Goal: Task Accomplishment & Management: Complete application form

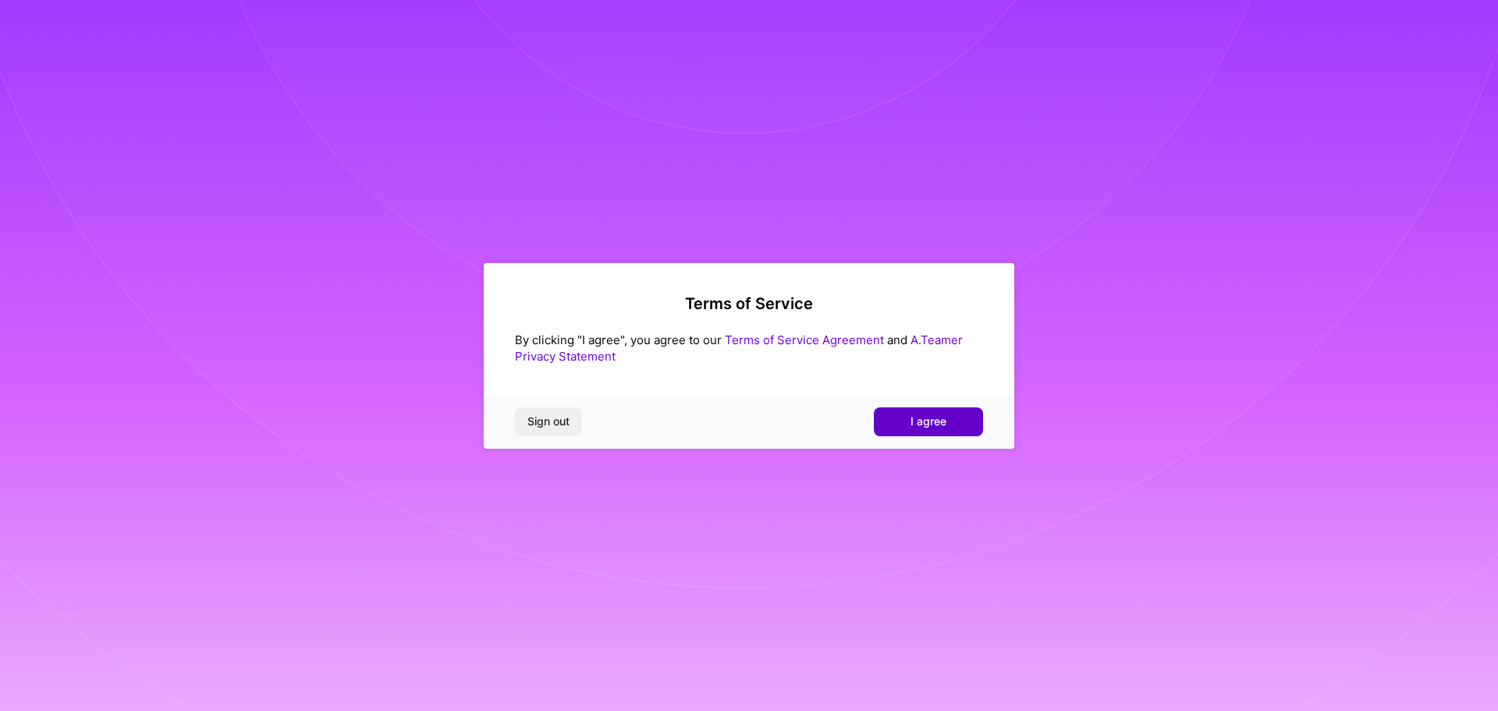
click at [897, 410] on button "I agree" at bounding box center [928, 421] width 109 height 28
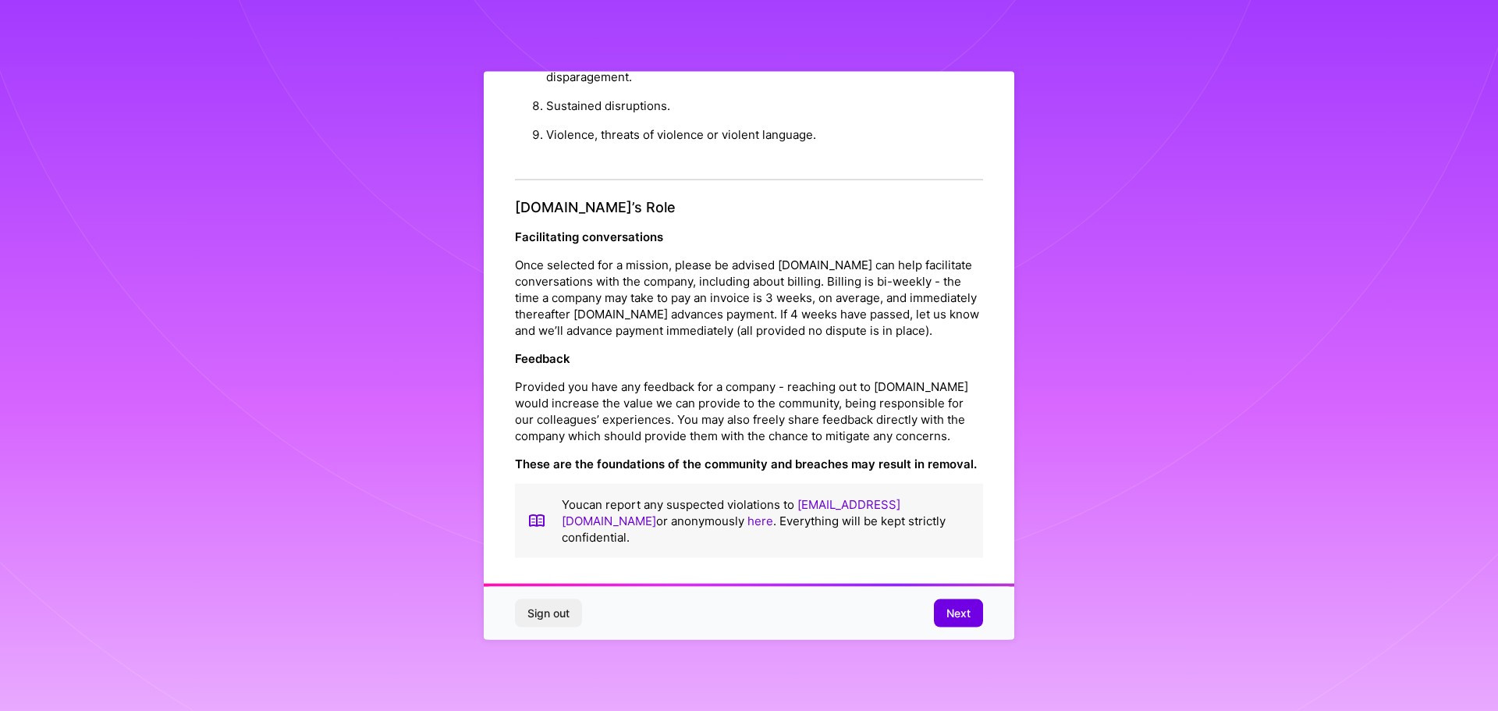
scroll to position [2, 0]
click at [957, 616] on span "Next" at bounding box center [959, 614] width 24 height 16
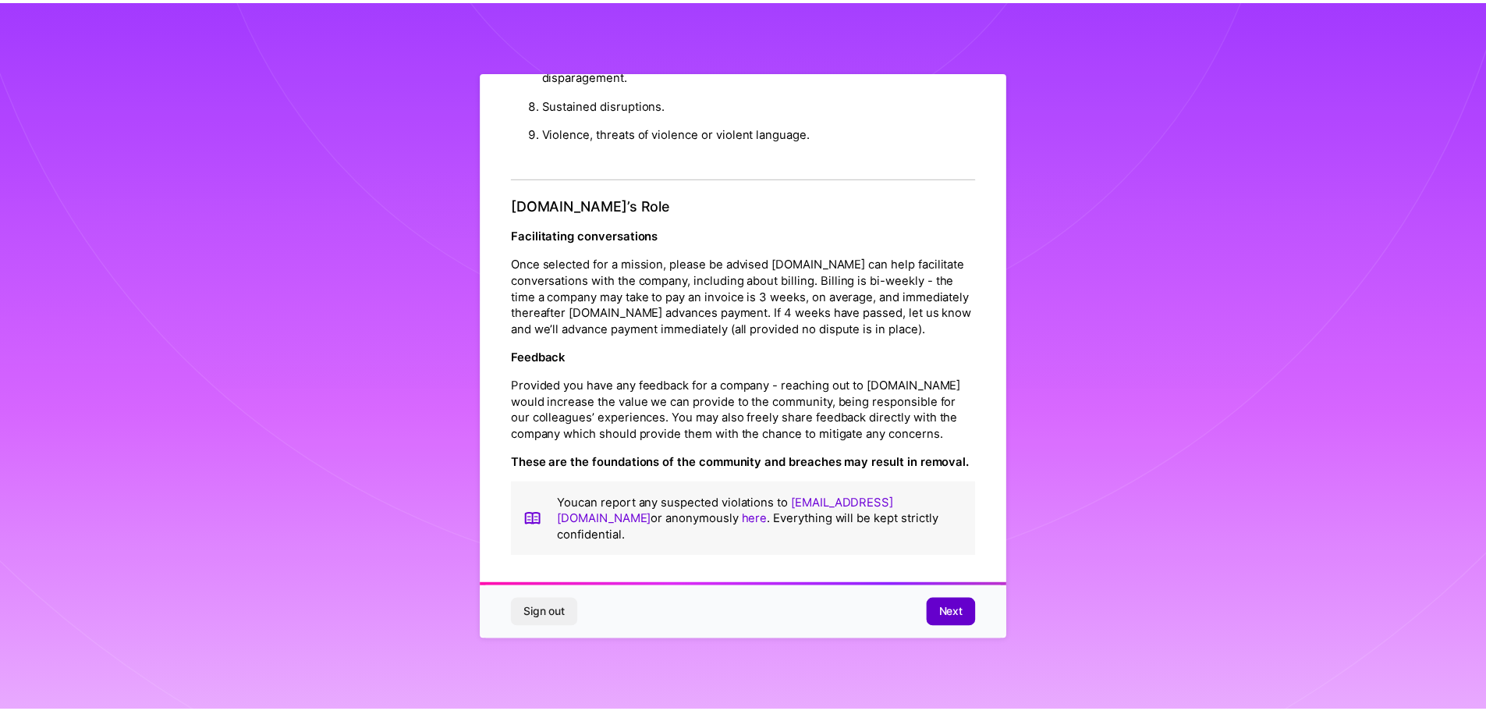
scroll to position [0, 0]
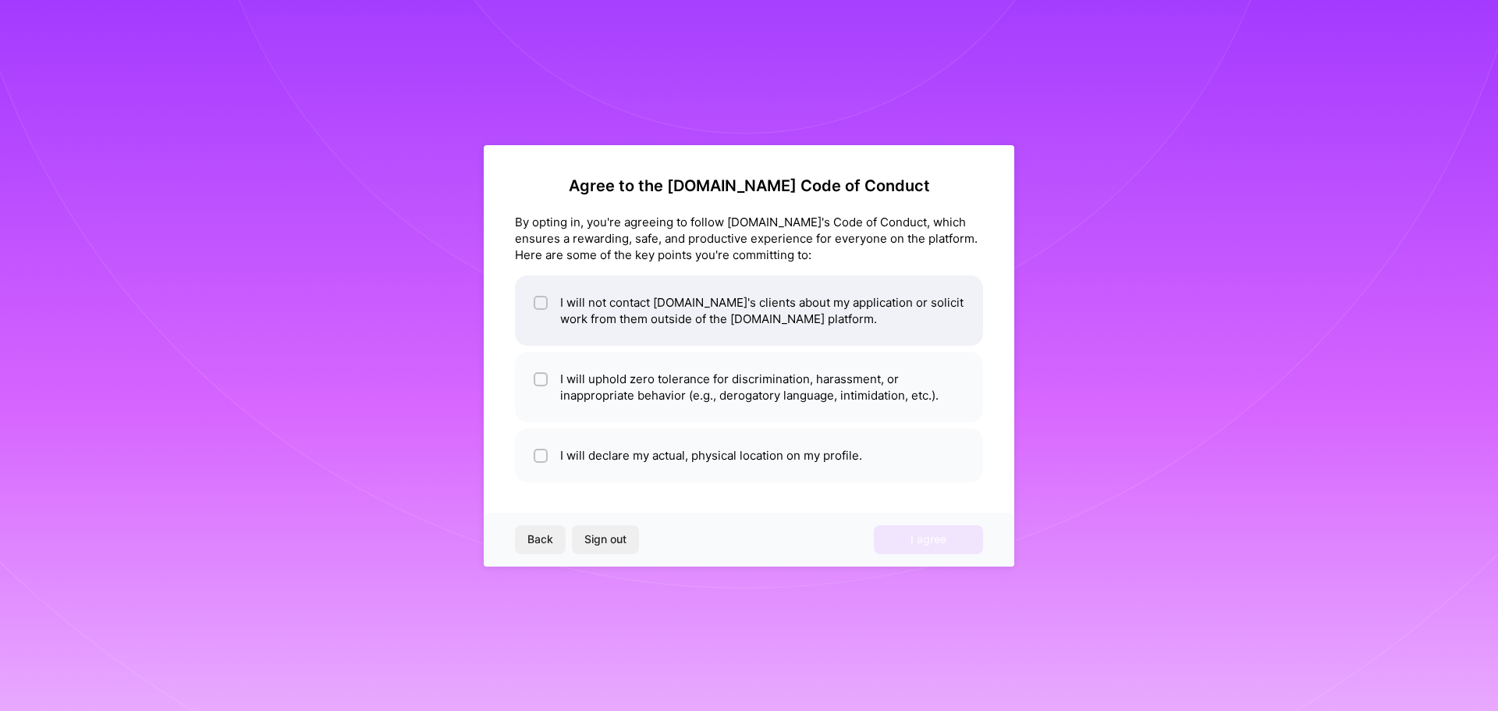
click at [540, 307] on input "checkbox" at bounding box center [542, 303] width 11 height 11
checkbox input "true"
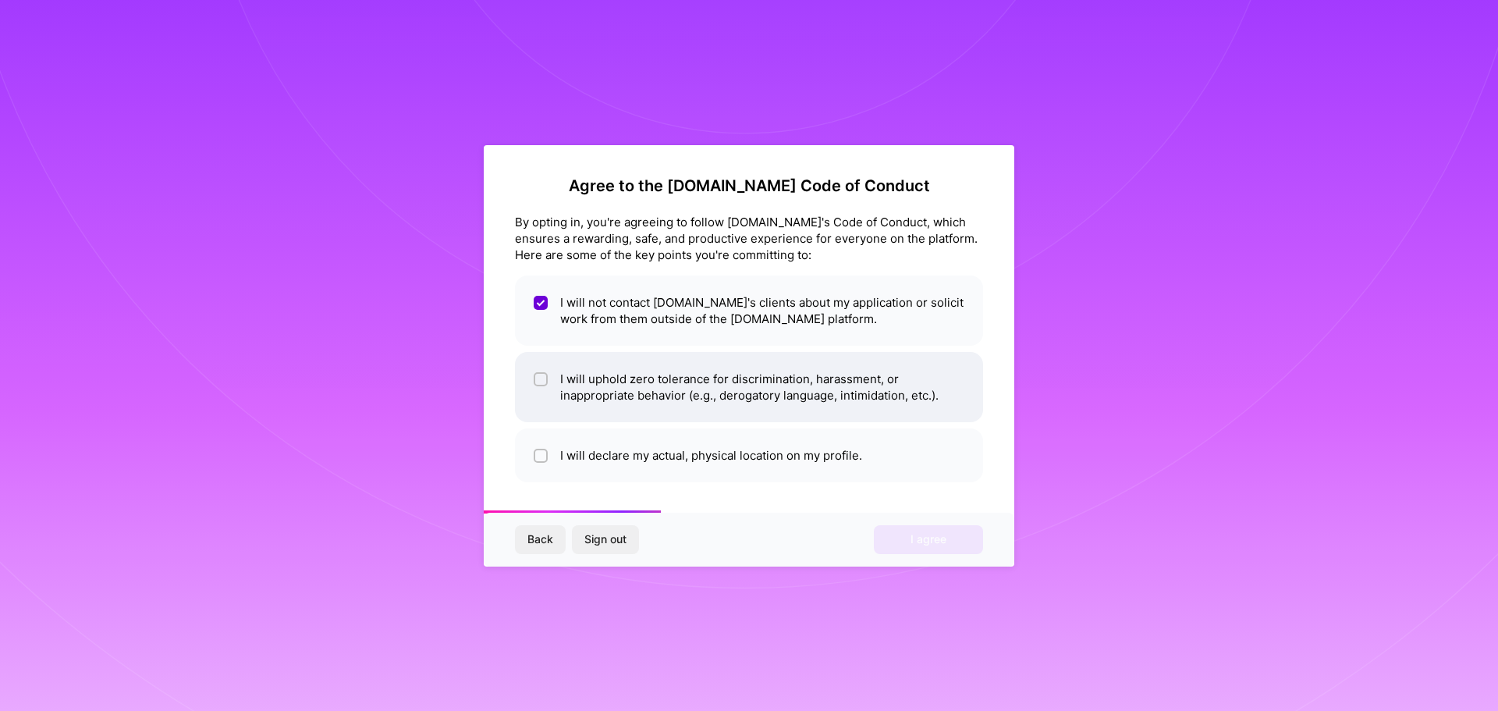
click at [542, 384] on input "checkbox" at bounding box center [542, 380] width 11 height 11
checkbox input "true"
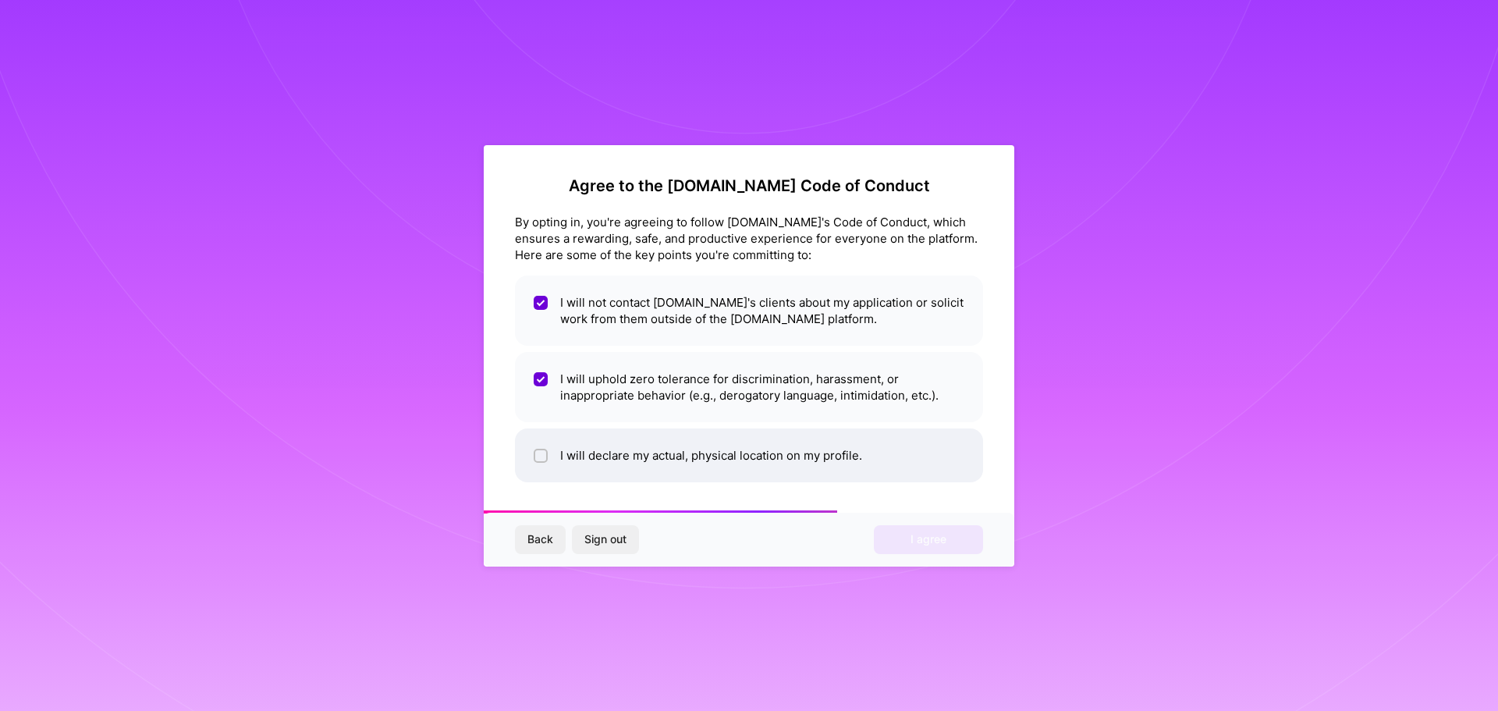
click at [542, 453] on input "checkbox" at bounding box center [542, 456] width 11 height 11
checkbox input "true"
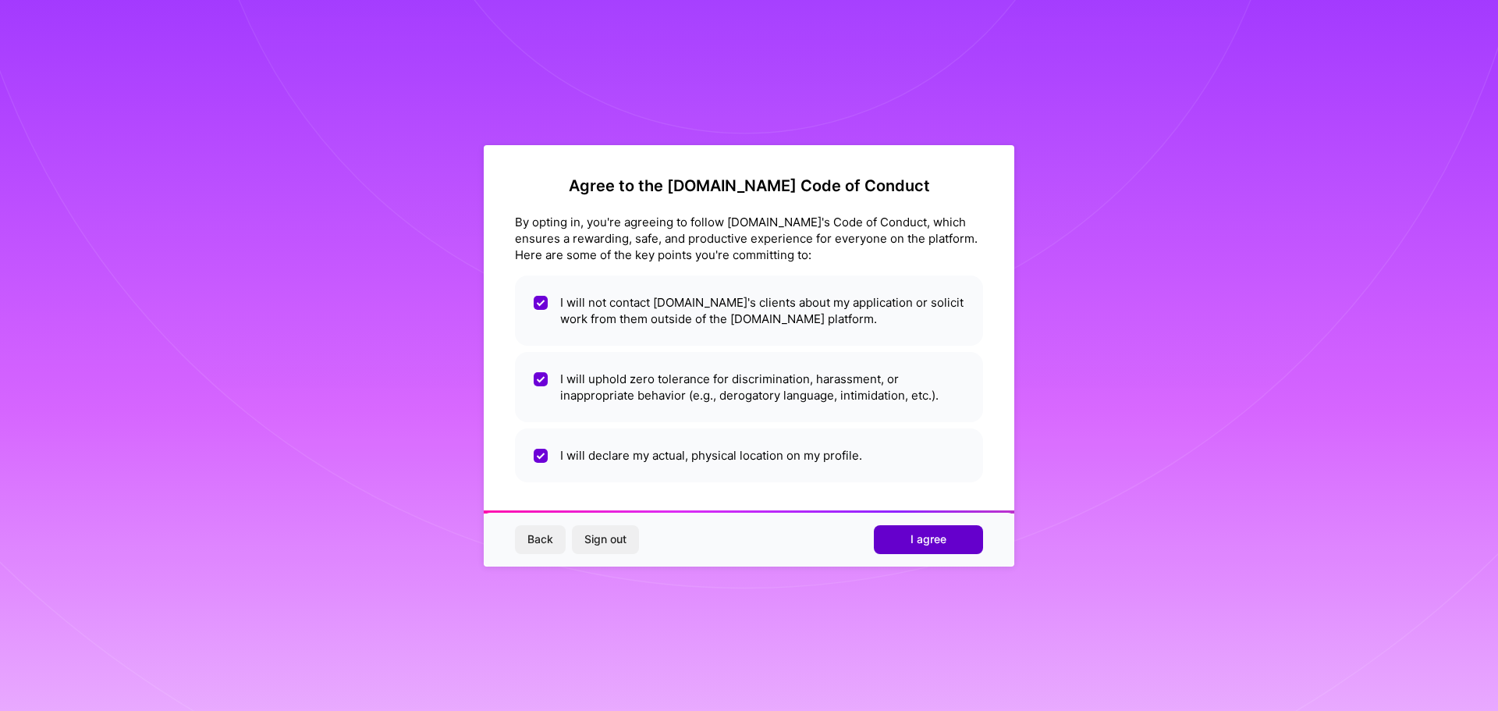
click at [917, 542] on span "I agree" at bounding box center [929, 539] width 36 height 16
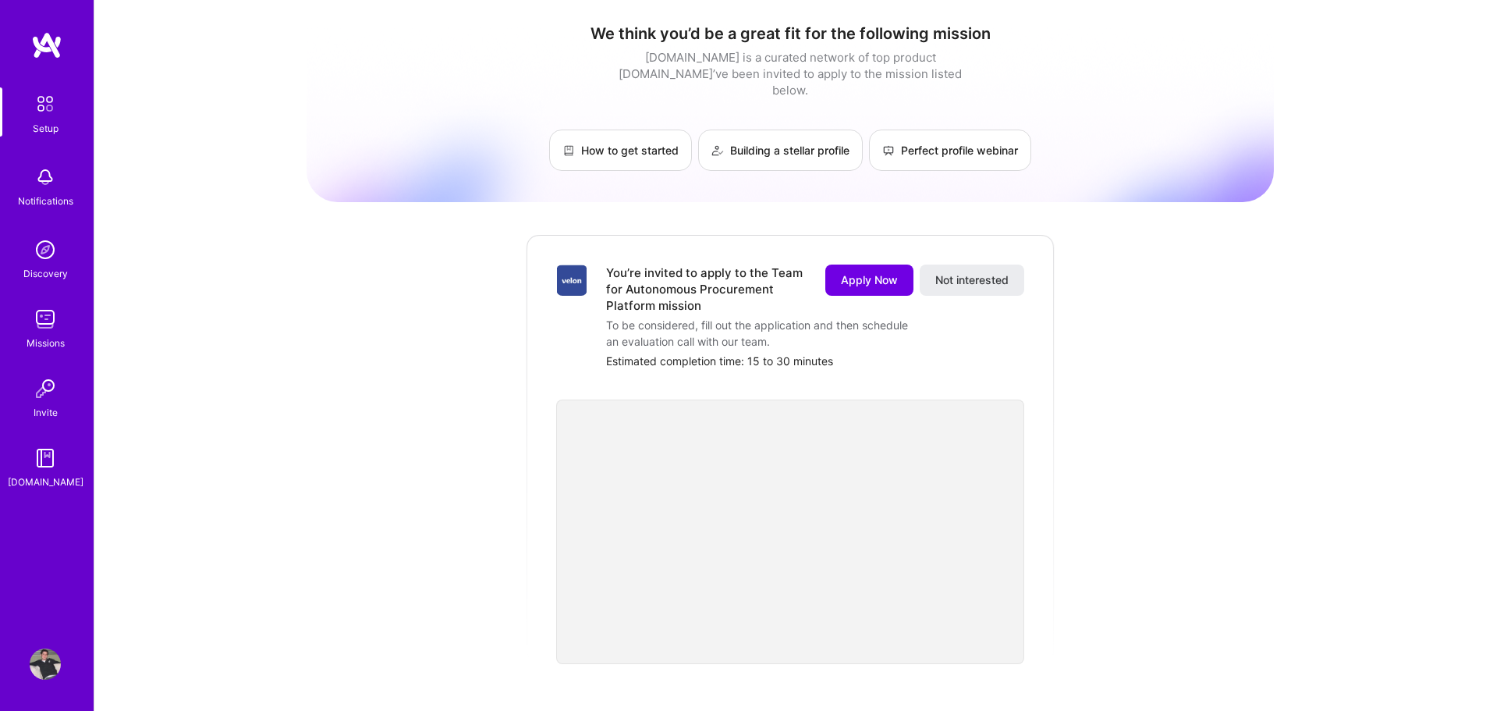
click at [571, 265] on img at bounding box center [572, 280] width 30 height 31
click at [668, 317] on div "To be considered, fill out the application and then schedule an evaluation call…" at bounding box center [762, 333] width 312 height 33
click at [844, 272] on span "Apply Now" at bounding box center [869, 280] width 57 height 16
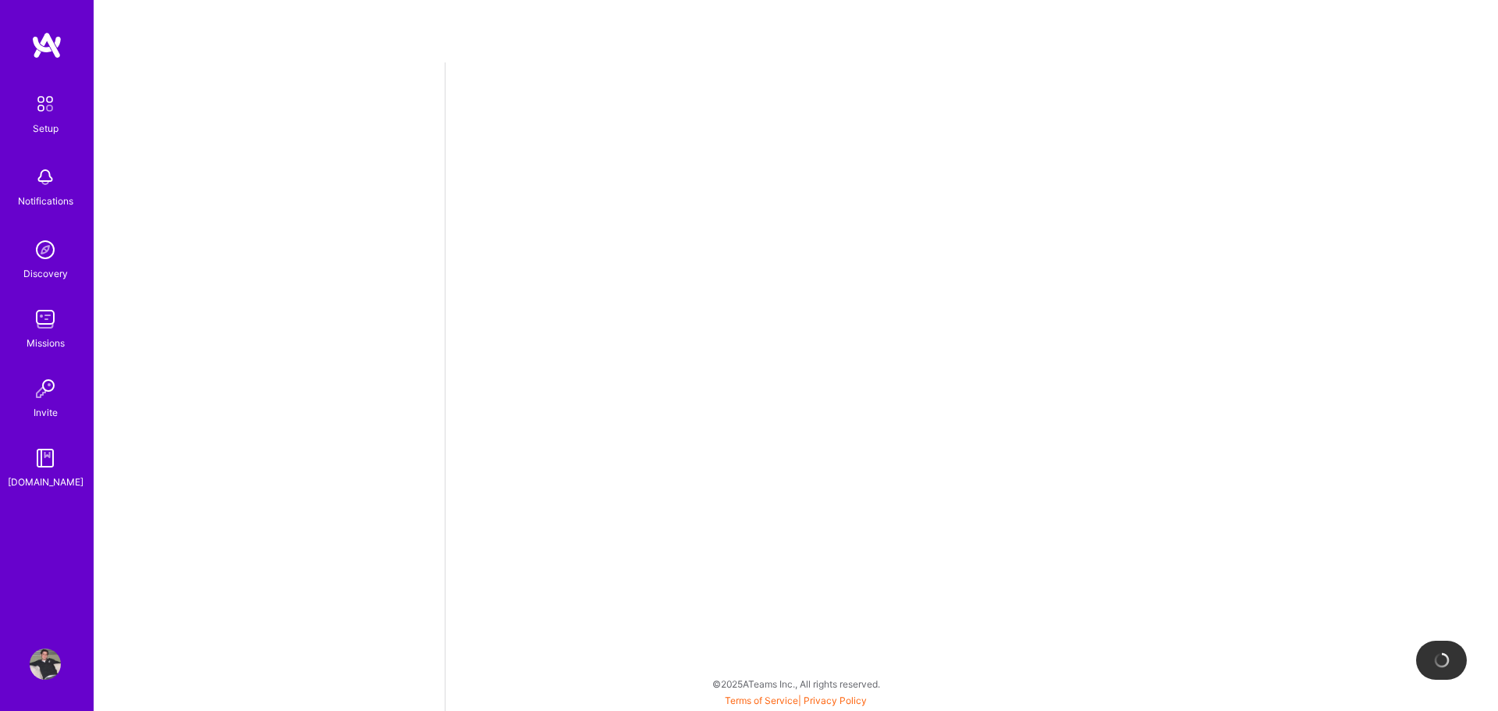
select select "US"
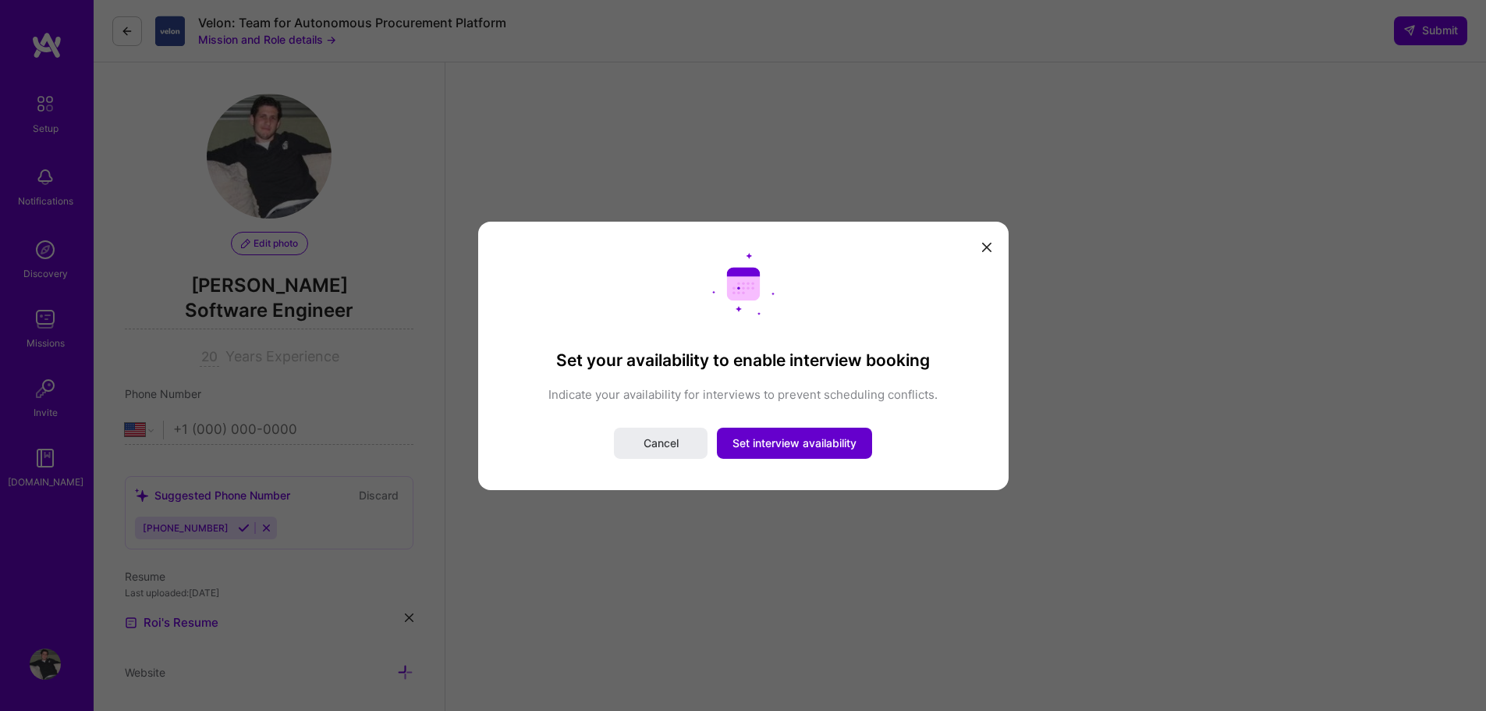
click at [775, 442] on span "Set interview availability" at bounding box center [795, 443] width 124 height 16
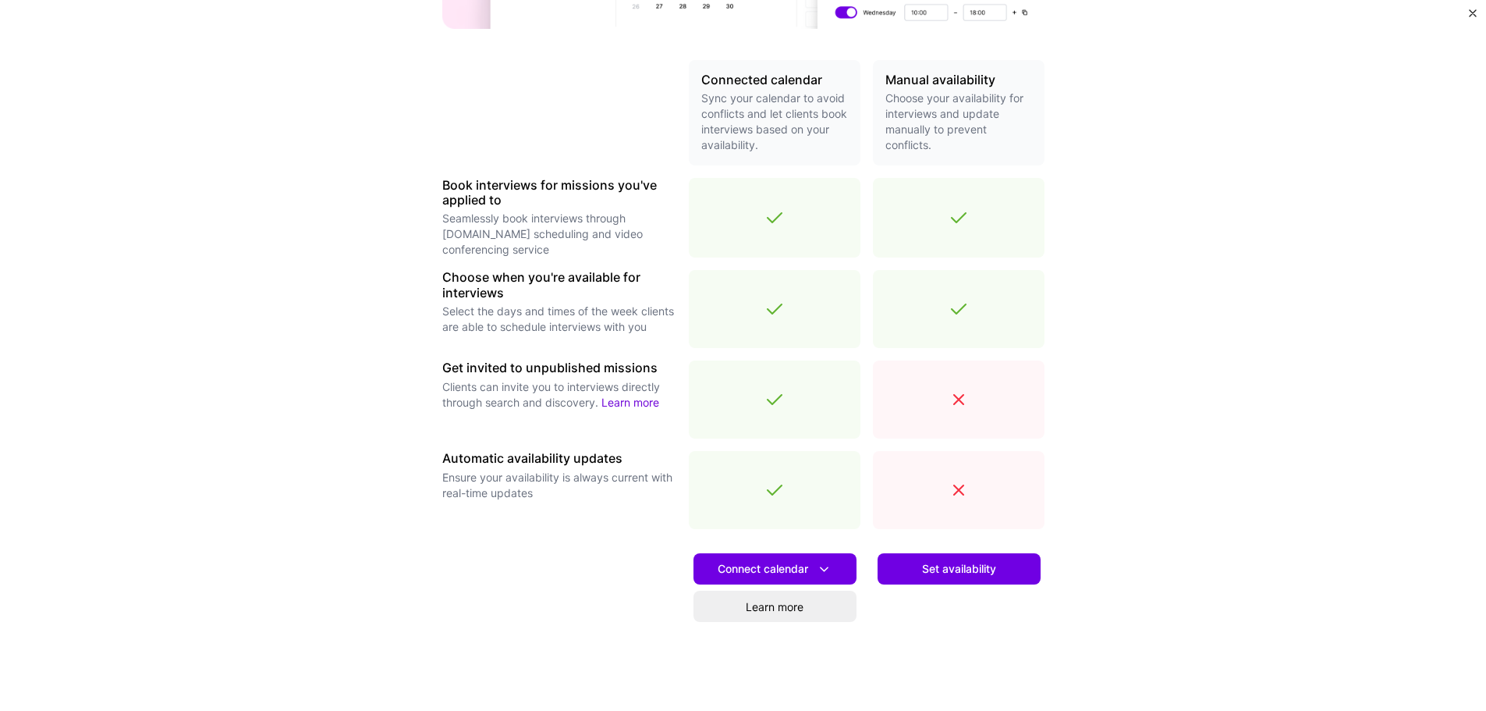
scroll to position [382, 0]
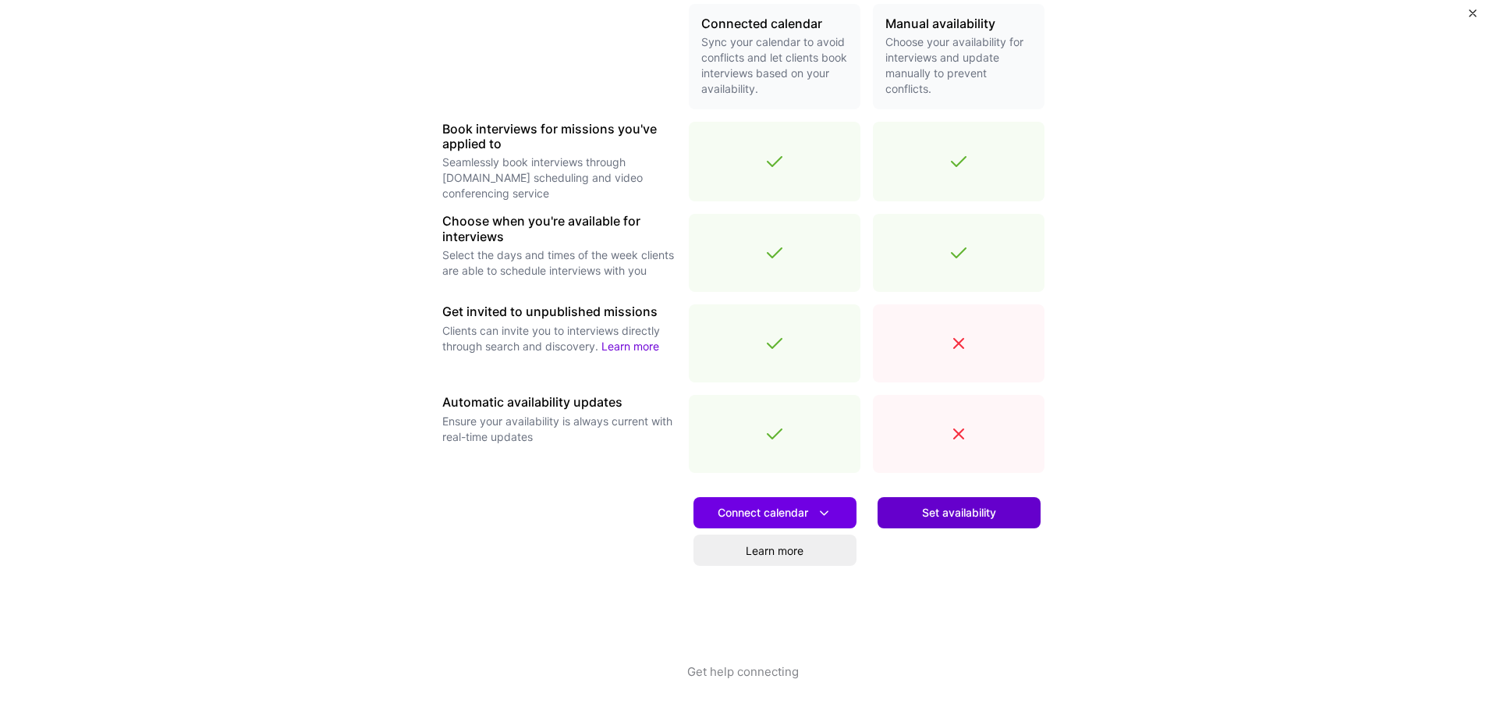
click at [943, 507] on span "Set availability" at bounding box center [959, 513] width 74 height 16
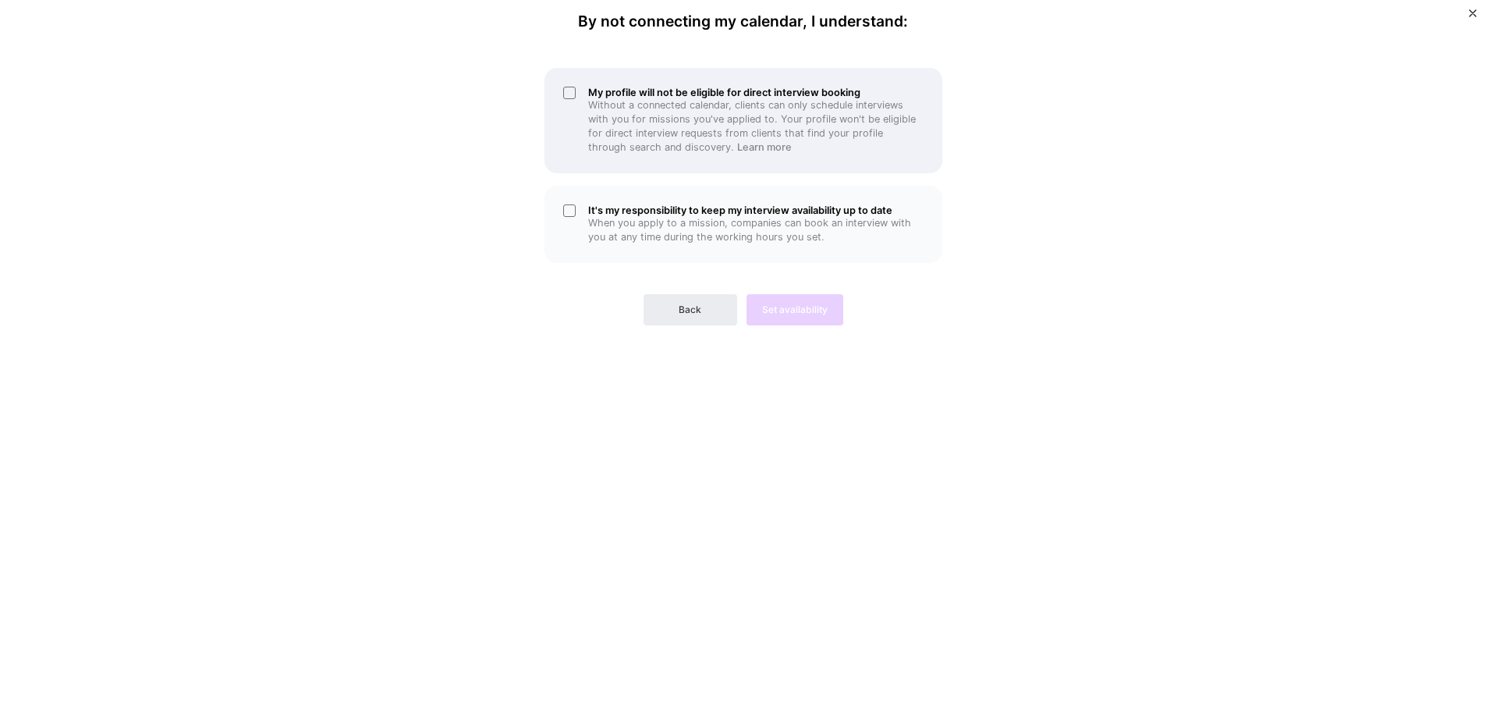
click at [591, 115] on p "Without a connected calendar, clients can only schedule interviews with you for…" at bounding box center [756, 126] width 336 height 56
click at [580, 204] on div "It's my responsibility to keep my interview availability up to date When you ap…" at bounding box center [744, 224] width 398 height 77
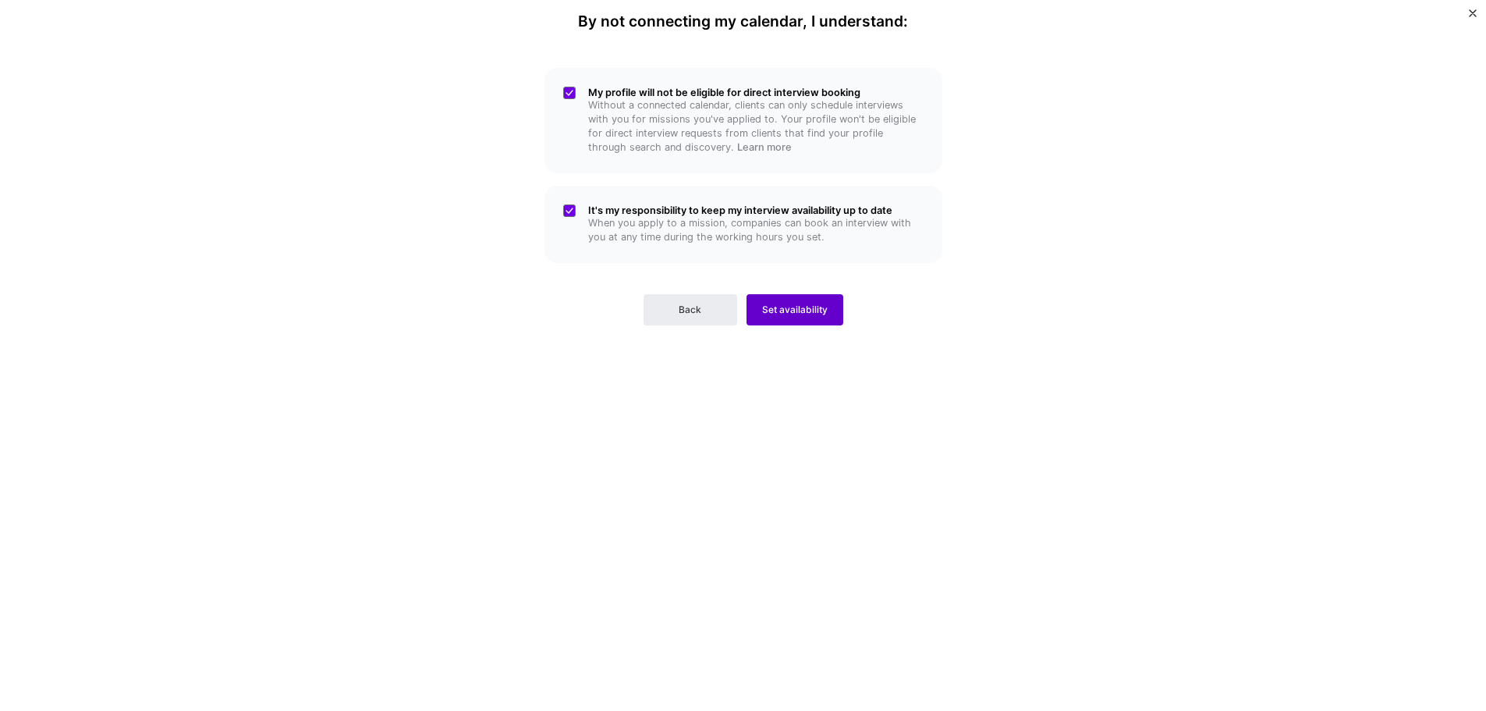
click at [801, 307] on span "Set availability" at bounding box center [795, 310] width 66 height 14
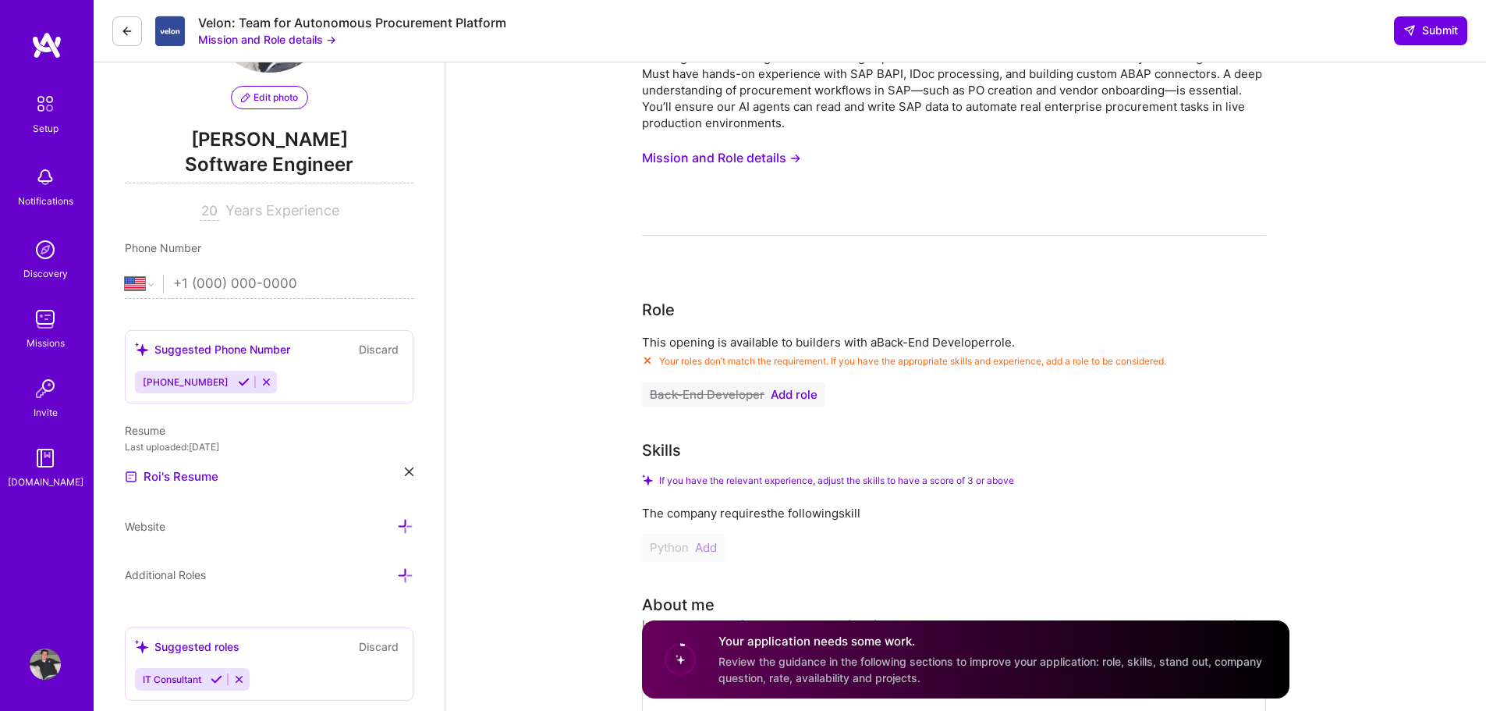
scroll to position [156, 0]
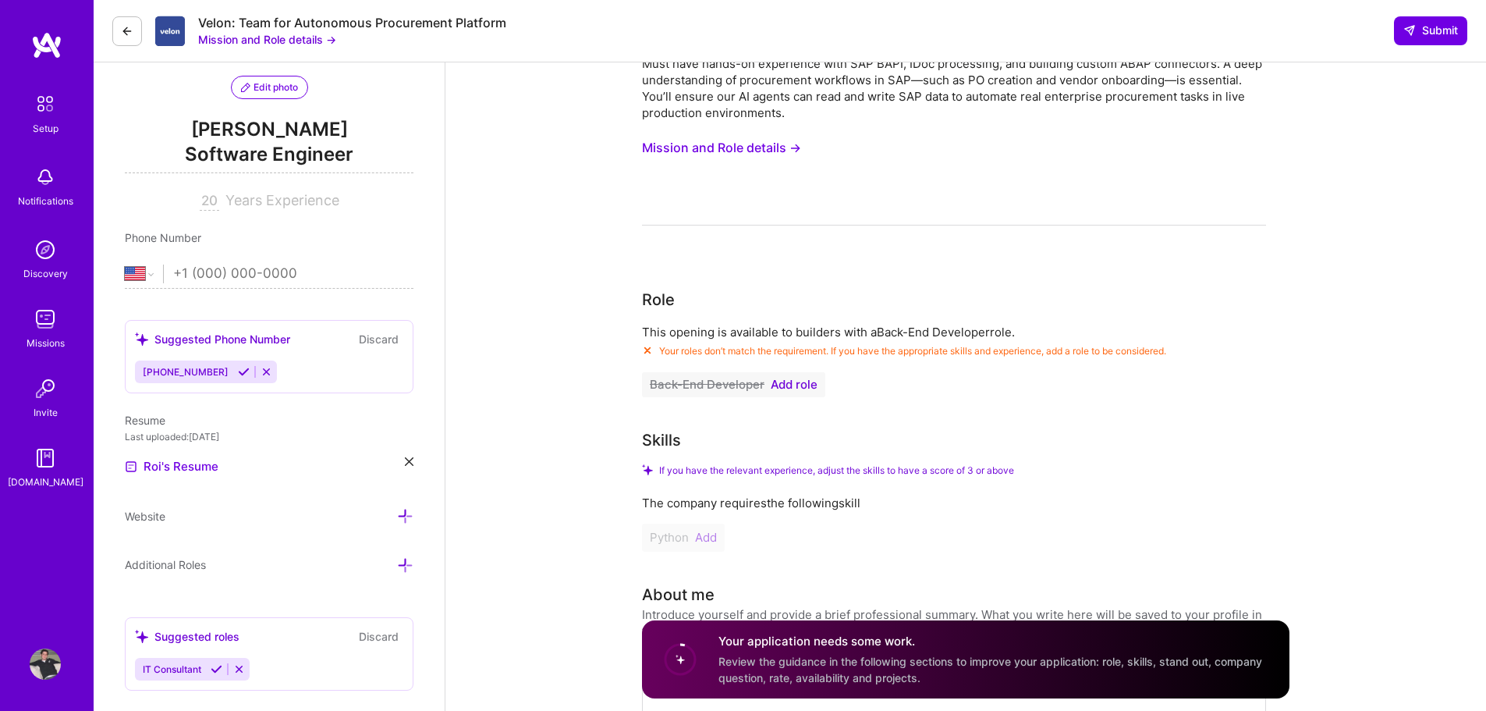
click at [792, 385] on span "Add role" at bounding box center [794, 384] width 47 height 12
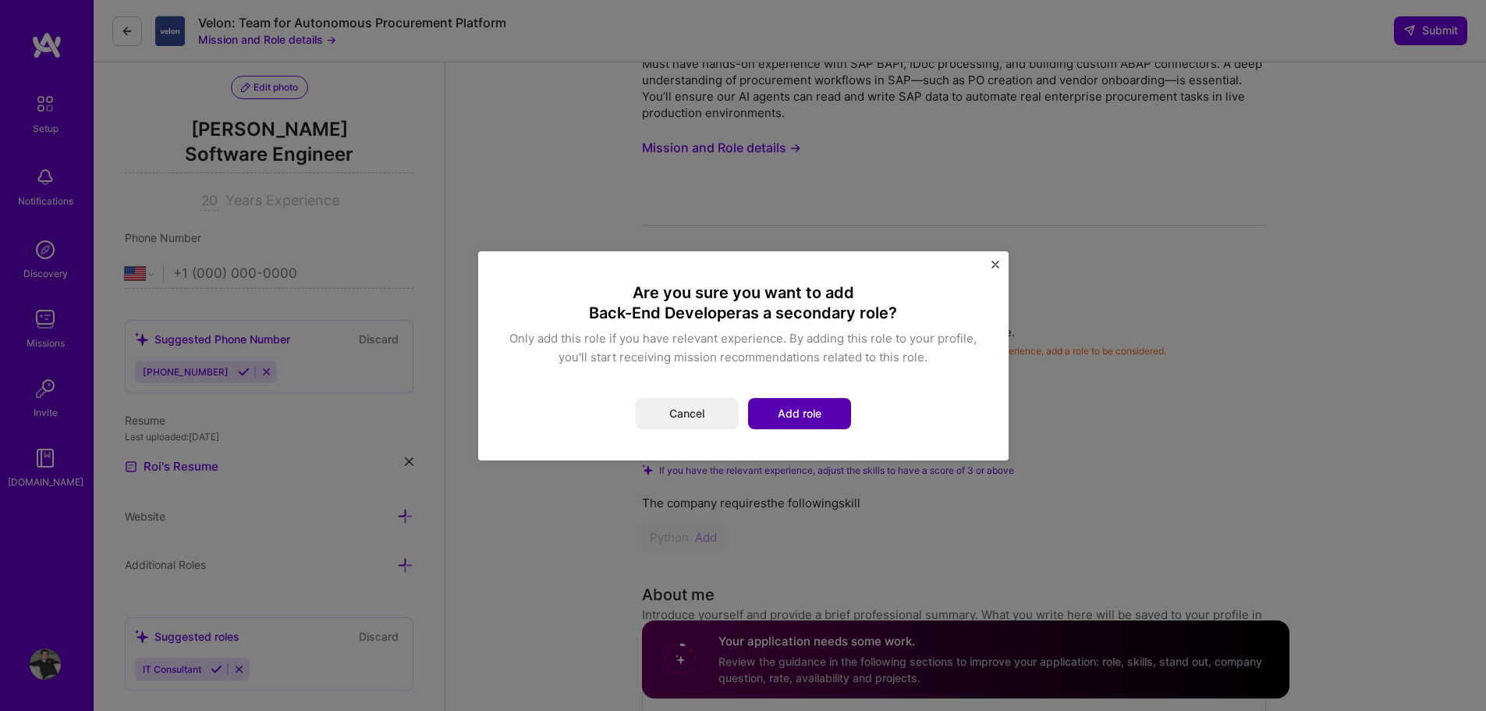
click at [805, 407] on button "Add role" at bounding box center [799, 413] width 103 height 31
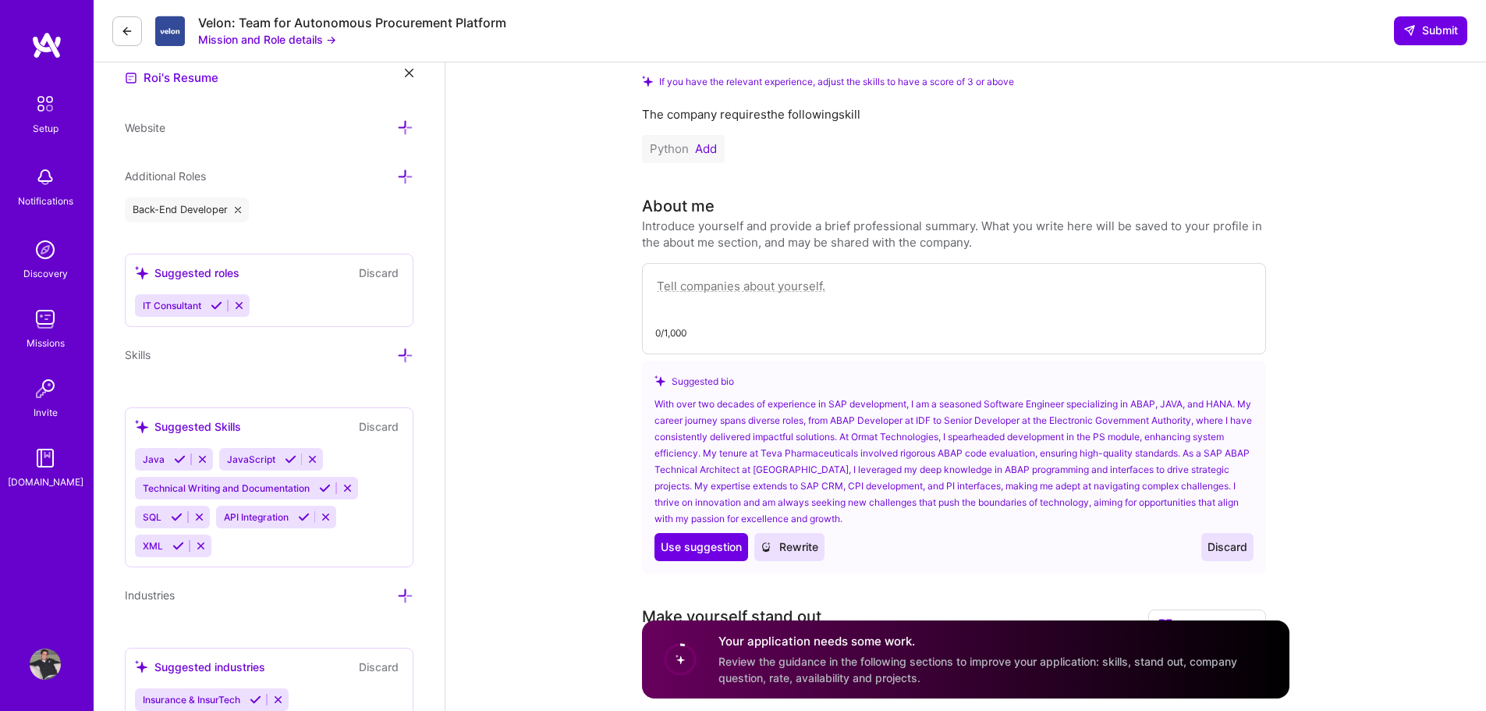
scroll to position [546, 0]
drag, startPoint x: 241, startPoint y: 307, endPoint x: 251, endPoint y: 307, distance: 10.1
click at [241, 307] on icon at bounding box center [239, 304] width 12 height 12
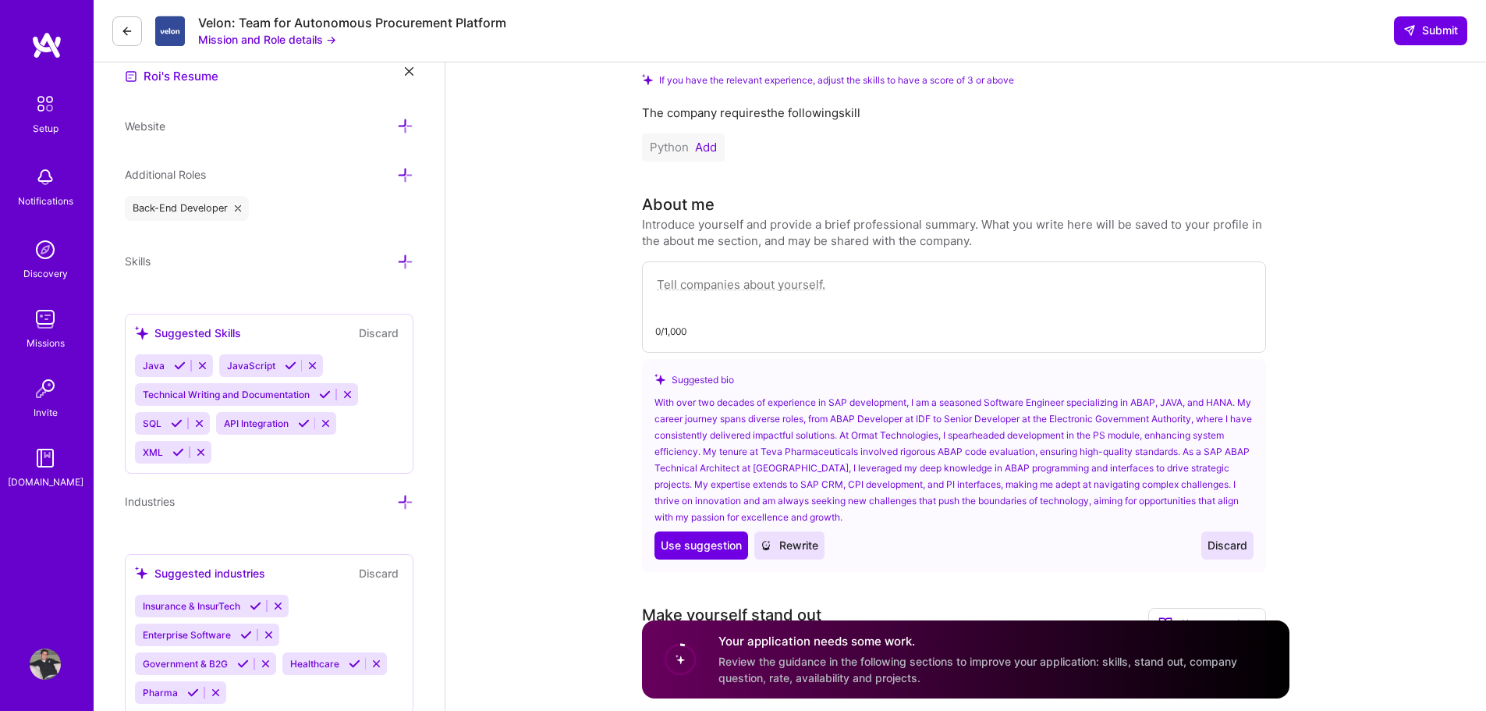
click at [404, 177] on icon at bounding box center [405, 175] width 16 height 16
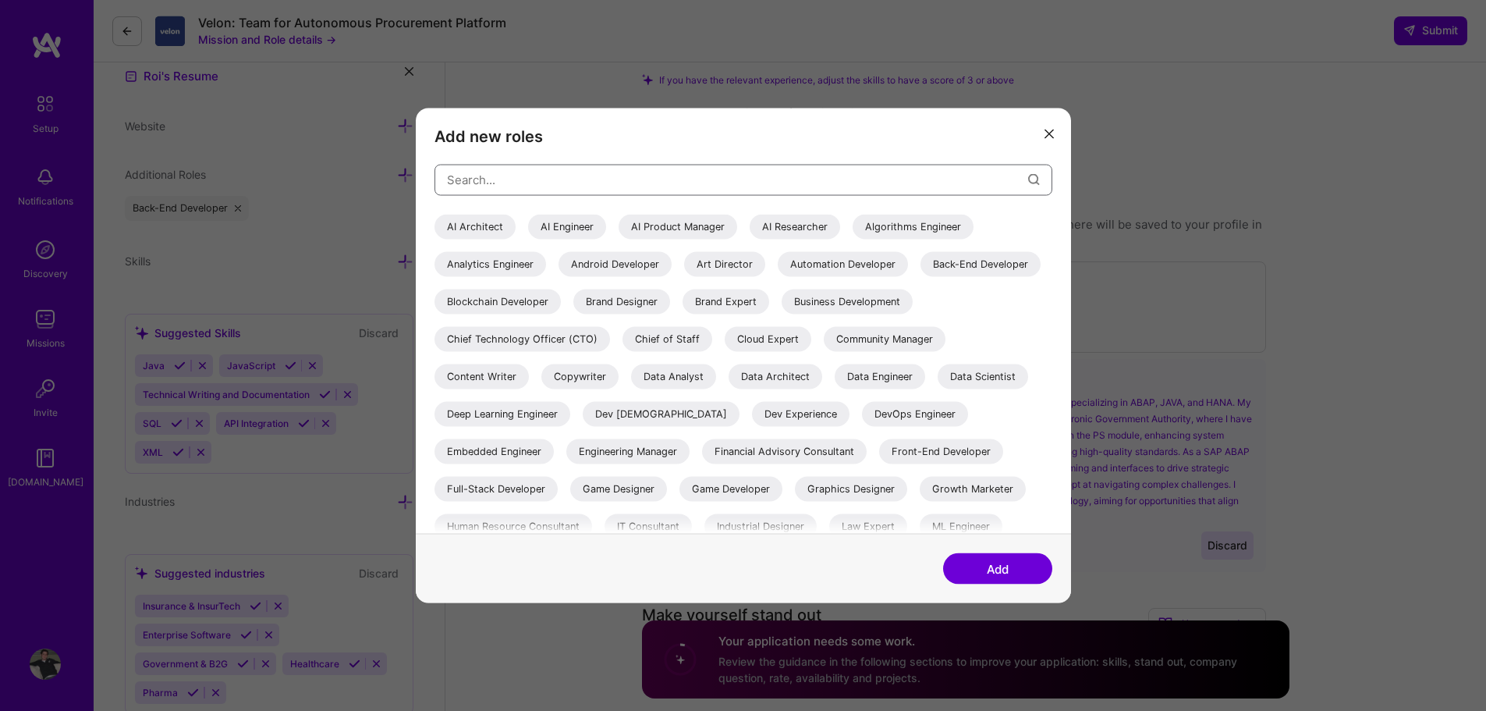
click at [552, 185] on input "modal" at bounding box center [737, 180] width 581 height 40
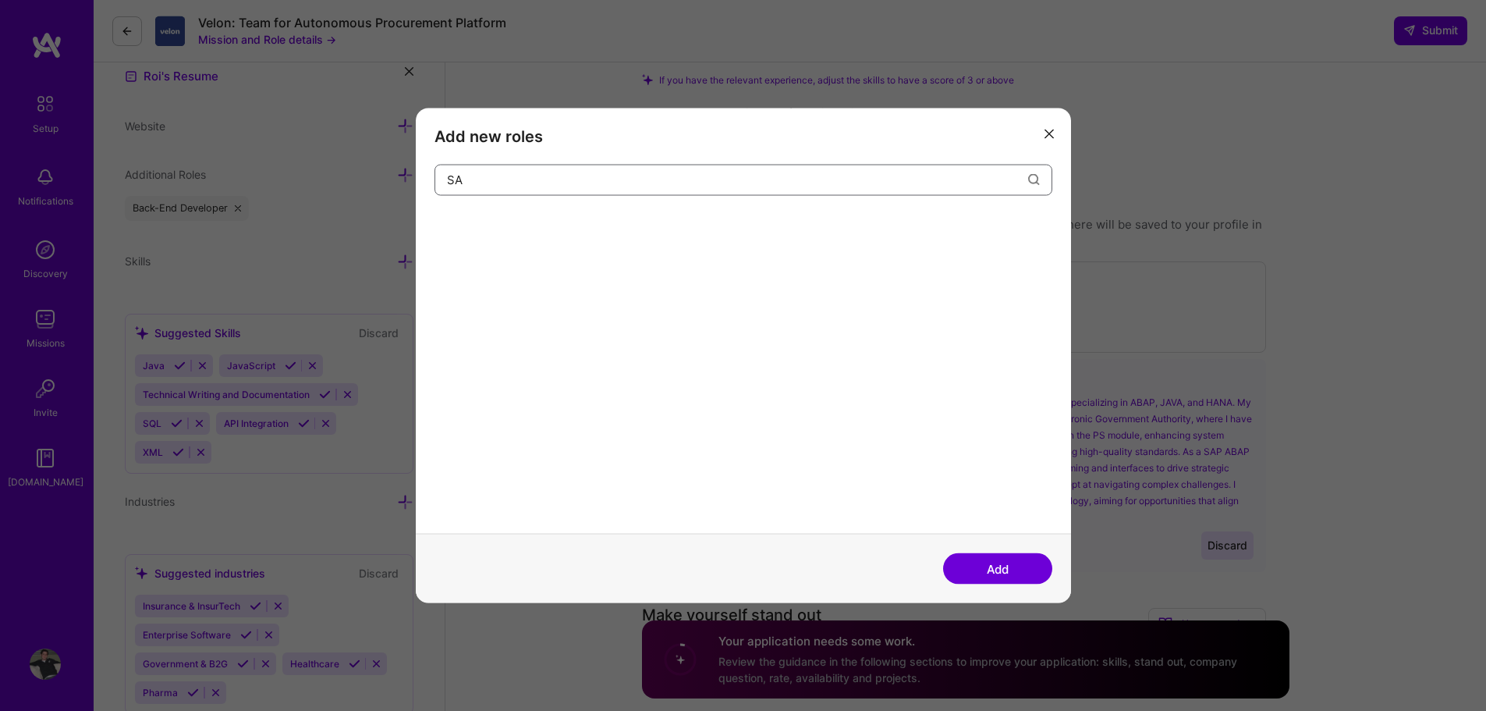
type input "S"
drag, startPoint x: 606, startPoint y: 174, endPoint x: 338, endPoint y: 174, distance: 267.6
click at [338, 174] on div "Add new roles software Software Architect Add" at bounding box center [743, 355] width 1486 height 711
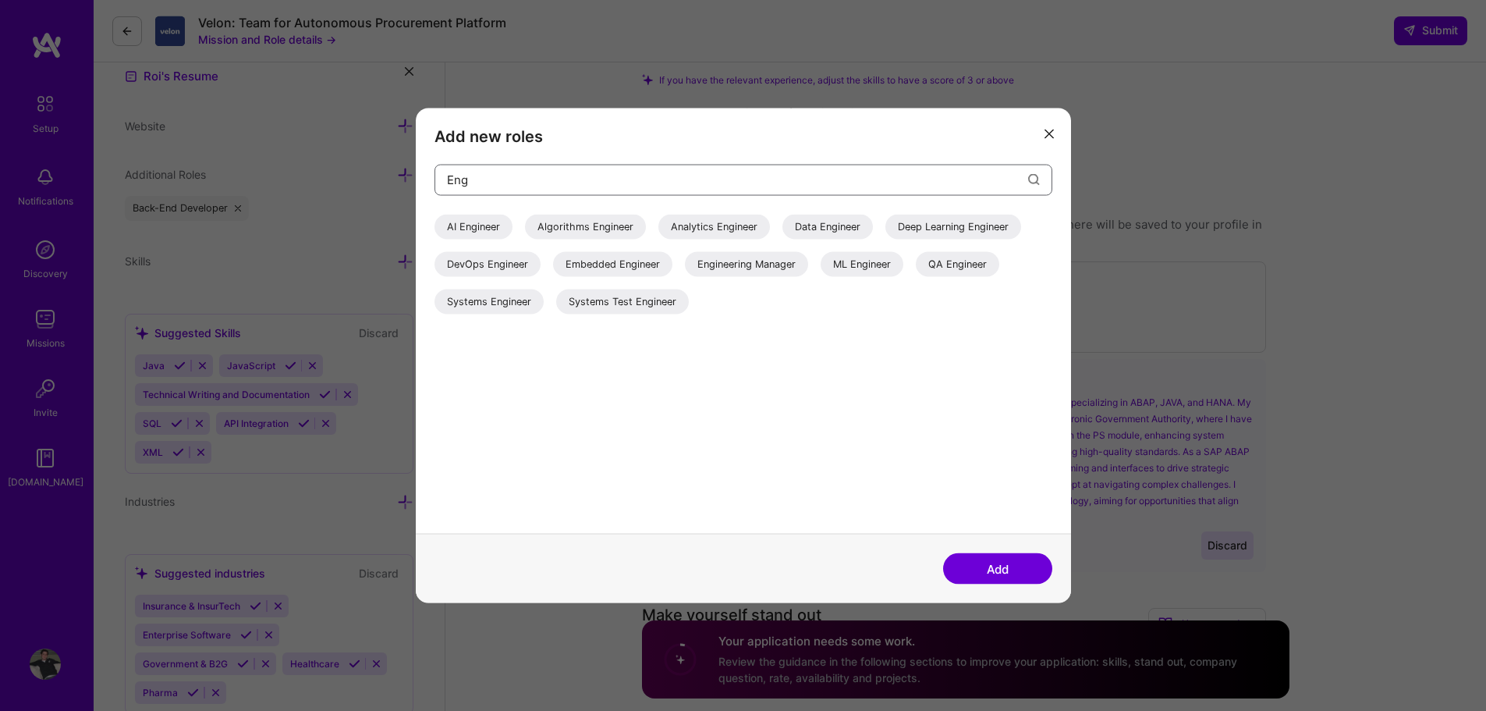
type input "Eng"
click at [1057, 132] on button "modal" at bounding box center [1049, 133] width 19 height 26
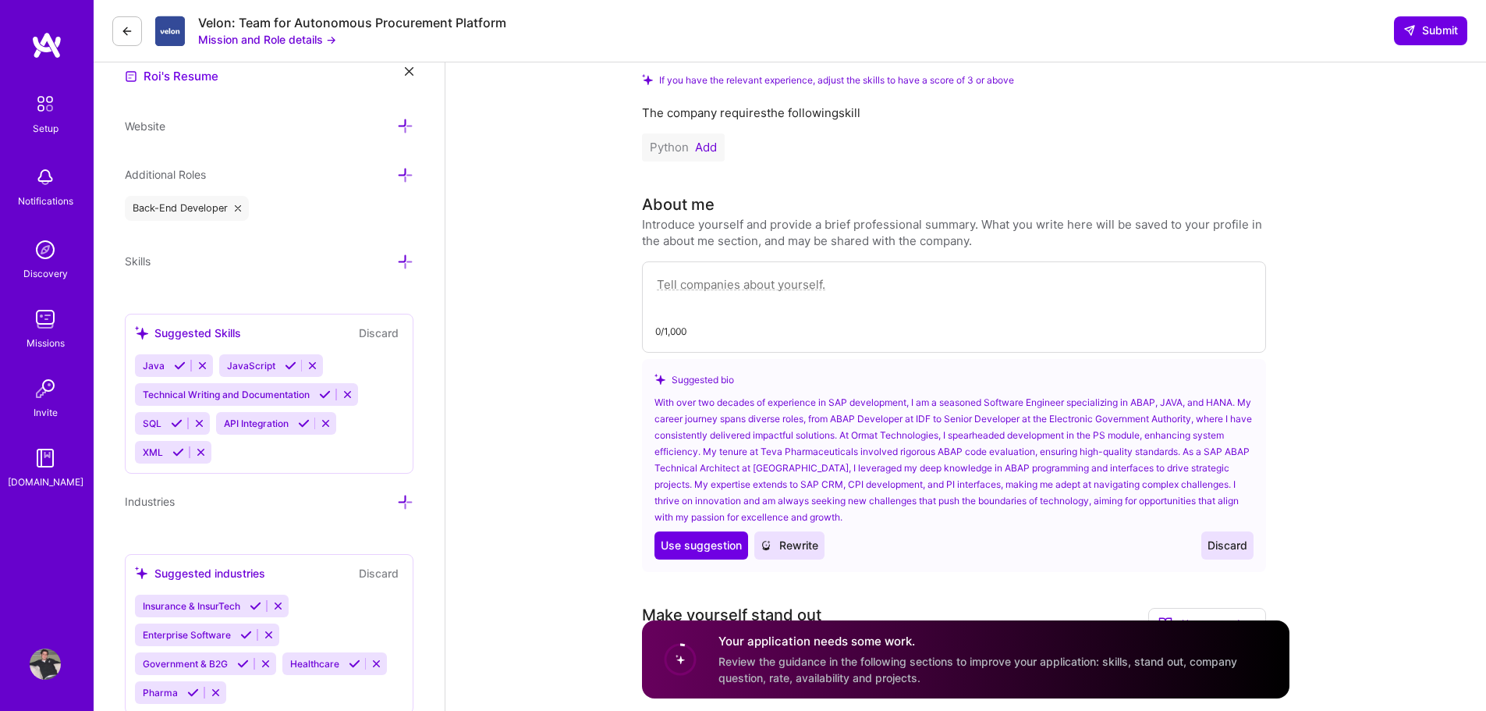
click at [403, 261] on icon at bounding box center [405, 262] width 16 height 16
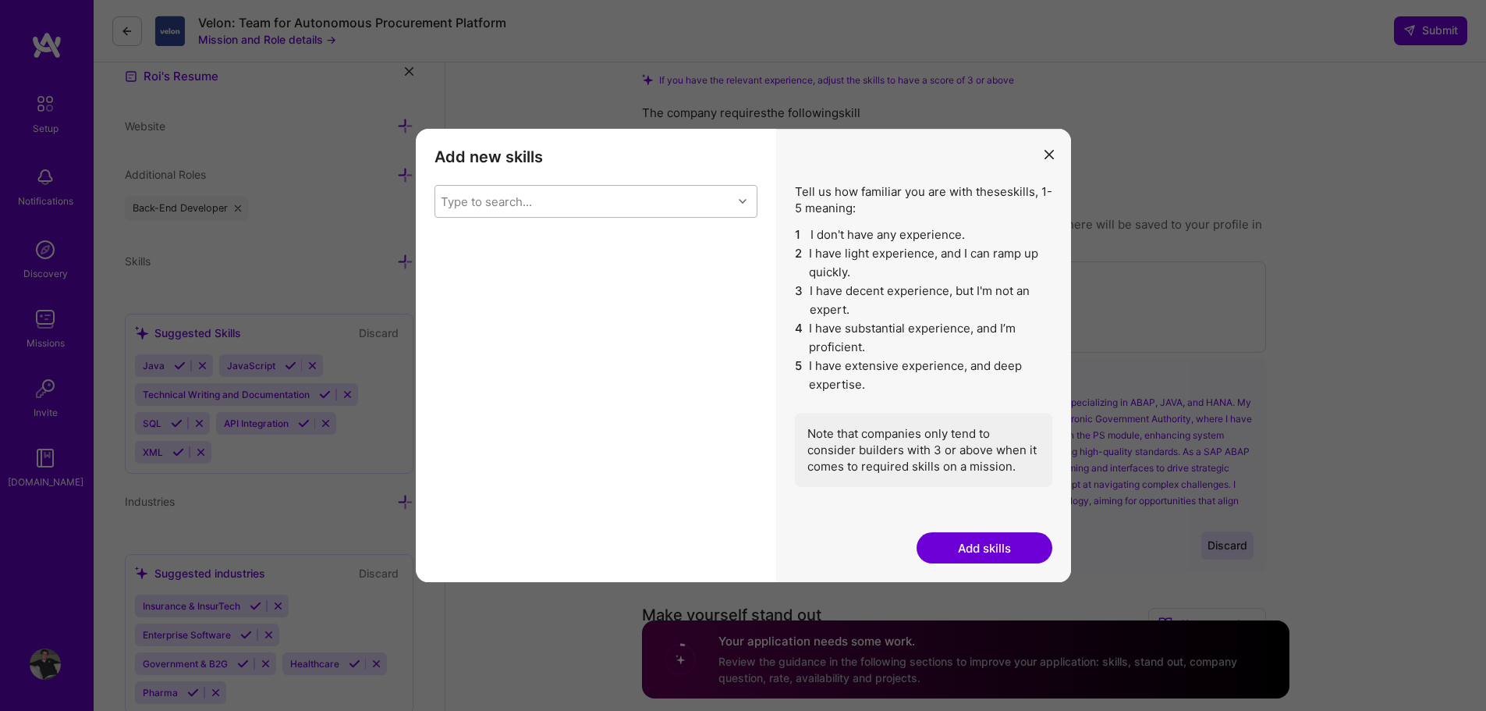
click at [549, 198] on div "Type to search..." at bounding box center [583, 201] width 297 height 31
type input "S"
type input "A"
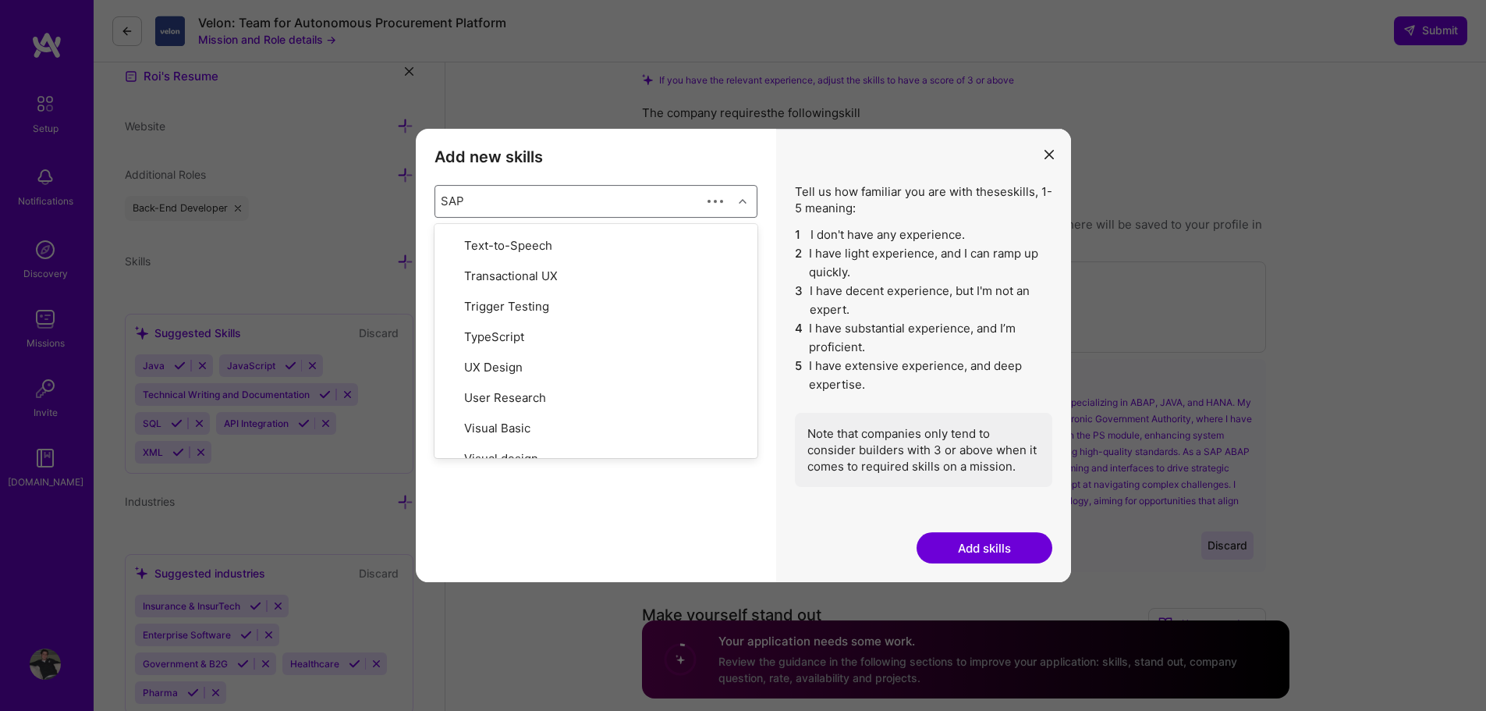
scroll to position [0, 0]
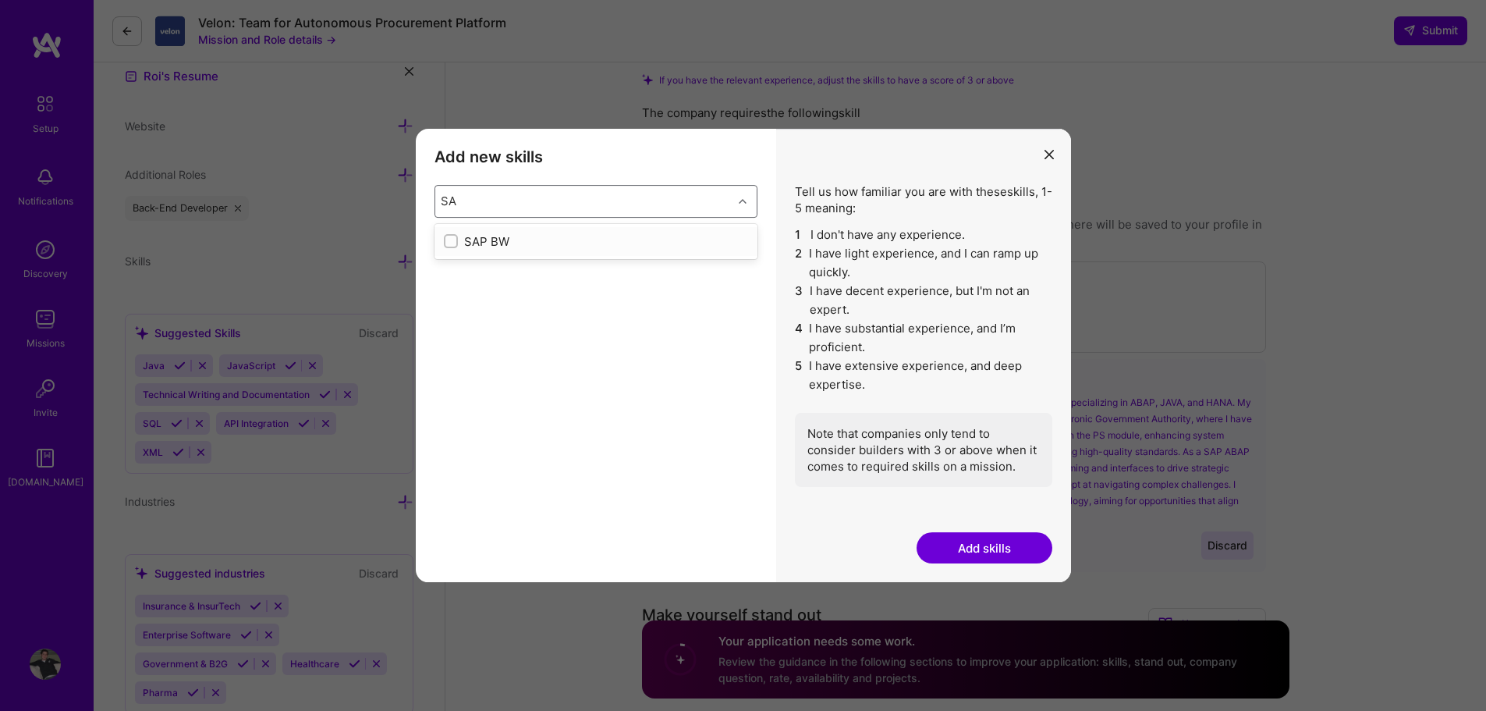
type input "S"
click at [1047, 163] on button "modal" at bounding box center [1049, 154] width 19 height 26
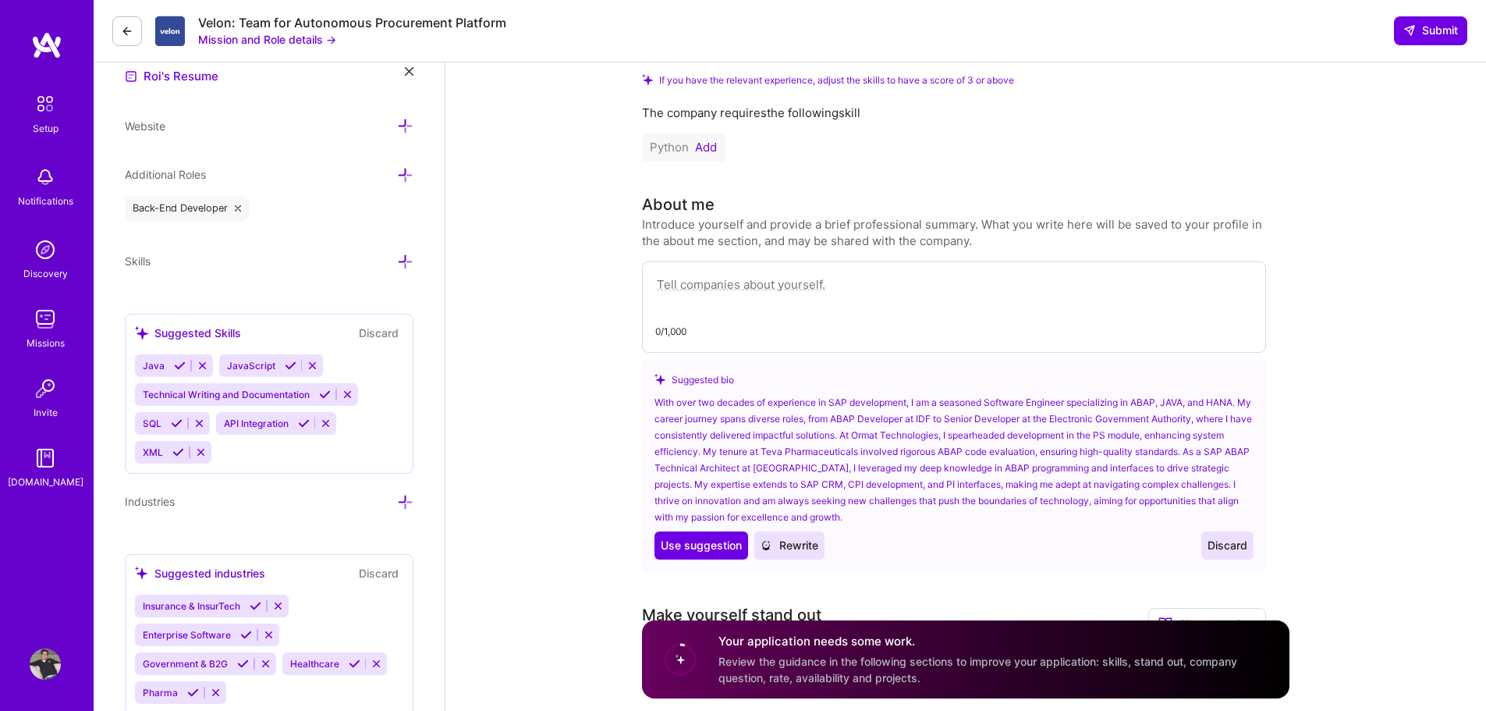
click at [761, 283] on textarea at bounding box center [954, 293] width 598 height 36
click at [719, 289] on textarea at bounding box center [954, 293] width 598 height 36
paste textarea "ABAP programmer in almost all Modules of SAP. already developed in HR,MM,FI,SD,…"
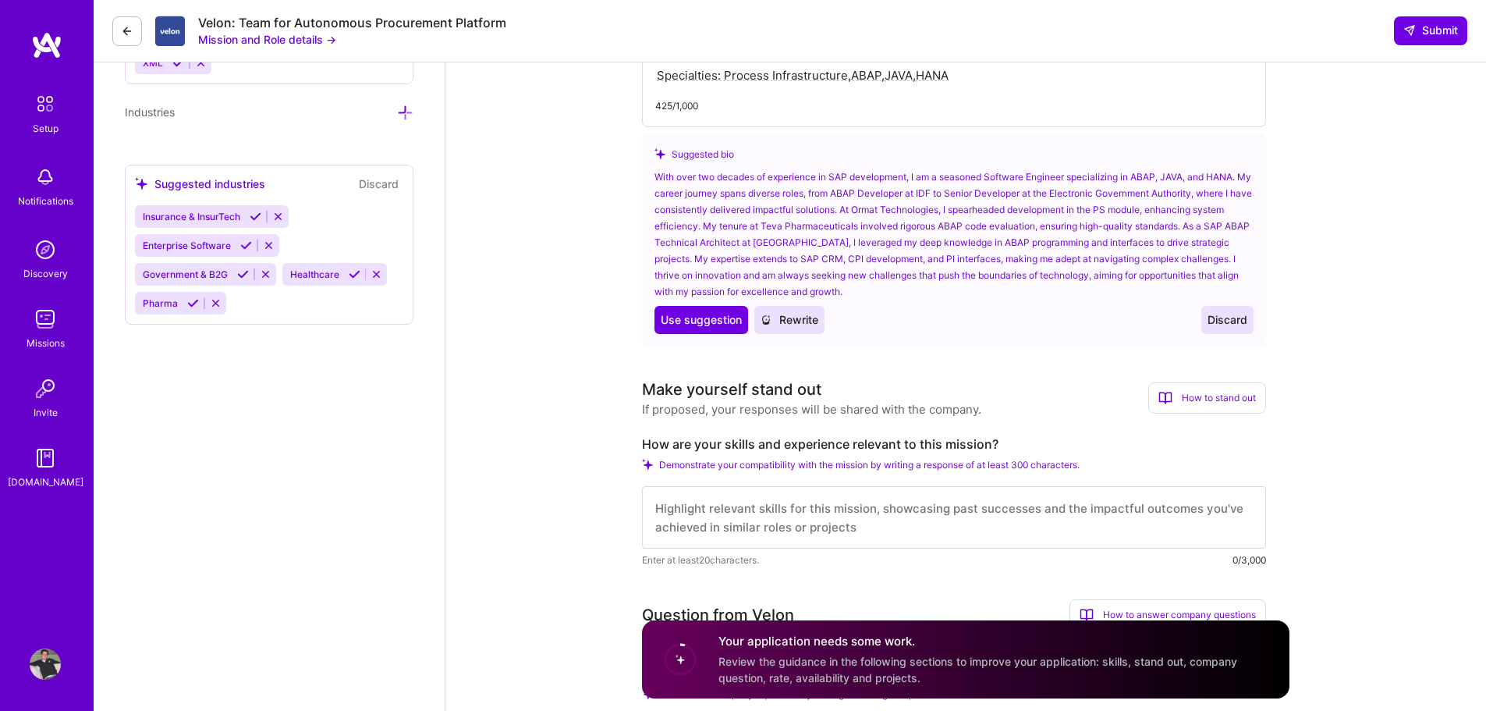
scroll to position [936, 0]
type textarea "ABAP programmer in almost all Modules of SAP. already developed in HR,MM,FI,SD,…"
click at [1227, 316] on span "Discard" at bounding box center [1228, 319] width 40 height 16
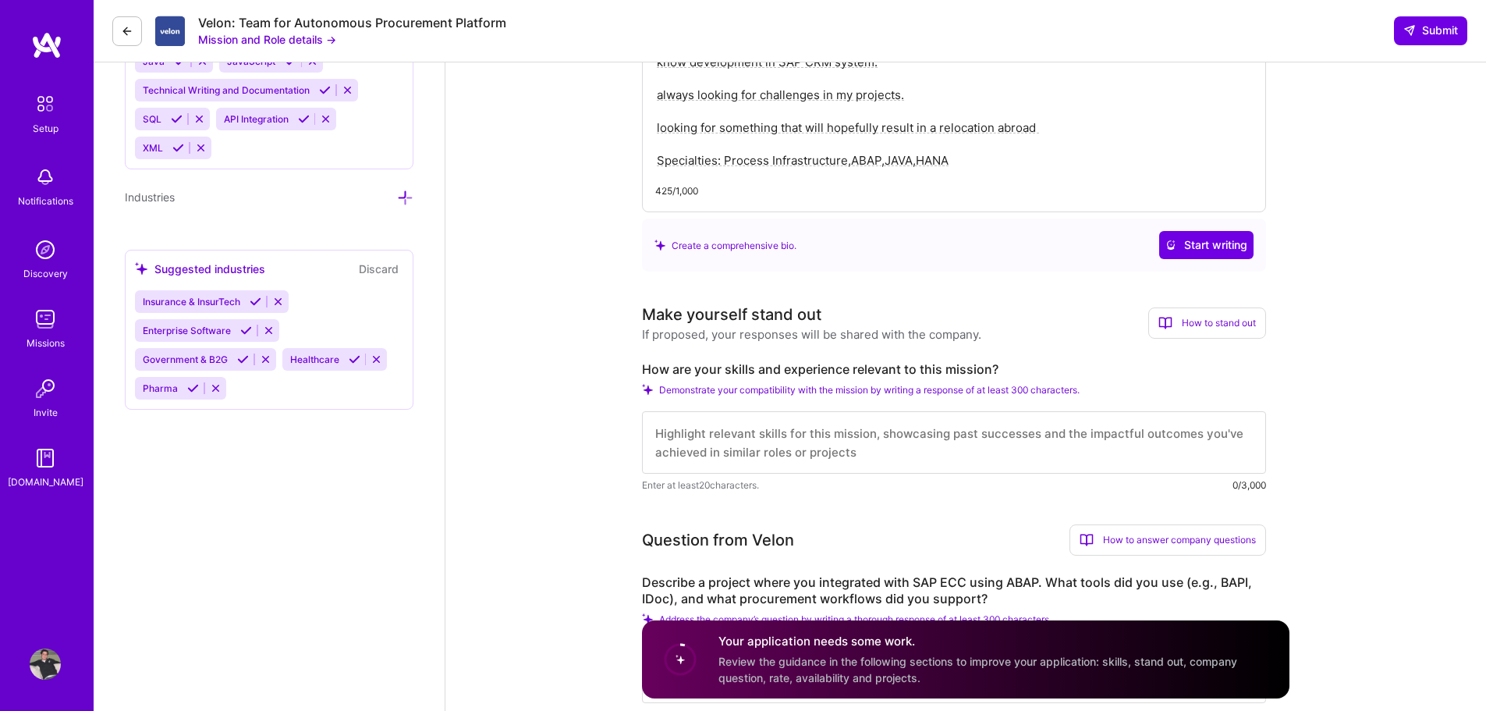
scroll to position [702, 0]
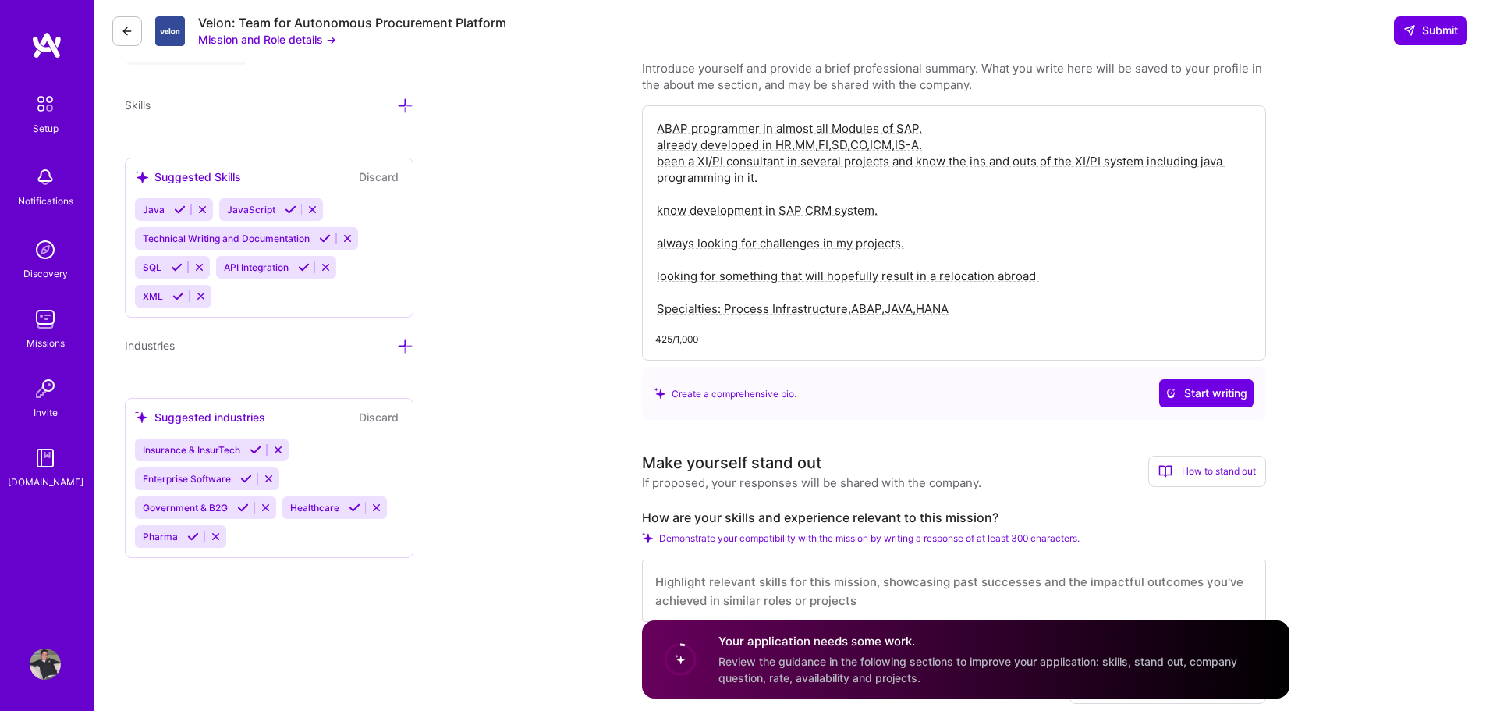
click at [837, 331] on div "425/1,000" at bounding box center [954, 339] width 598 height 16
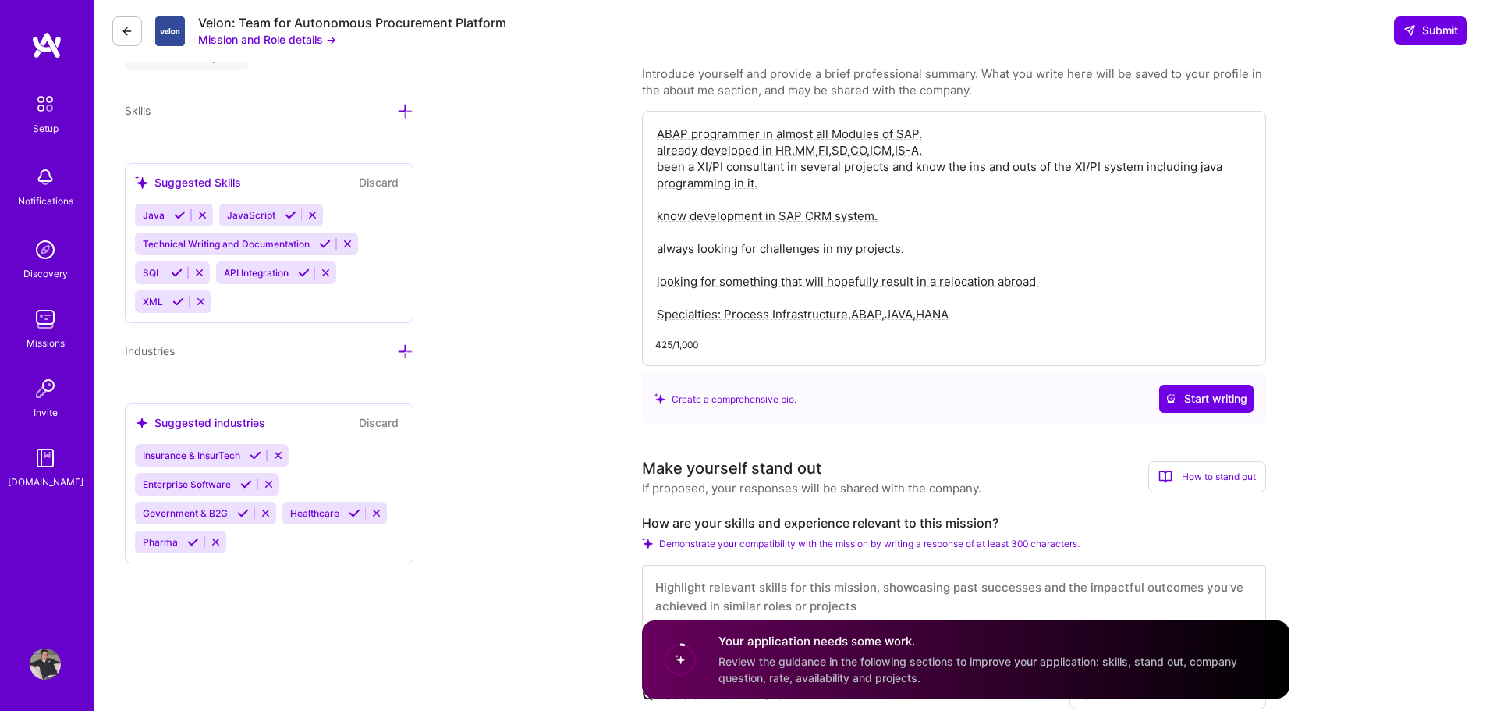
scroll to position [780, 0]
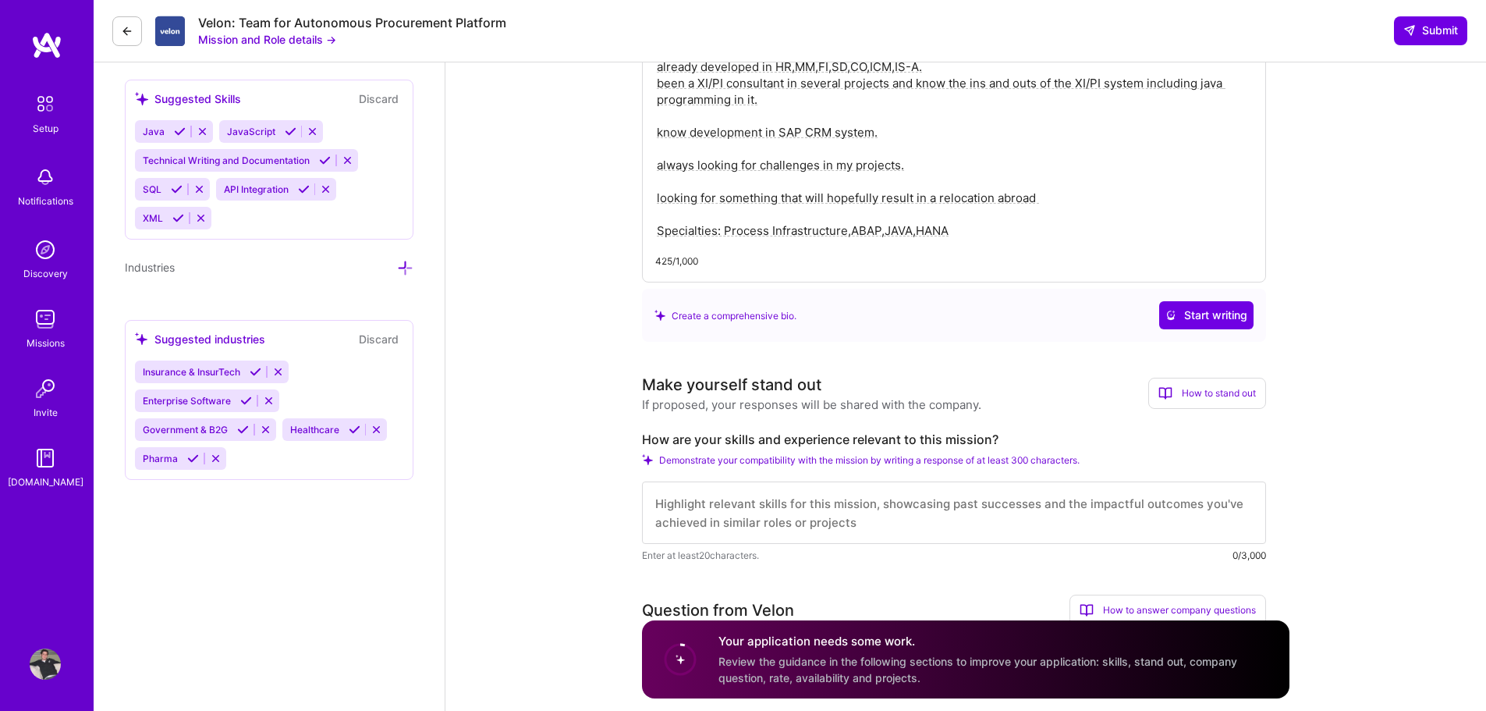
click at [709, 506] on textarea at bounding box center [954, 512] width 624 height 62
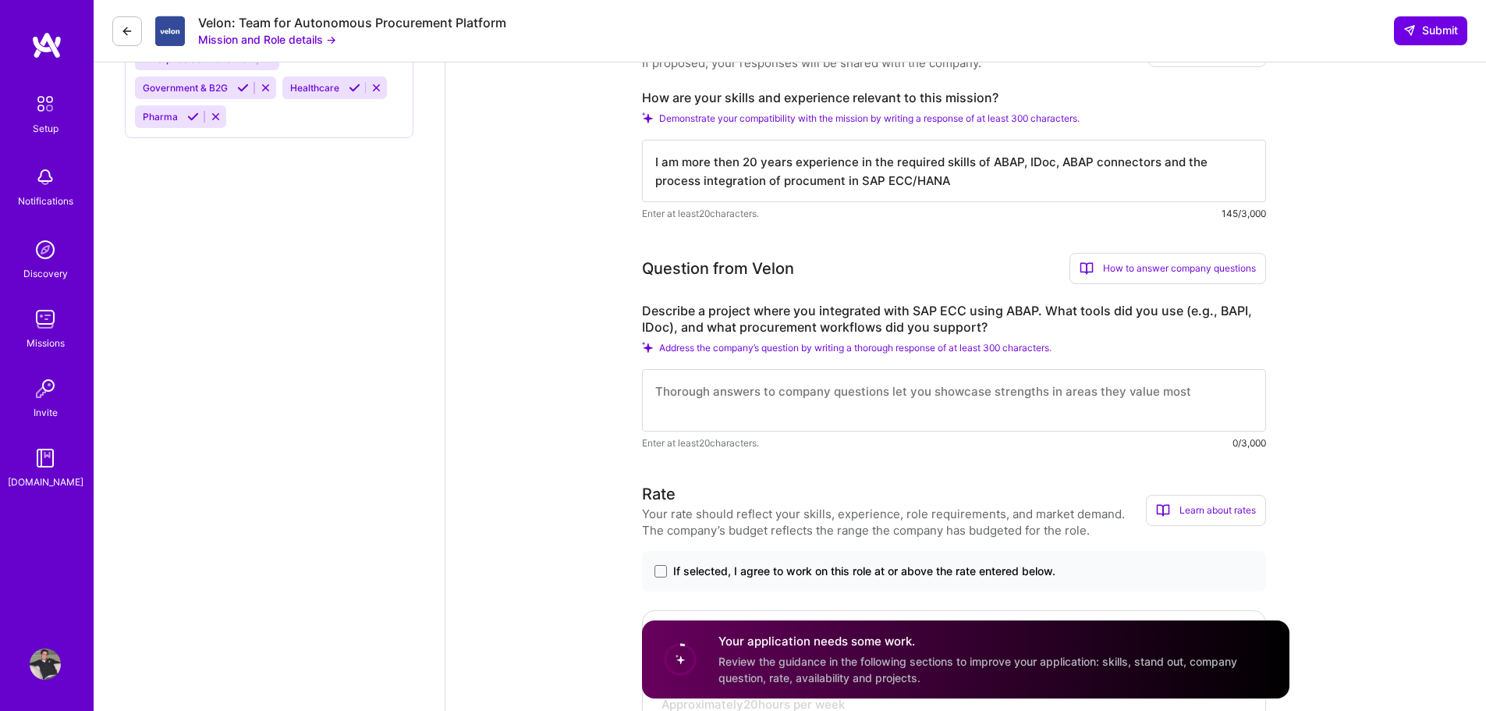
scroll to position [1014, 0]
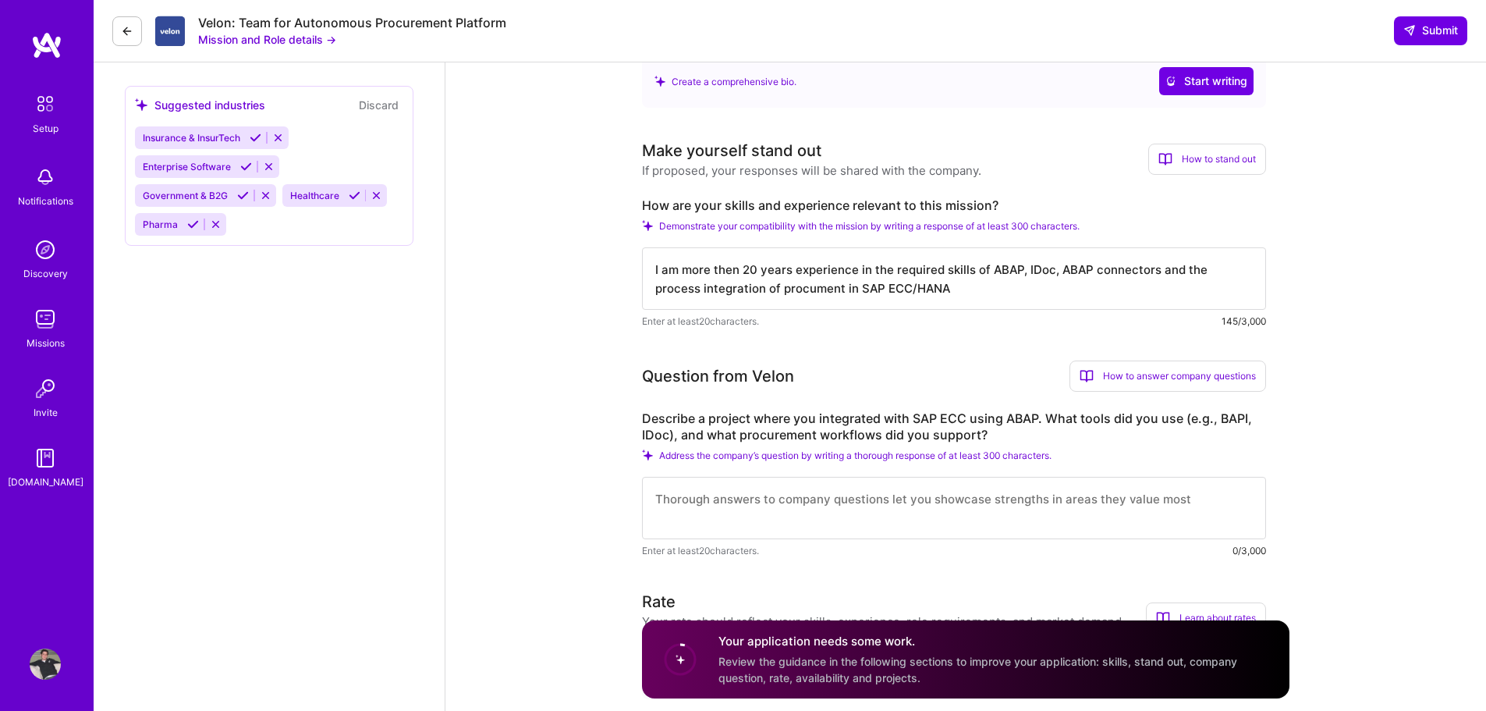
type textarea "I am more then 20 years experience in the required skills of ABAP, IDoc, ABAP c…"
click at [755, 506] on textarea at bounding box center [954, 508] width 624 height 62
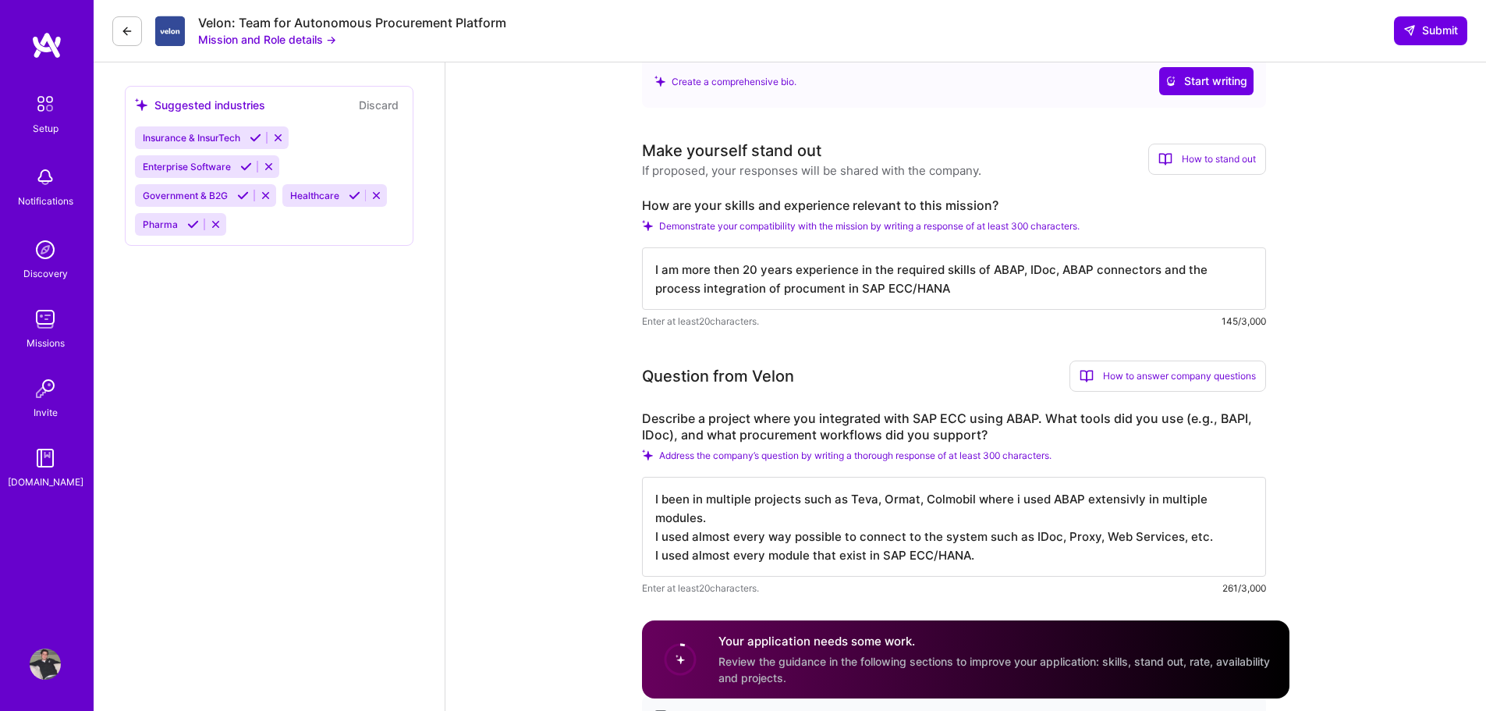
scroll to position [2, 0]
type textarea "I been in multiple projects such as Teva, Ormat, Colmobil where i used ABAP ext…"
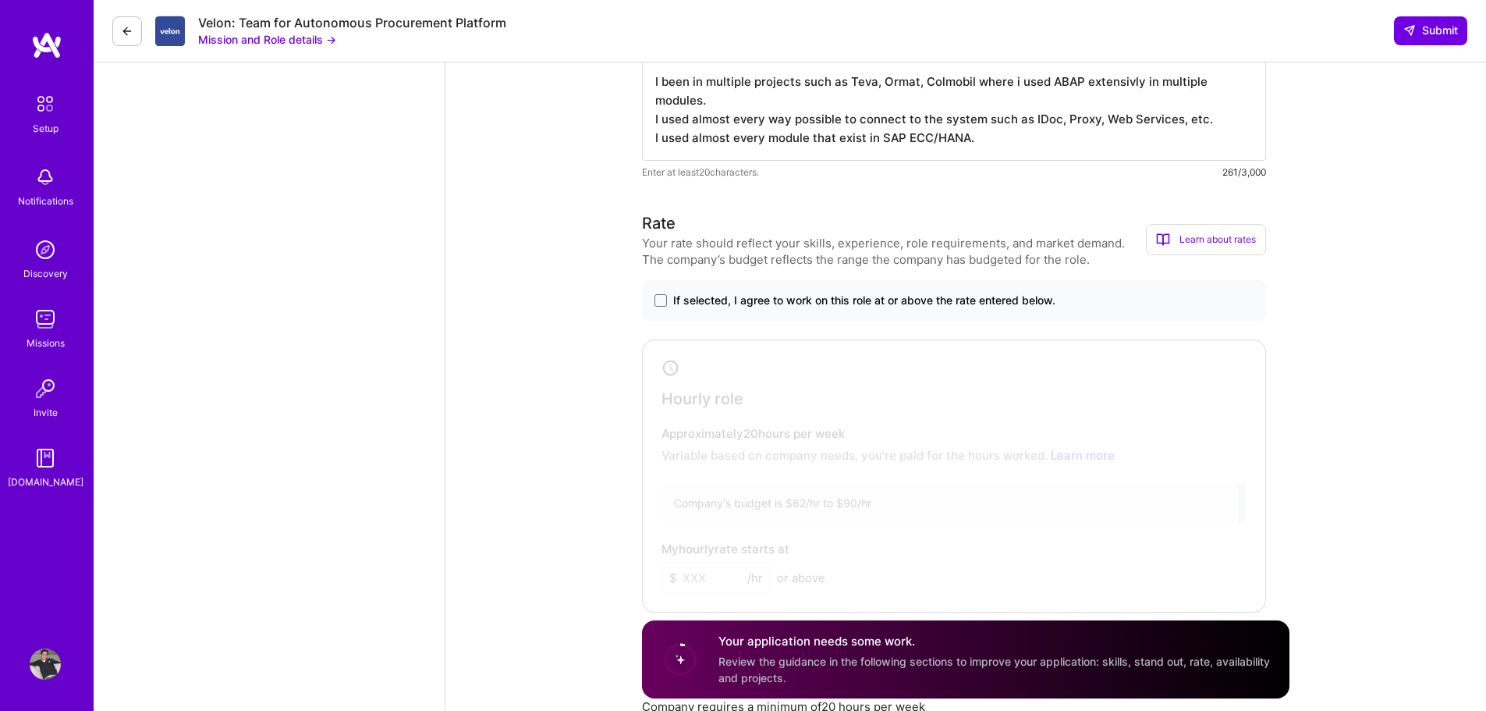
scroll to position [1494, 0]
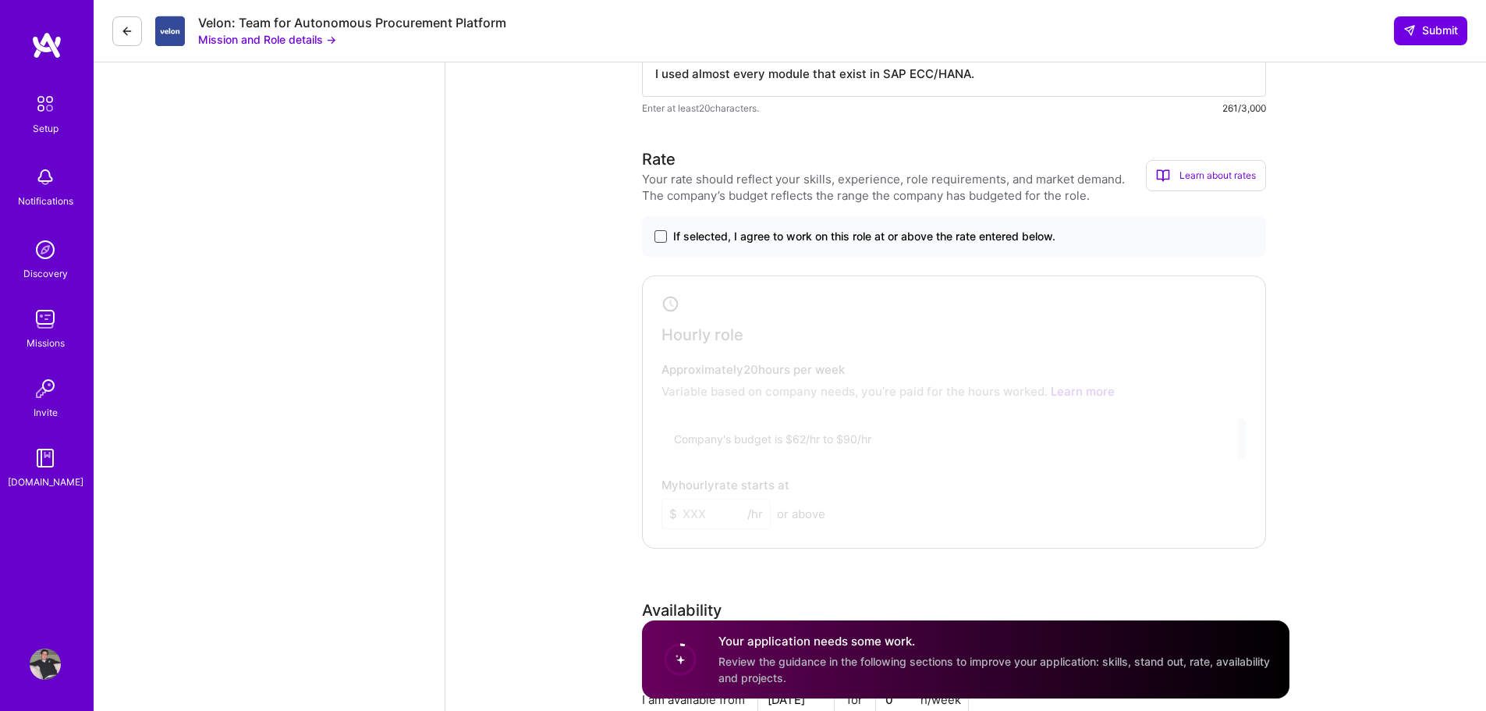
click at [661, 234] on span at bounding box center [661, 236] width 12 height 12
click at [0, 0] on input "If selected, I agree to work on this role at or above the rate entered below." at bounding box center [0, 0] width 0 height 0
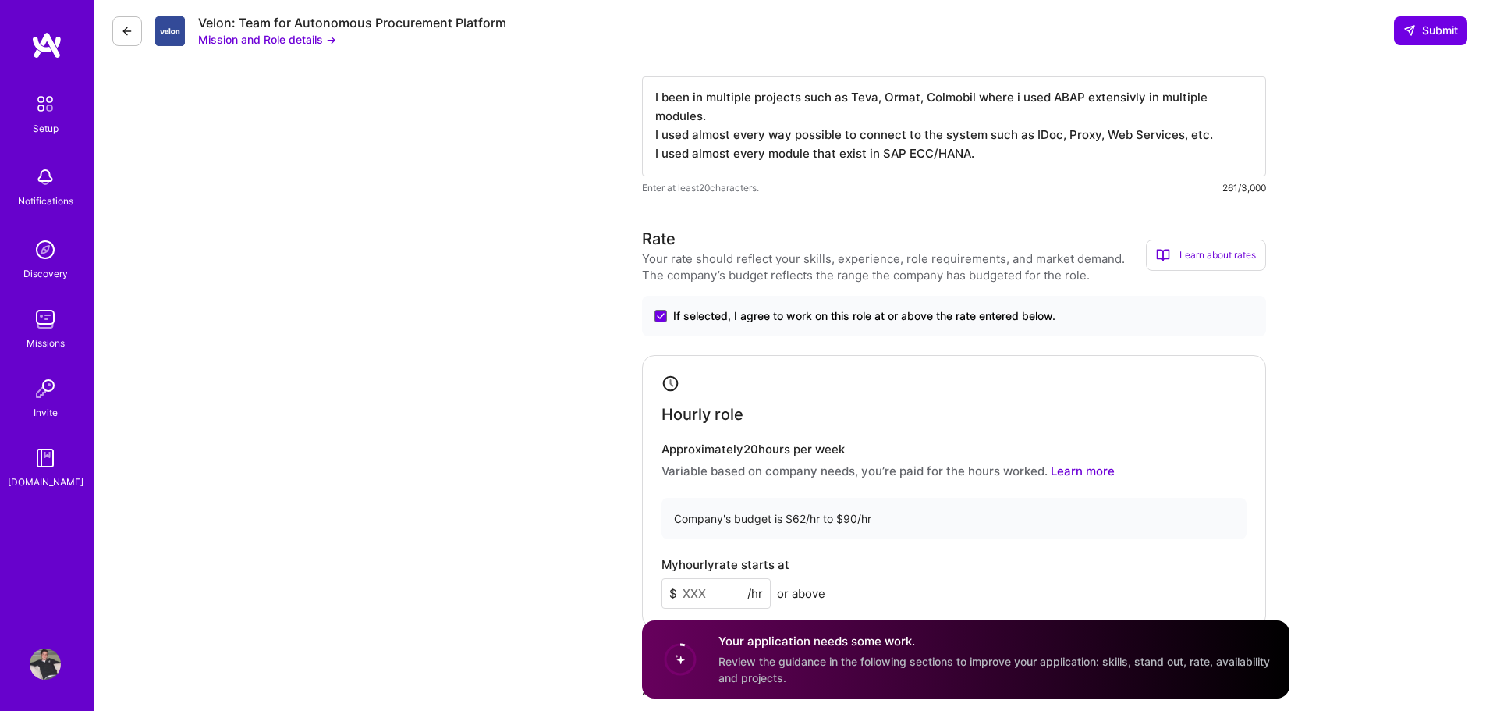
scroll to position [1416, 0]
click at [1209, 252] on div "Learn about rates" at bounding box center [1206, 253] width 120 height 31
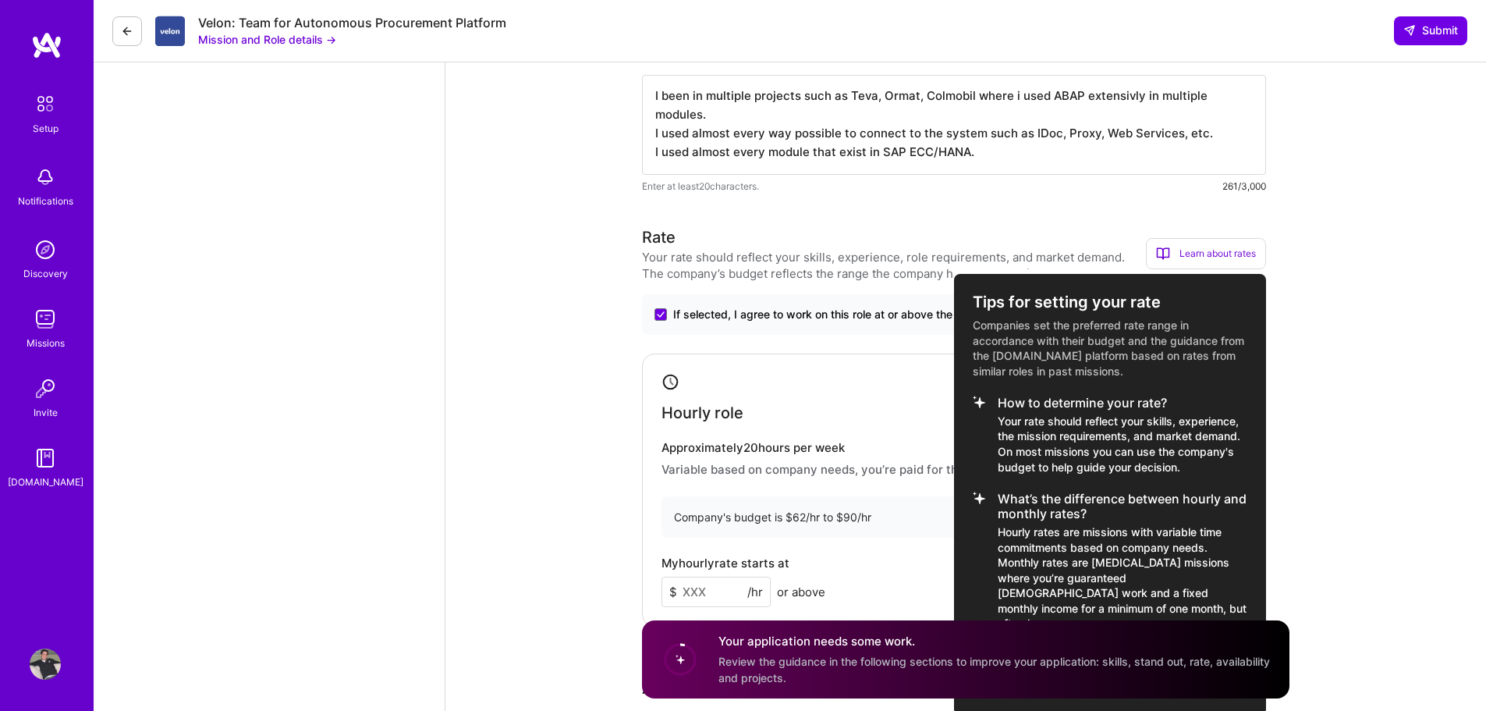
click at [1209, 252] on div "Learn about rates" at bounding box center [1206, 253] width 120 height 31
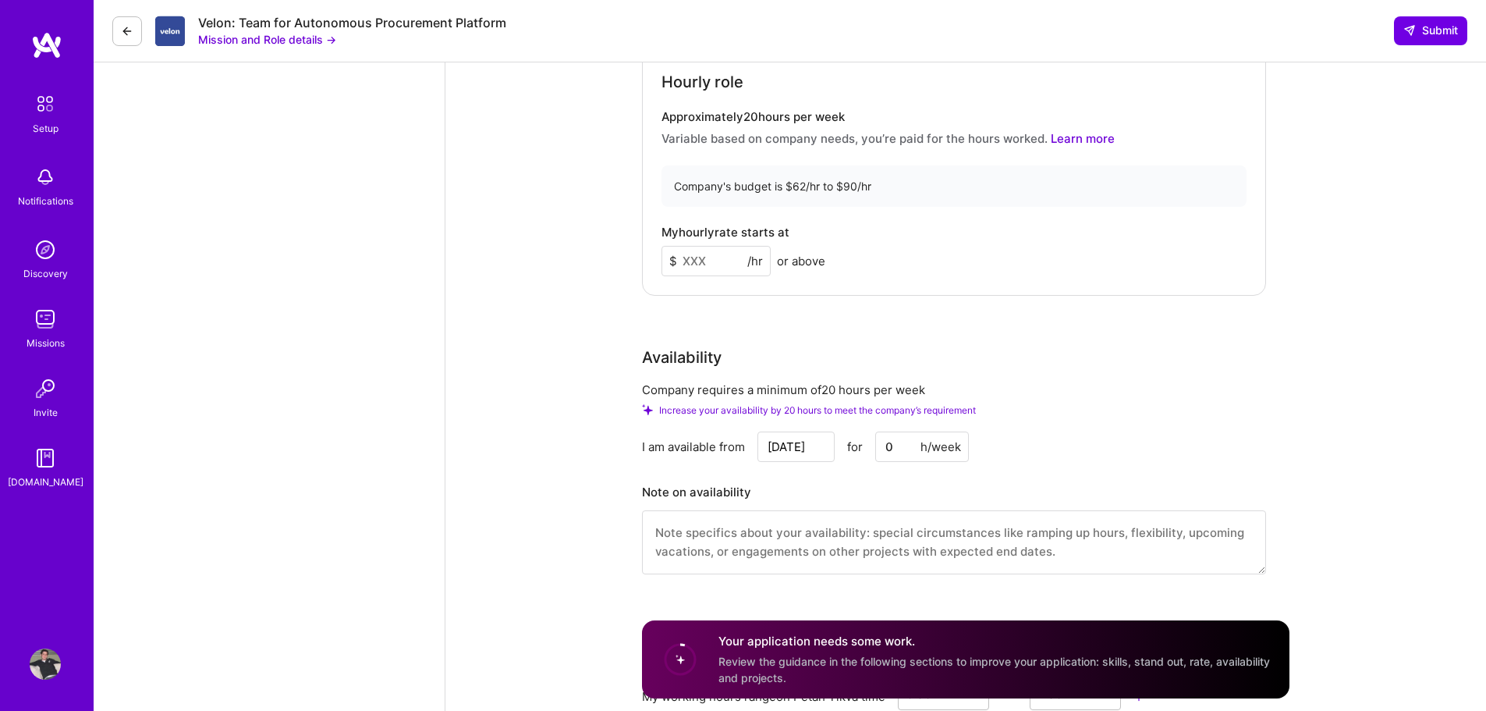
scroll to position [1650, 0]
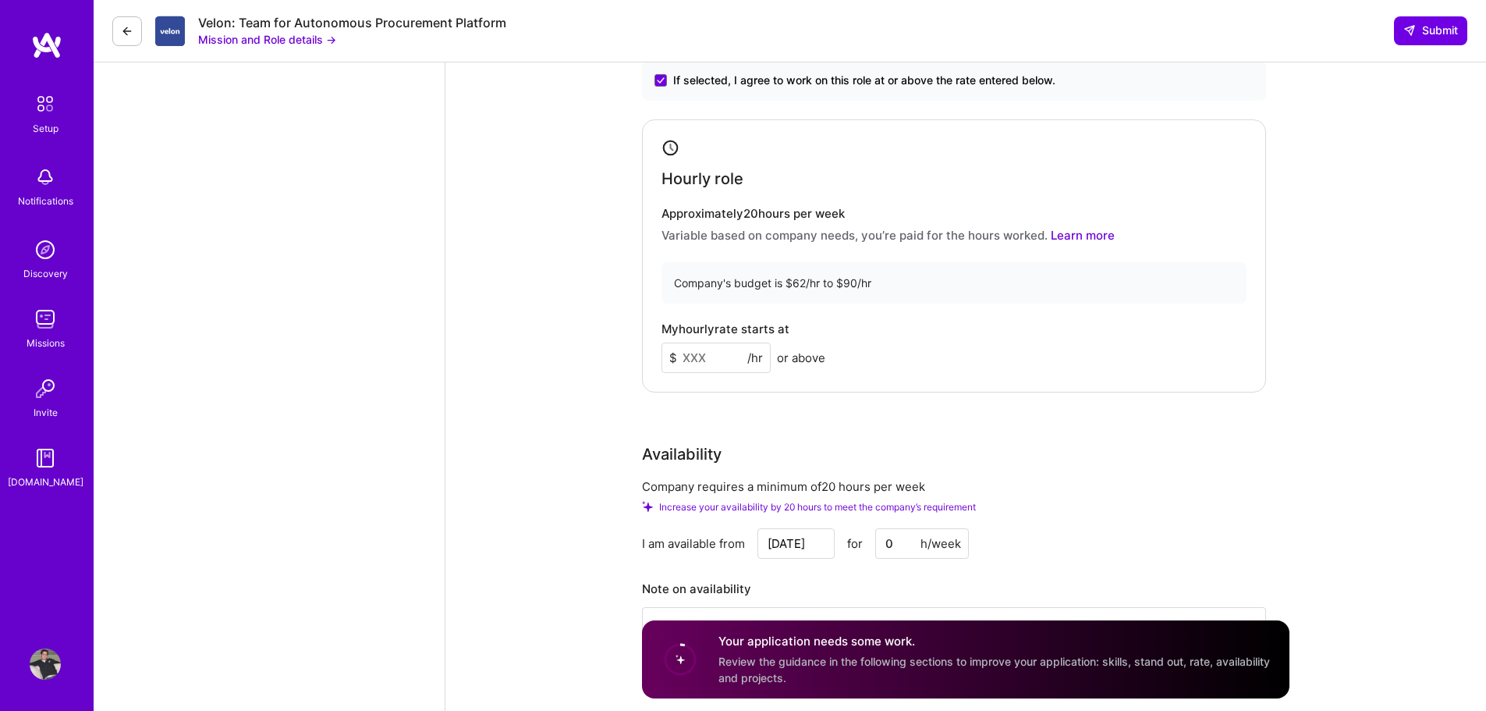
click at [745, 360] on input at bounding box center [716, 358] width 109 height 30
click at [708, 360] on input at bounding box center [716, 358] width 109 height 30
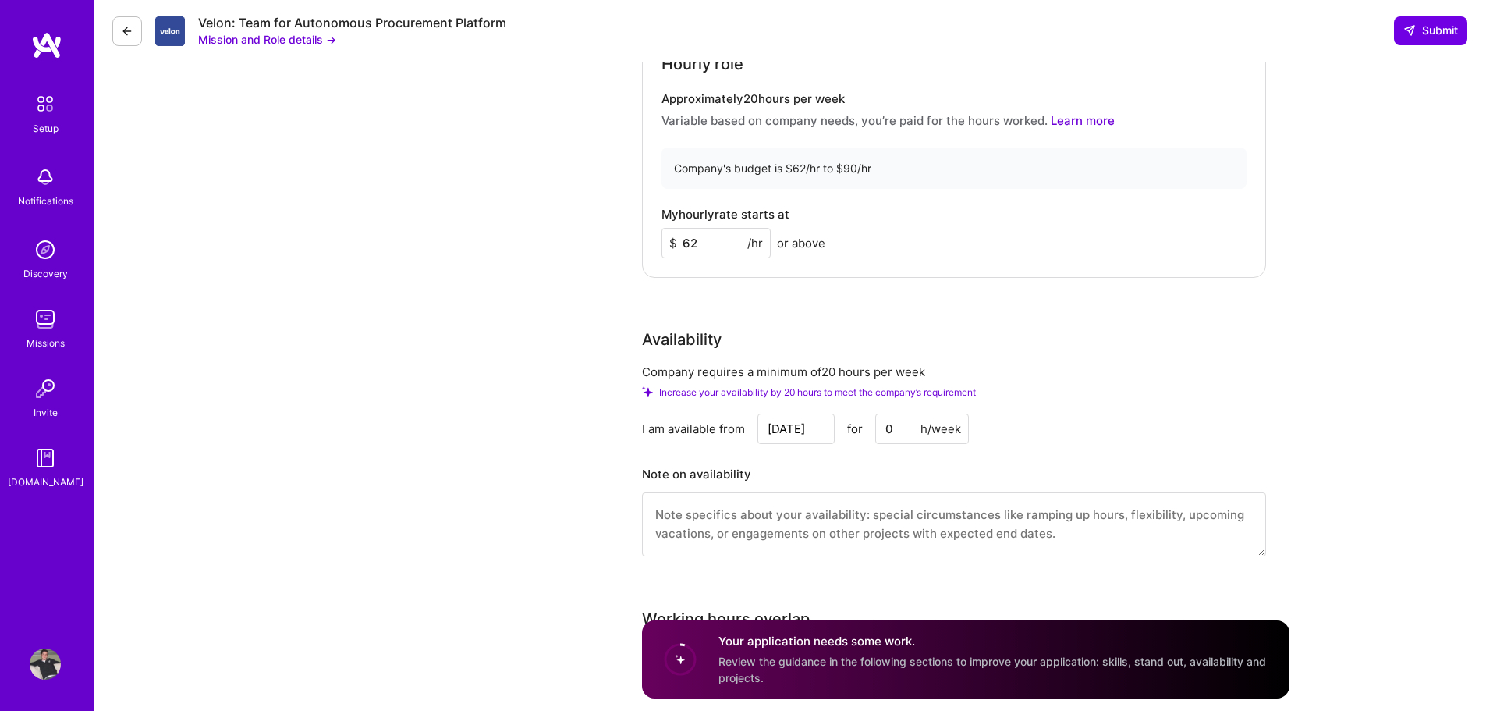
scroll to position [1806, 0]
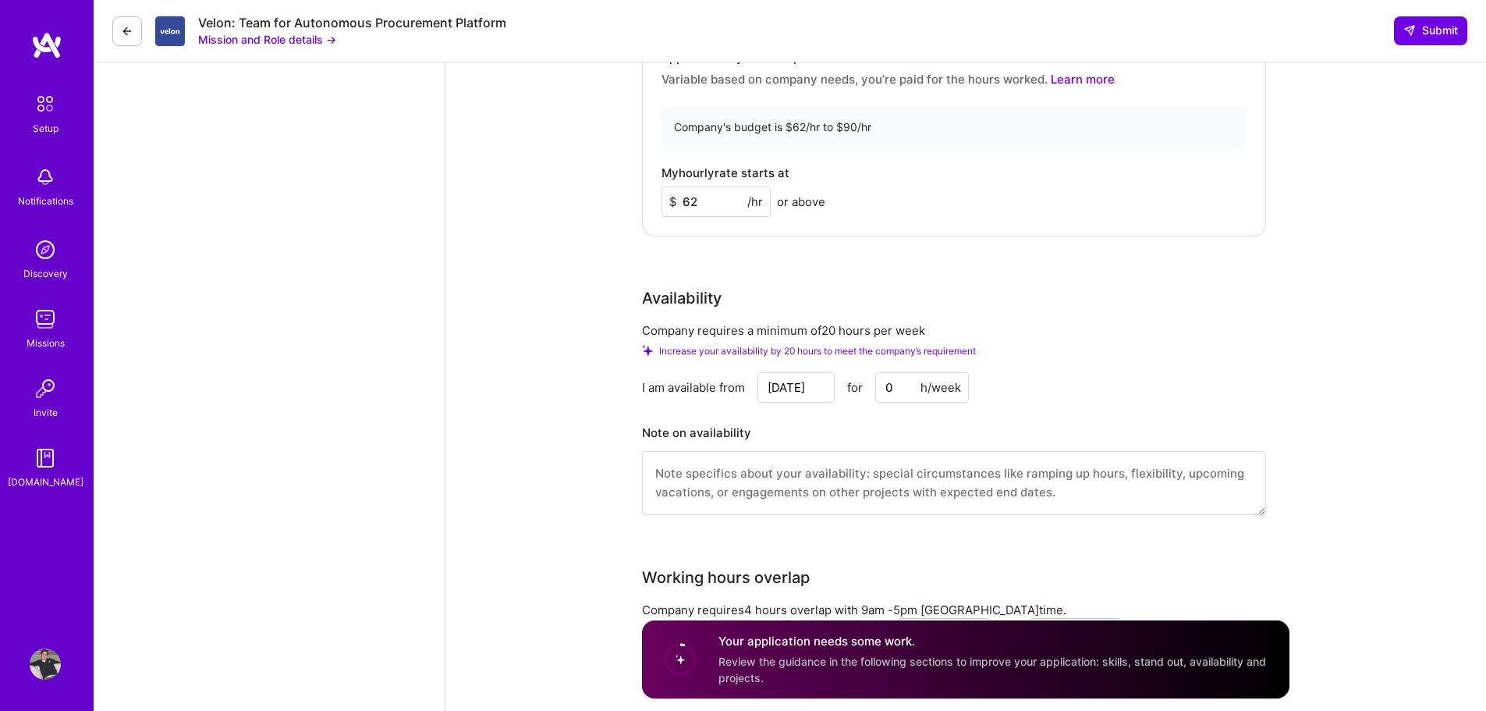
type input "62"
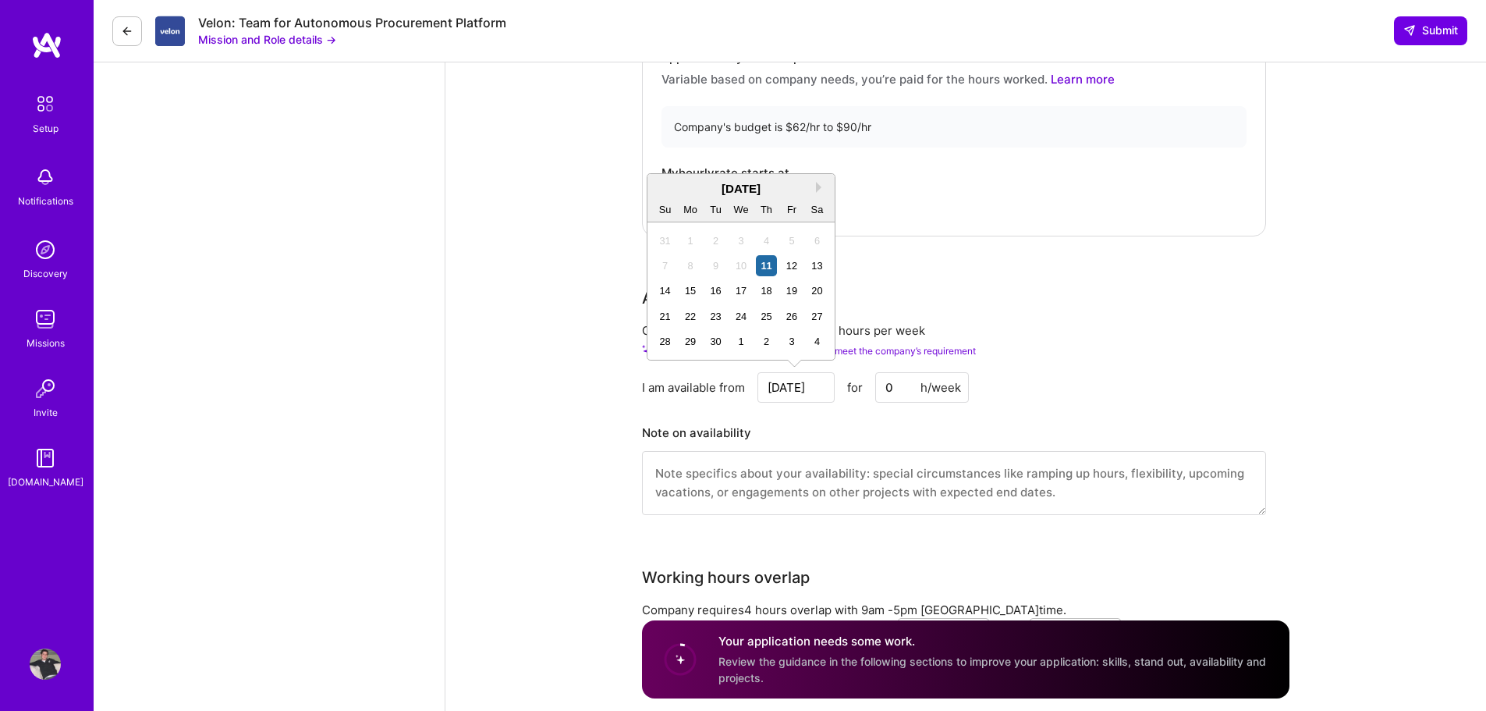
drag, startPoint x: 818, startPoint y: 388, endPoint x: 798, endPoint y: 388, distance: 19.5
click at [798, 388] on input "Sep 11" at bounding box center [796, 387] width 77 height 30
click at [821, 186] on button "Next Month" at bounding box center [821, 187] width 11 height 11
click at [669, 293] on div "12" at bounding box center [665, 290] width 21 height 21
type input "Oct 12"
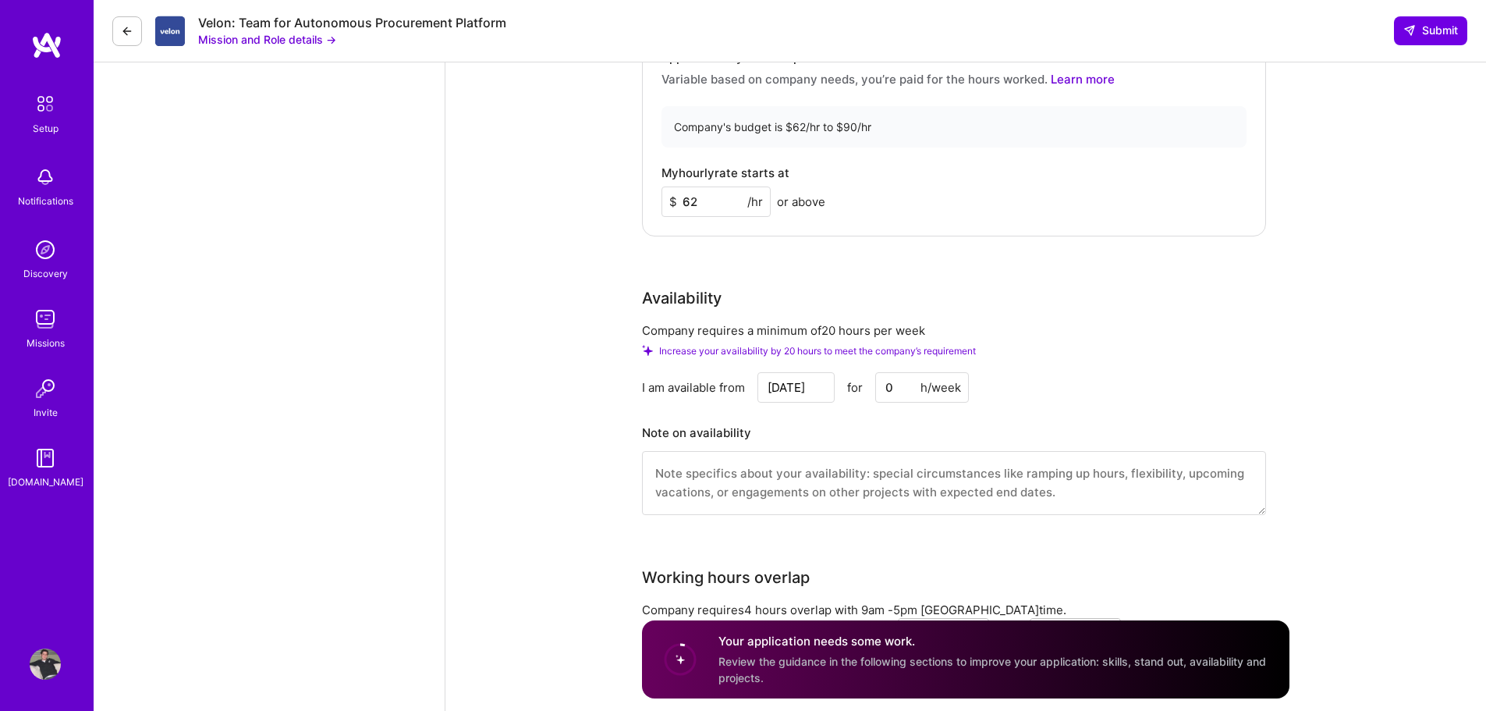
drag, startPoint x: 897, startPoint y: 389, endPoint x: 881, endPoint y: 389, distance: 15.6
click at [881, 389] on input "0" at bounding box center [922, 387] width 94 height 30
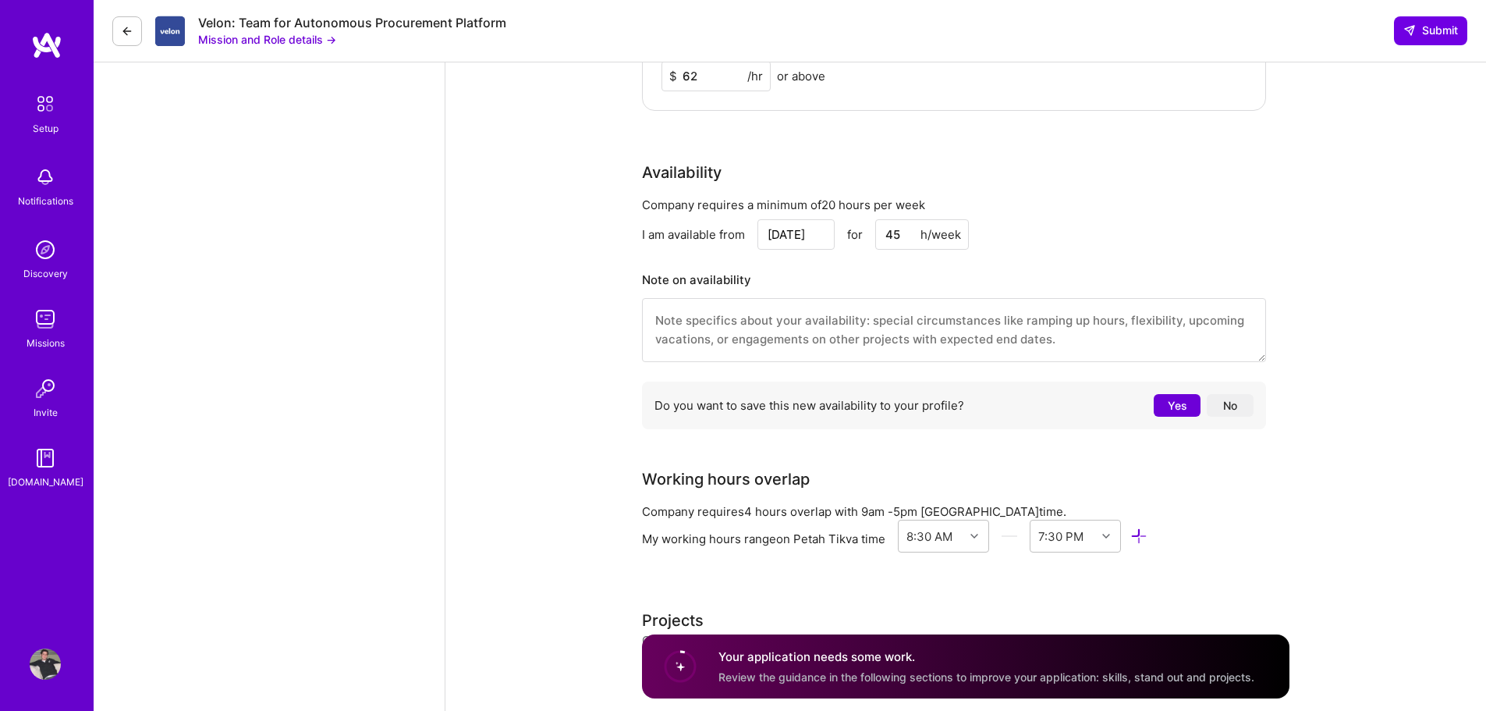
scroll to position [1962, 0]
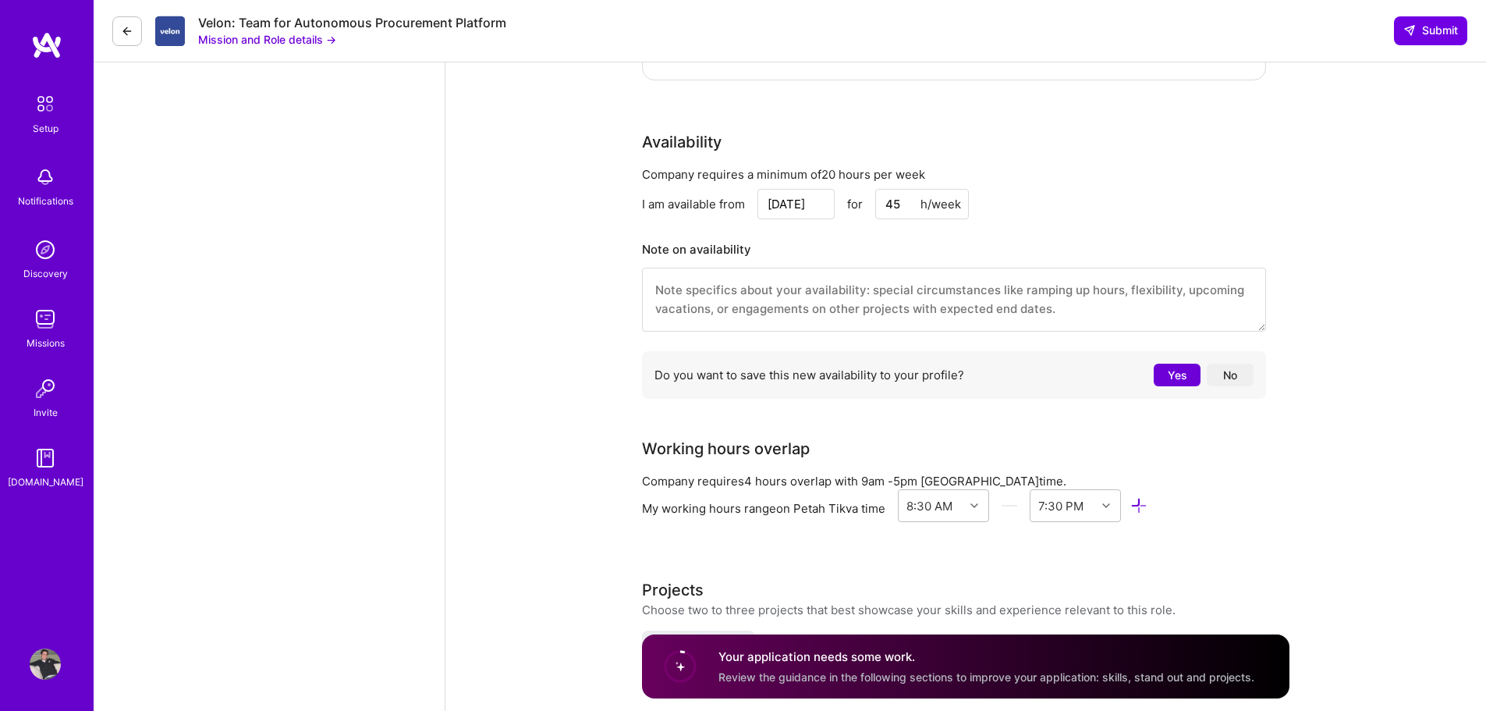
type input "45"
click at [807, 289] on textarea at bounding box center [954, 300] width 624 height 64
type textarea "flexibility in working hours and hybrid work (work from home so days a week)"
click at [1177, 368] on button "Yes" at bounding box center [1177, 375] width 47 height 23
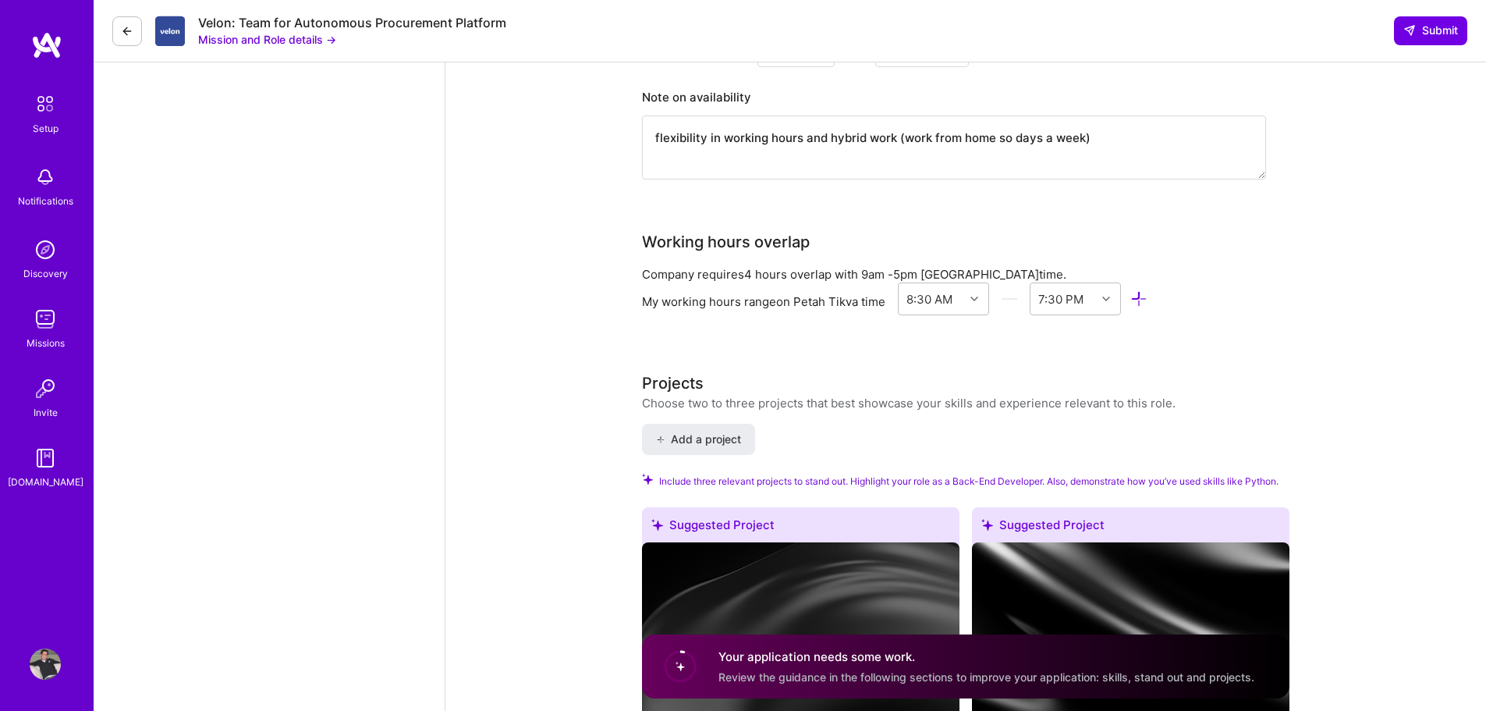
scroll to position [2119, 0]
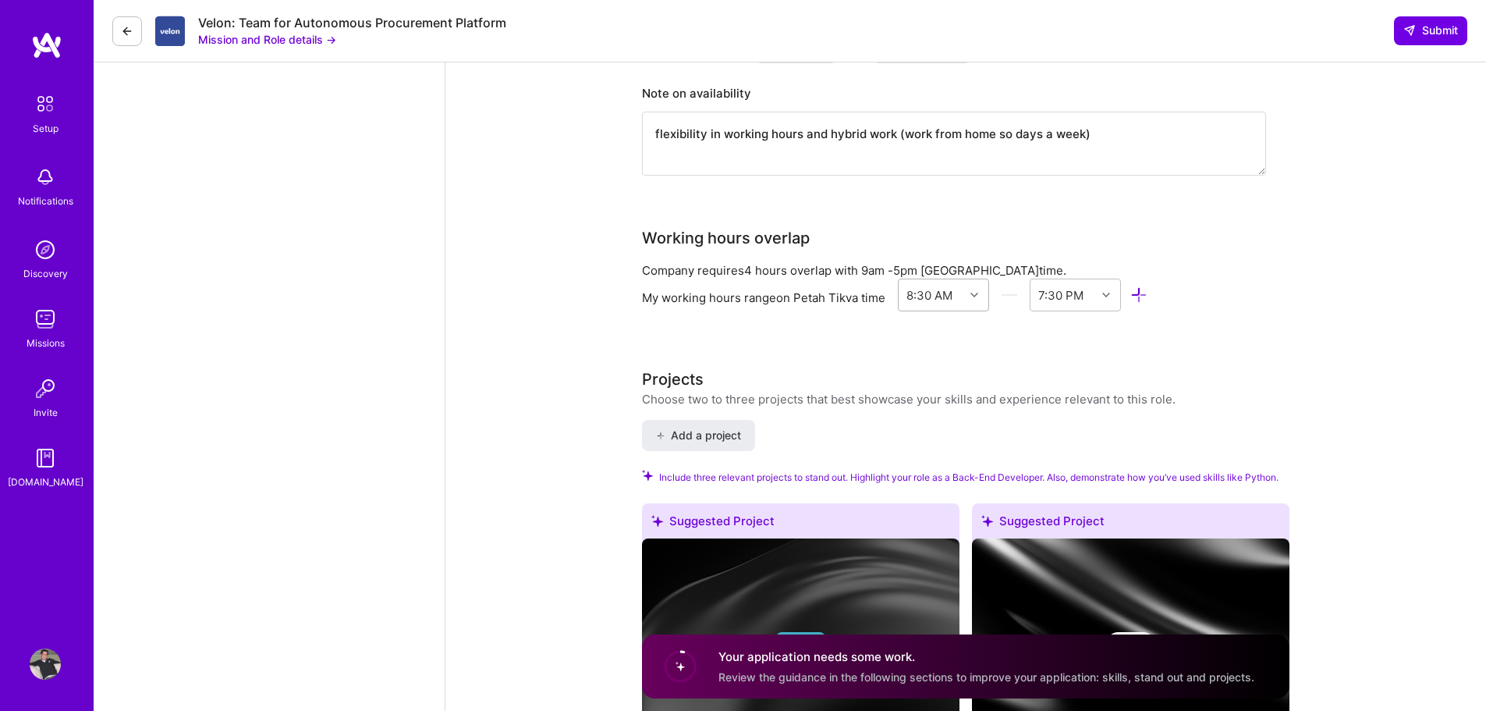
click at [978, 293] on icon at bounding box center [975, 295] width 8 height 8
click at [937, 487] on div "6:00 AM" at bounding box center [943, 486] width 91 height 29
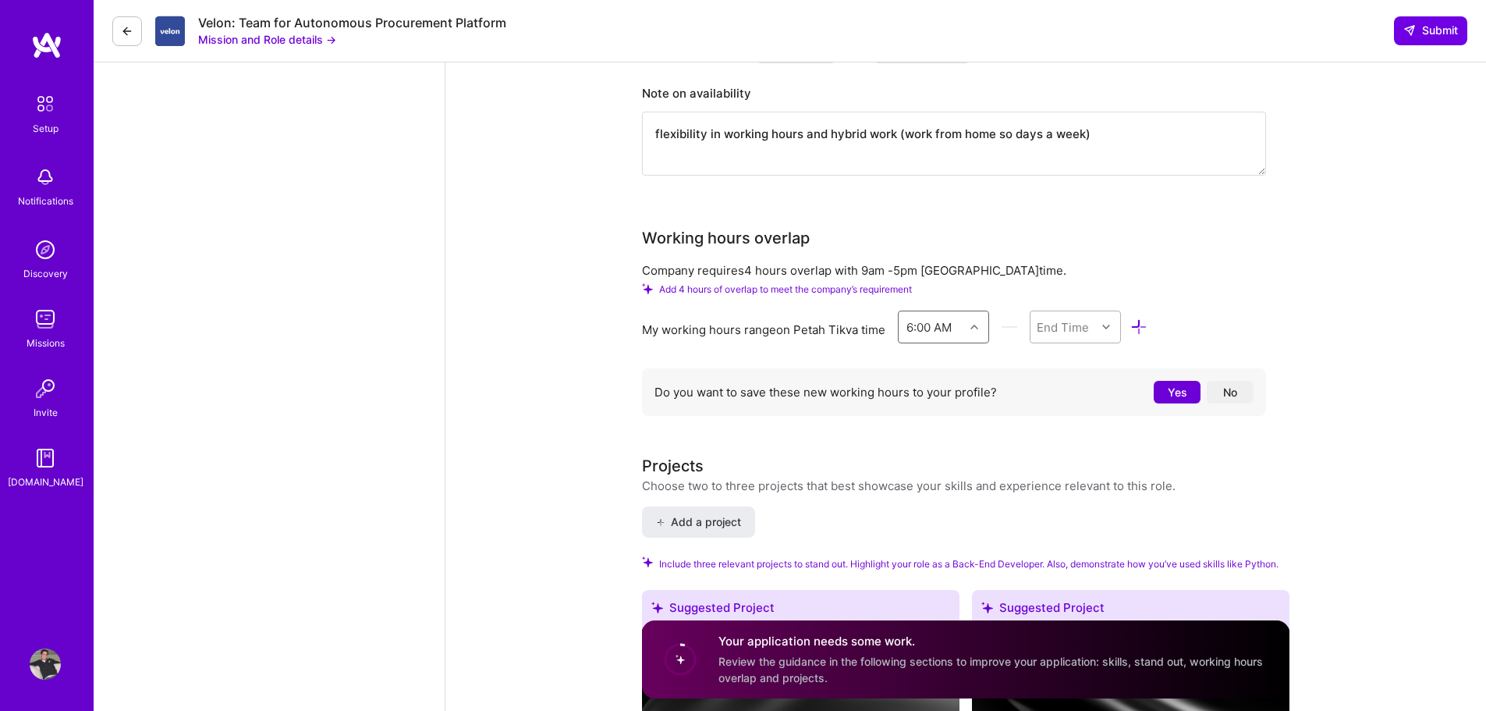
click at [1078, 325] on div "End Time" at bounding box center [1063, 326] width 52 height 16
click at [1061, 495] on div "3:00 PM" at bounding box center [1075, 496] width 91 height 29
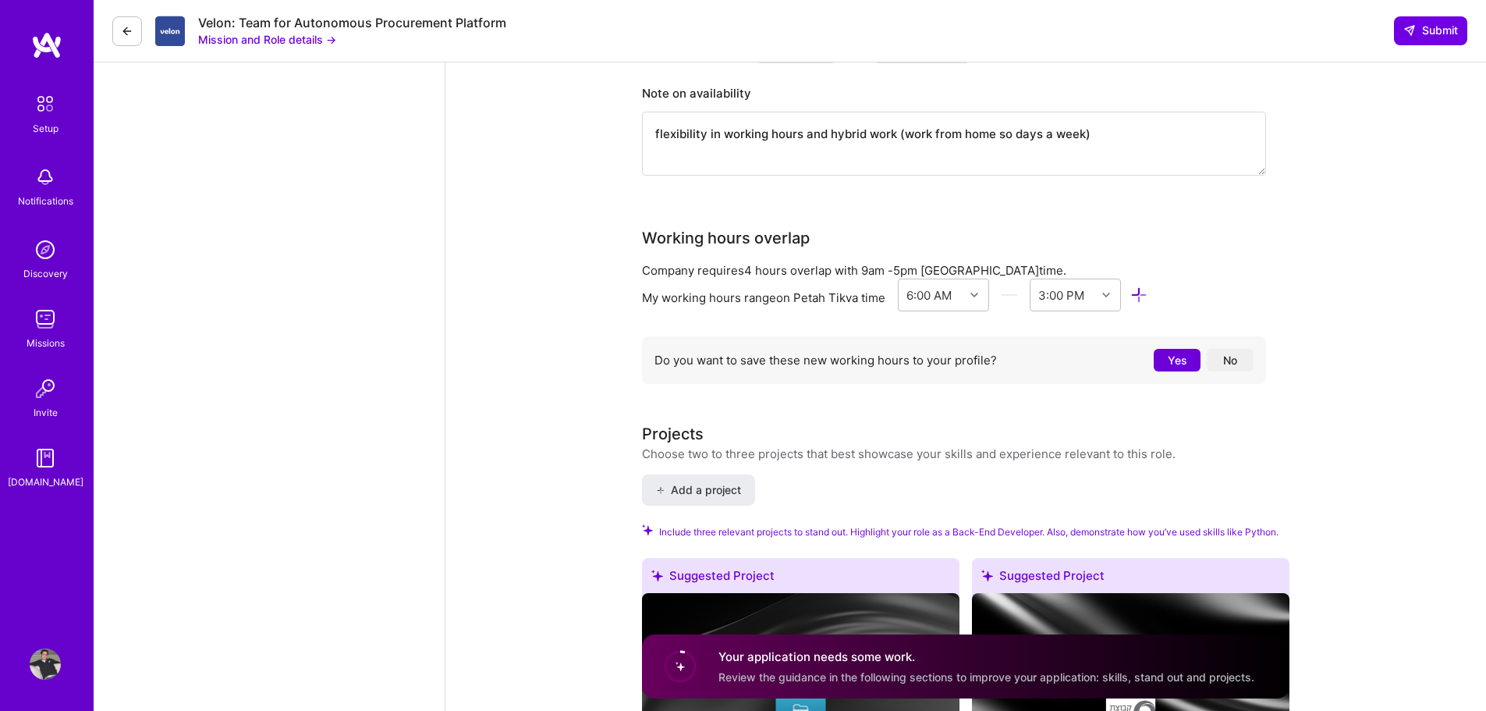
click at [1176, 354] on button "Yes" at bounding box center [1177, 360] width 47 height 23
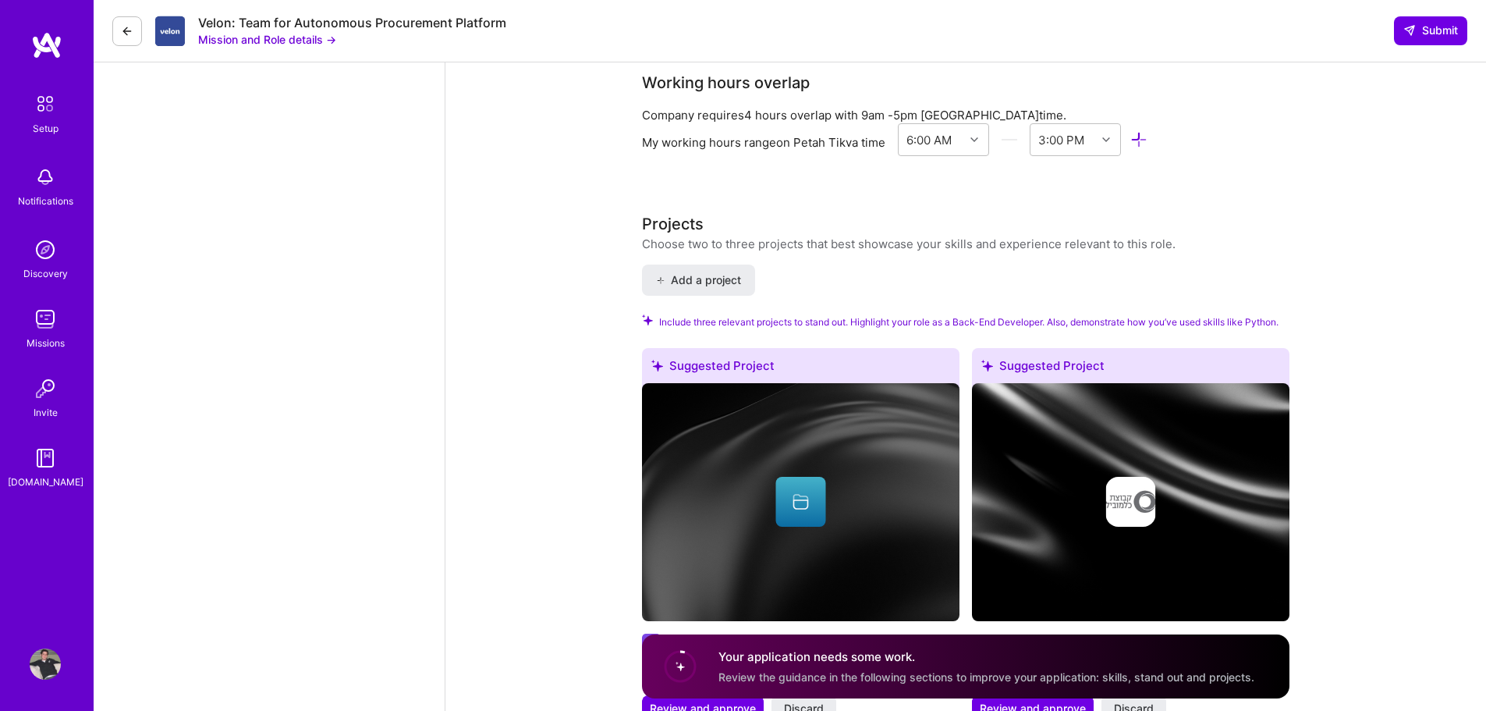
scroll to position [2275, 0]
click at [715, 278] on span "Add a project" at bounding box center [698, 280] width 85 height 16
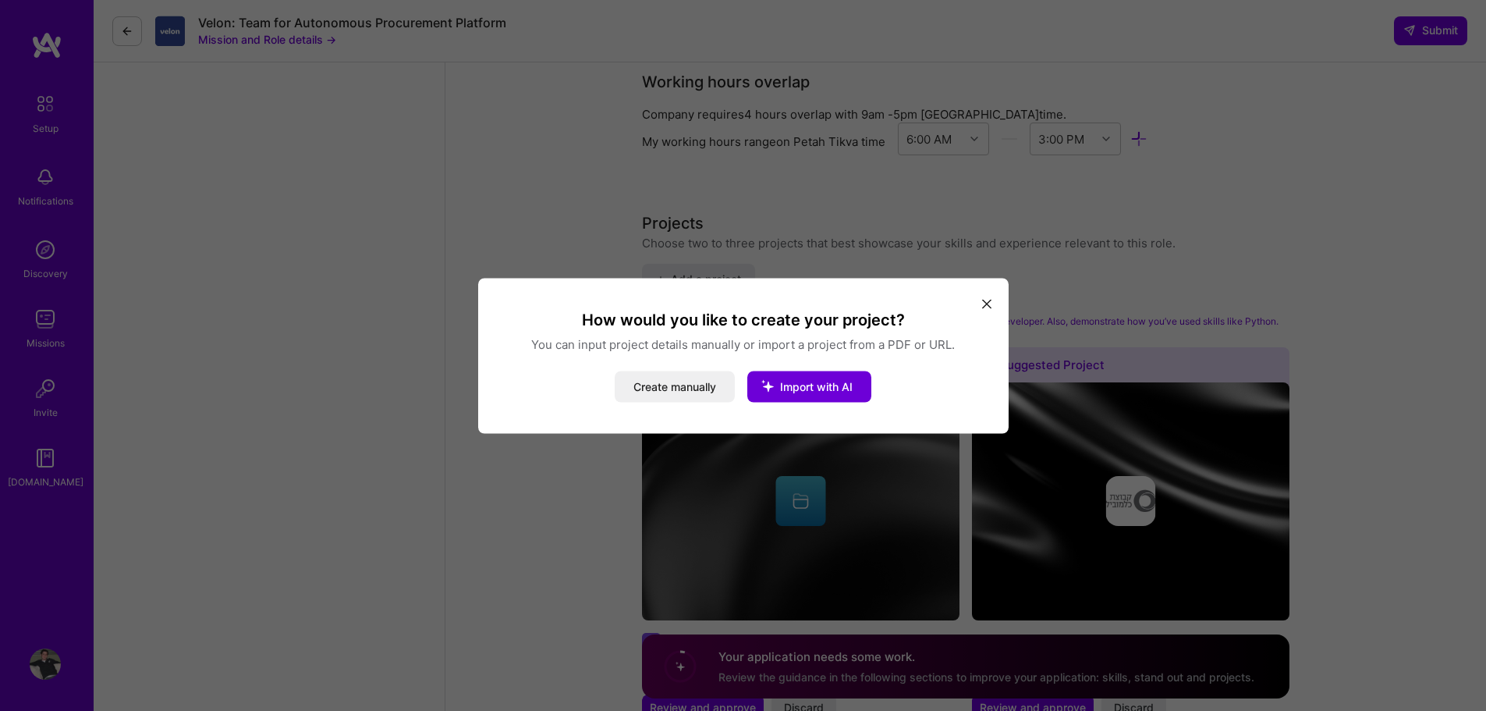
click at [986, 303] on icon "modal" at bounding box center [986, 304] width 9 height 9
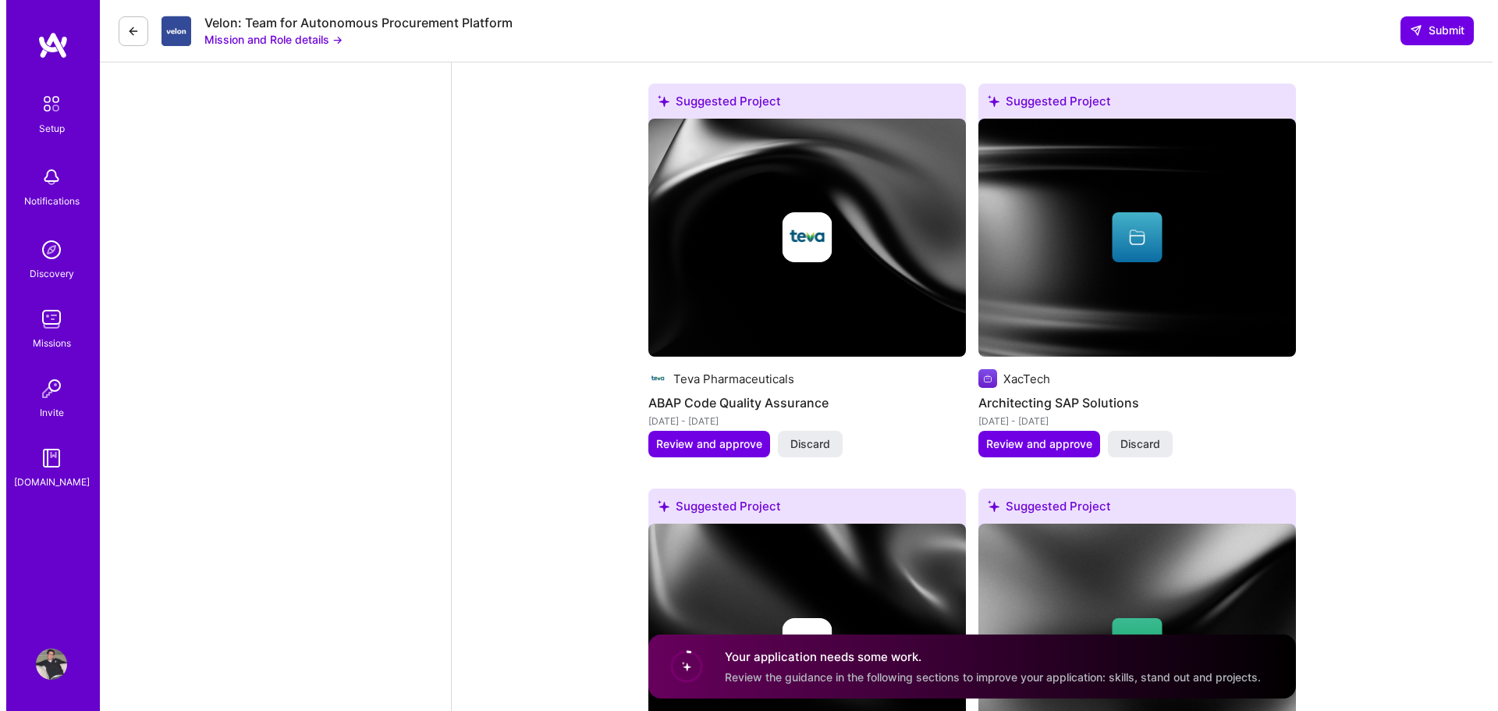
scroll to position [2977, 0]
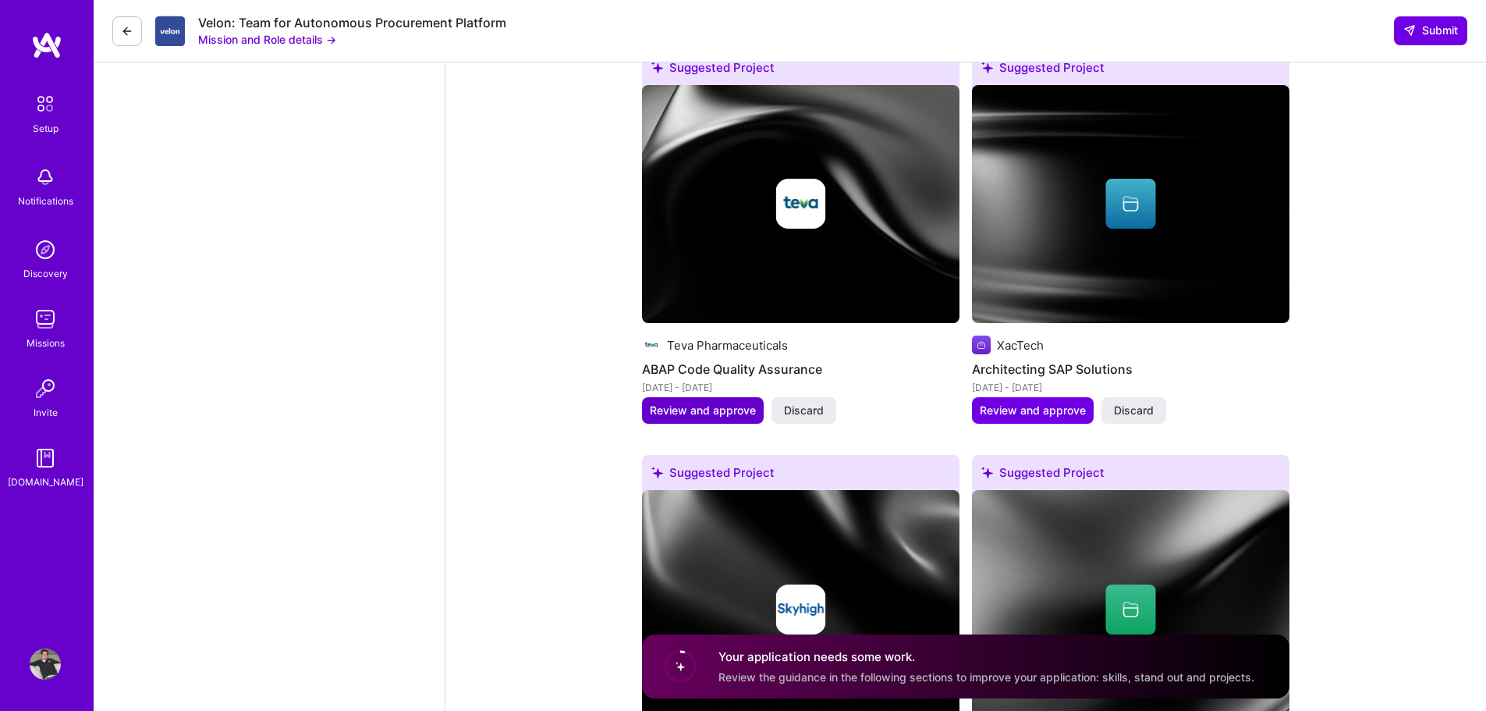
click at [719, 409] on span "Review and approve" at bounding box center [703, 411] width 106 height 16
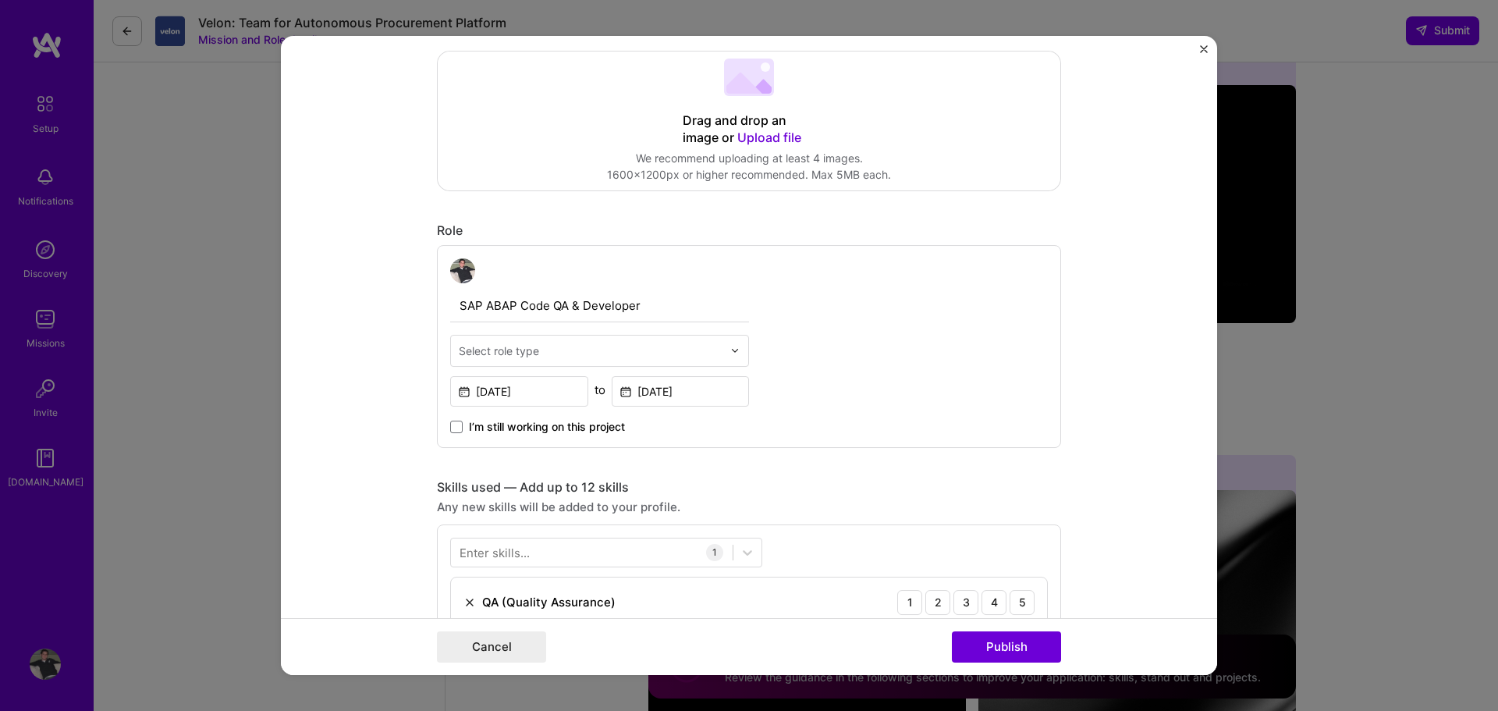
scroll to position [390, 0]
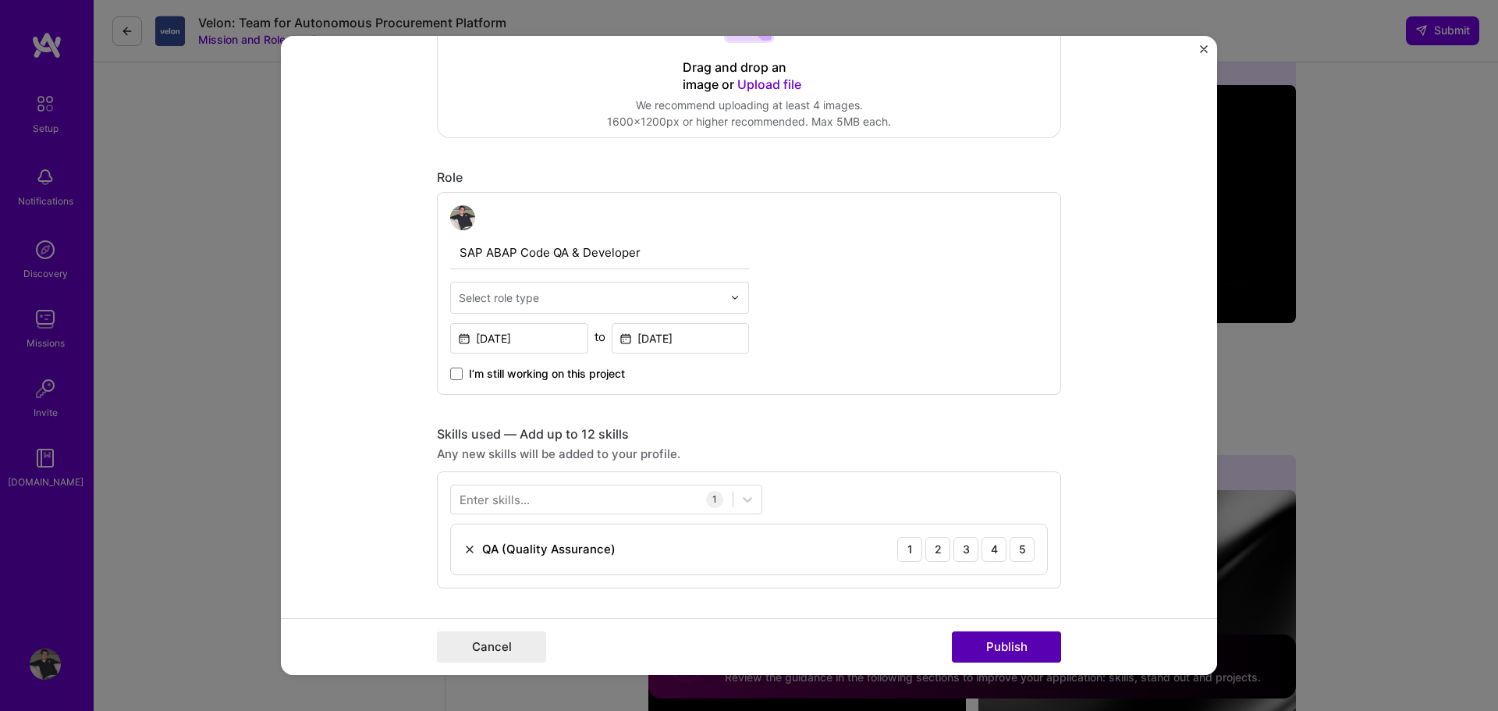
click at [986, 641] on button "Publish" at bounding box center [1006, 646] width 109 height 31
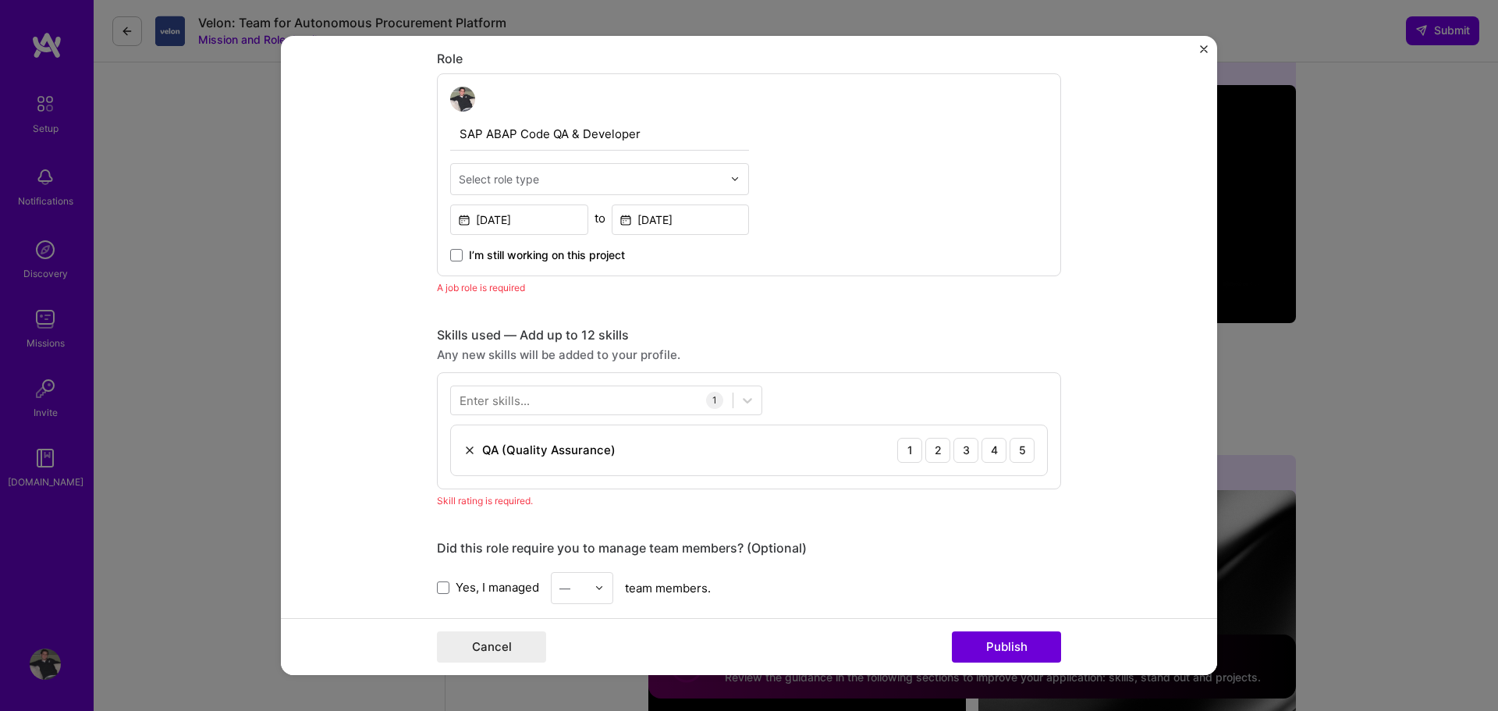
scroll to position [524, 0]
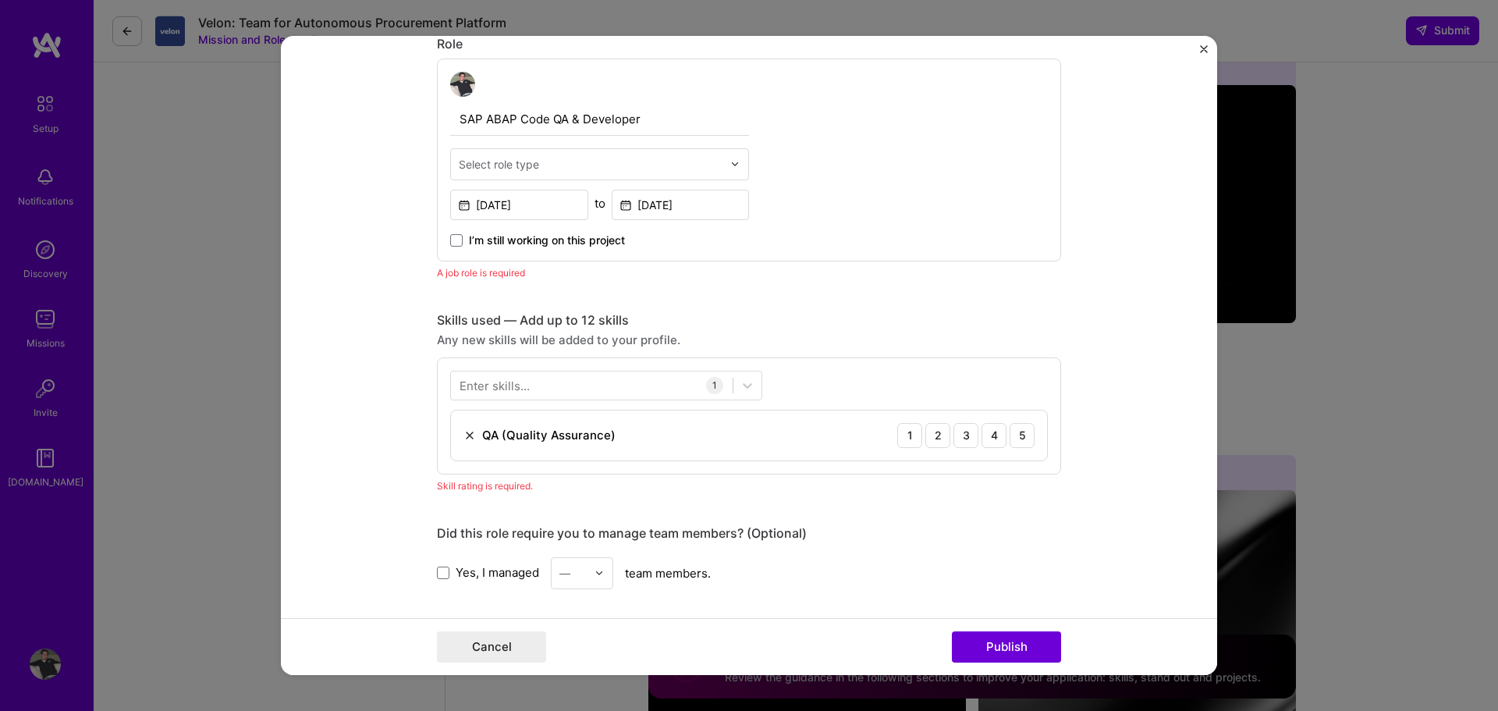
click at [535, 156] on input "text" at bounding box center [591, 164] width 264 height 16
type input "S"
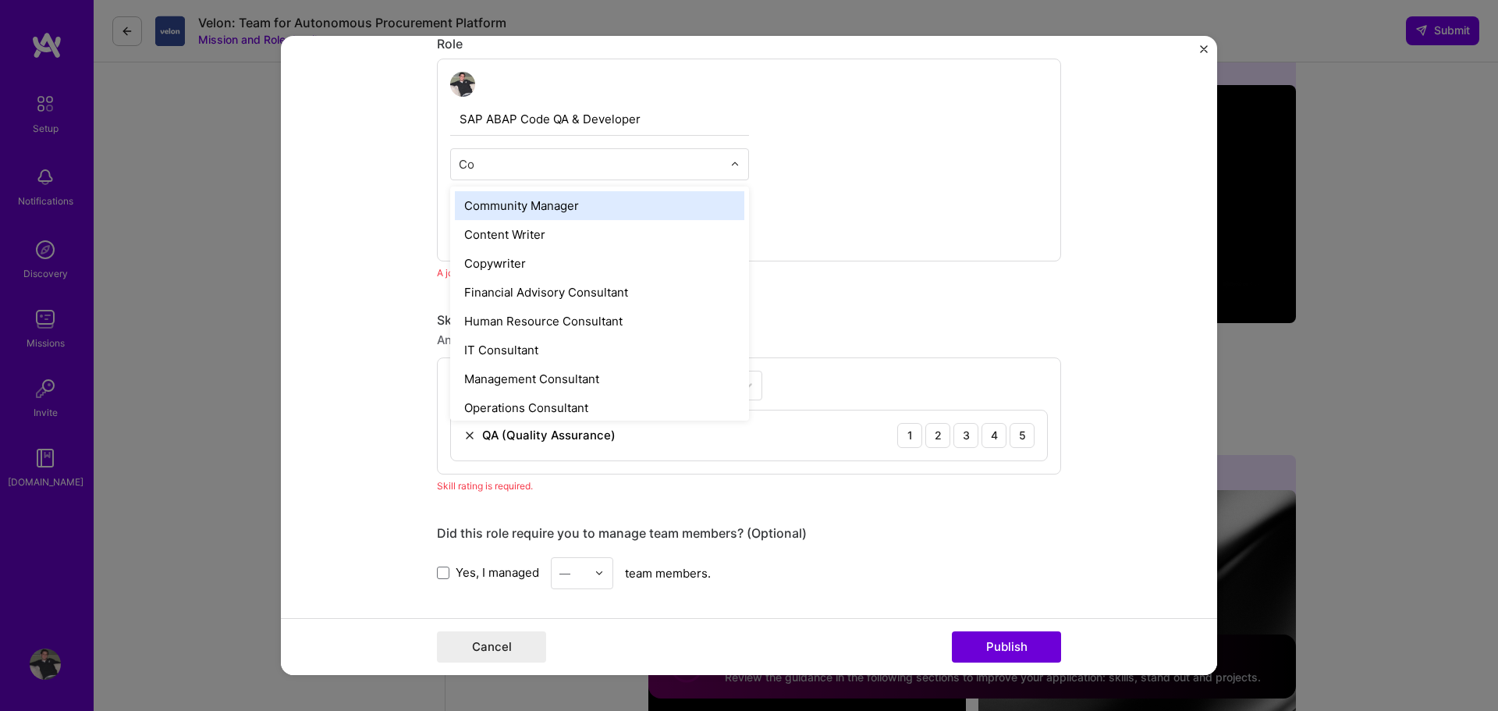
type input "C"
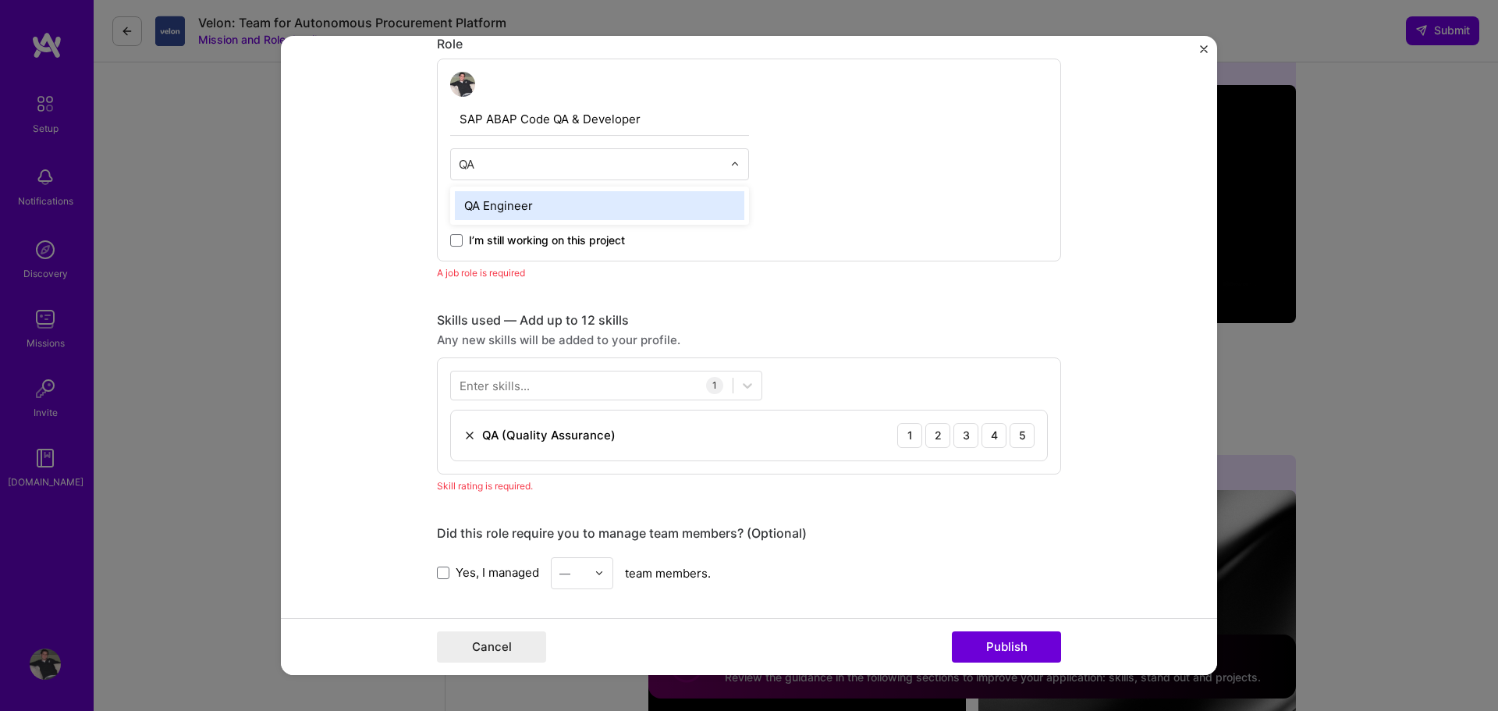
type input "Q"
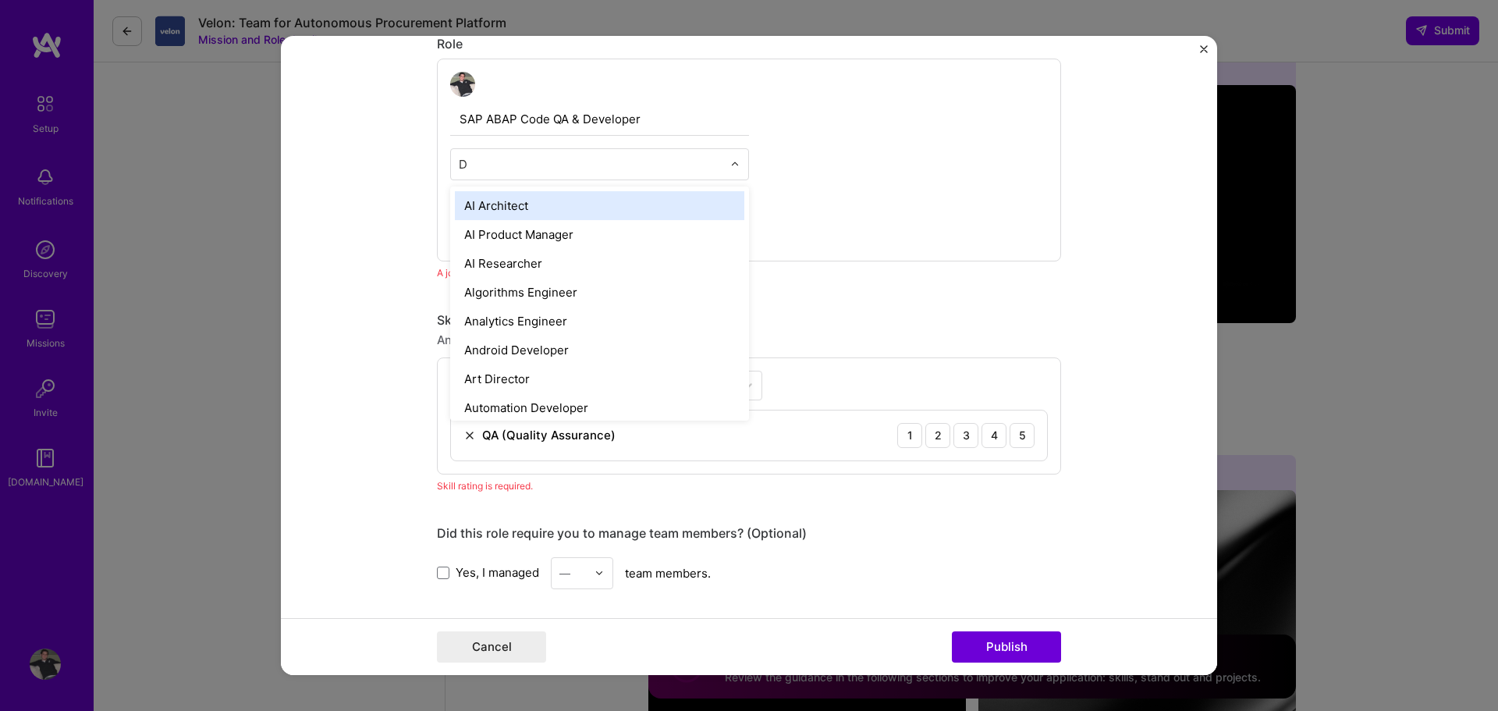
type input "DE"
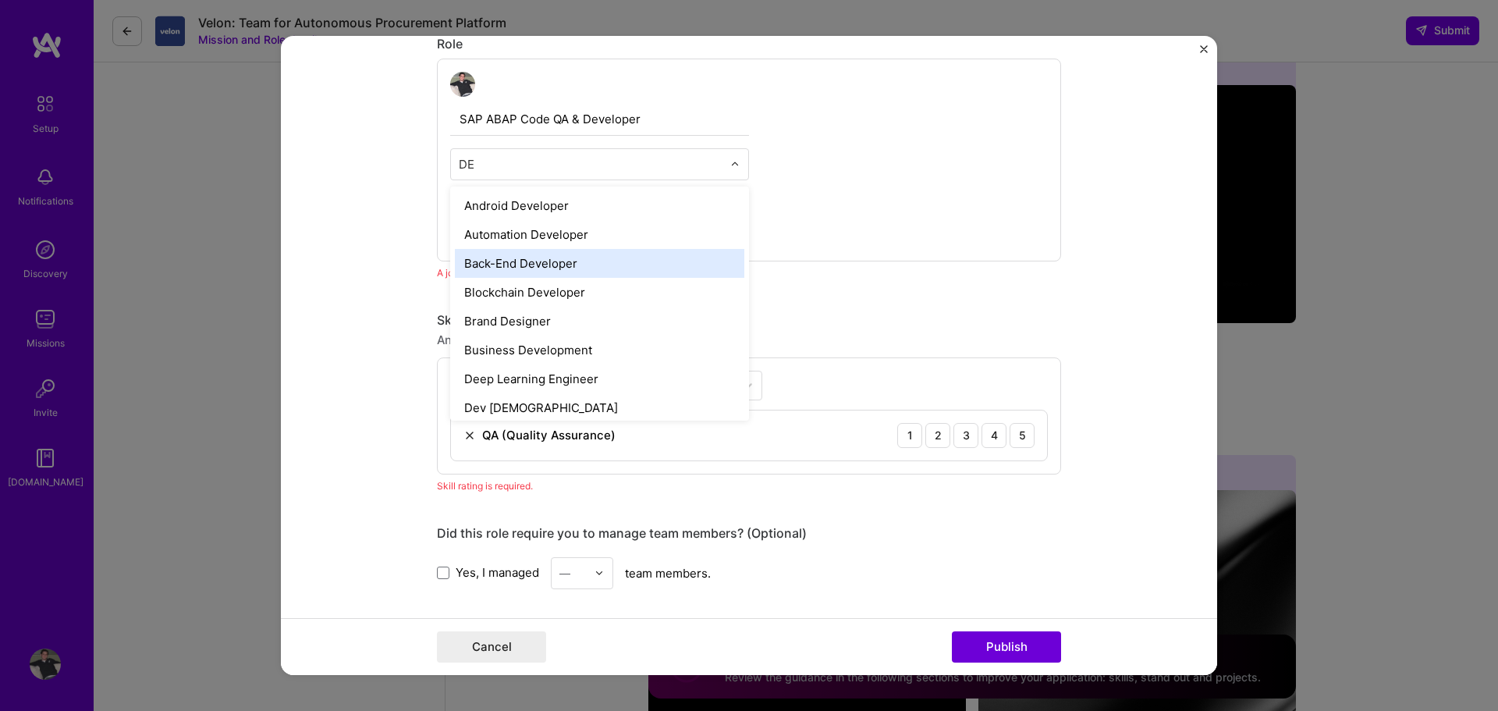
click at [542, 261] on div "Back-End Developer" at bounding box center [599, 263] width 289 height 29
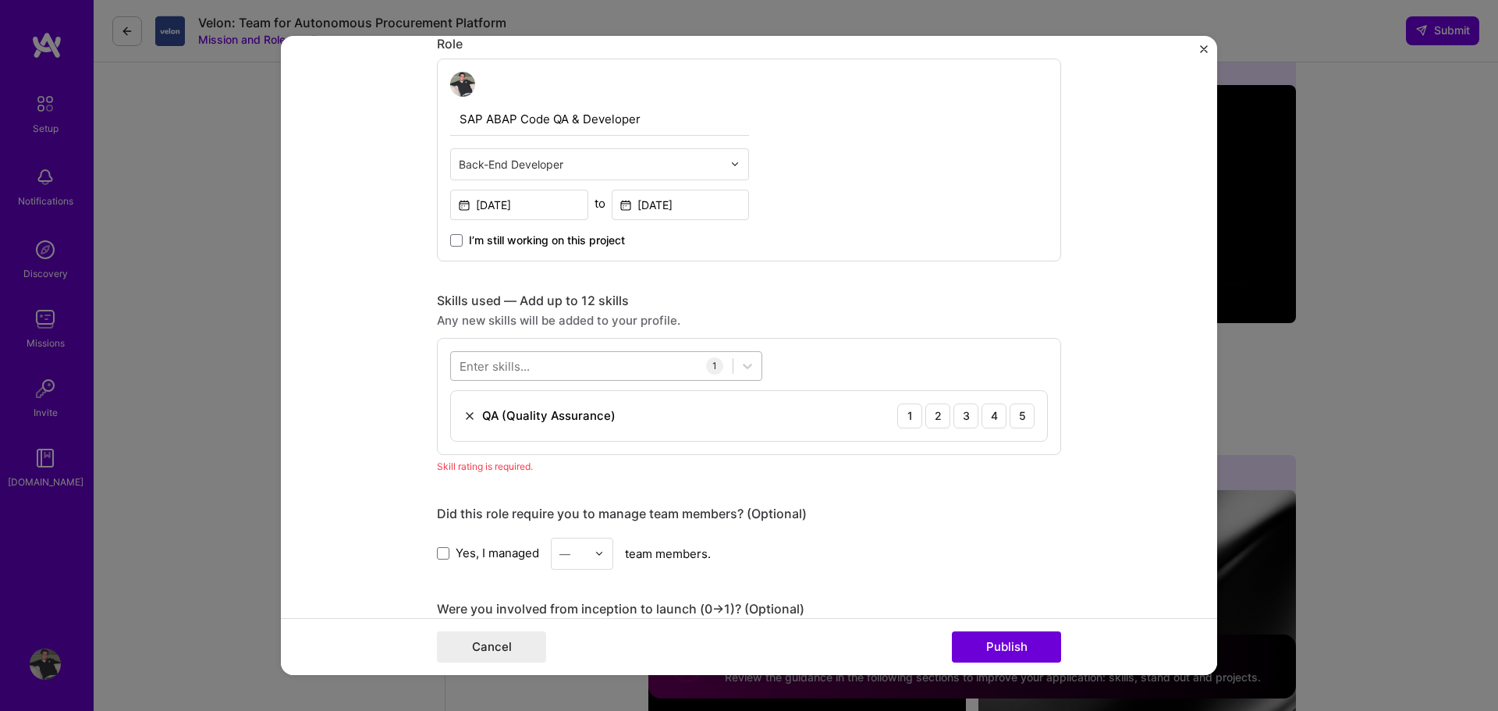
click at [560, 366] on div at bounding box center [592, 366] width 282 height 26
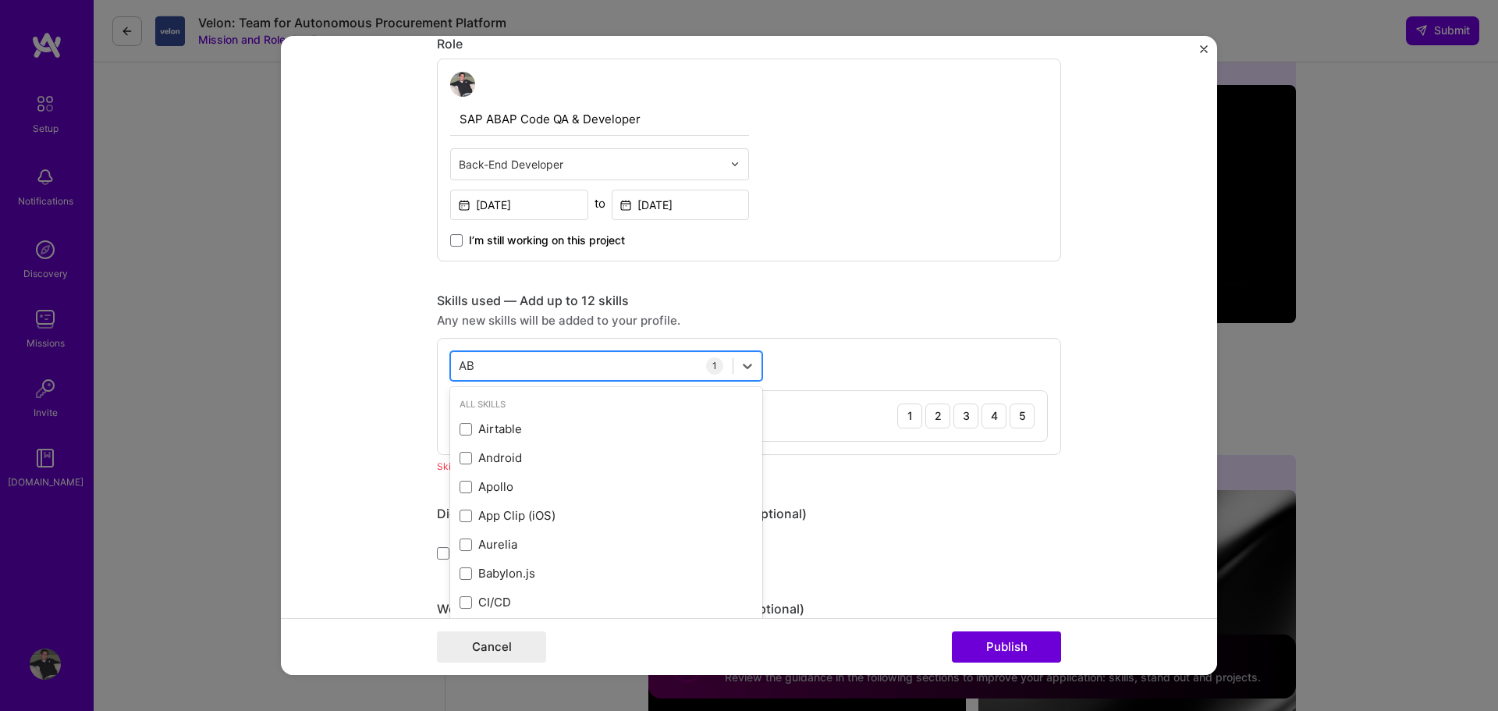
type input "A"
type input "B"
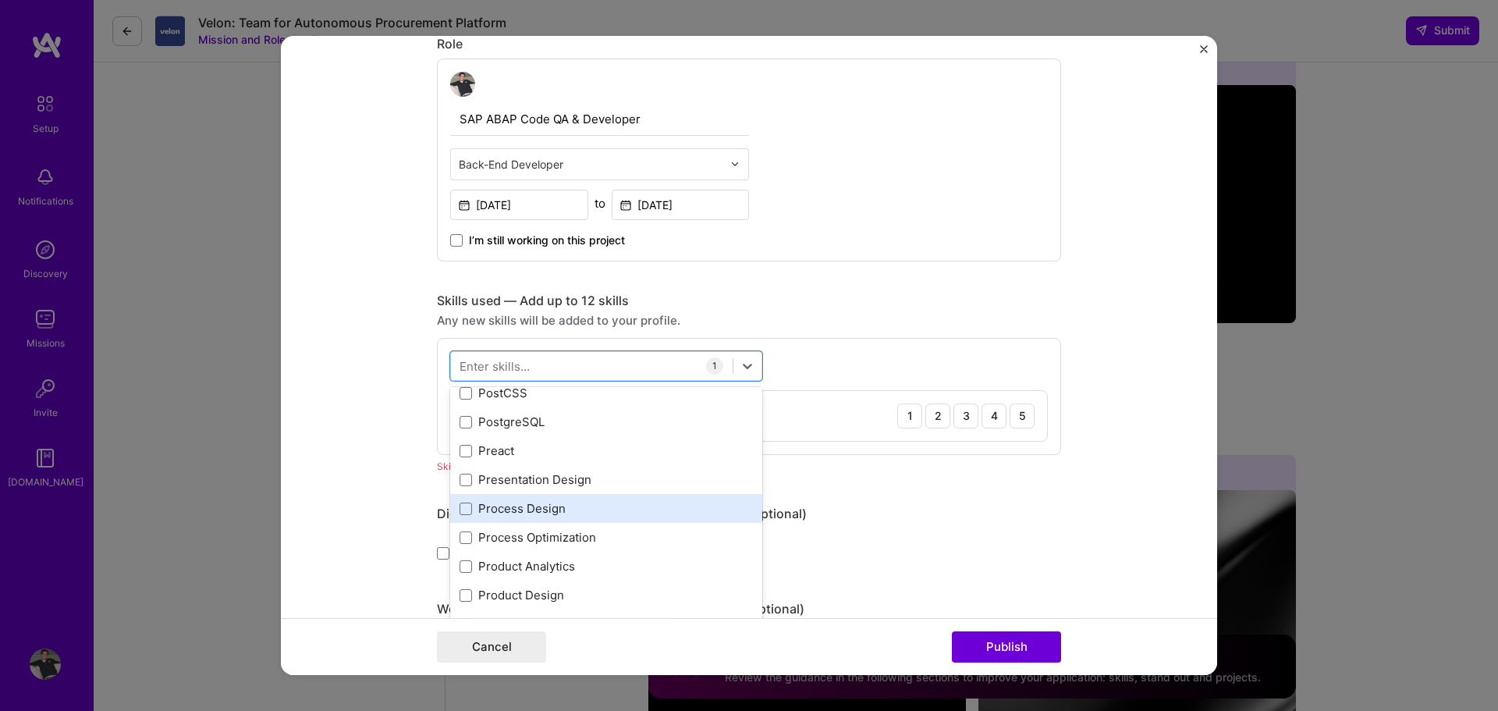
click at [518, 510] on div "Process Design" at bounding box center [606, 508] width 293 height 16
click at [973, 305] on div "Skills used — Add up to 12 skills" at bounding box center [749, 301] width 624 height 16
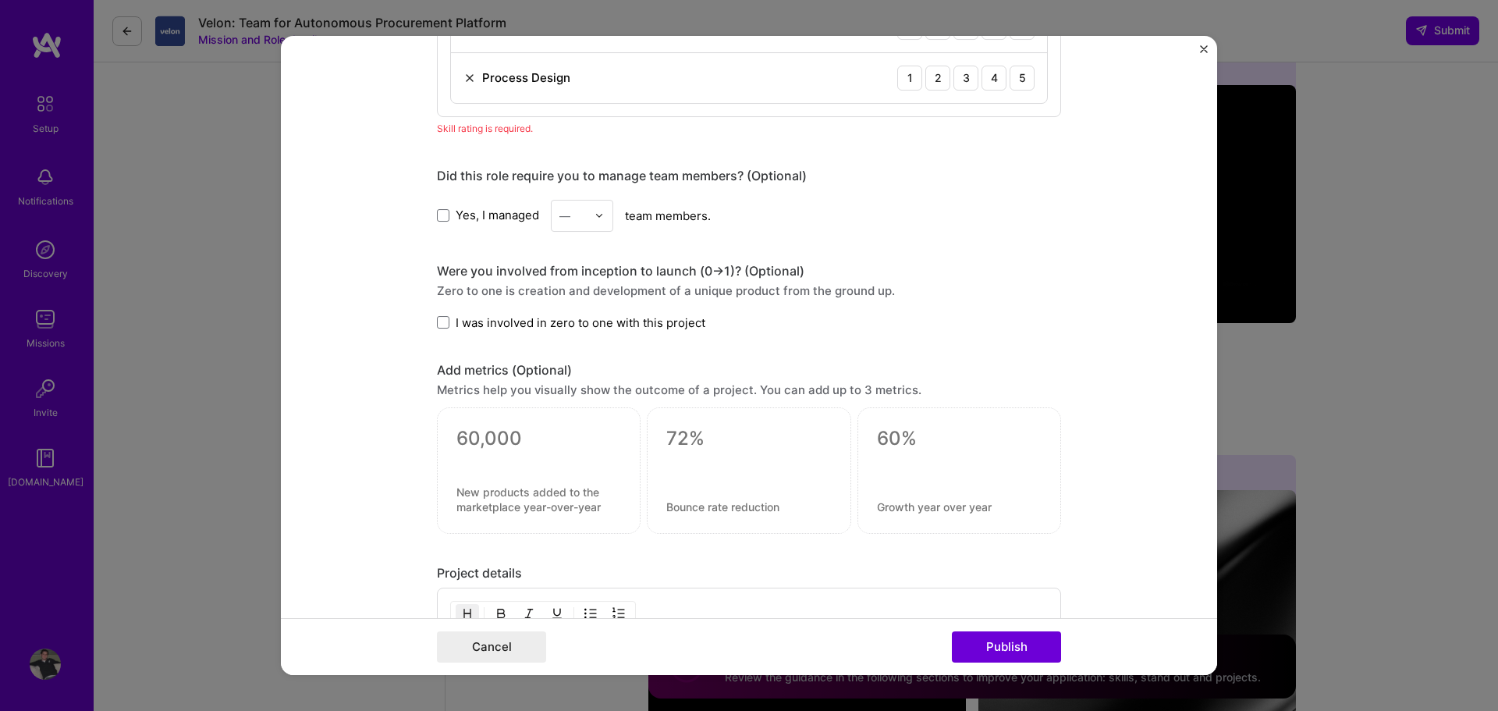
scroll to position [914, 0]
click at [1007, 646] on button "Publish" at bounding box center [1006, 646] width 109 height 31
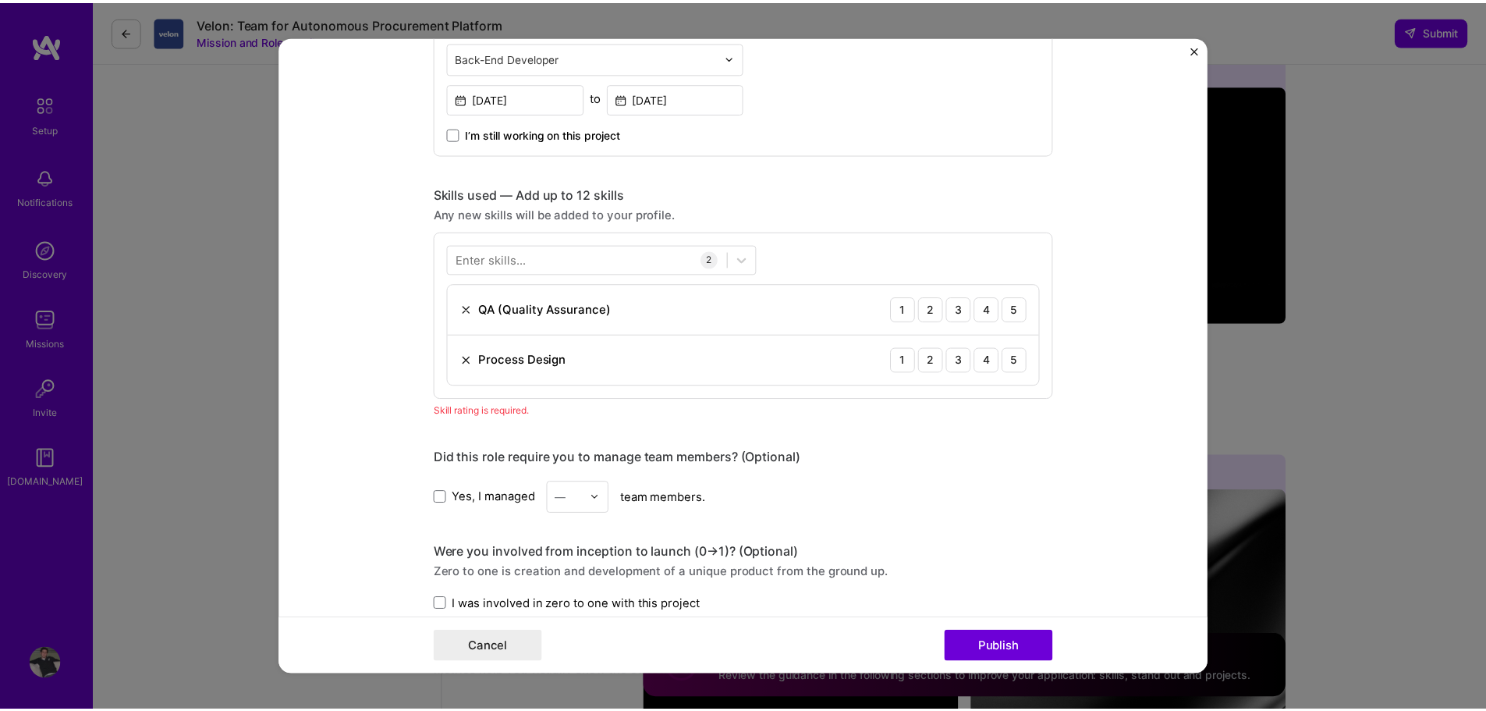
scroll to position [624, 0]
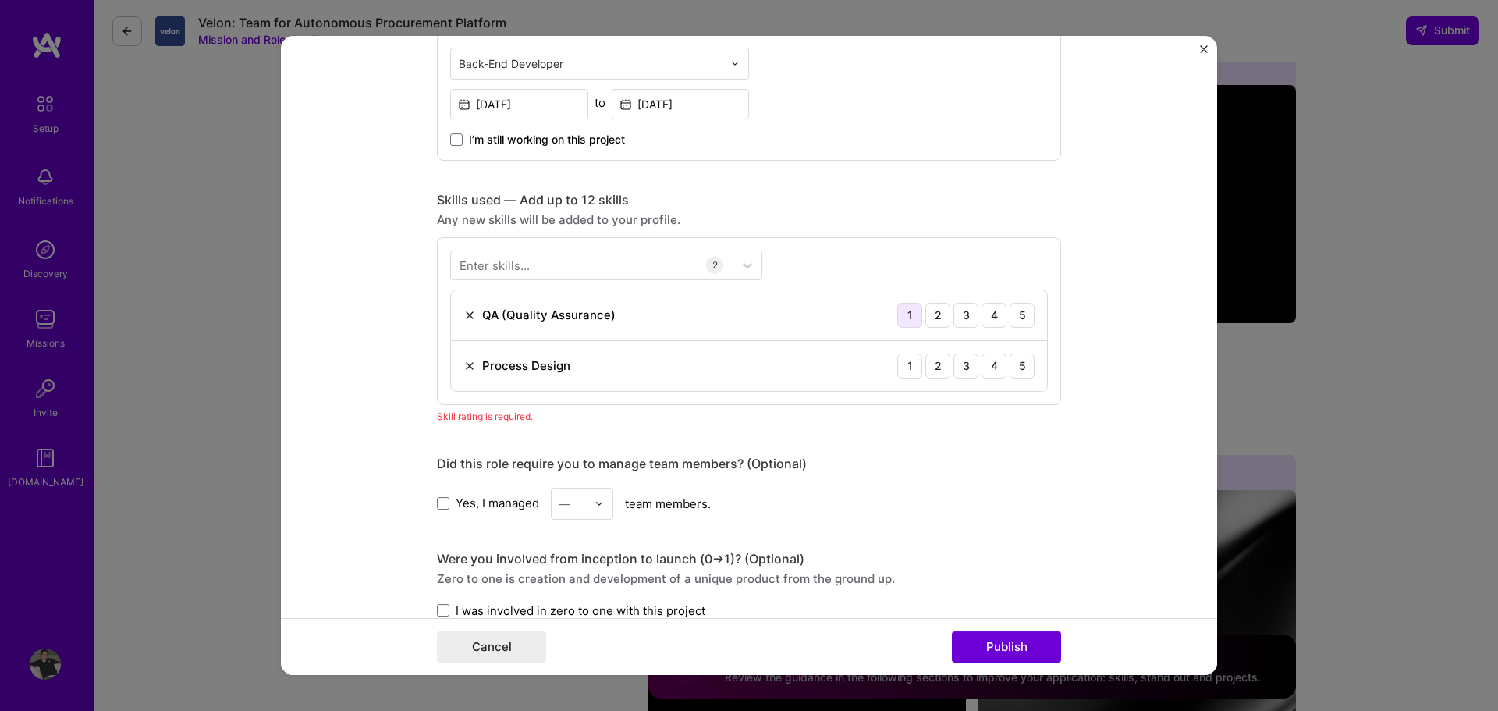
click at [900, 318] on div "1" at bounding box center [909, 315] width 25 height 25
click at [1011, 319] on div "5" at bounding box center [1022, 315] width 25 height 25
click at [1026, 371] on div "5" at bounding box center [1022, 365] width 25 height 25
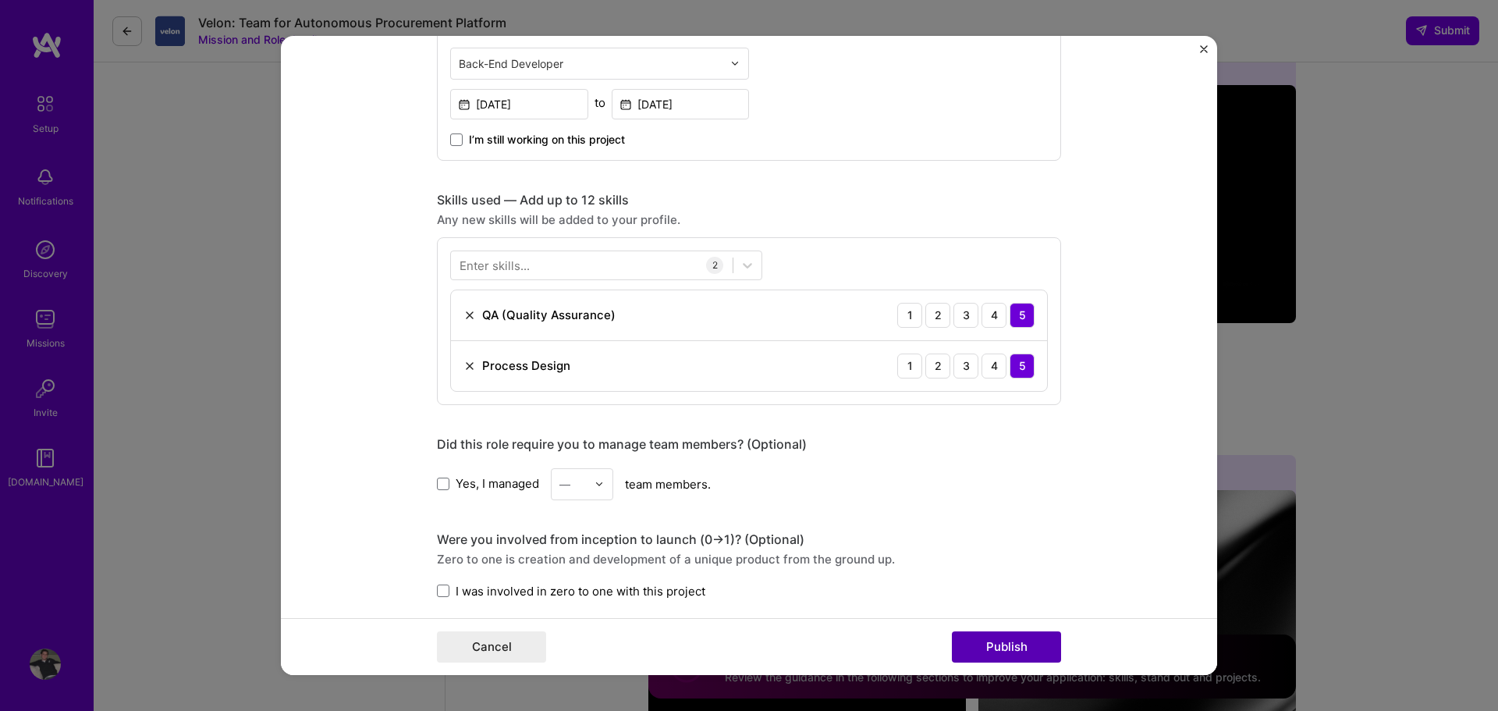
click at [997, 636] on button "Publish" at bounding box center [1006, 646] width 109 height 31
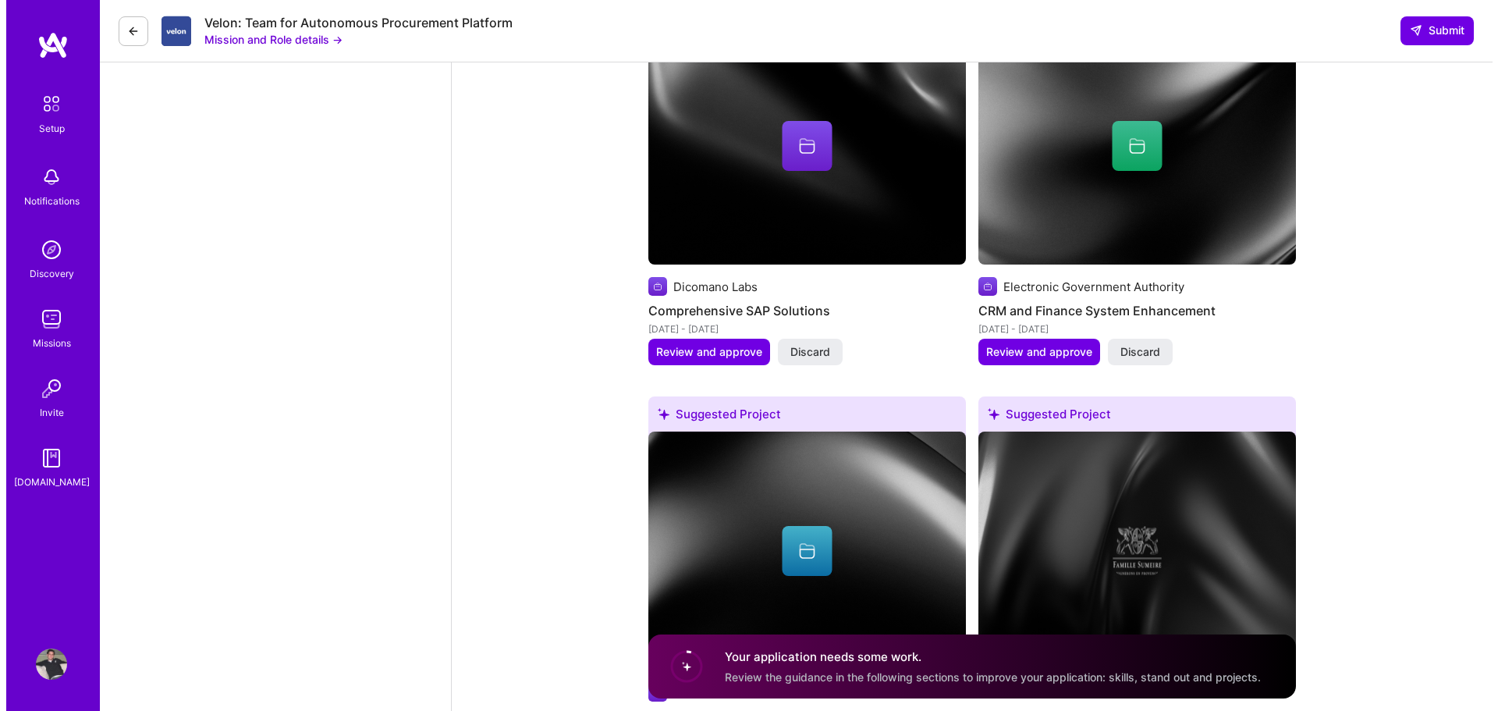
scroll to position [3445, 0]
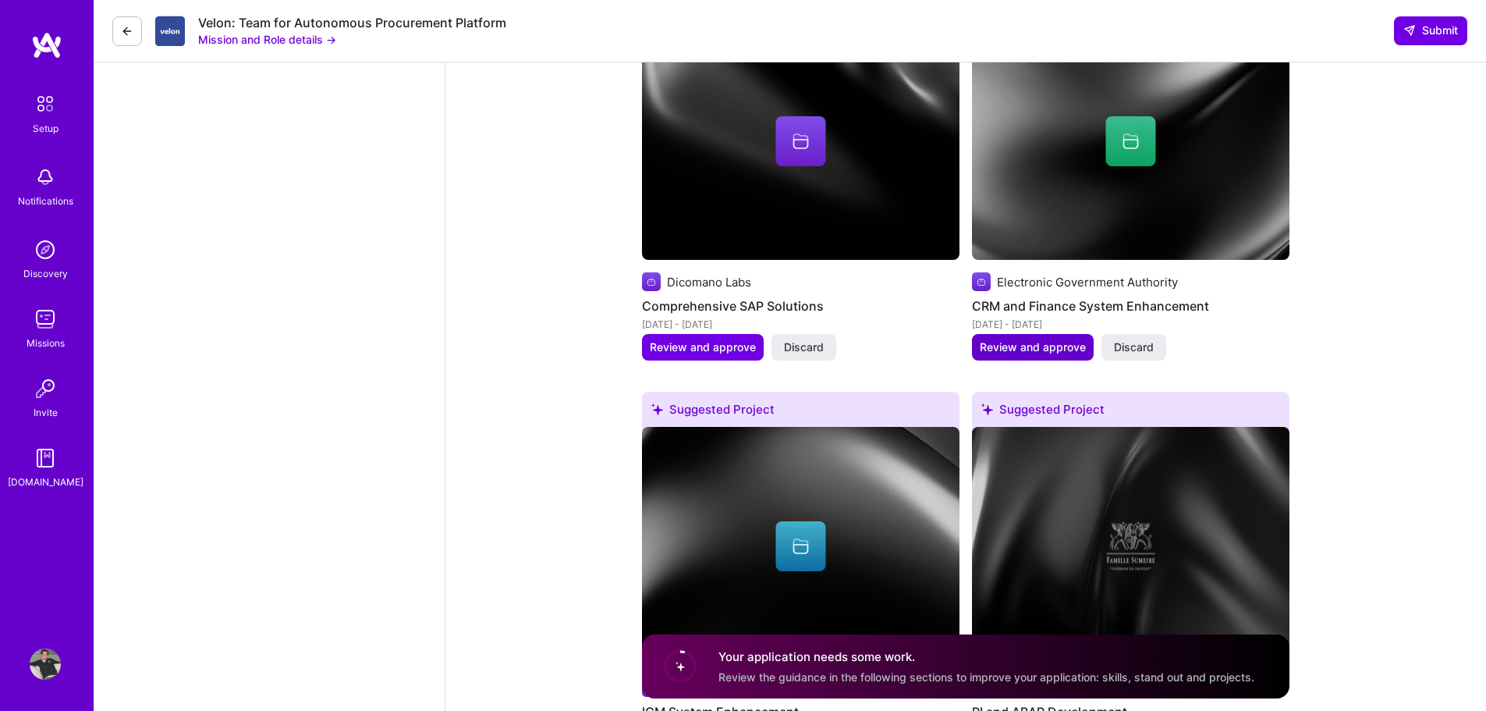
click at [1006, 344] on span "Review and approve" at bounding box center [1033, 347] width 106 height 16
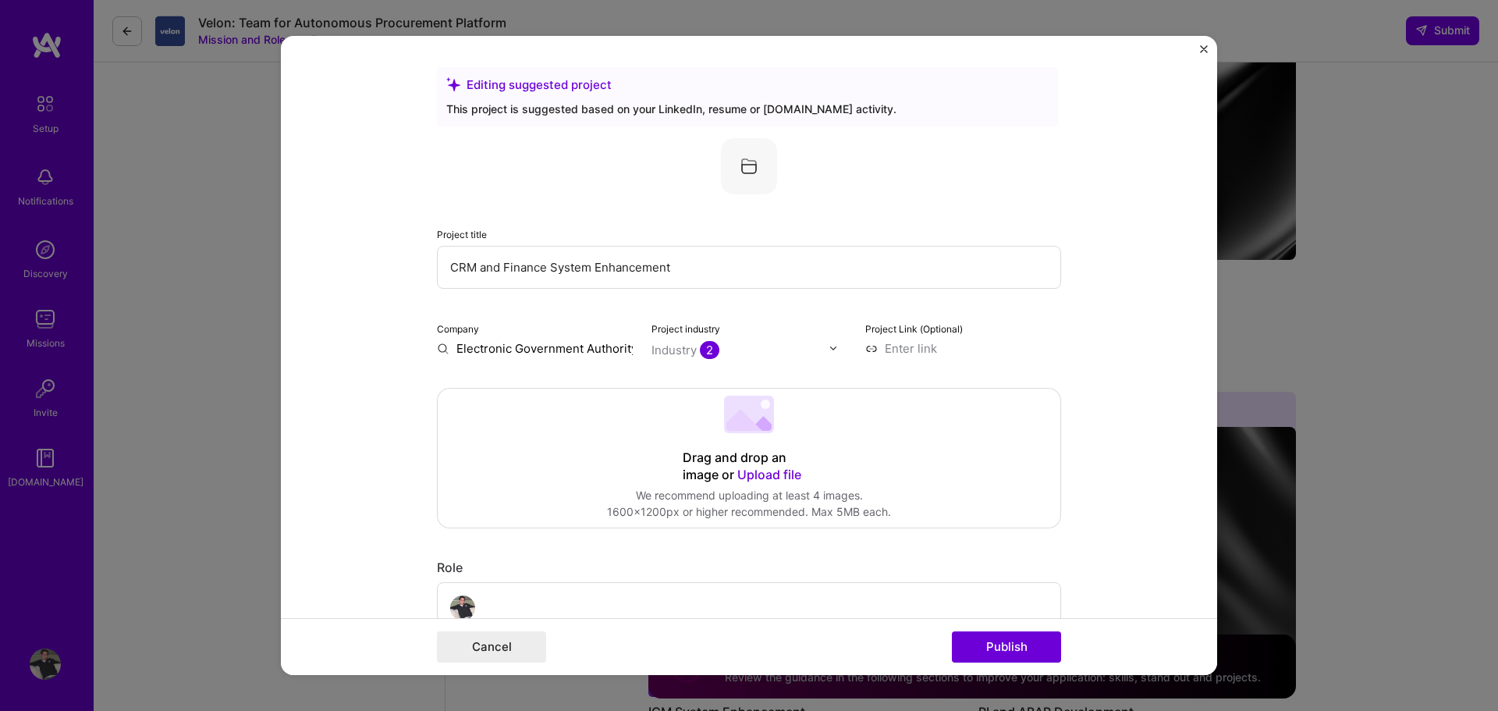
scroll to position [156, 0]
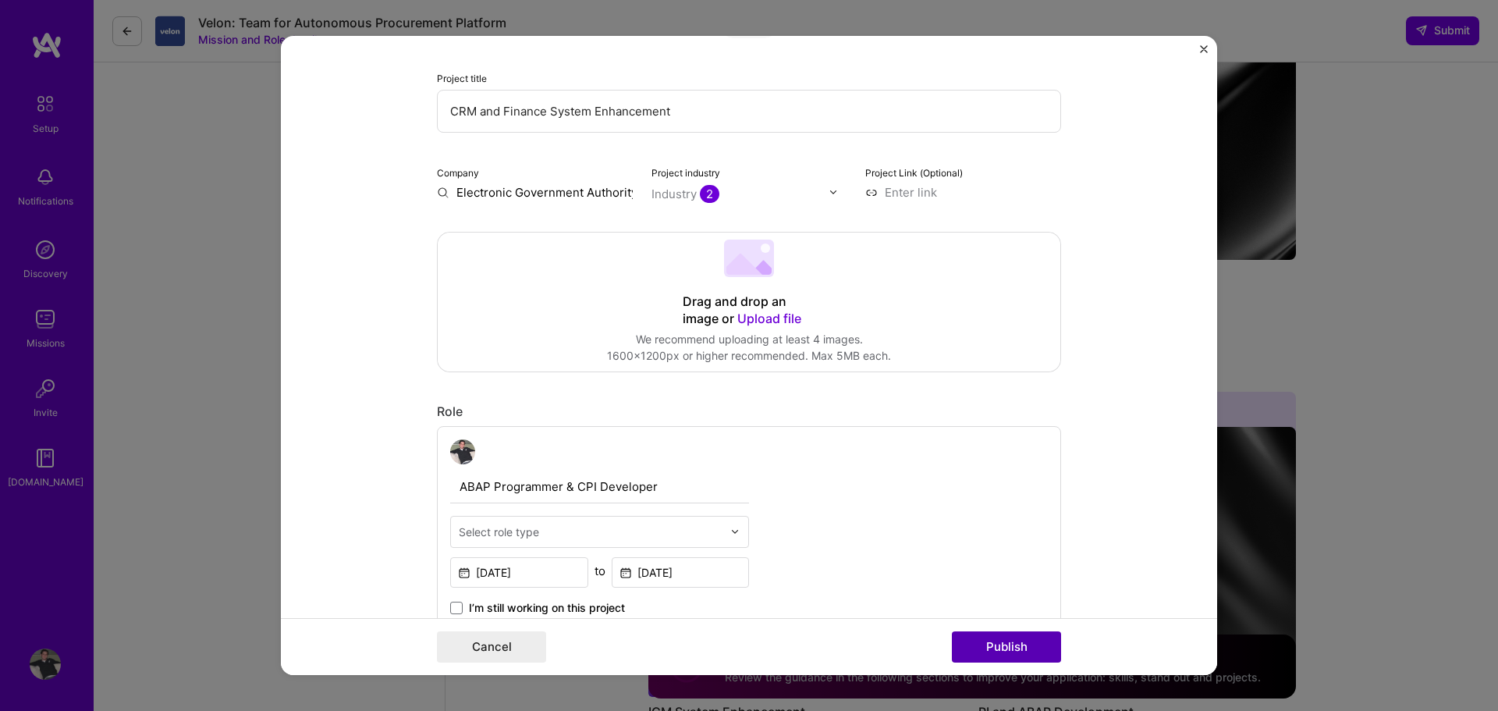
click at [981, 653] on button "Publish" at bounding box center [1006, 646] width 109 height 31
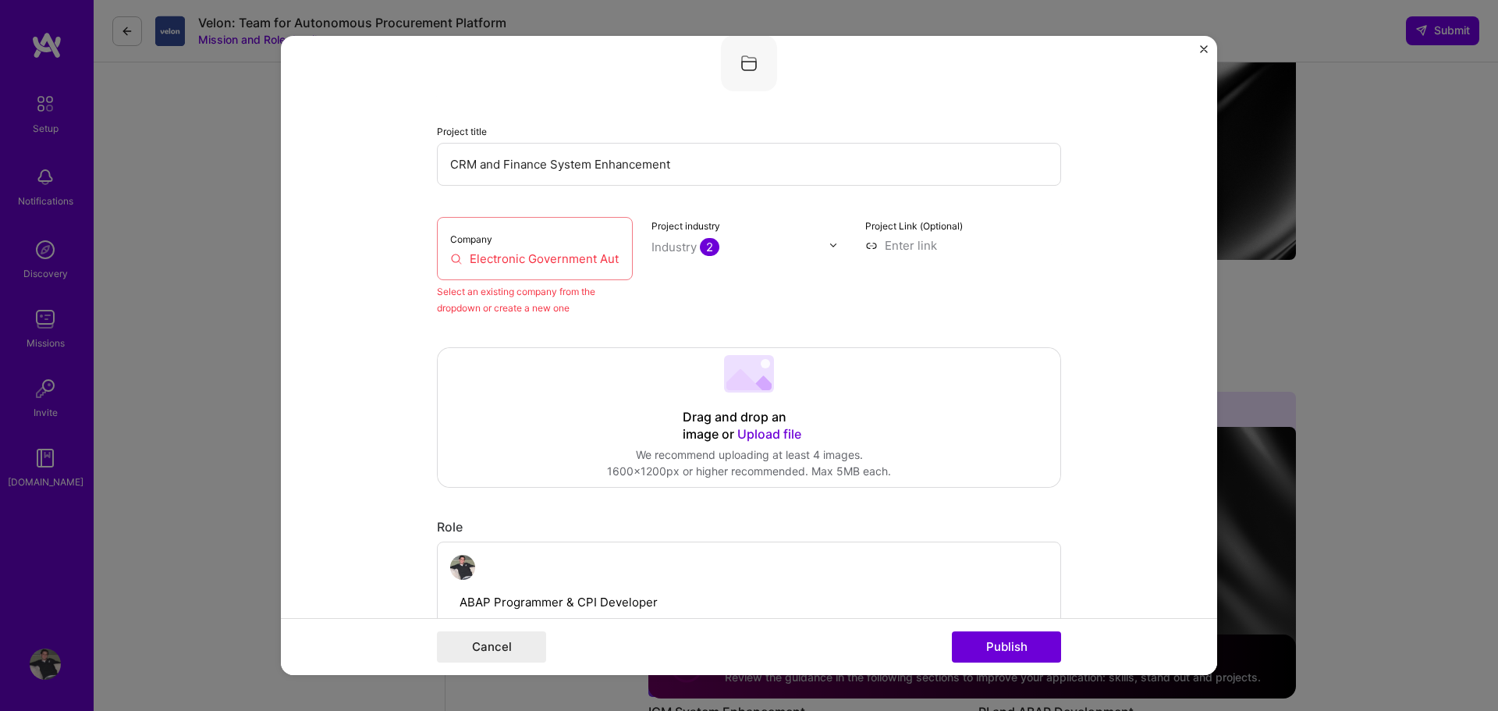
scroll to position [102, 0]
click at [500, 261] on input "Electronic Government Authority" at bounding box center [534, 259] width 169 height 16
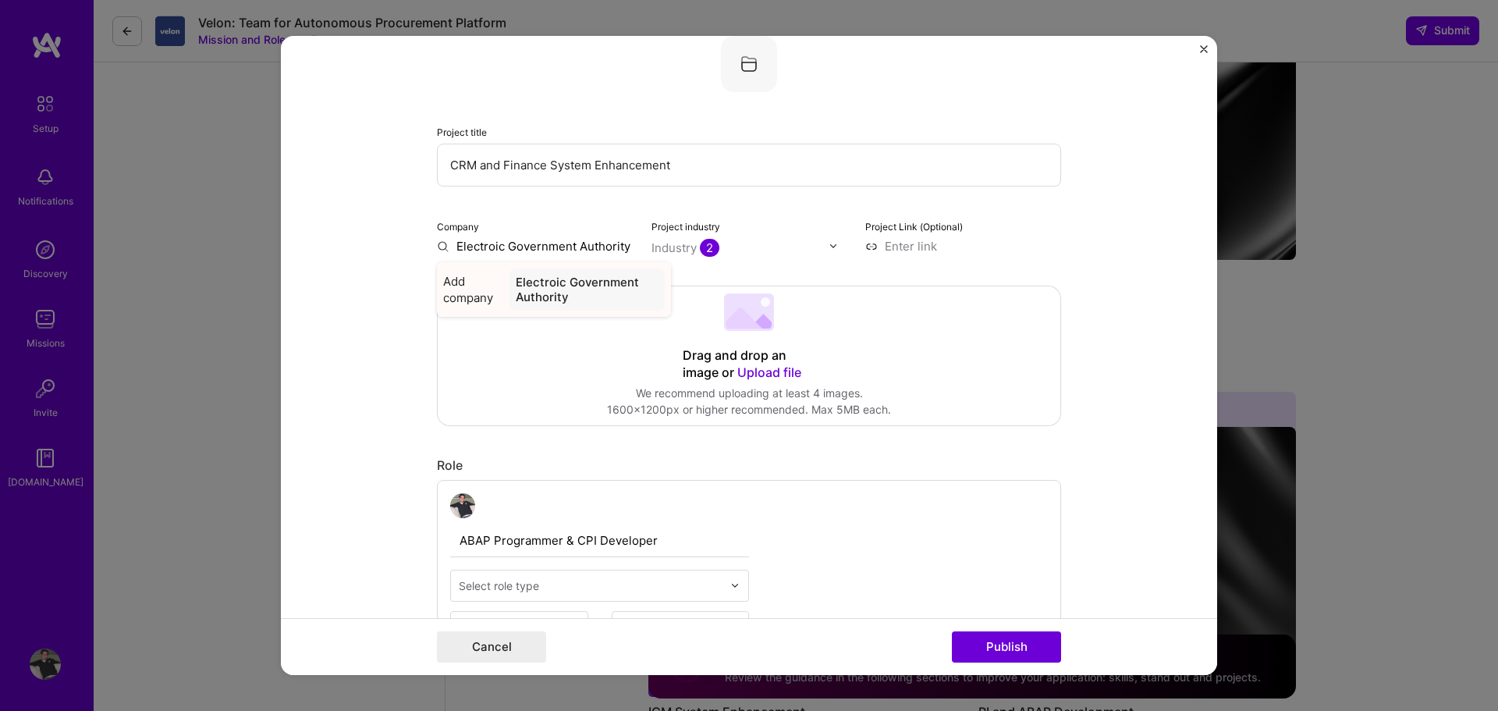
type input "Electroic Government Authority"
click at [610, 286] on div "Electroic Government Authority" at bounding box center [587, 289] width 155 height 42
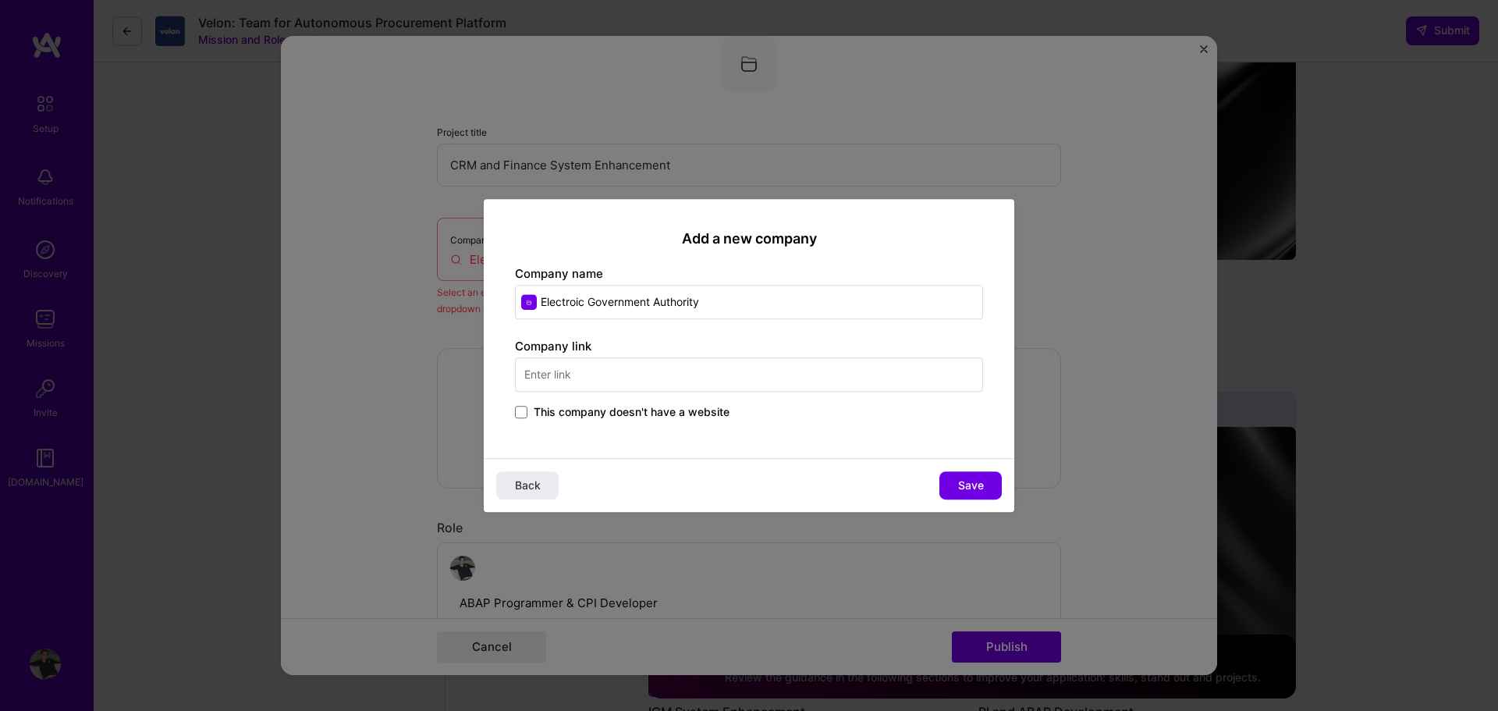
click at [604, 371] on input "text" at bounding box center [749, 374] width 468 height 34
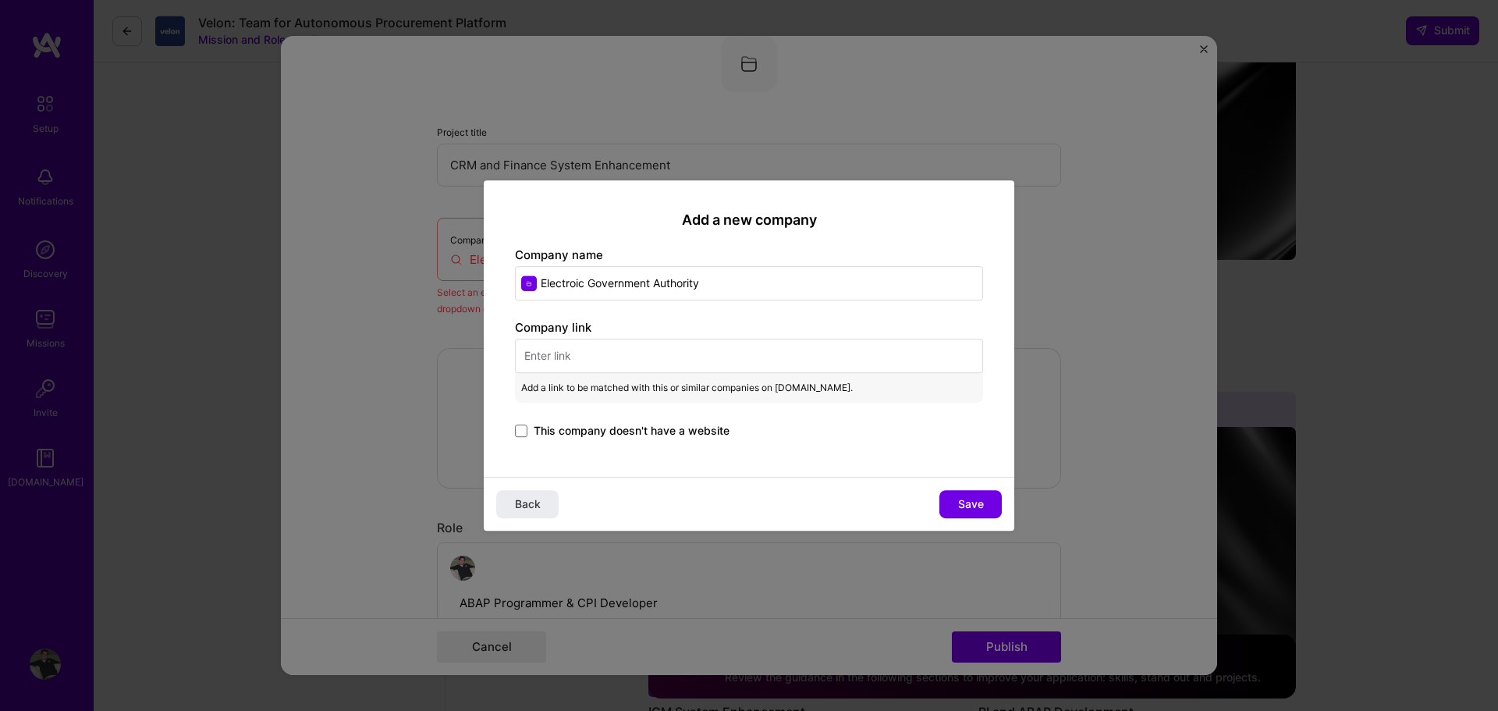
paste input "https://www.rak.ae/wps/portal"
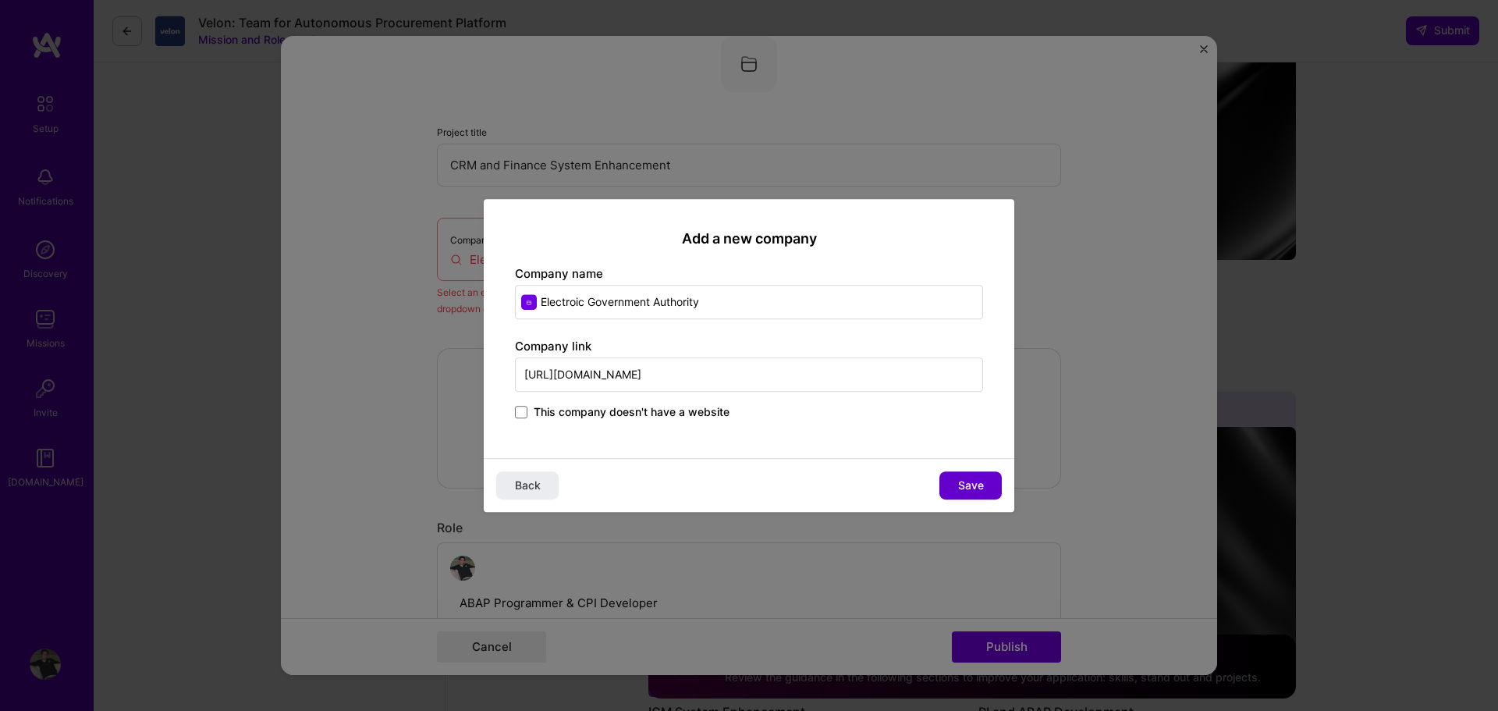
type input "https://www.rak.ae/wps/portal"
click at [961, 484] on span "Save" at bounding box center [971, 486] width 26 height 16
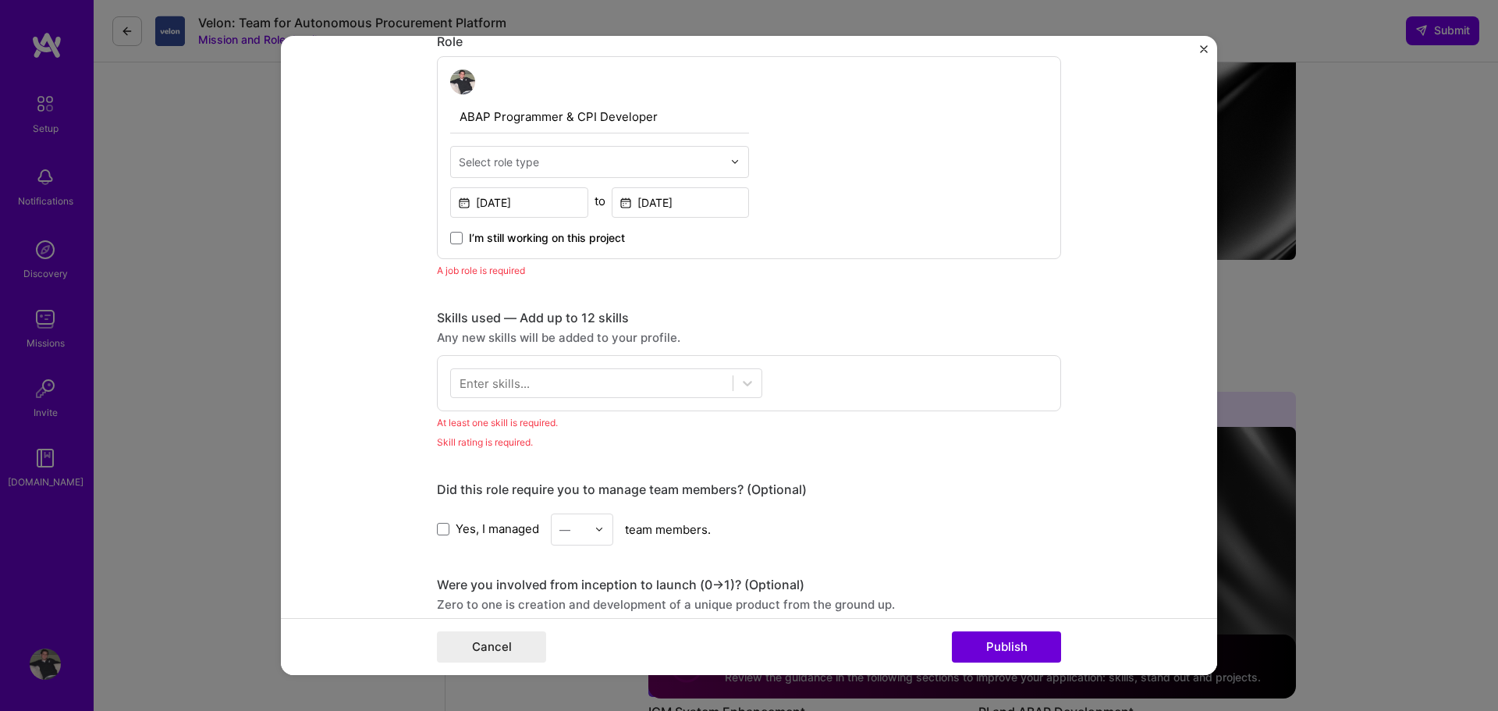
scroll to position [570, 0]
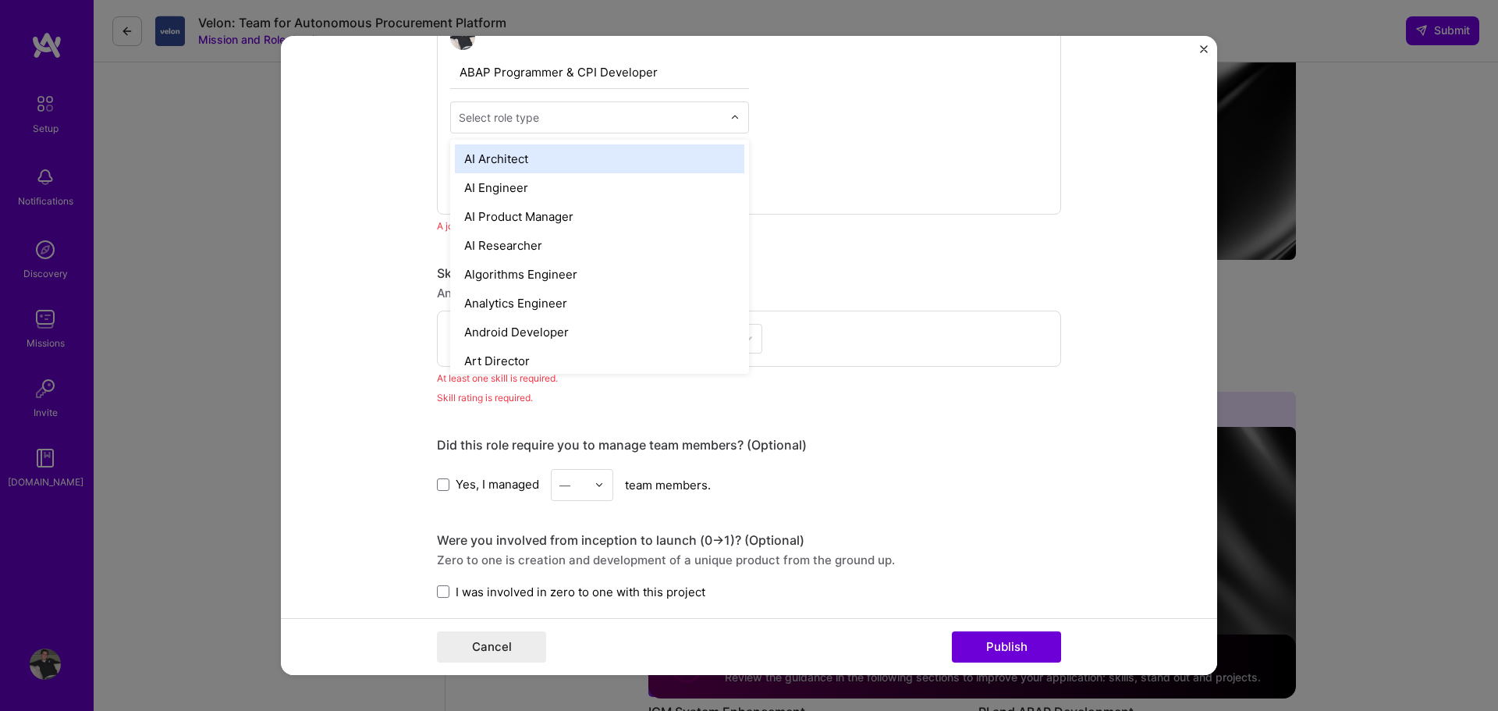
click at [524, 118] on div "Select role type" at bounding box center [499, 117] width 80 height 16
type input "Sof"
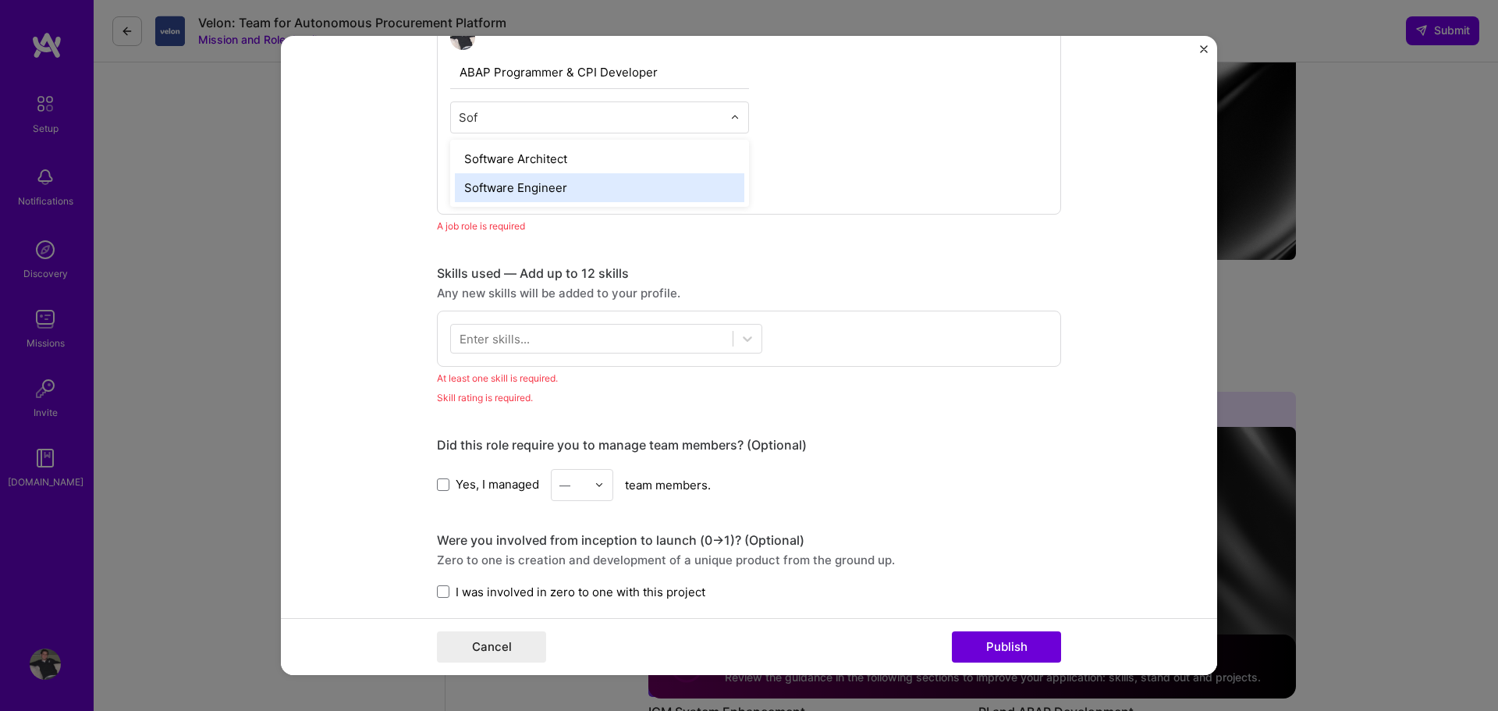
drag, startPoint x: 528, startPoint y: 191, endPoint x: 585, endPoint y: 183, distance: 57.5
click at [528, 192] on div "Software Engineer" at bounding box center [599, 187] width 289 height 29
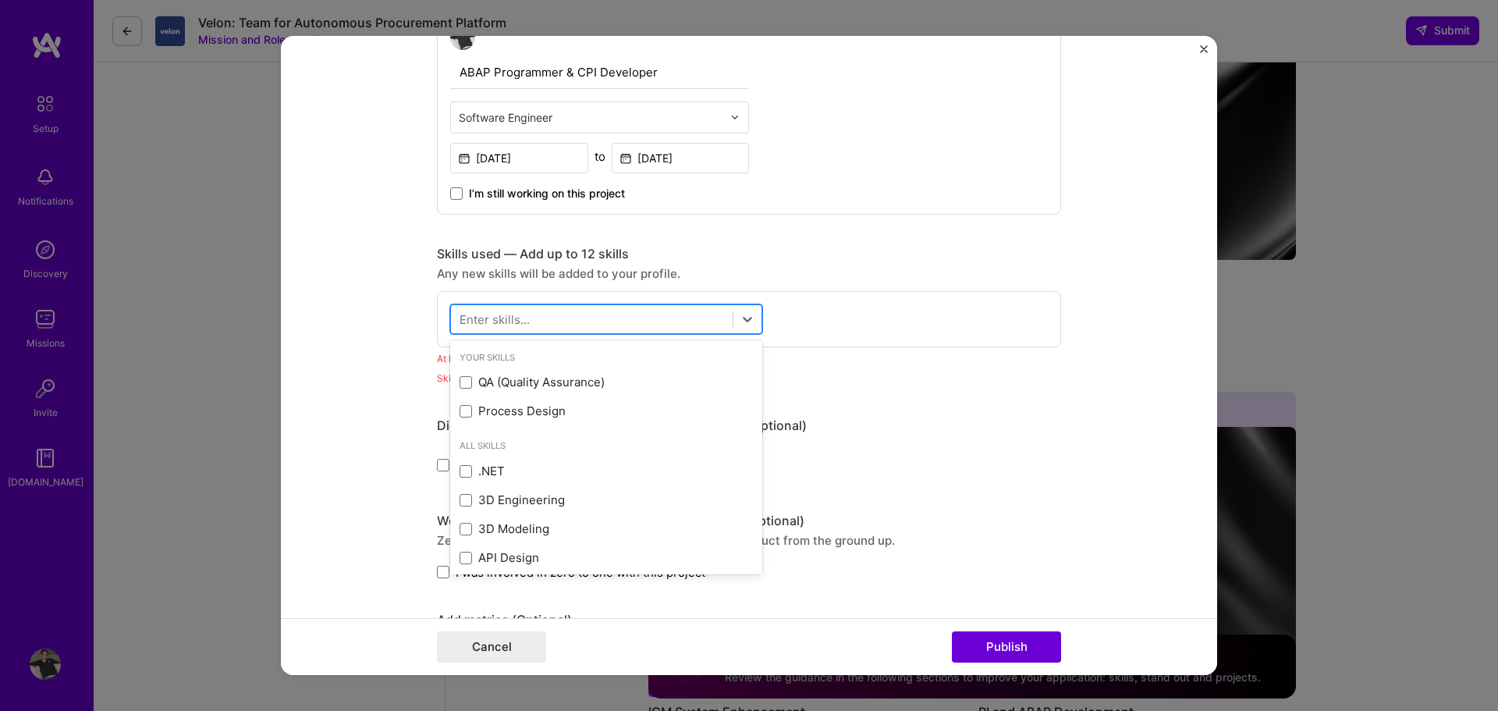
click at [530, 316] on div at bounding box center [592, 319] width 282 height 26
click at [460, 410] on span at bounding box center [466, 411] width 12 height 12
click at [0, 0] on input "checkbox" at bounding box center [0, 0] width 0 height 0
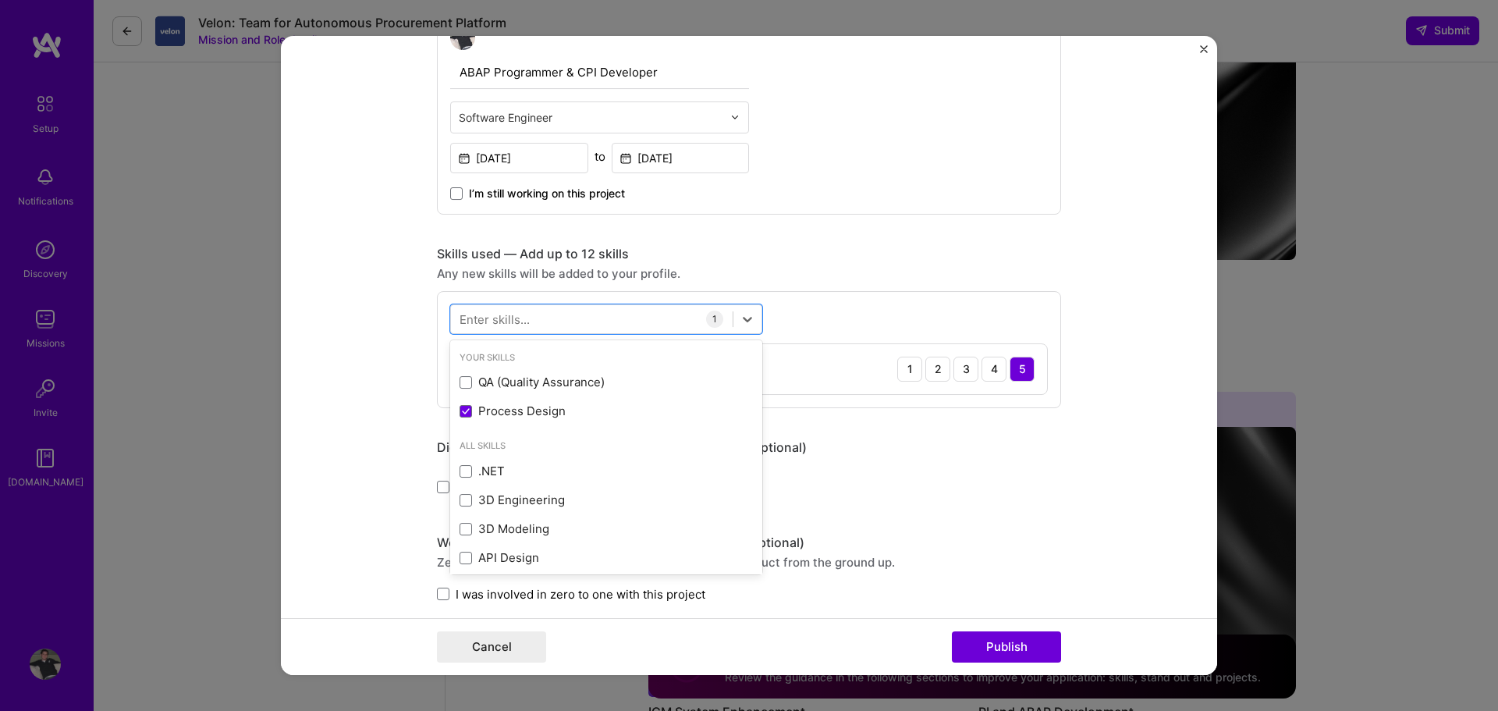
click at [872, 275] on div "Any new skills will be added to your profile." at bounding box center [749, 273] width 624 height 16
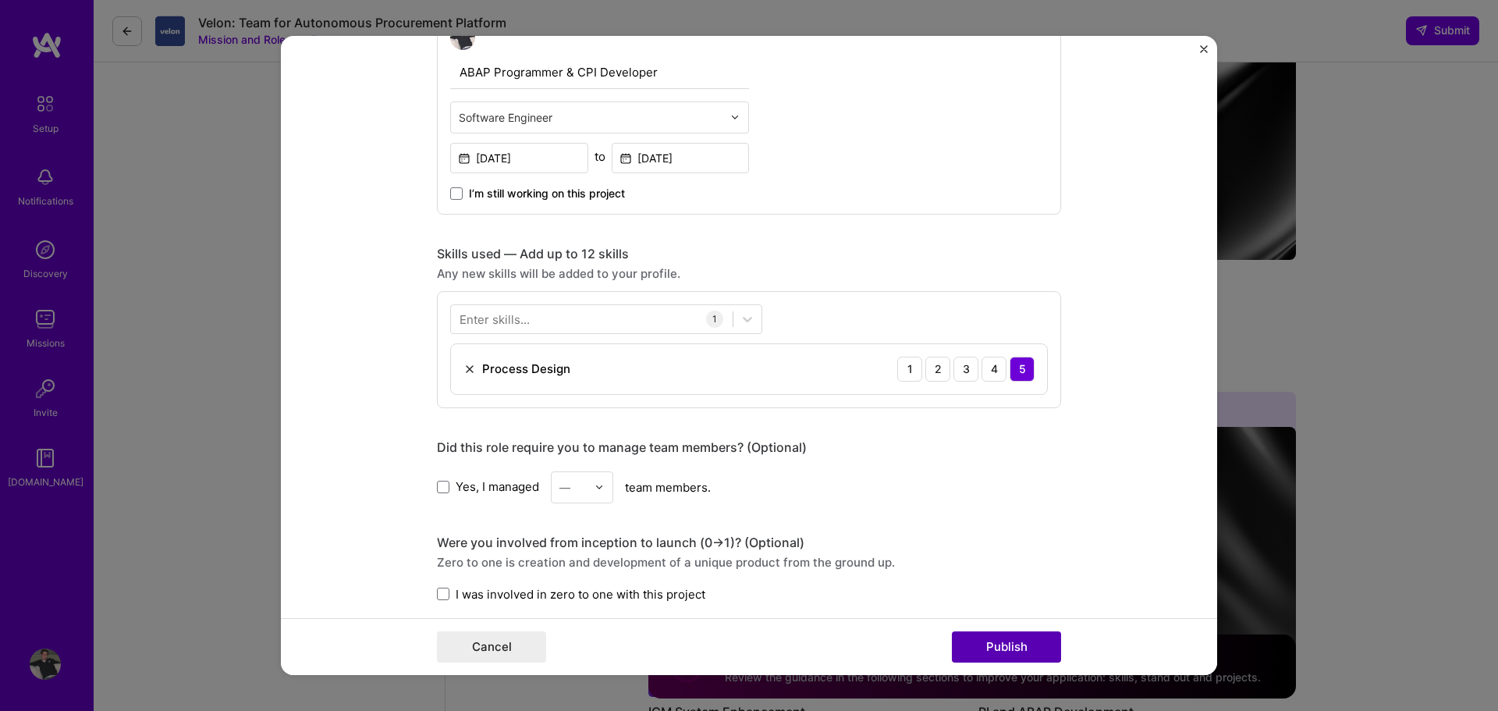
click at [986, 645] on button "Publish" at bounding box center [1006, 646] width 109 height 31
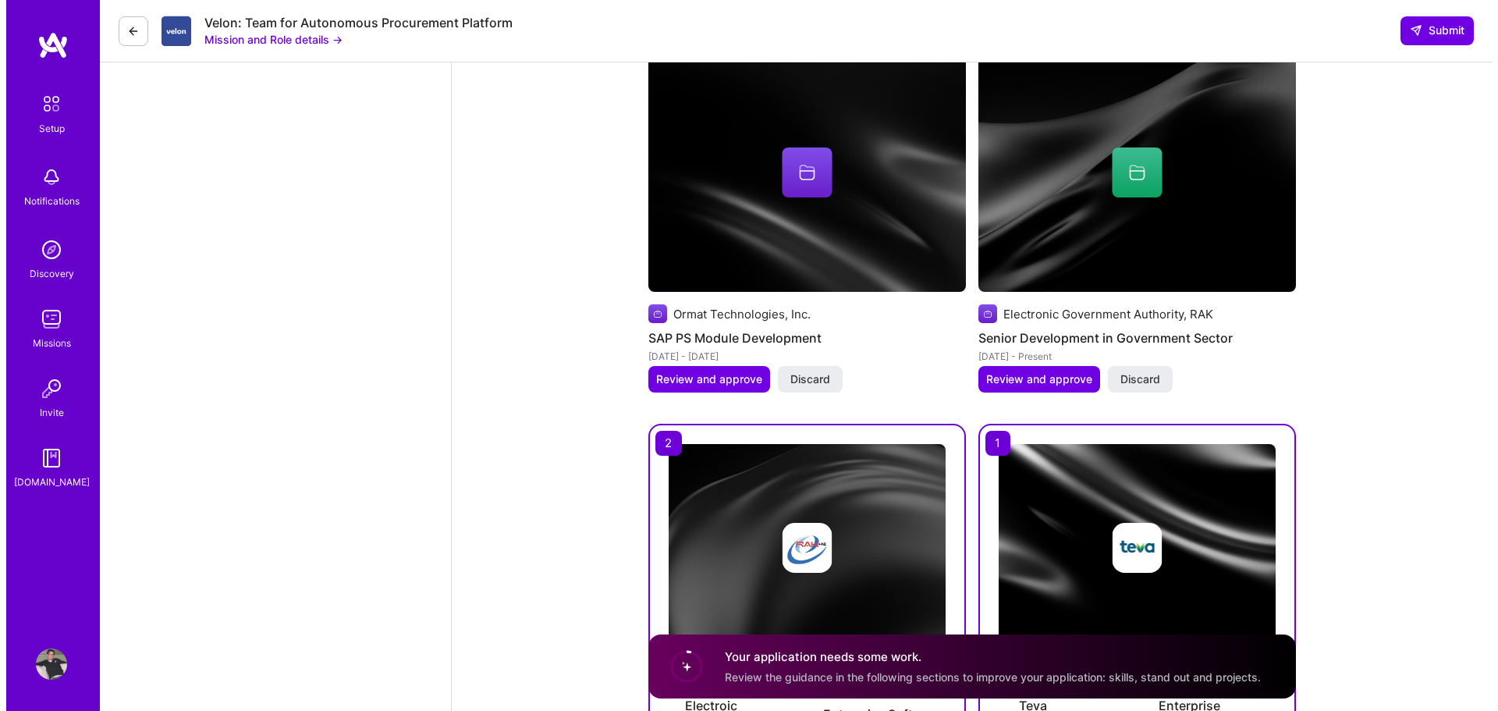
scroll to position [4694, 0]
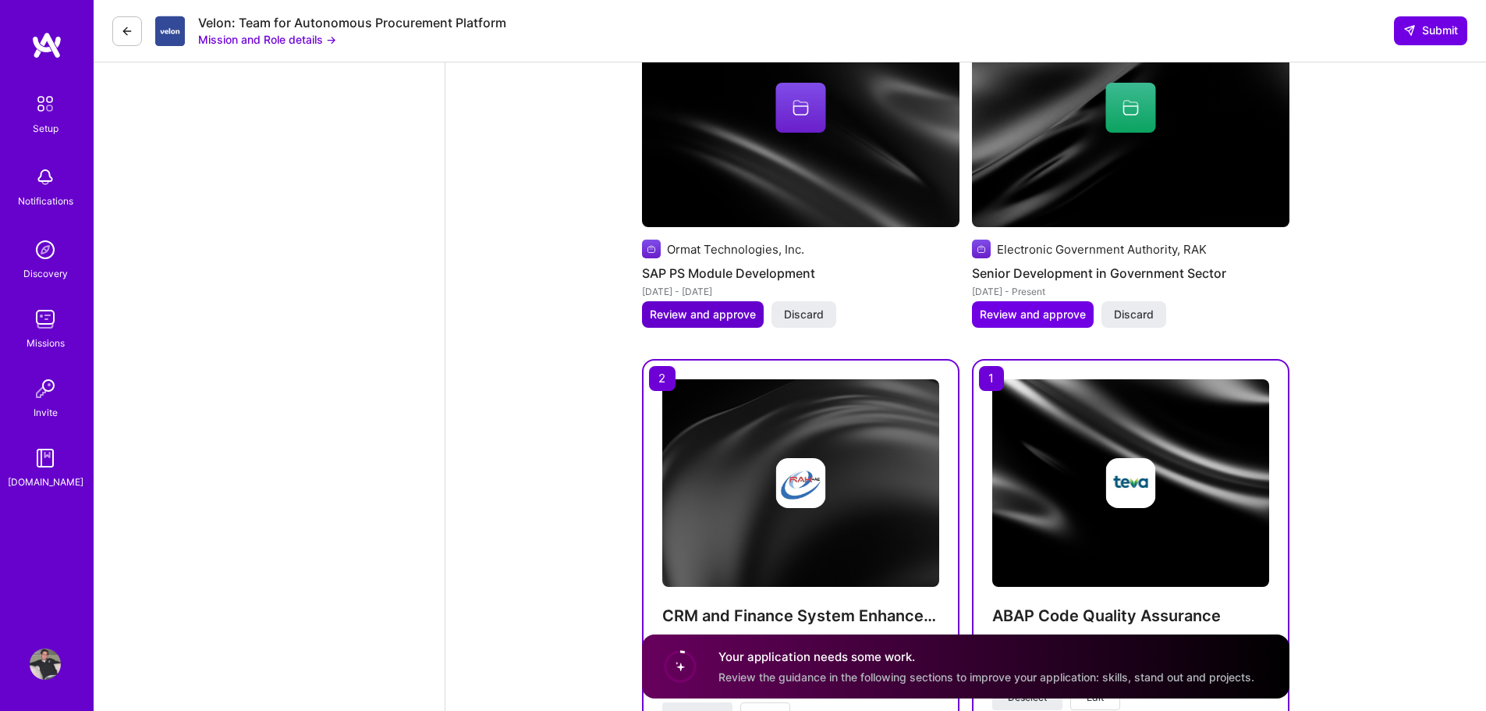
click at [691, 309] on span "Review and approve" at bounding box center [703, 315] width 106 height 16
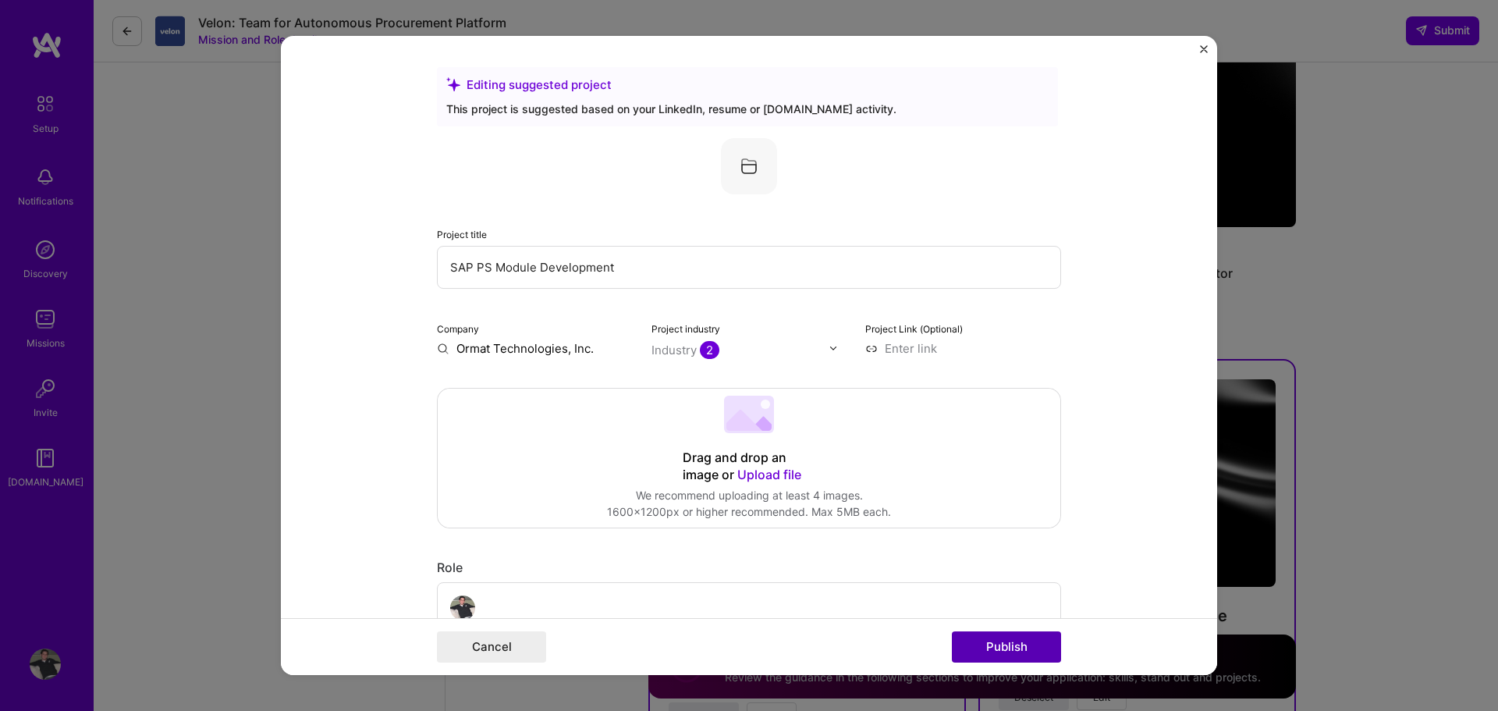
click at [1015, 655] on button "Publish" at bounding box center [1006, 646] width 109 height 31
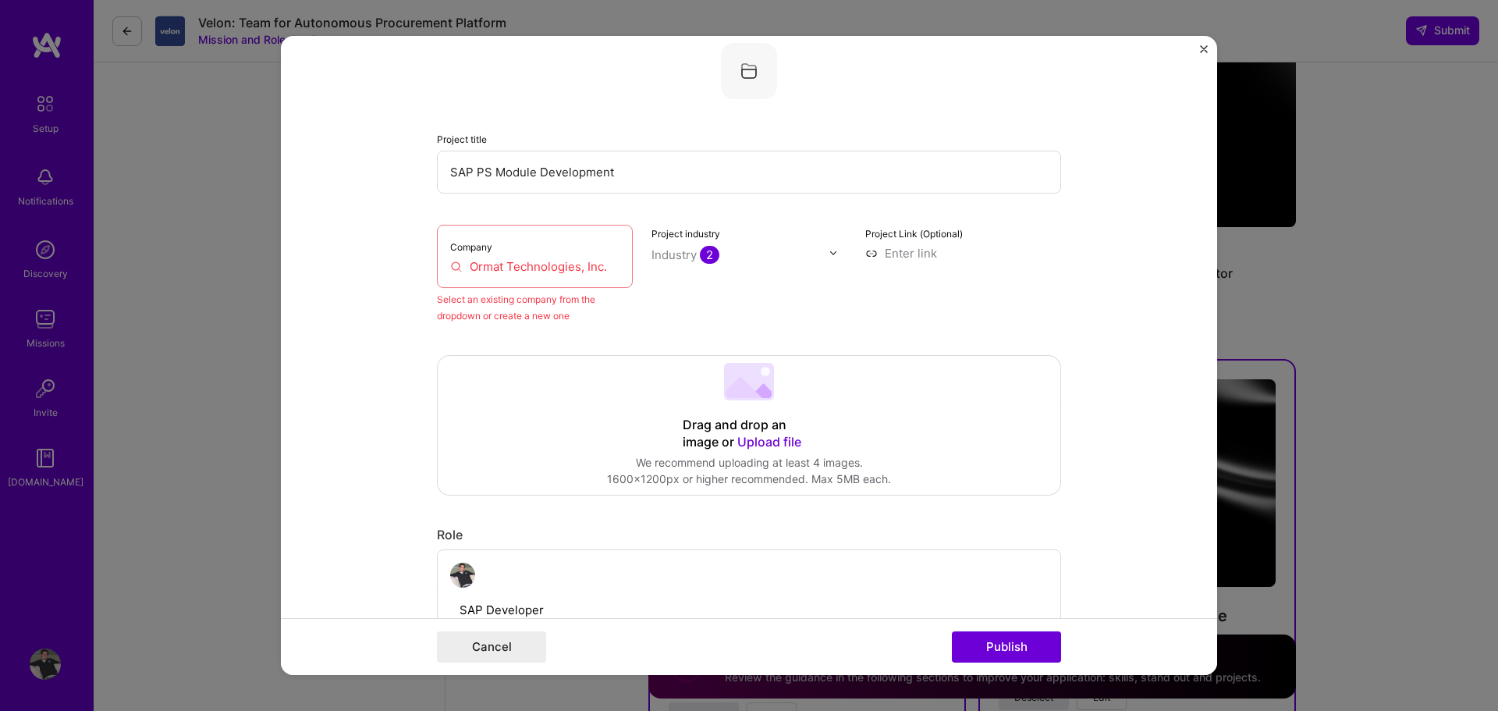
scroll to position [102, 0]
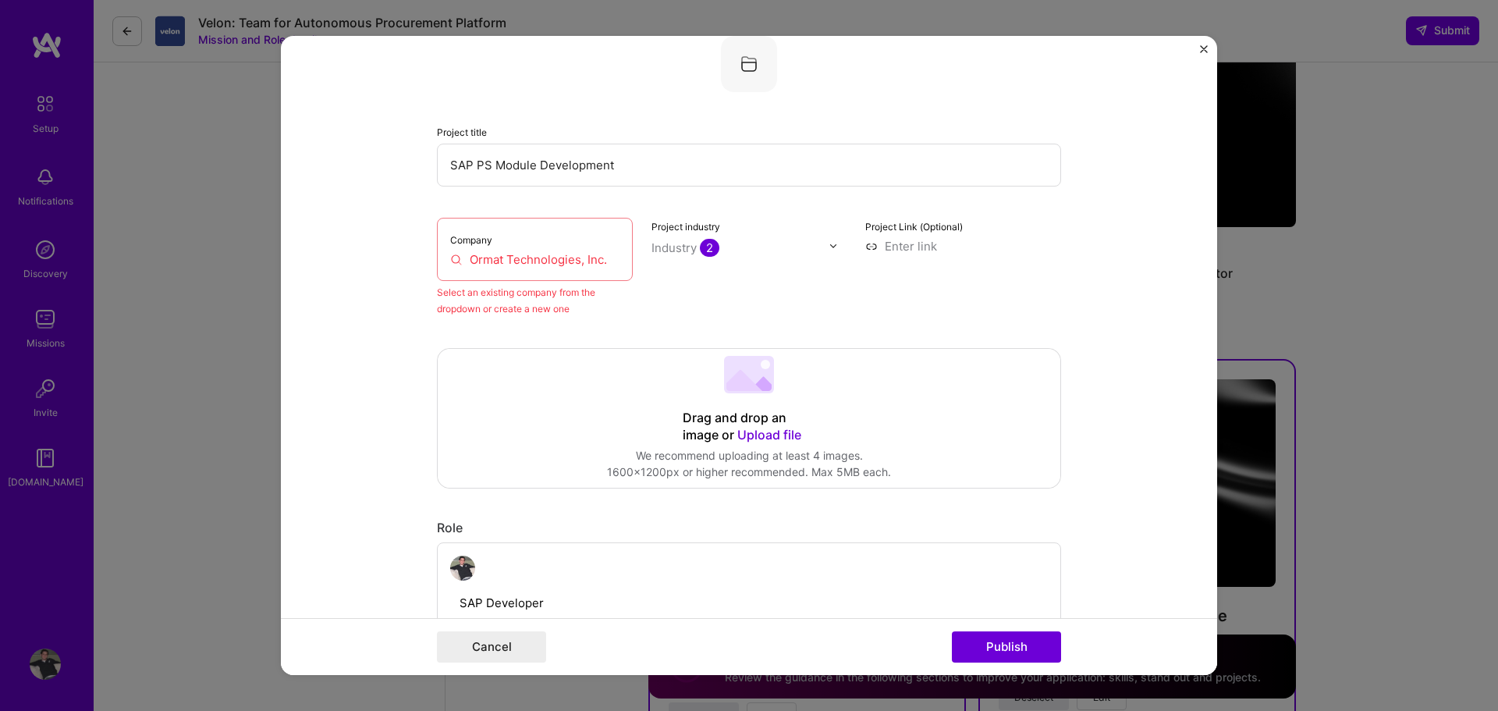
click at [477, 258] on input "Ormat Technologies, Inc." at bounding box center [534, 259] width 169 height 16
drag, startPoint x: 607, startPoint y: 259, endPoint x: 433, endPoint y: 262, distance: 174.0
click at [437, 261] on div "Company Ormat Technologies, Inc." at bounding box center [535, 249] width 196 height 63
click at [520, 268] on div "Company Ormat Technologies, Inc." at bounding box center [535, 249] width 196 height 63
click at [602, 261] on input "Ormat Technologies, Inc." at bounding box center [534, 259] width 169 height 16
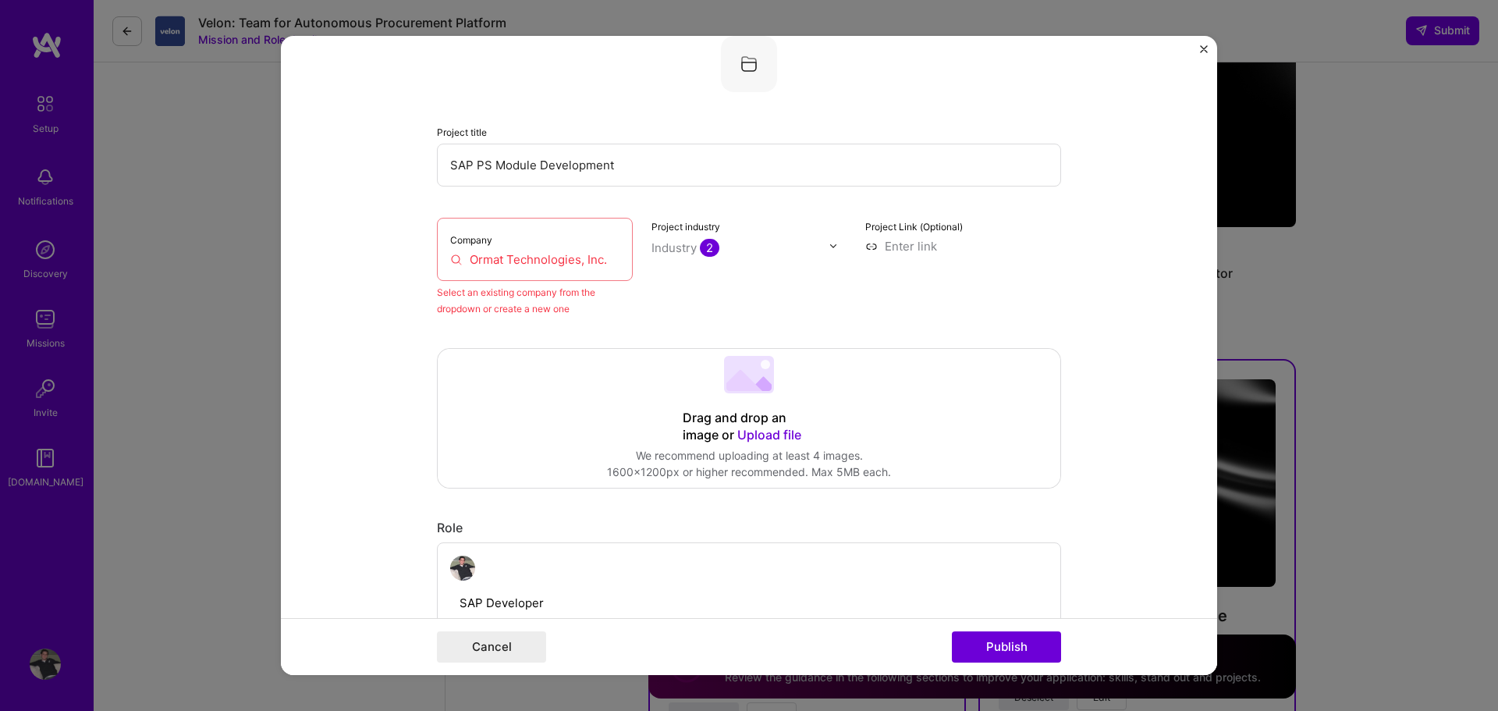
click at [586, 280] on div "Company Ormat Technologies, Inc." at bounding box center [535, 249] width 196 height 63
click at [514, 300] on div "Select an existing company from the dropdown or create a new one" at bounding box center [535, 300] width 196 height 33
click at [909, 243] on input at bounding box center [963, 246] width 196 height 16
click at [907, 247] on input at bounding box center [963, 246] width 196 height 16
paste input "https://www.ormat.com/en/home/a/main/"
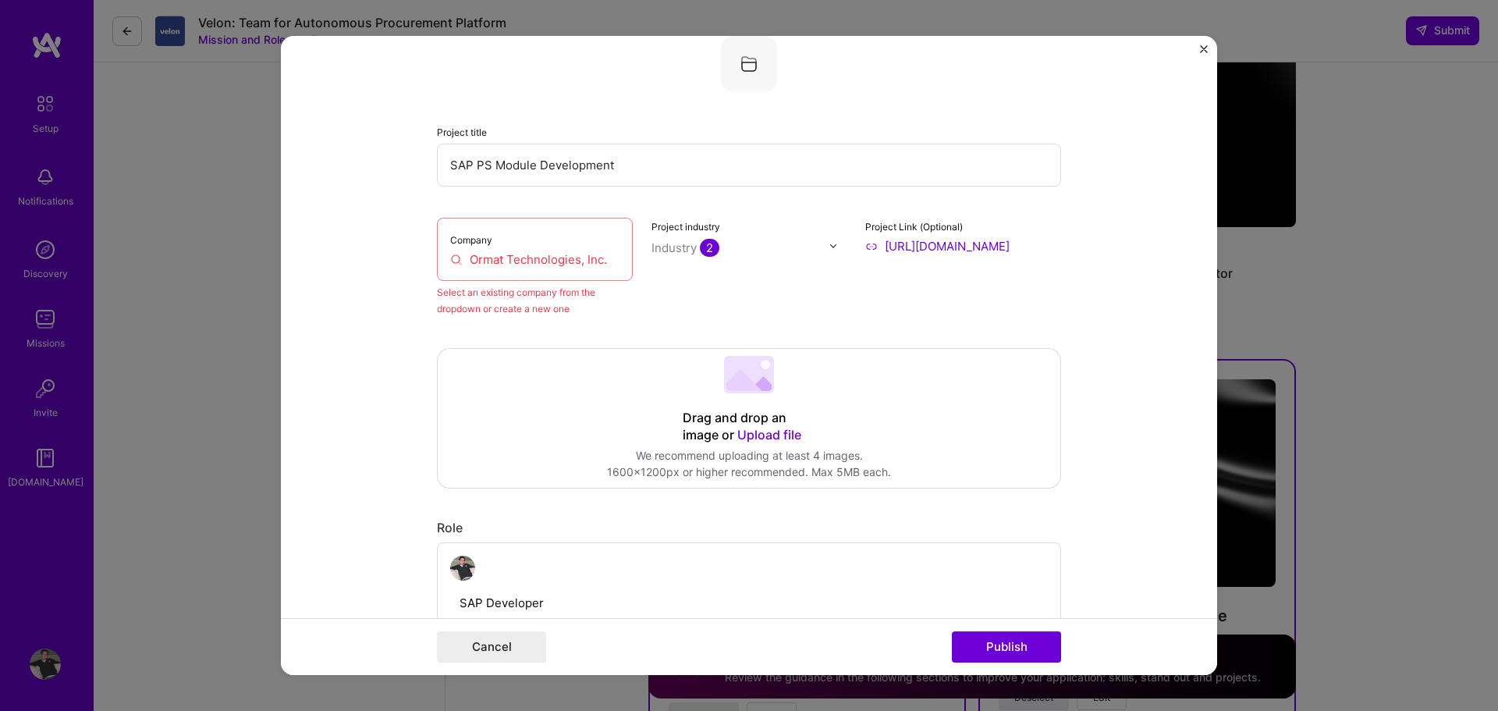
scroll to position [0, 52]
type input "https://www.ormat.com/en/home/a/main/"
click at [820, 282] on div "Project industry Industry 2" at bounding box center [750, 267] width 196 height 99
click at [582, 260] on input "Ormat Technologies, Inc." at bounding box center [534, 259] width 169 height 16
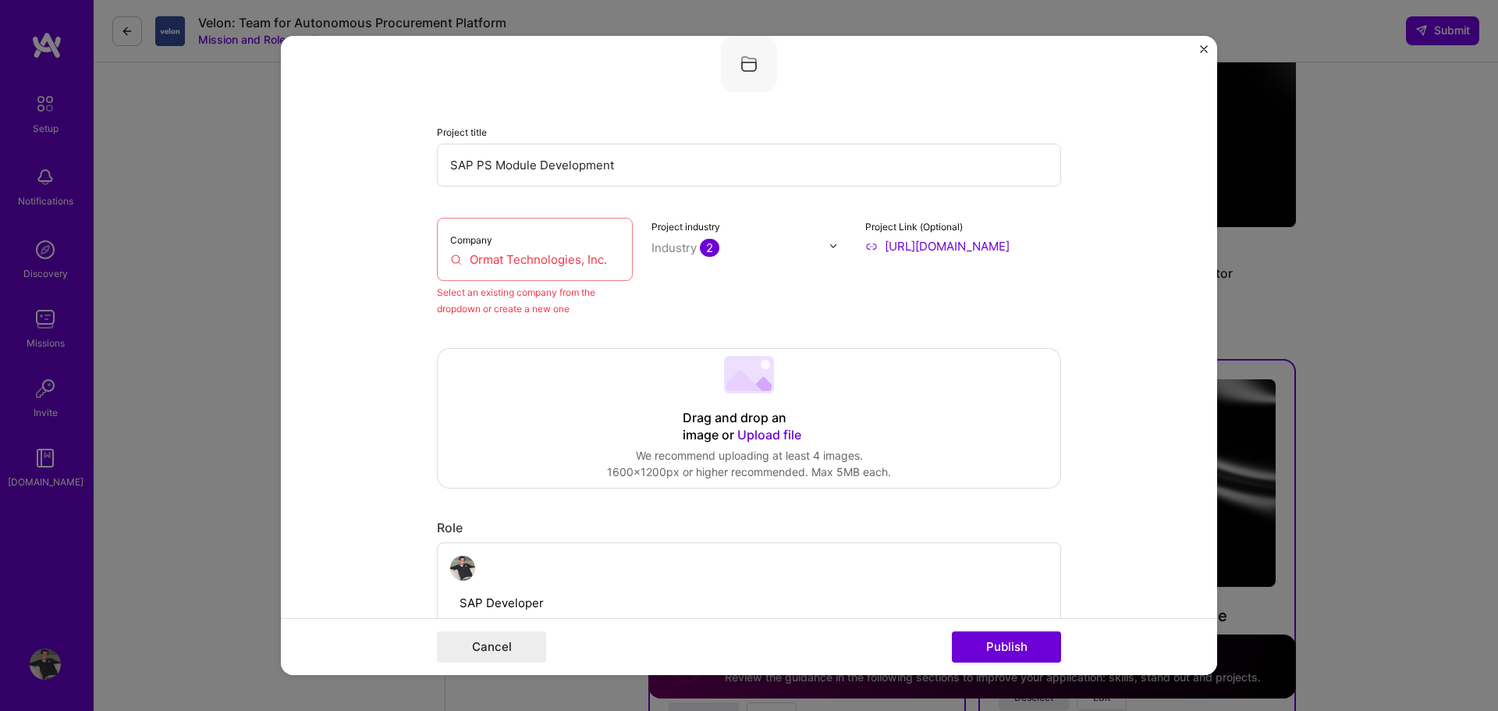
drag, startPoint x: 607, startPoint y: 258, endPoint x: 463, endPoint y: 261, distance: 143.6
click at [463, 261] on input "Ormat Technologies, Inc." at bounding box center [534, 259] width 169 height 16
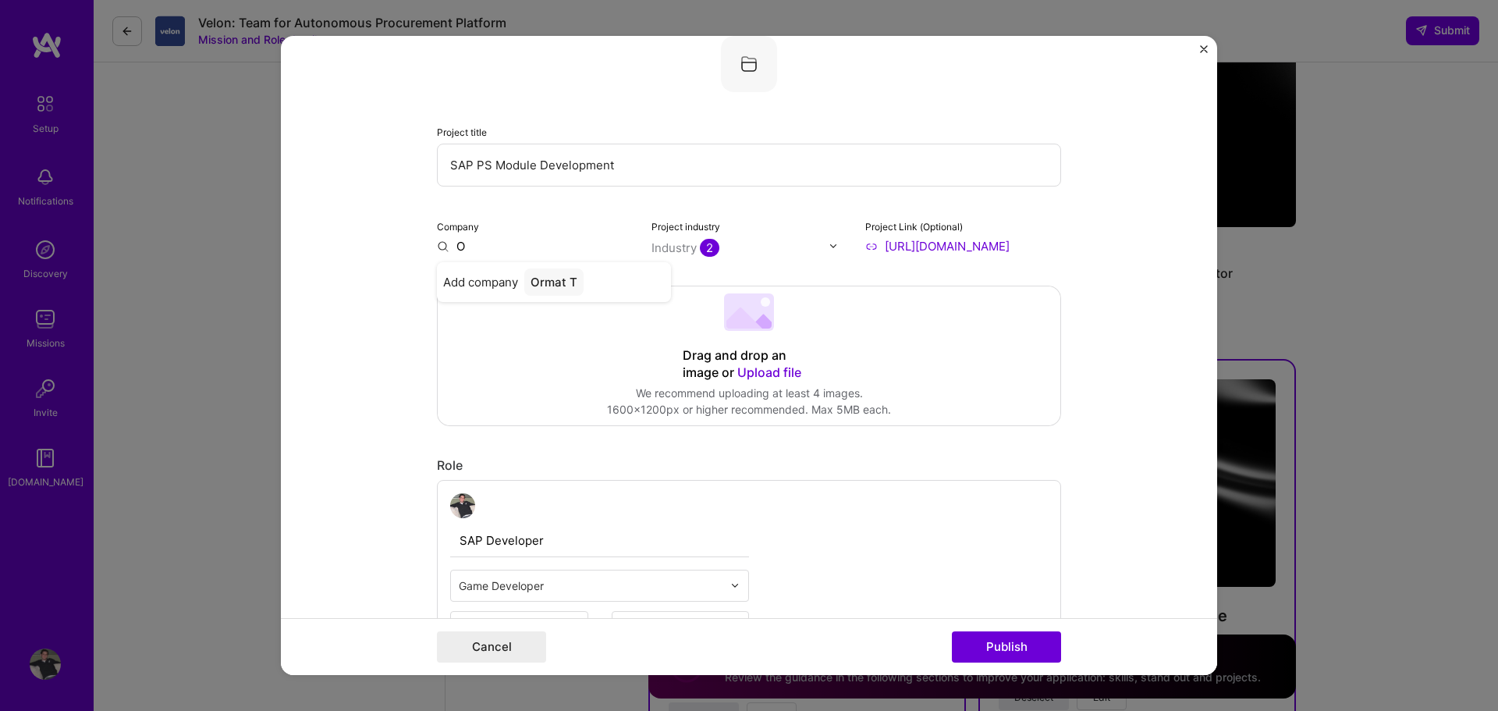
type input "Ormat Technologies, Inc."
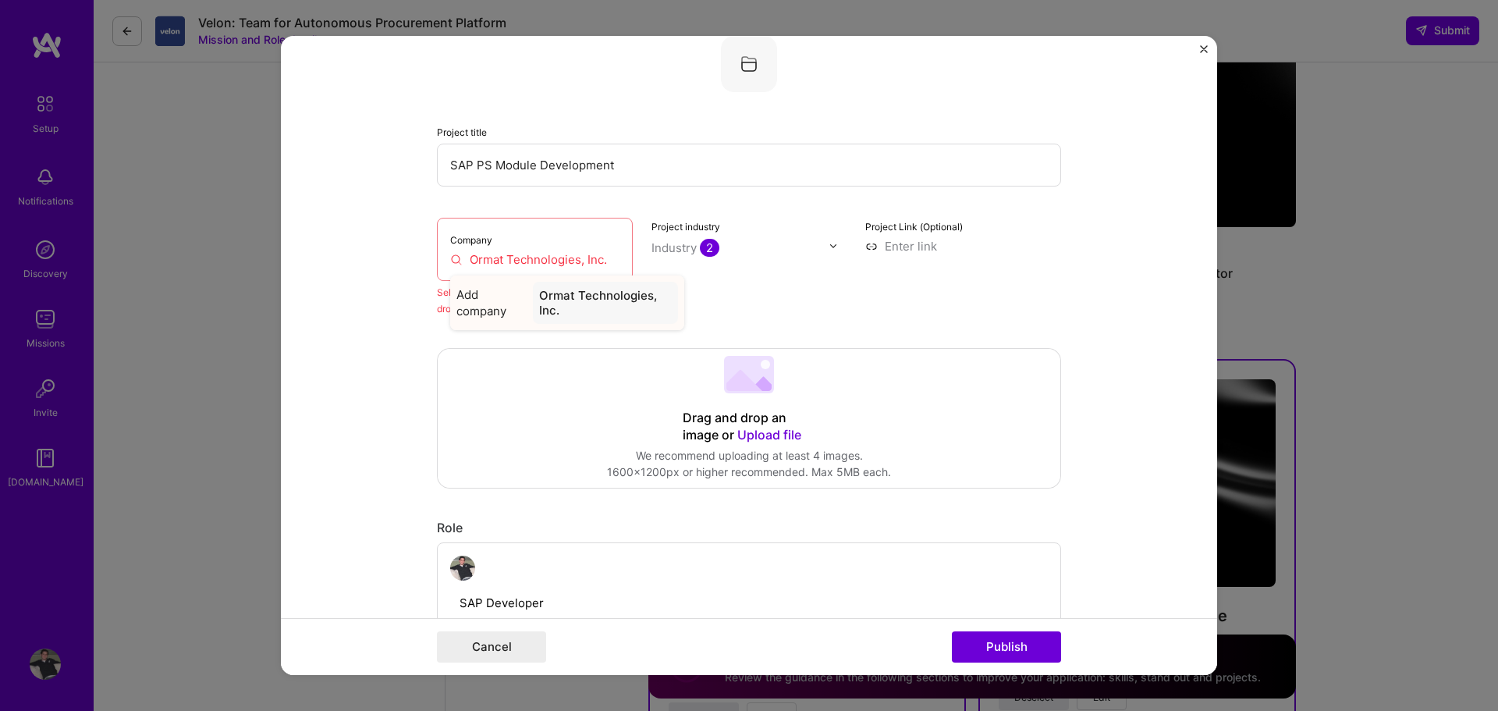
click at [477, 295] on span "Add company" at bounding box center [491, 302] width 70 height 33
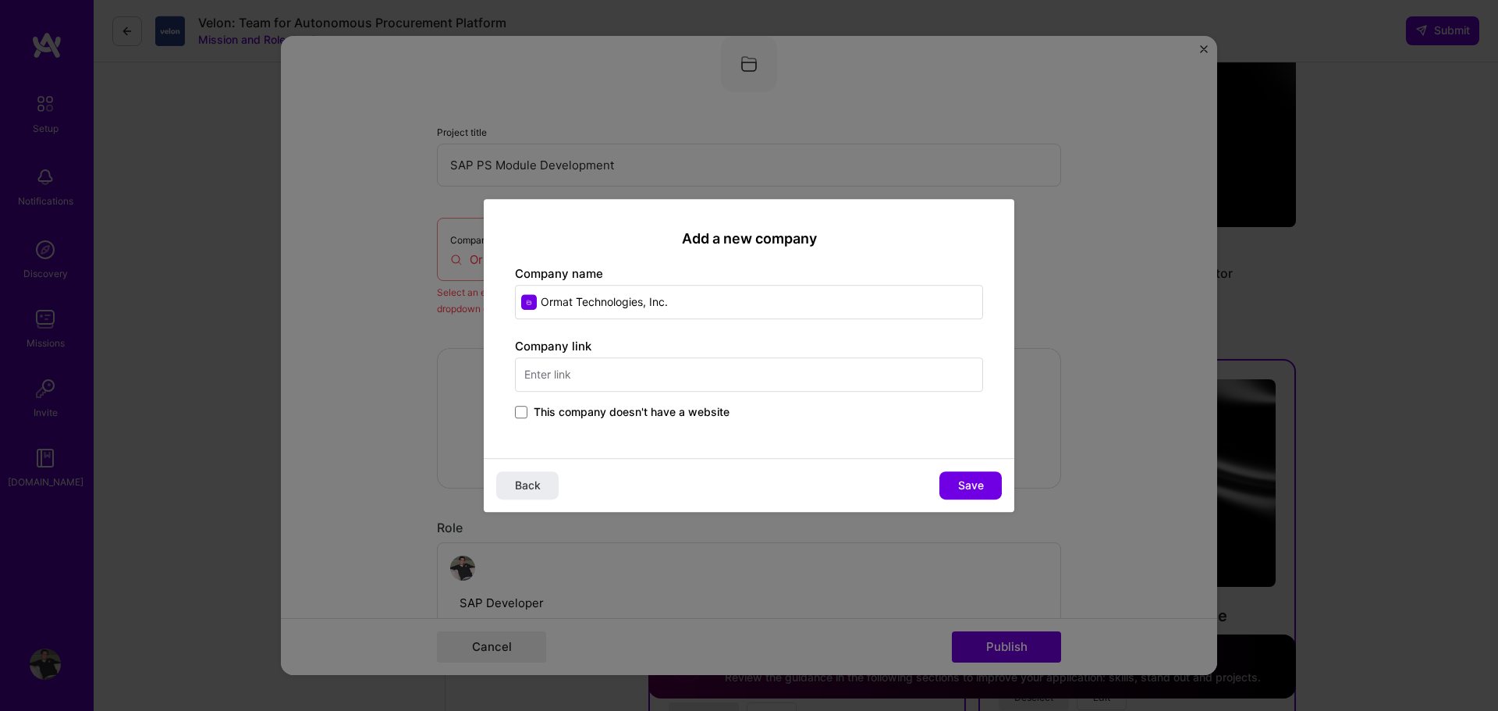
click at [577, 379] on input "text" at bounding box center [749, 374] width 468 height 34
paste input "https://www.ormat.com/en/home/a/main/"
type input "https://www.ormat.com/en/home/a/main/"
click at [962, 480] on span "Save" at bounding box center [971, 486] width 26 height 16
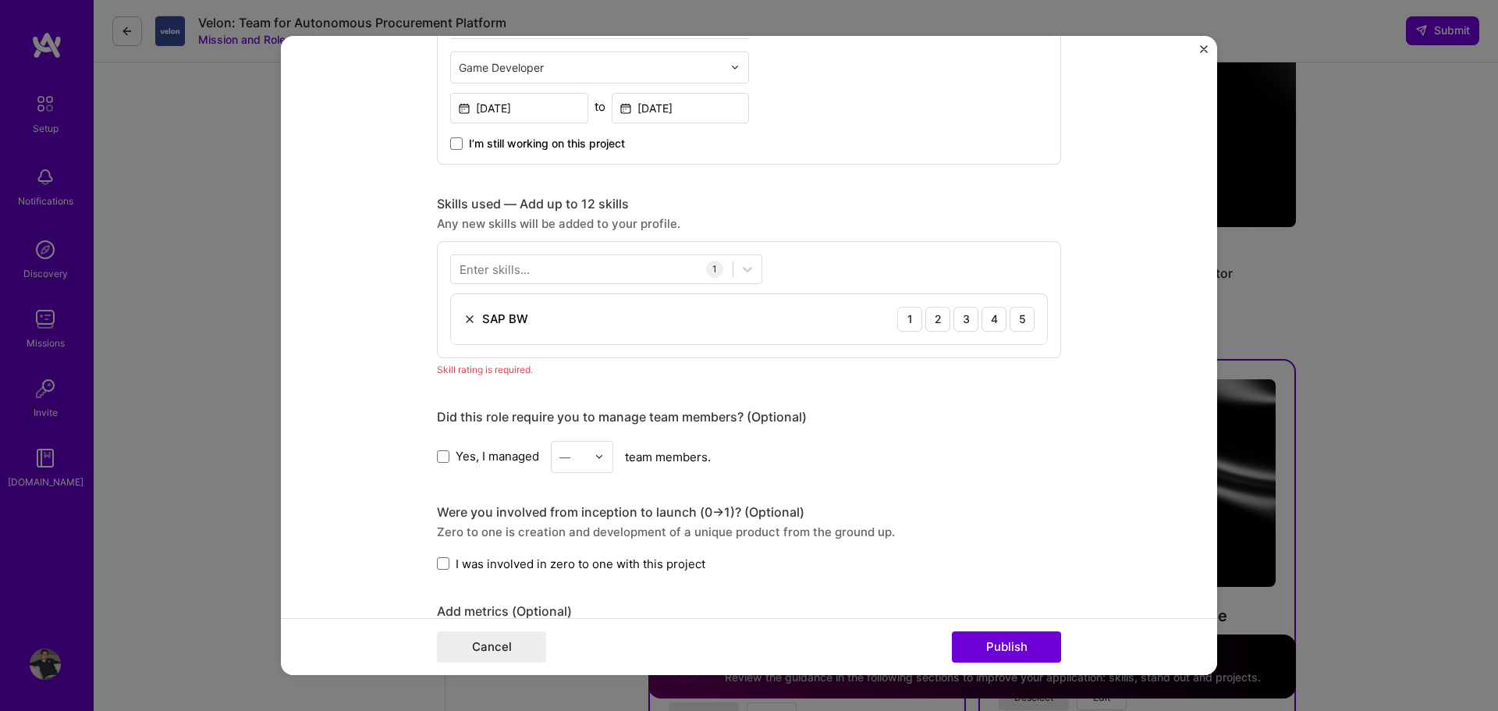
scroll to position [648, 0]
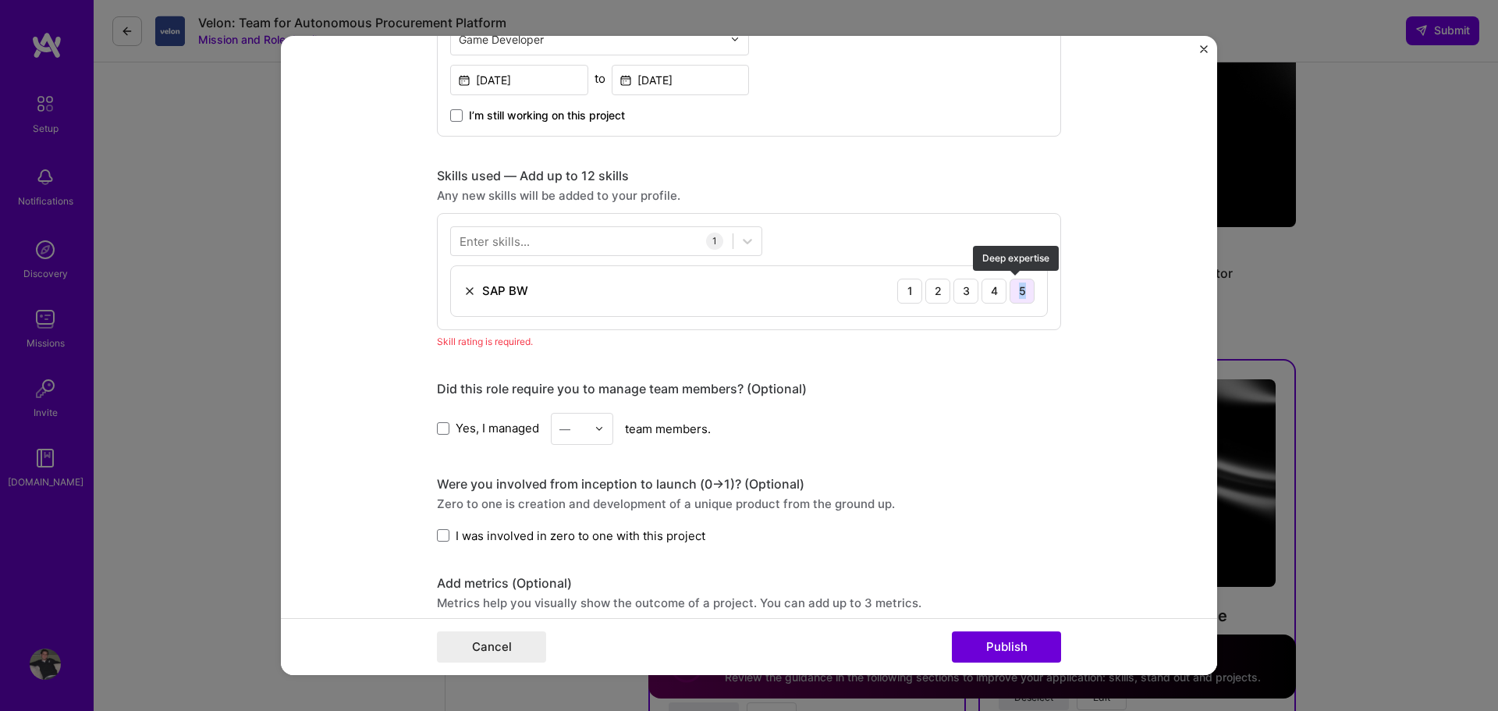
click at [1017, 289] on div "5" at bounding box center [1022, 291] width 25 height 25
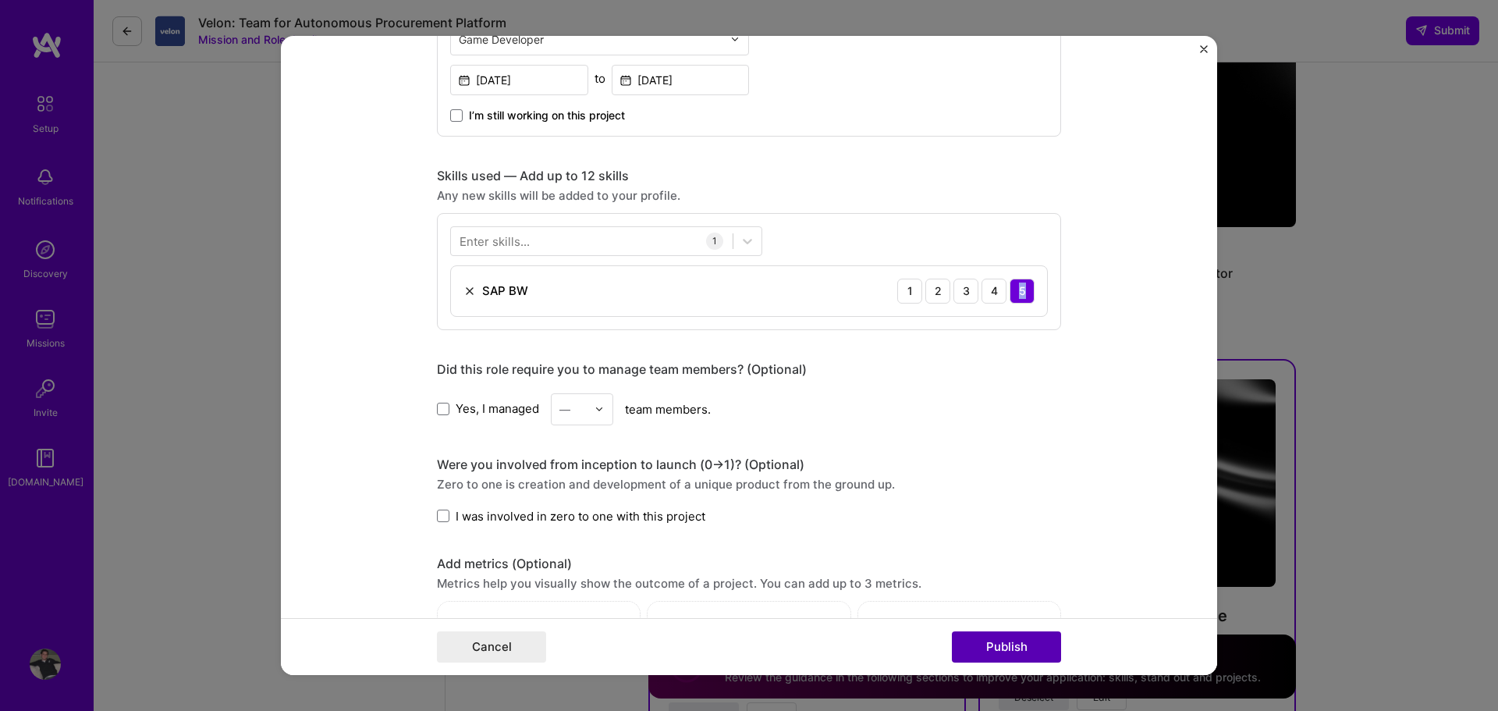
click at [1027, 634] on button "Publish" at bounding box center [1006, 646] width 109 height 31
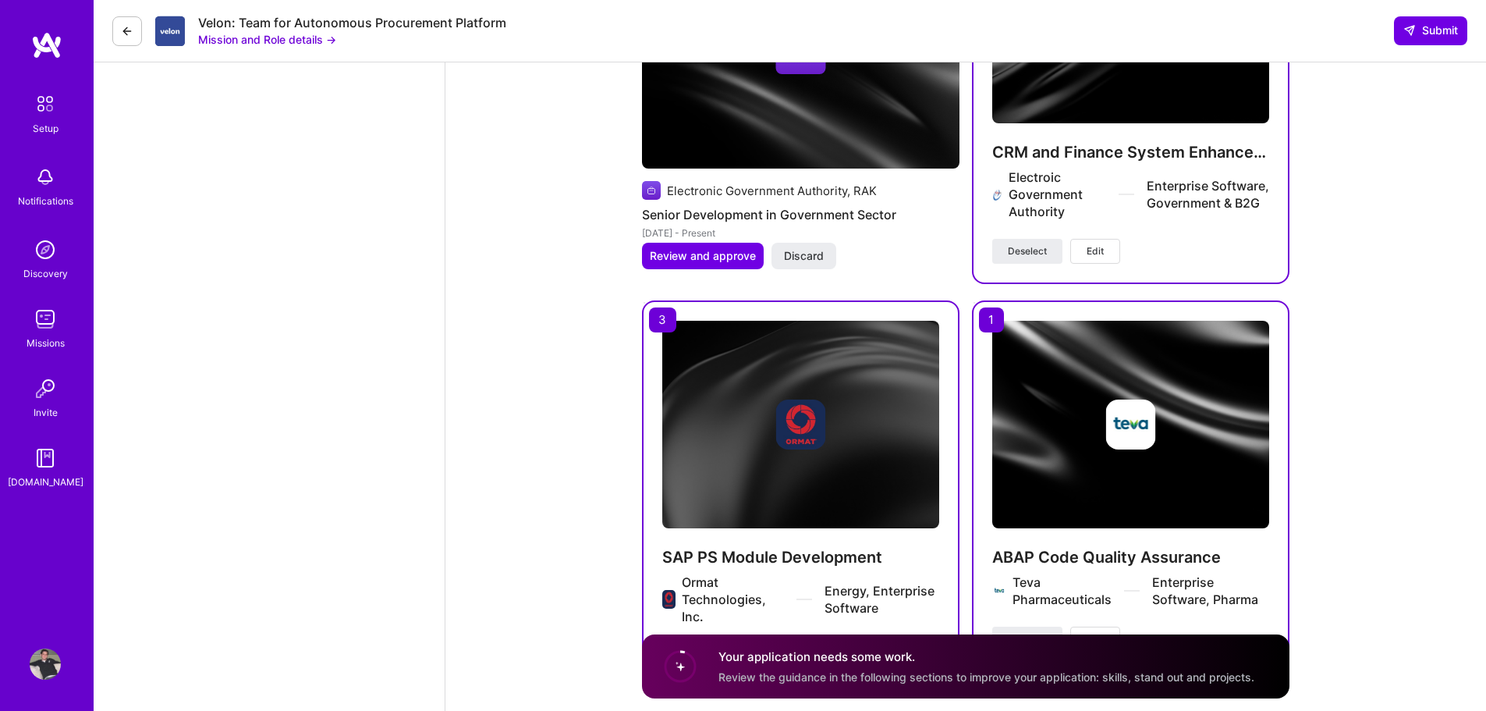
scroll to position [4841, 0]
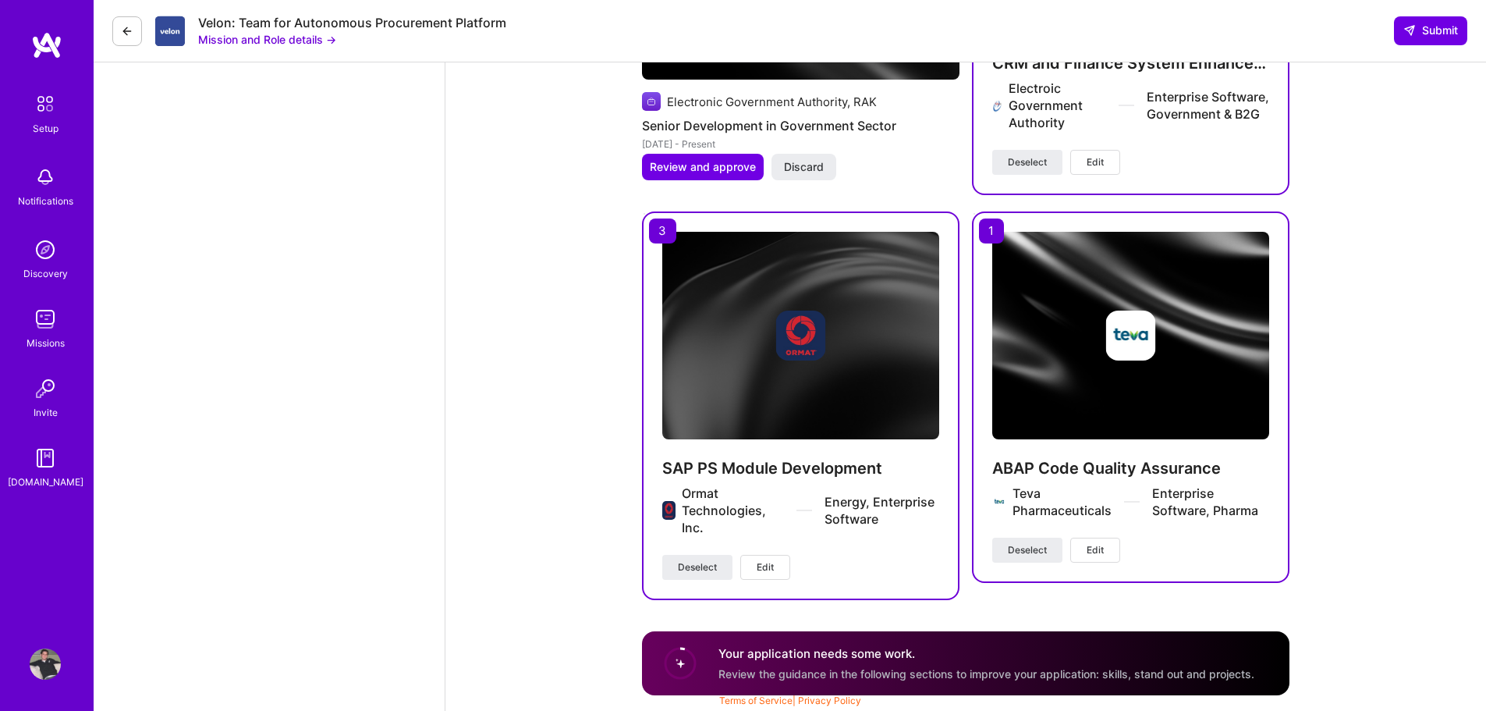
click at [890, 670] on span "Review the guidance in the following sections to improve your application: skil…" at bounding box center [987, 673] width 536 height 13
click at [890, 678] on span "Review the guidance in the following sections to improve your application: skil…" at bounding box center [987, 673] width 536 height 13
click at [806, 663] on div "Your application needs some work. Review the guidance in the following sections…" at bounding box center [987, 663] width 536 height 36
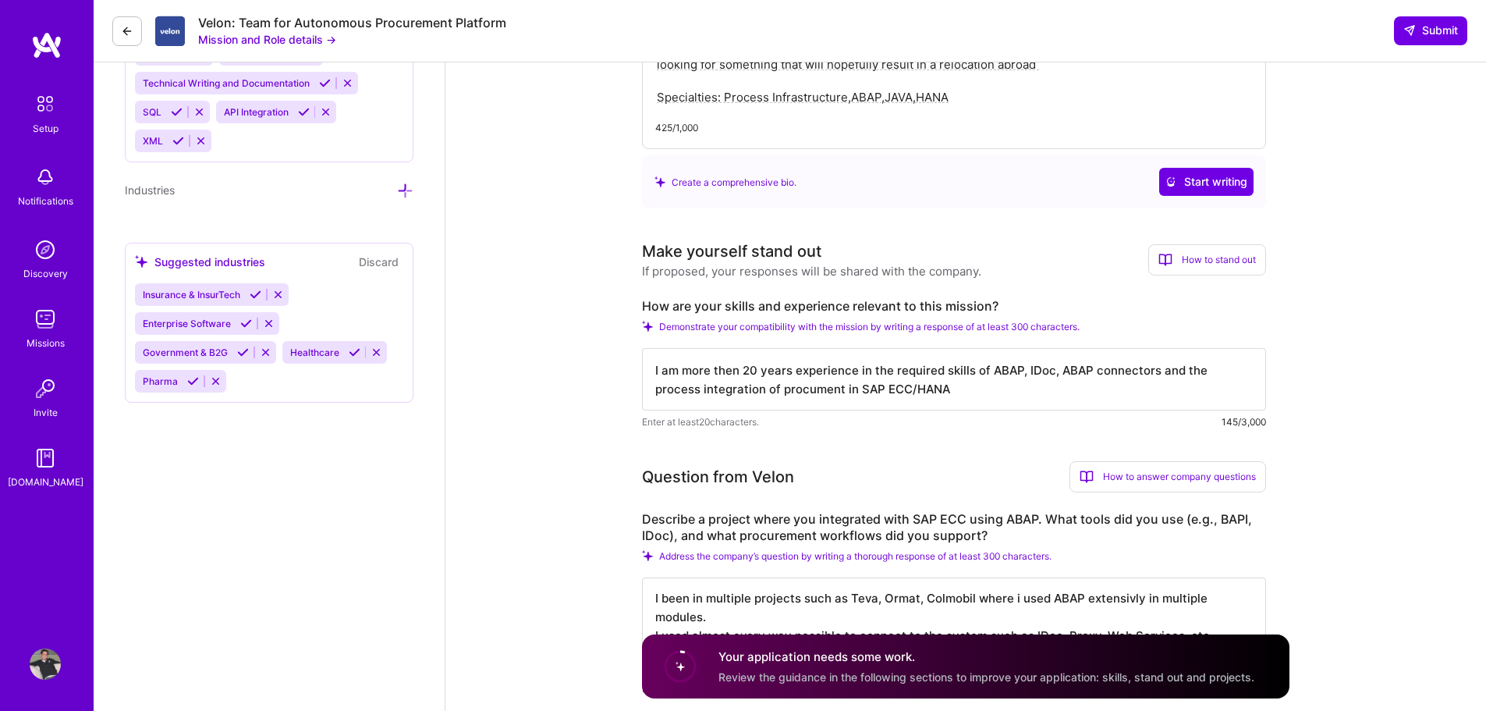
scroll to position [920, 0]
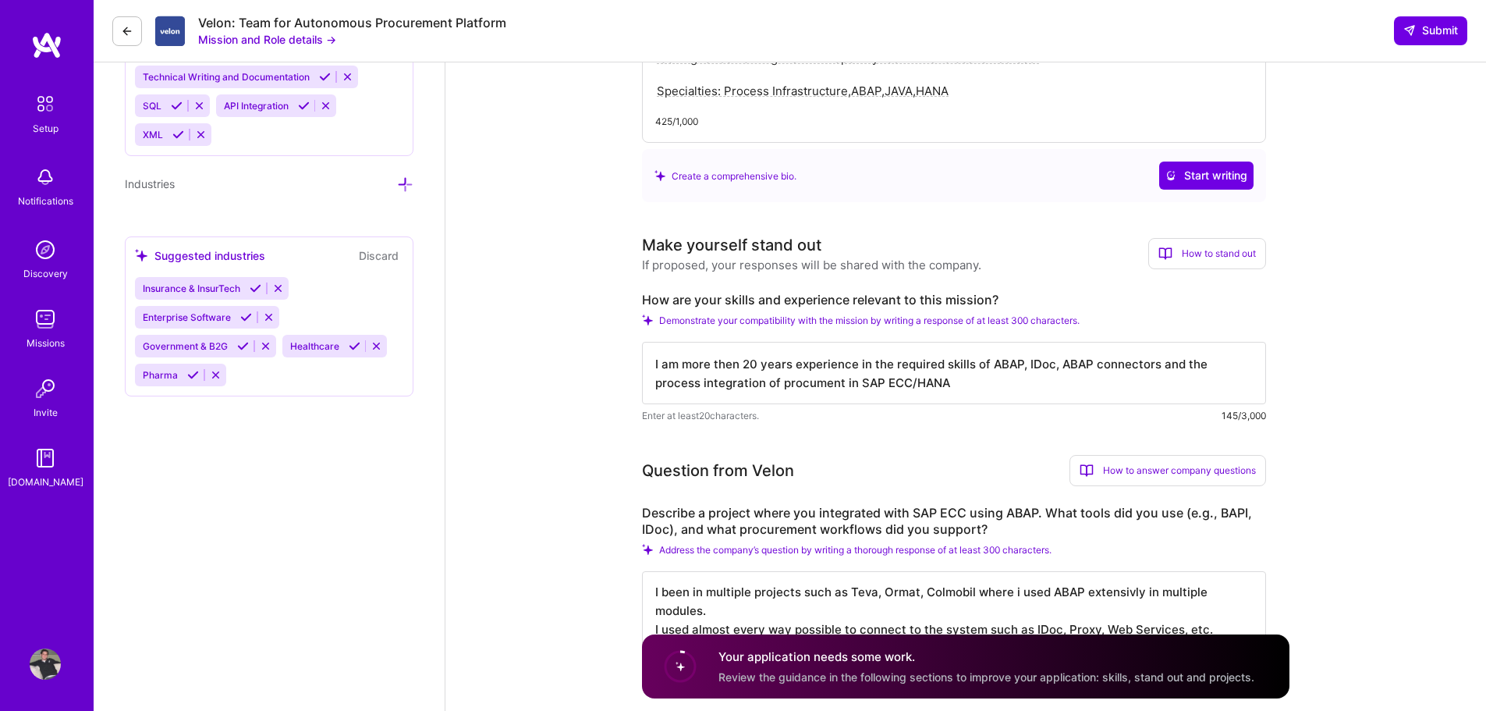
click at [162, 377] on span "Pharma" at bounding box center [160, 375] width 35 height 12
click at [187, 373] on icon at bounding box center [193, 375] width 12 height 12
click at [354, 346] on icon at bounding box center [355, 346] width 12 height 12
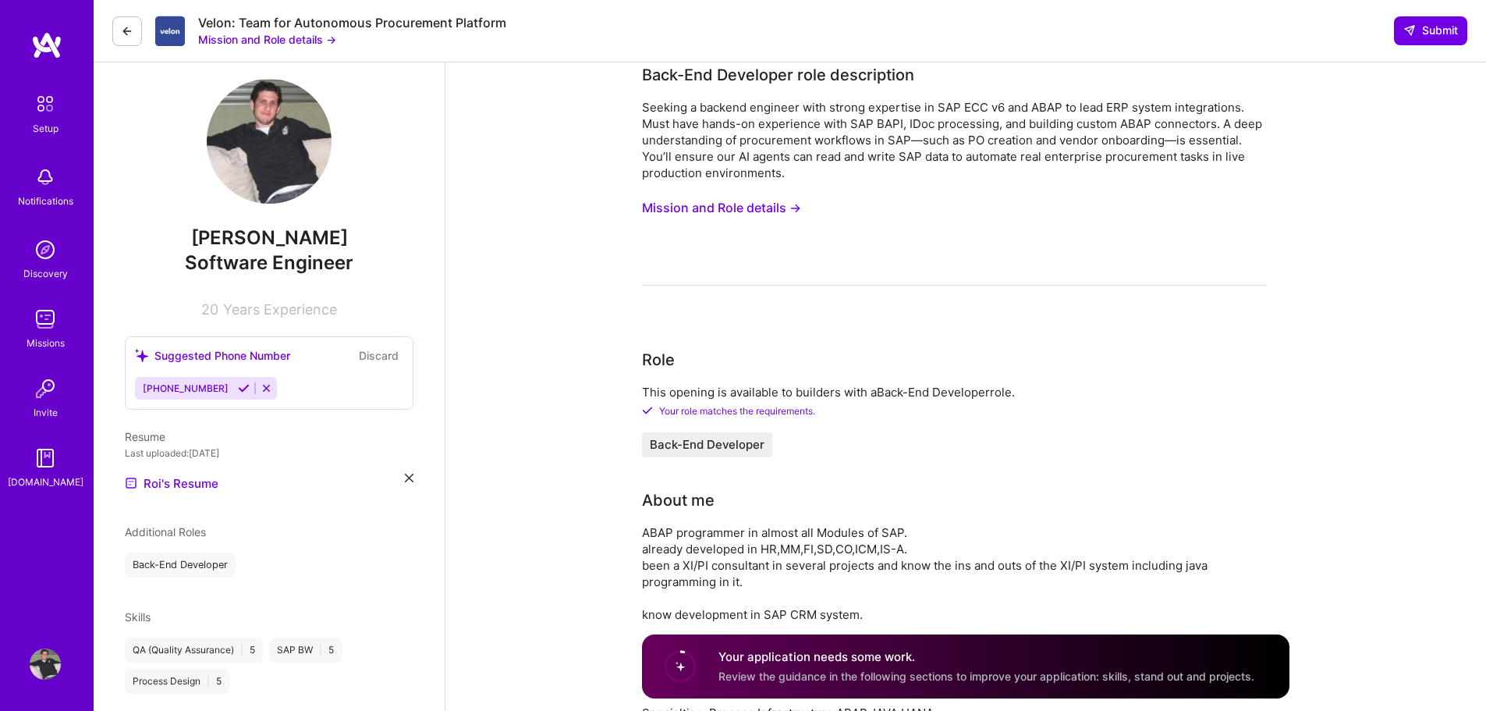
scroll to position [0, 0]
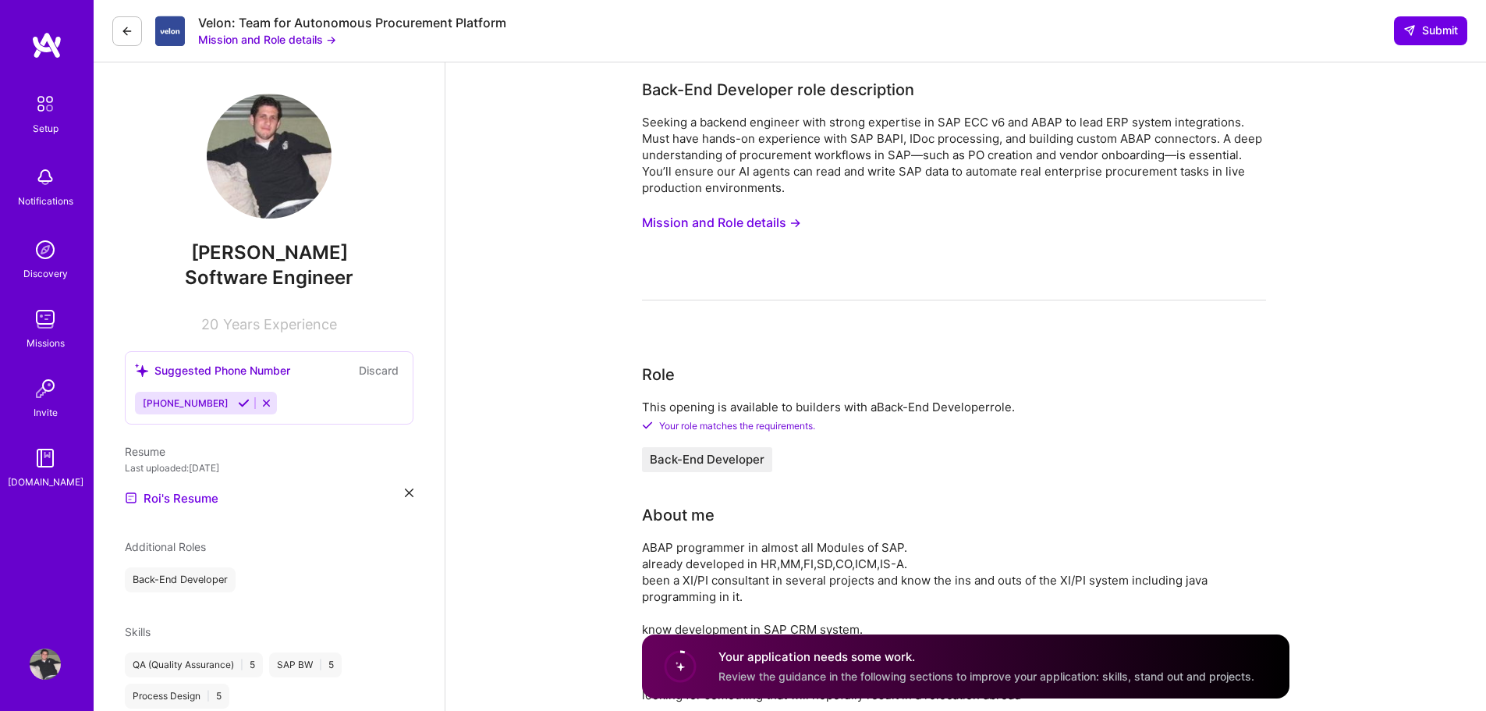
click at [238, 406] on icon at bounding box center [244, 403] width 12 height 12
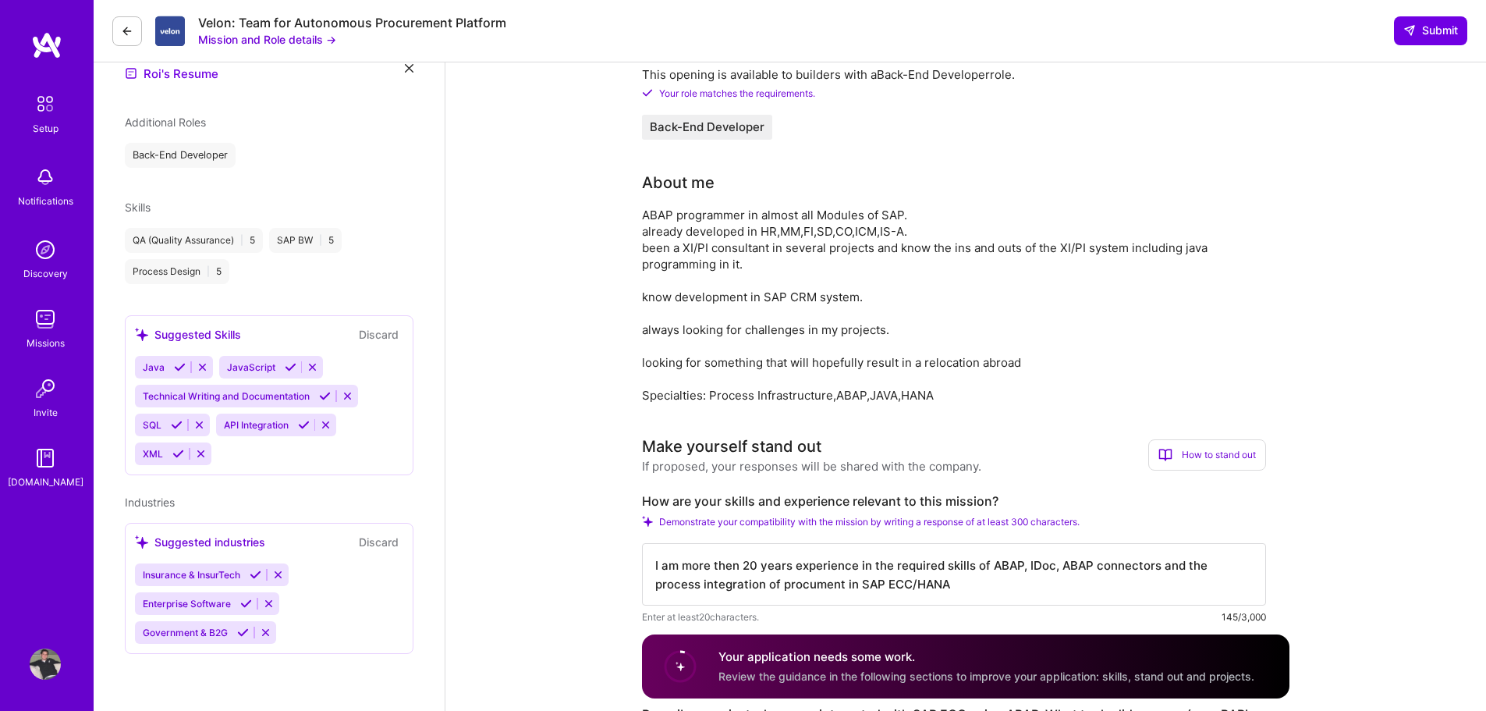
scroll to position [468, 0]
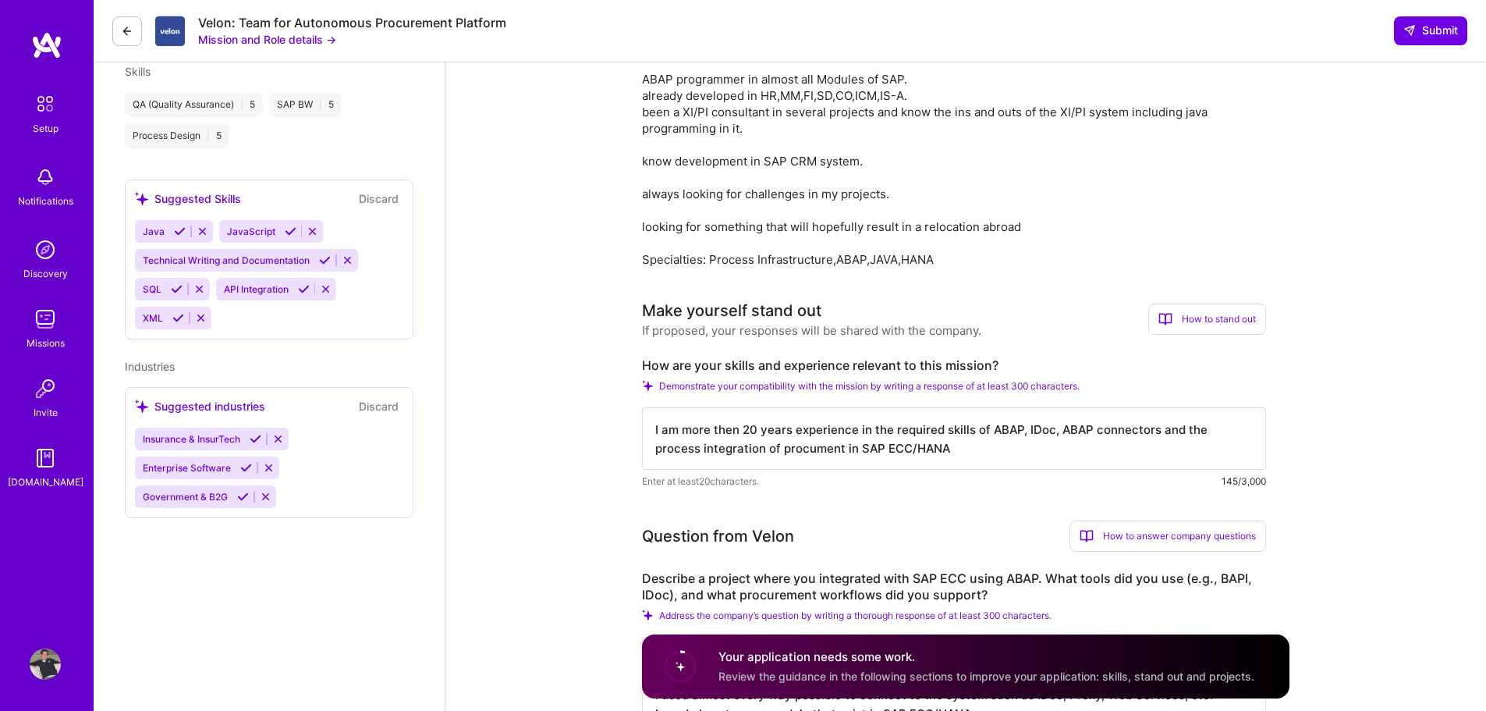
click at [181, 367] on div "Industries Suggested industries Discard Insurance & InsurTech Enterprise Softwa…" at bounding box center [269, 438] width 289 height 160
click at [161, 368] on span "Industries" at bounding box center [150, 366] width 50 height 13
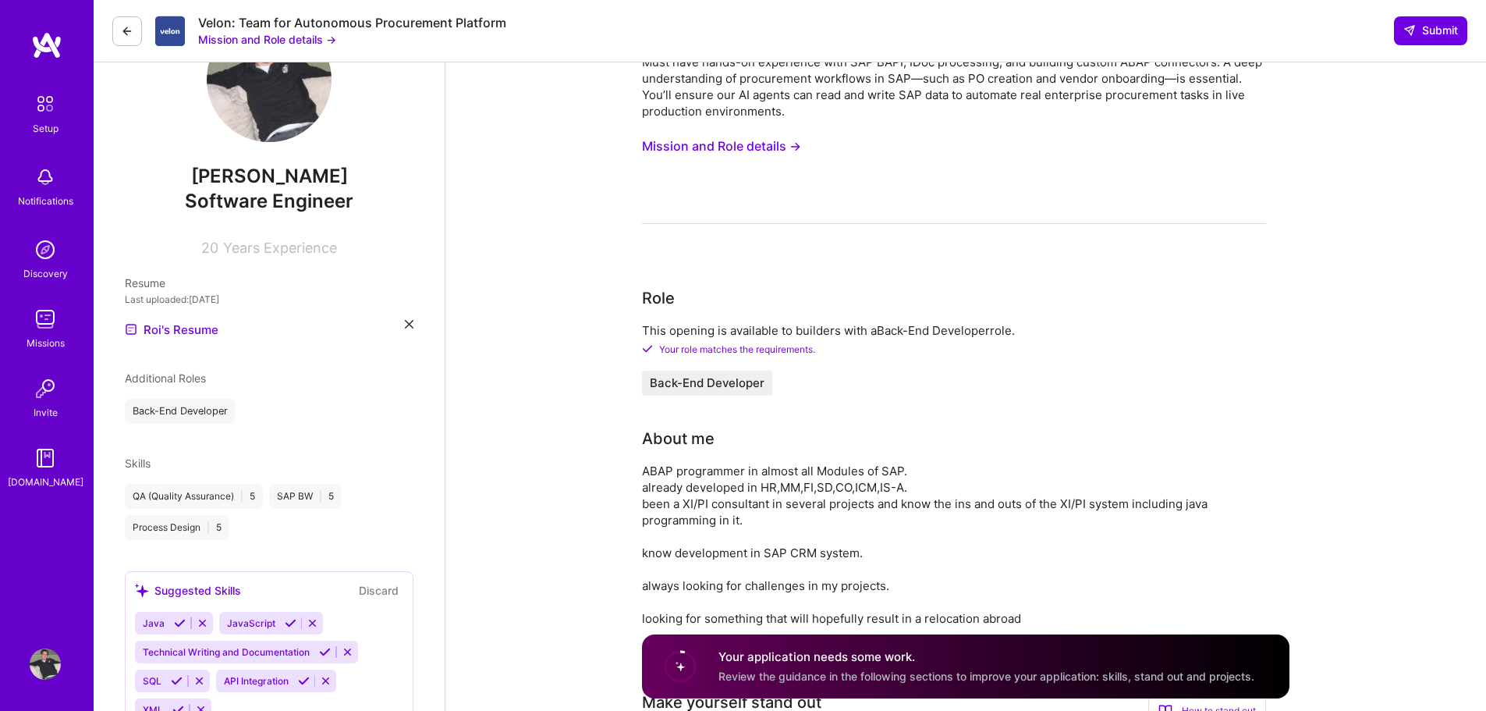
scroll to position [0, 0]
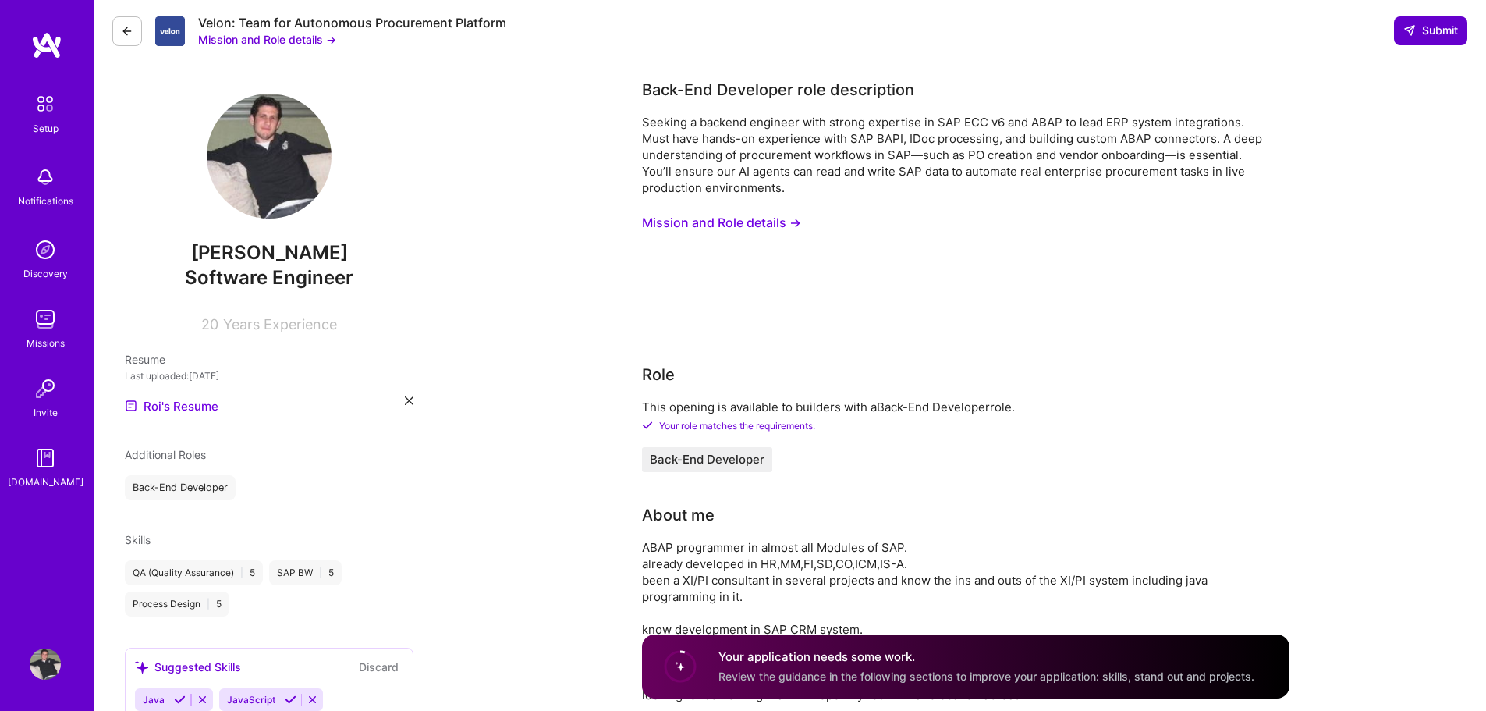
click at [1428, 33] on span "Submit" at bounding box center [1431, 31] width 55 height 16
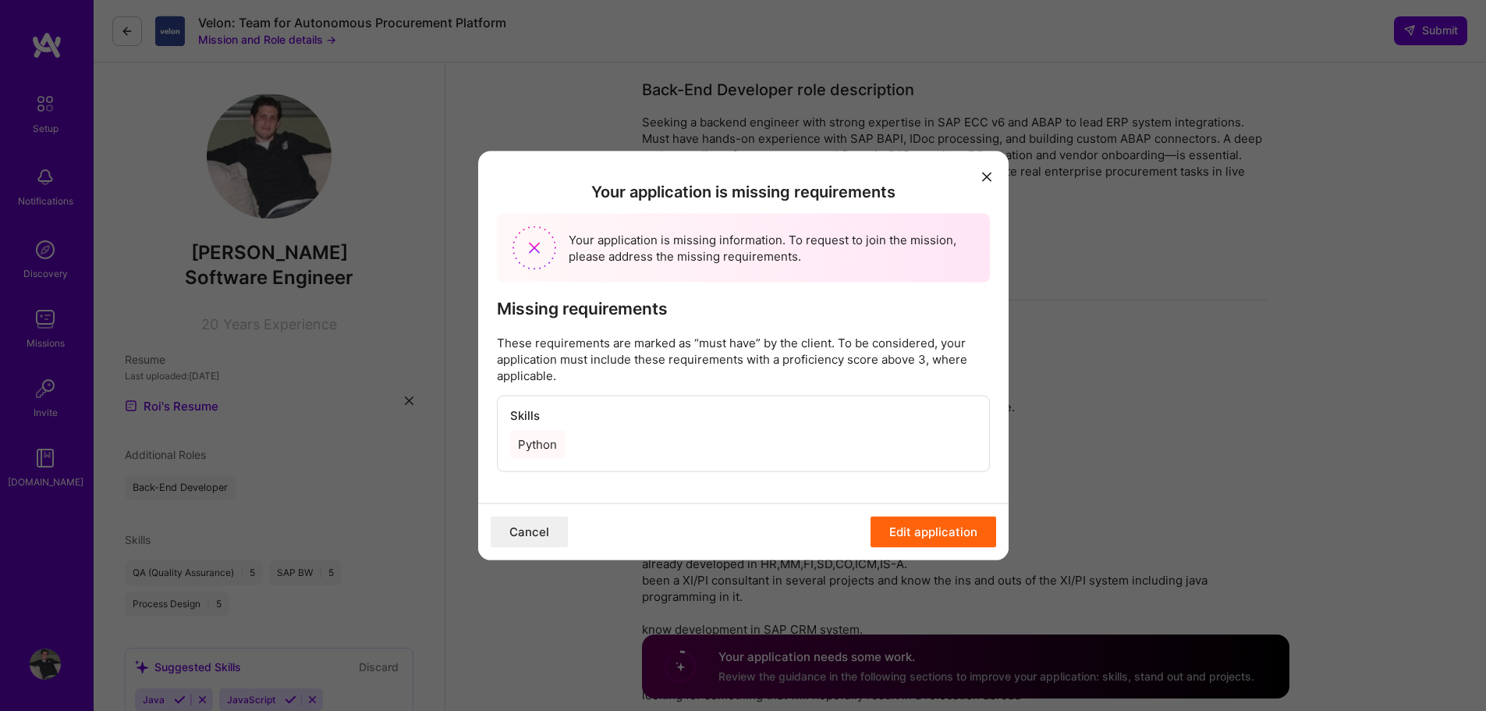
click at [919, 527] on button "Edit application" at bounding box center [934, 532] width 126 height 31
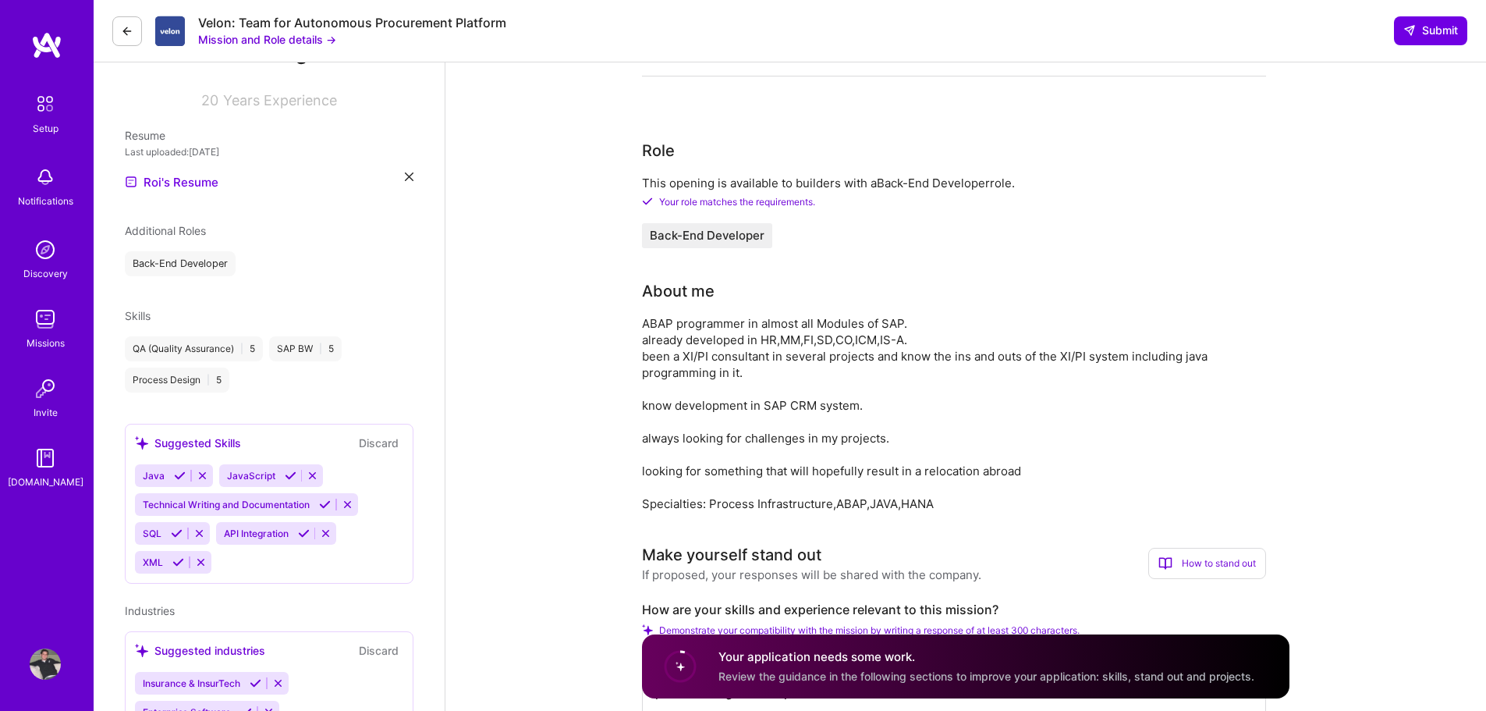
scroll to position [234, 0]
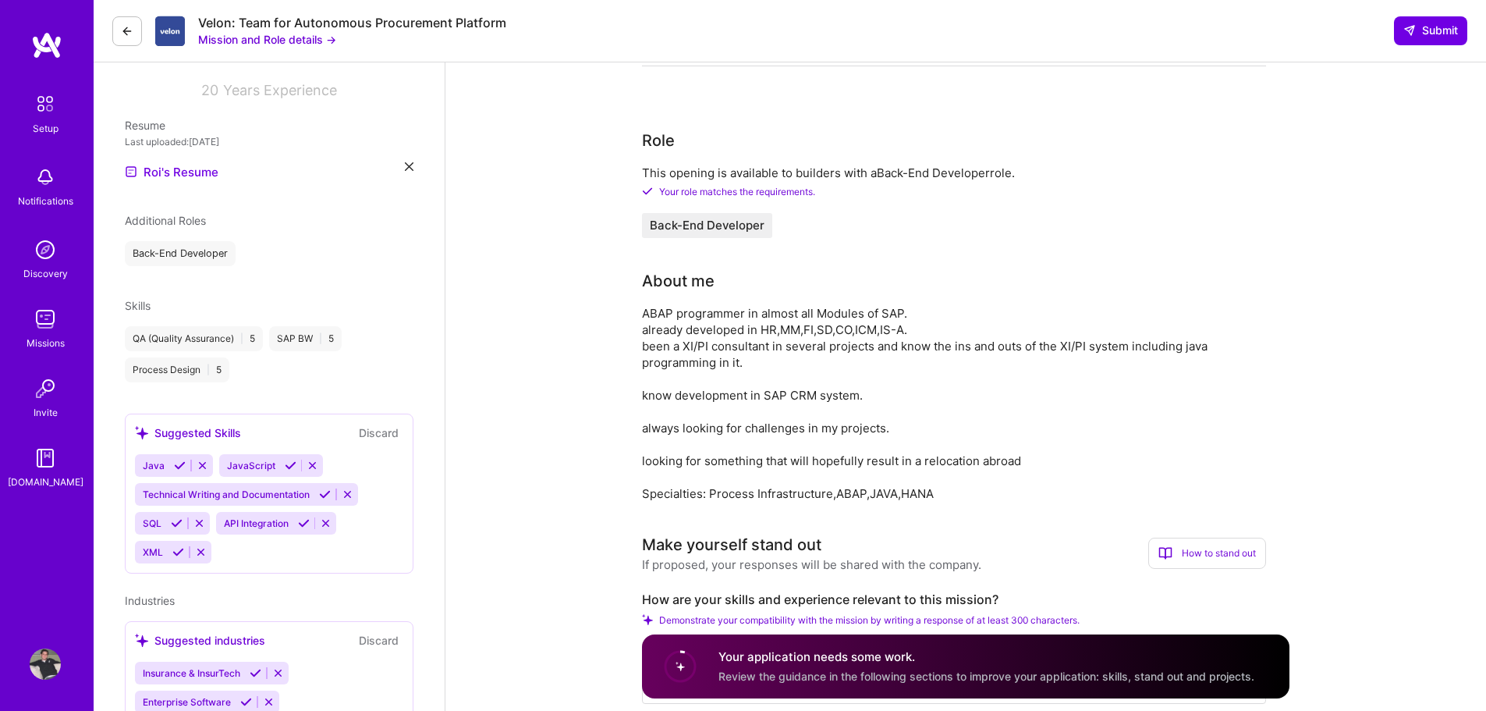
click at [309, 367] on div "QA (Quality Assurance) | 5 SAP BW | 5 Process Design | 5" at bounding box center [269, 354] width 289 height 56
click at [330, 309] on div "Skills" at bounding box center [269, 305] width 289 height 16
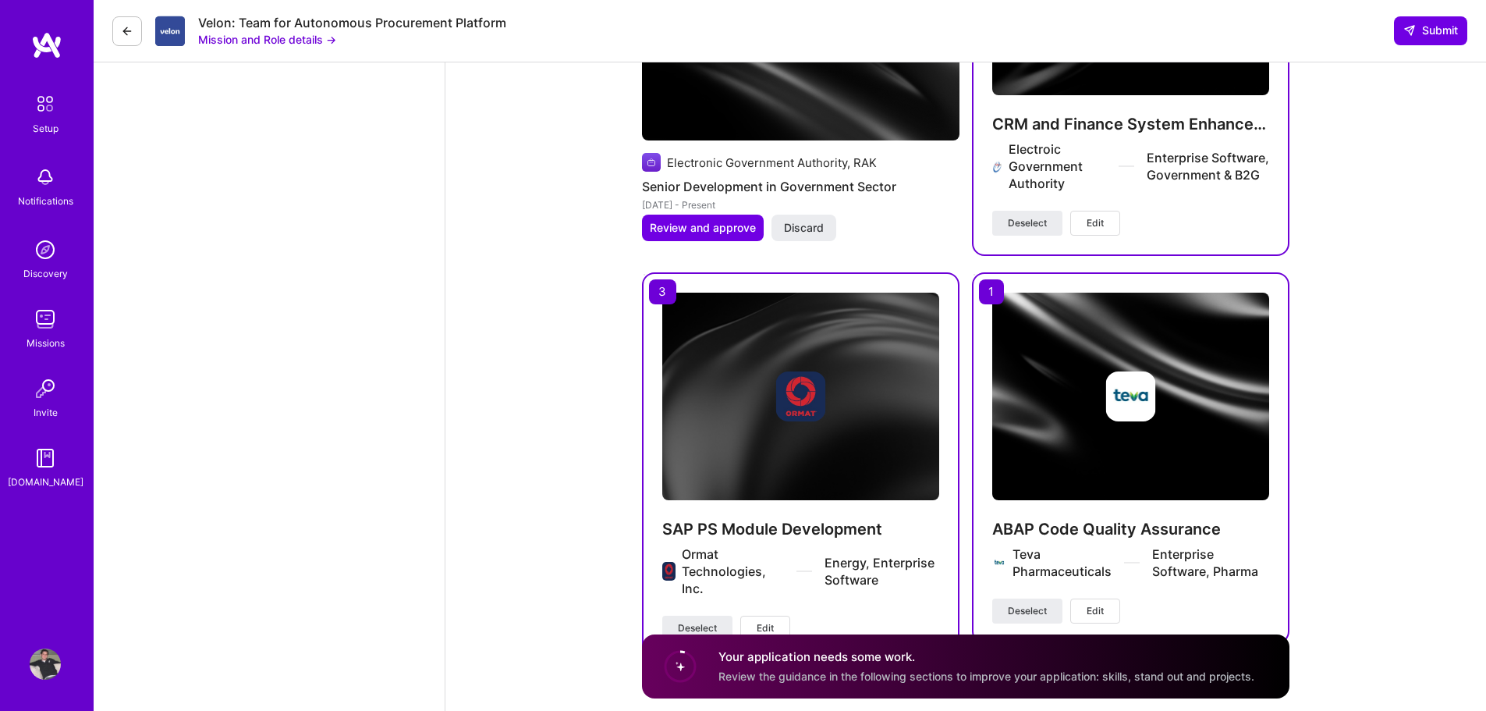
scroll to position [4411, 0]
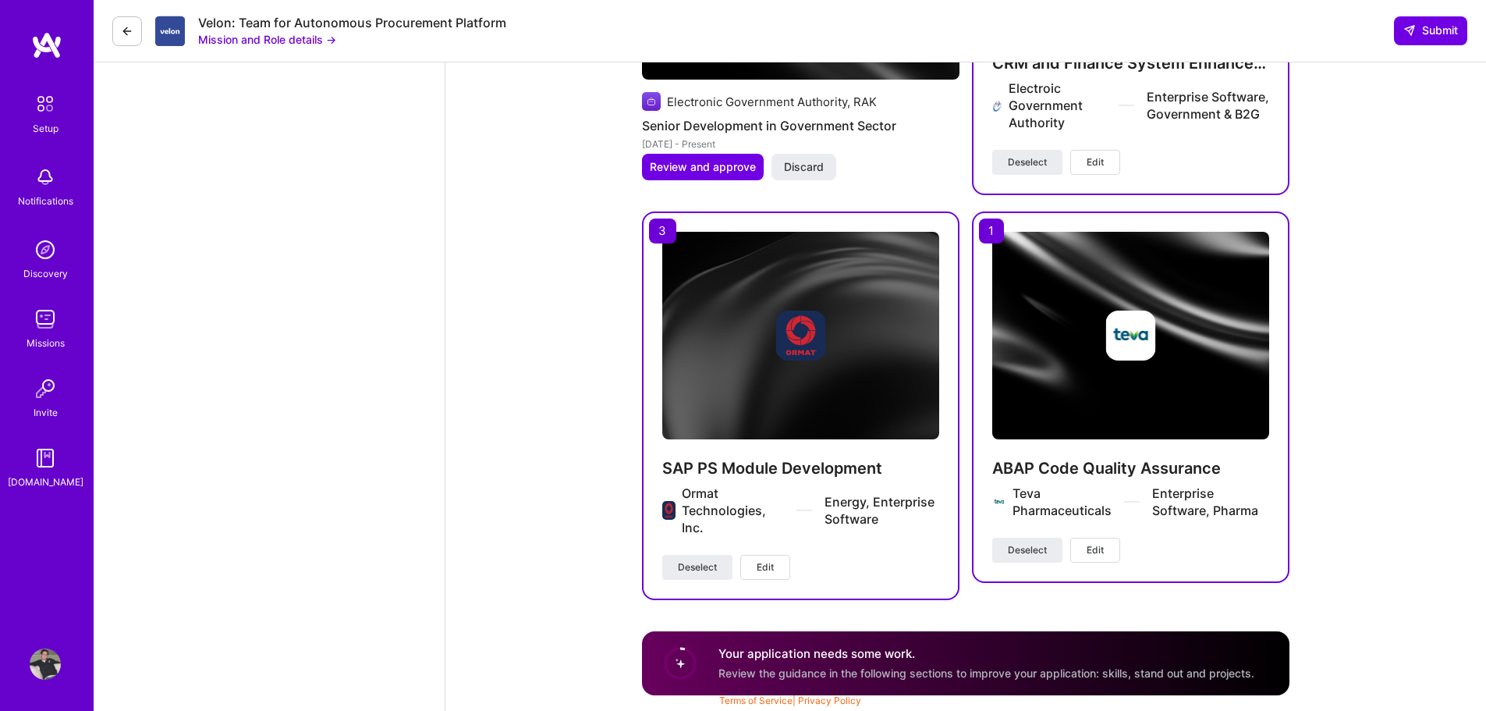
click at [791, 664] on div "Your application needs some work. Review the guidance in the following sections…" at bounding box center [987, 663] width 536 height 36
click at [714, 669] on div "Your application needs some work. Review the guidance in the following sections…" at bounding box center [966, 663] width 648 height 64
click at [682, 670] on circle at bounding box center [681, 663] width 30 height 30
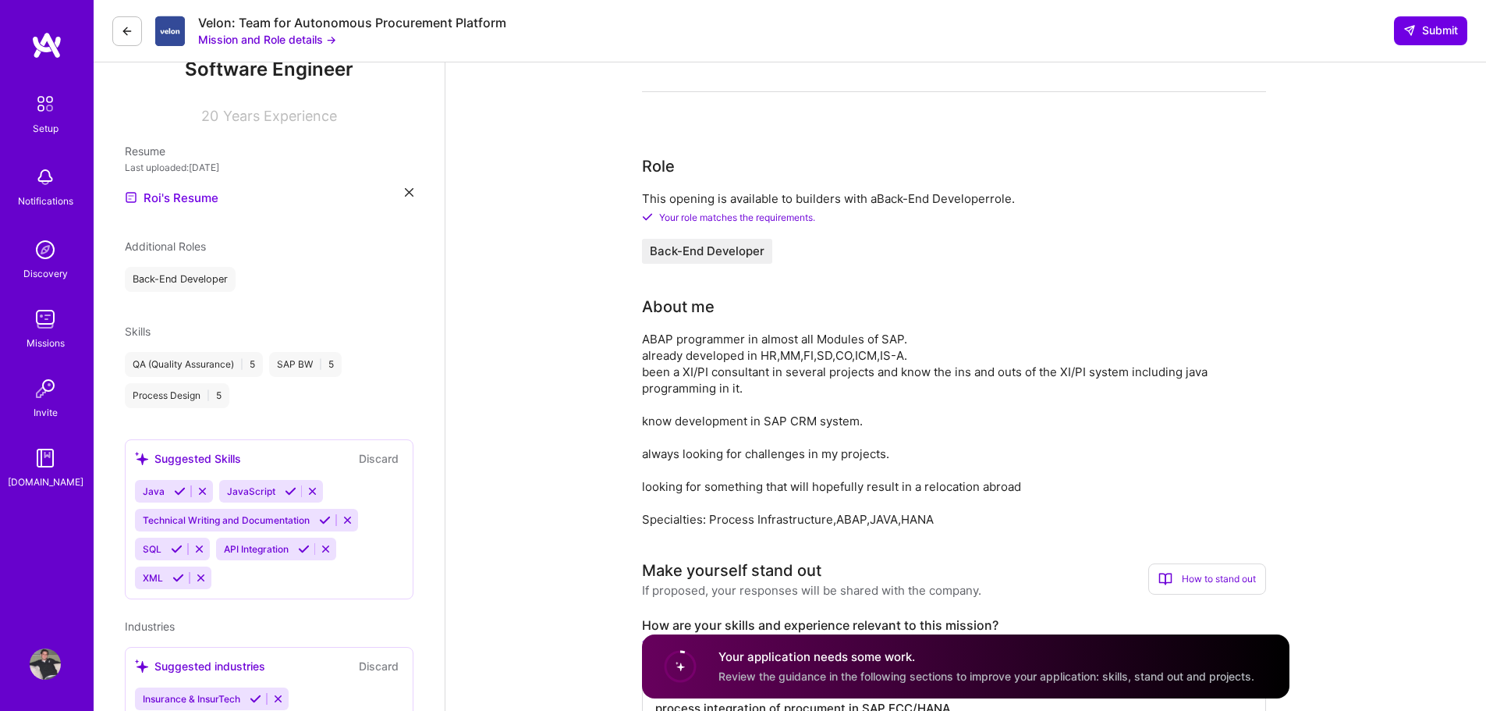
scroll to position [119, 0]
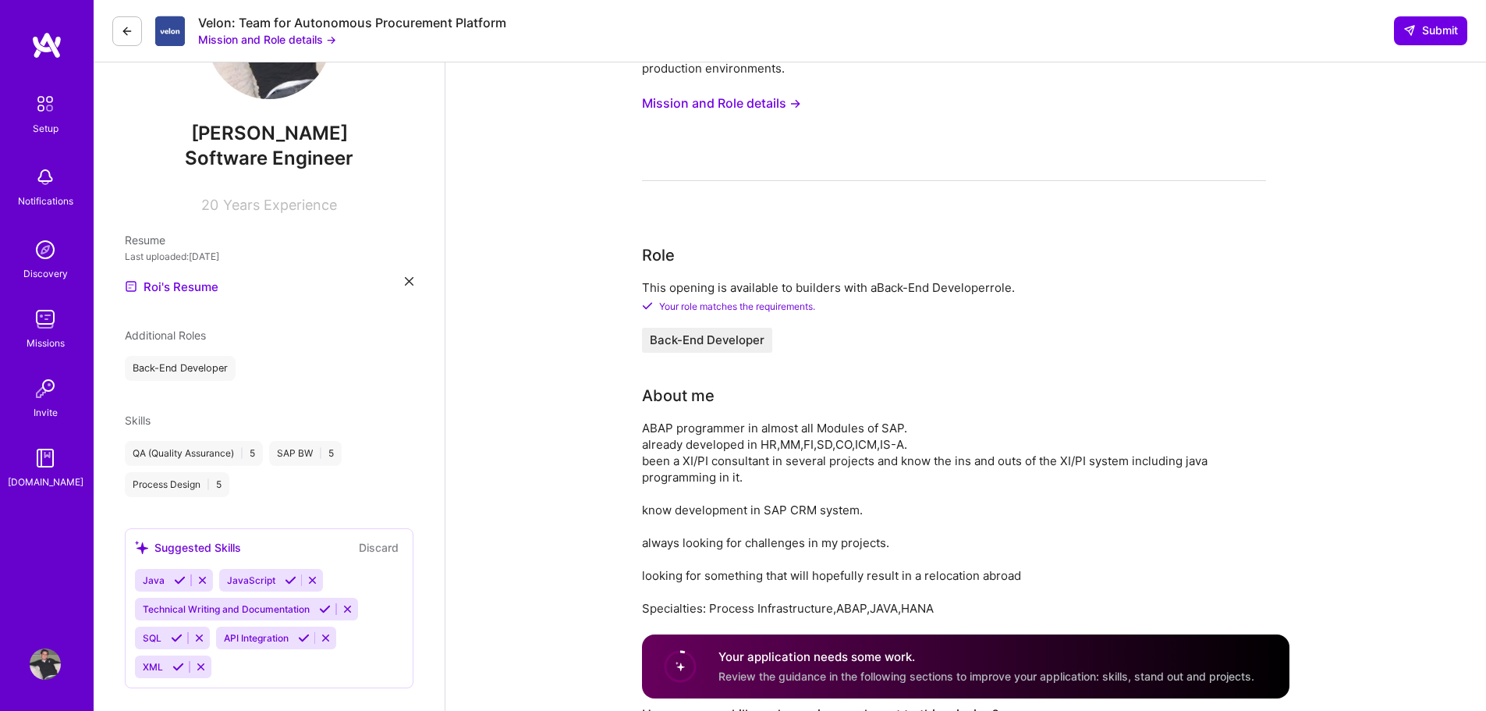
click at [744, 339] on span "Back-End Developer" at bounding box center [707, 340] width 115 height 12
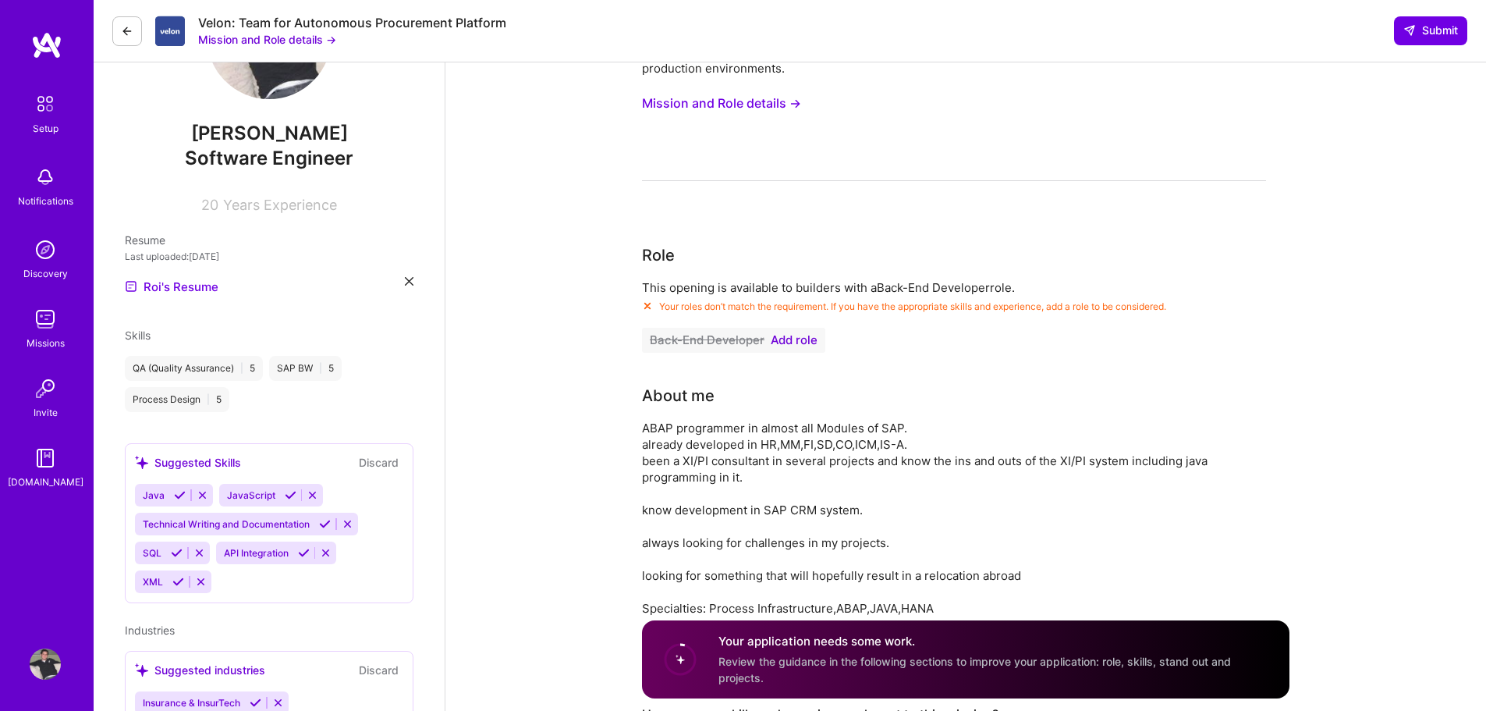
click at [398, 372] on div "QA (Quality Assurance) | 5 SAP BW | 5 Process Design | 5" at bounding box center [269, 384] width 289 height 56
click at [147, 340] on span "Skills" at bounding box center [138, 335] width 26 height 13
click at [131, 332] on span "Skills" at bounding box center [138, 335] width 26 height 13
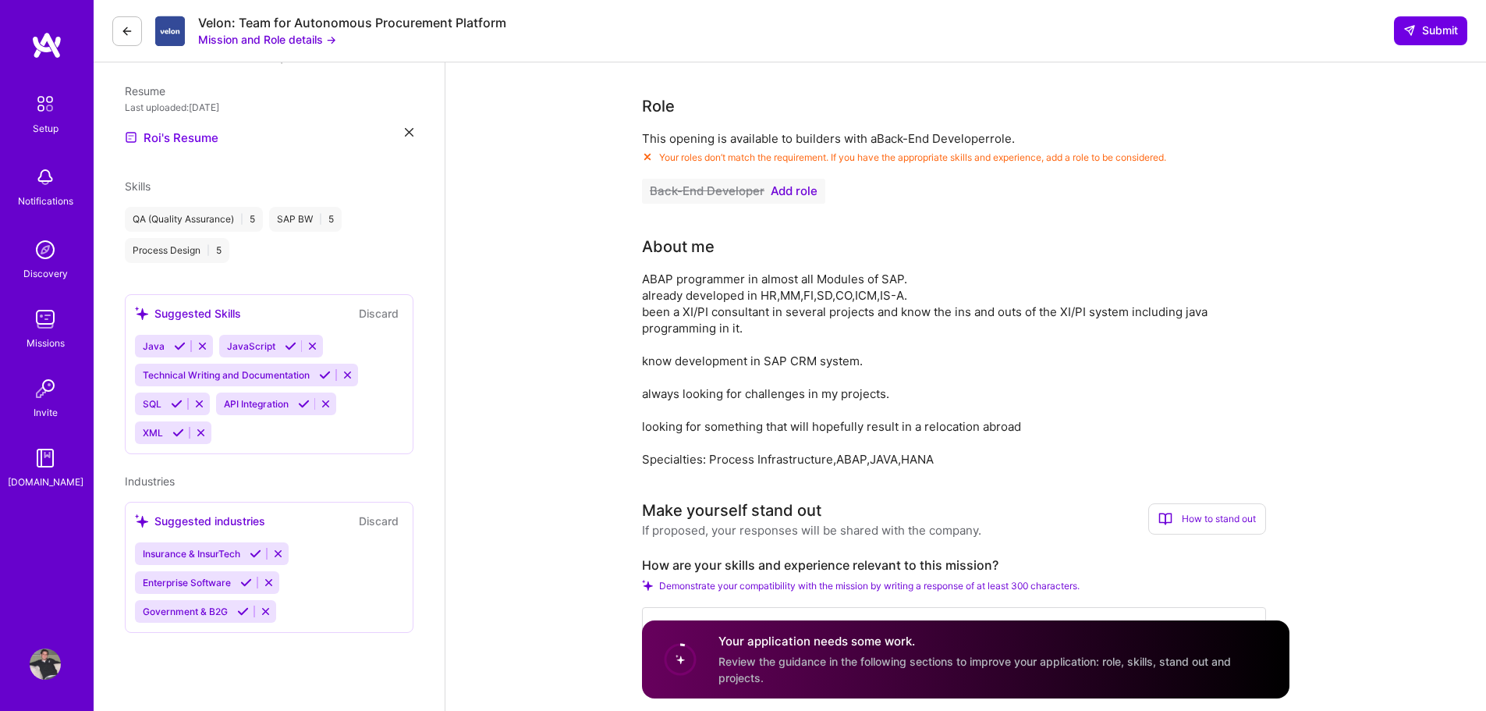
scroll to position [275, 0]
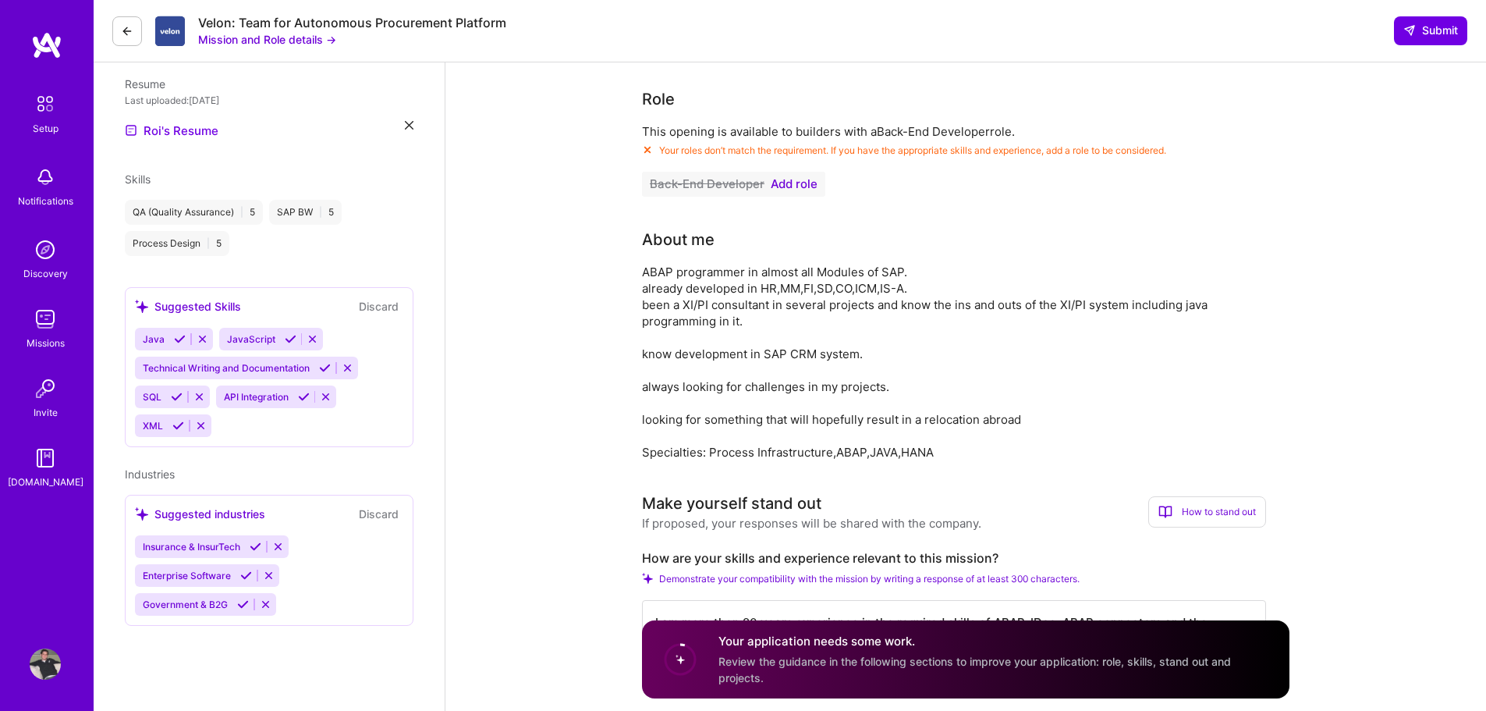
click at [230, 213] on div "QA (Quality Assurance) | 5" at bounding box center [194, 212] width 138 height 25
click at [241, 213] on span "|" at bounding box center [241, 212] width 3 height 12
click at [276, 209] on div "SAP BW | 5" at bounding box center [305, 212] width 73 height 25
click at [322, 206] on span "|" at bounding box center [320, 212] width 3 height 12
click at [359, 305] on button "Discard" at bounding box center [378, 306] width 49 height 18
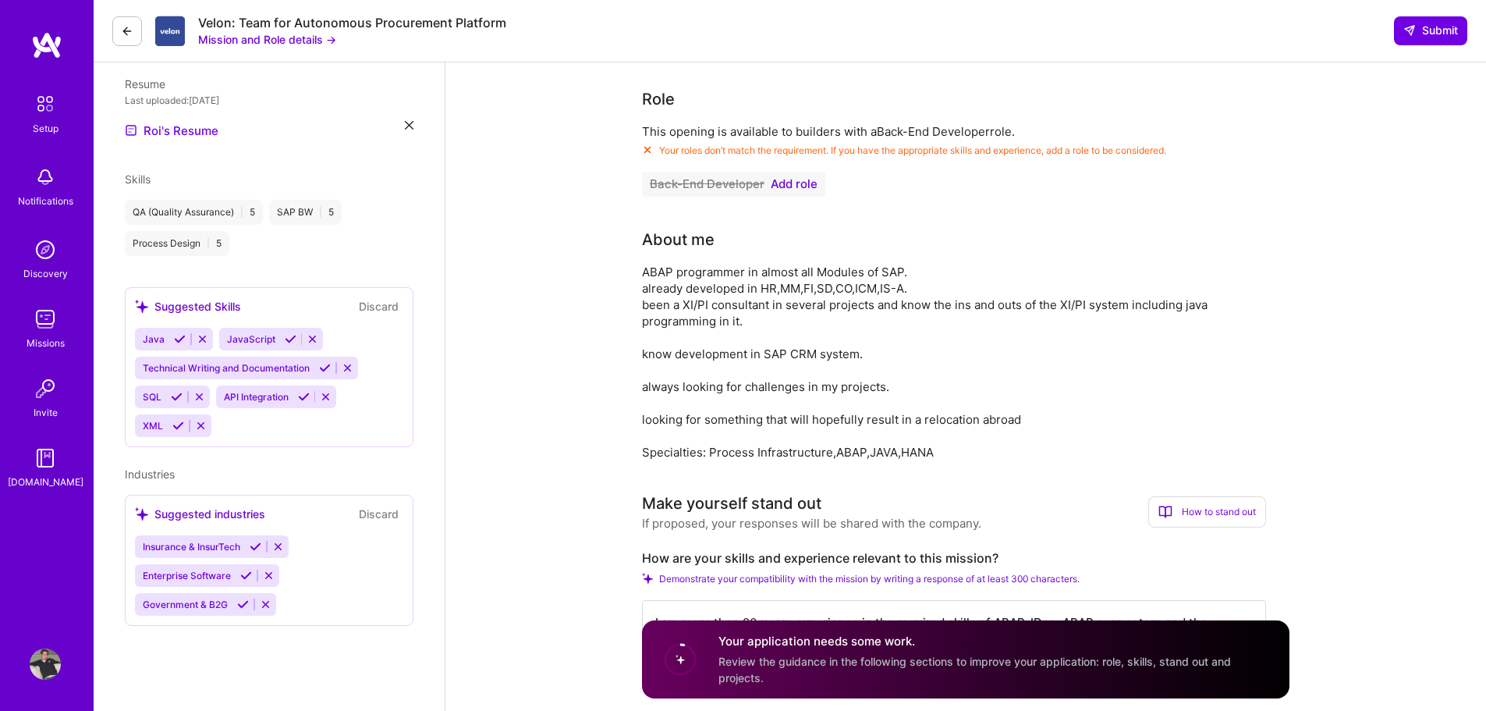
click at [179, 344] on icon at bounding box center [180, 339] width 12 height 12
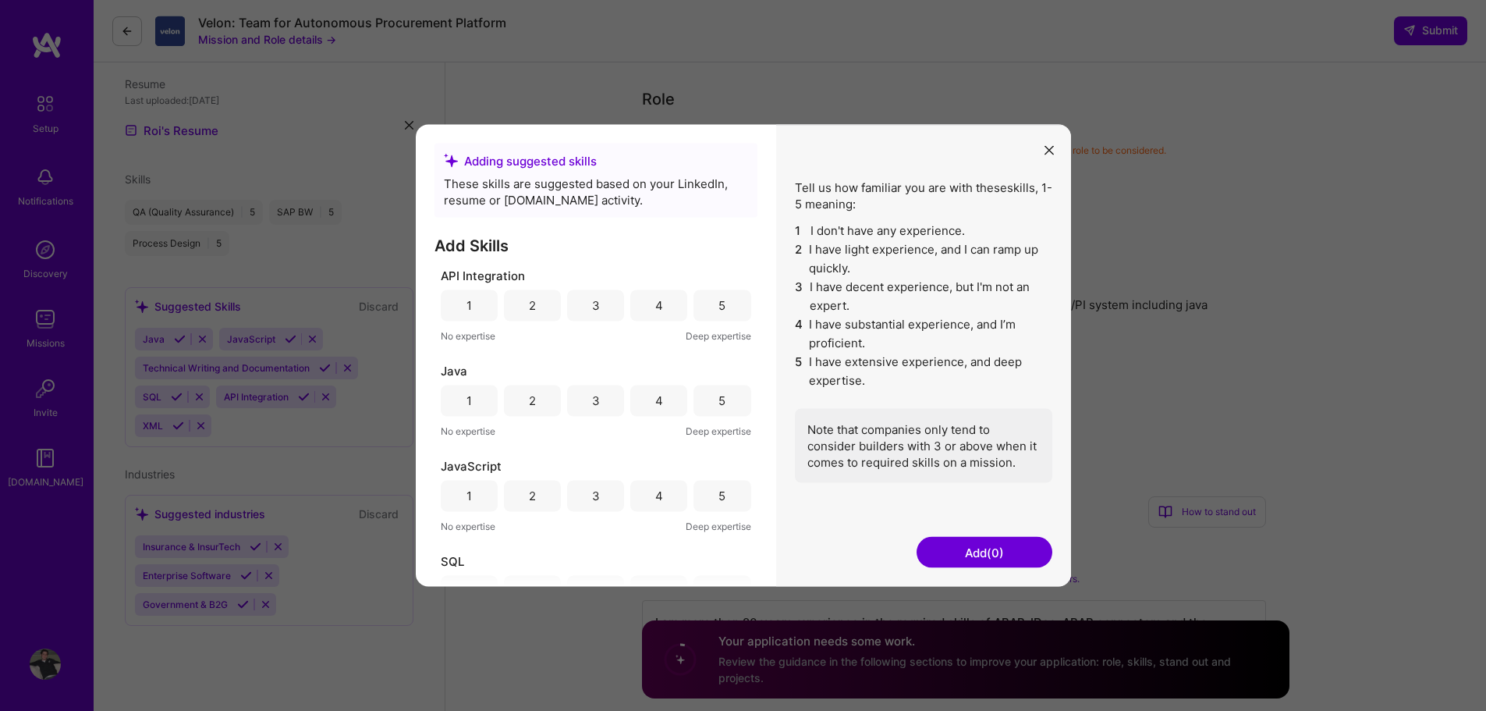
scroll to position [2, 0]
click at [635, 403] on div "4" at bounding box center [658, 400] width 57 height 31
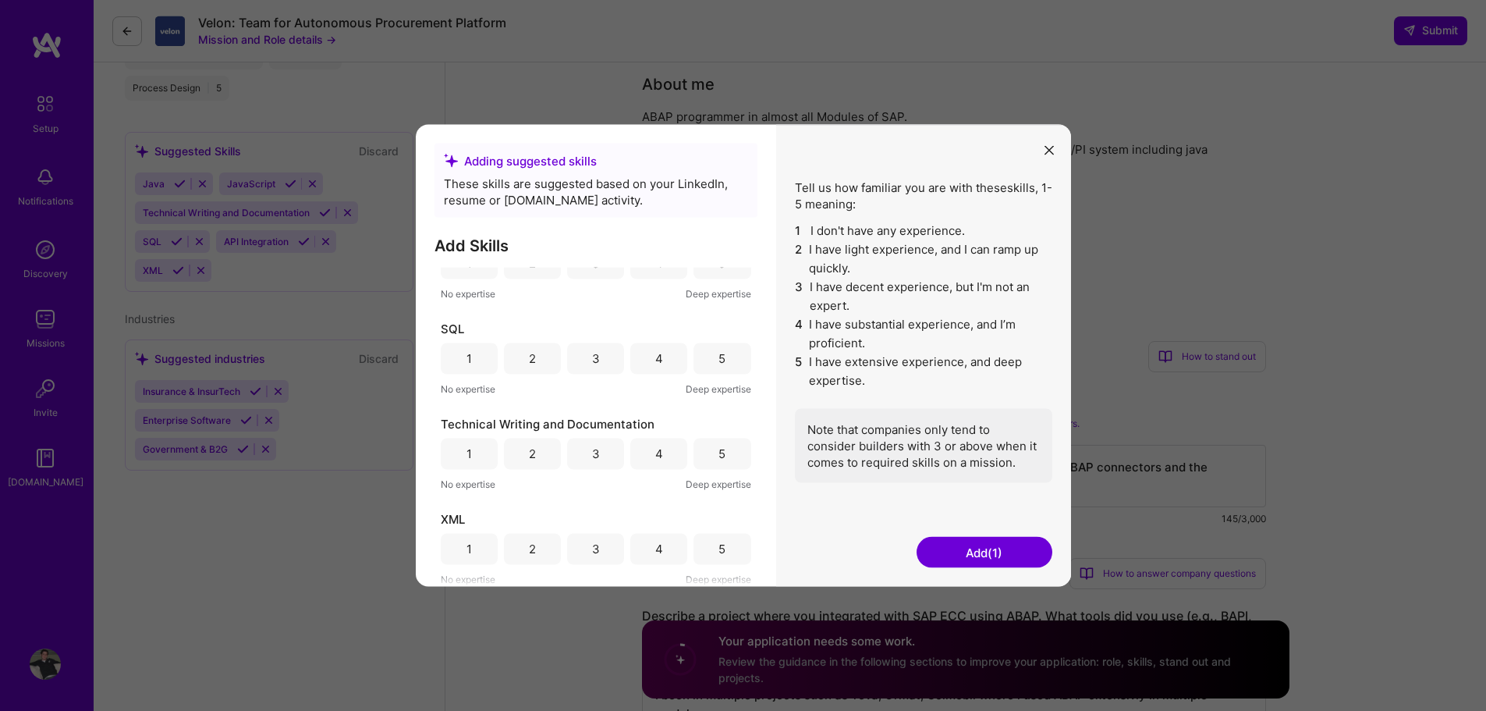
scroll to position [432, 0]
click at [972, 556] on button "Add (1)" at bounding box center [985, 552] width 136 height 31
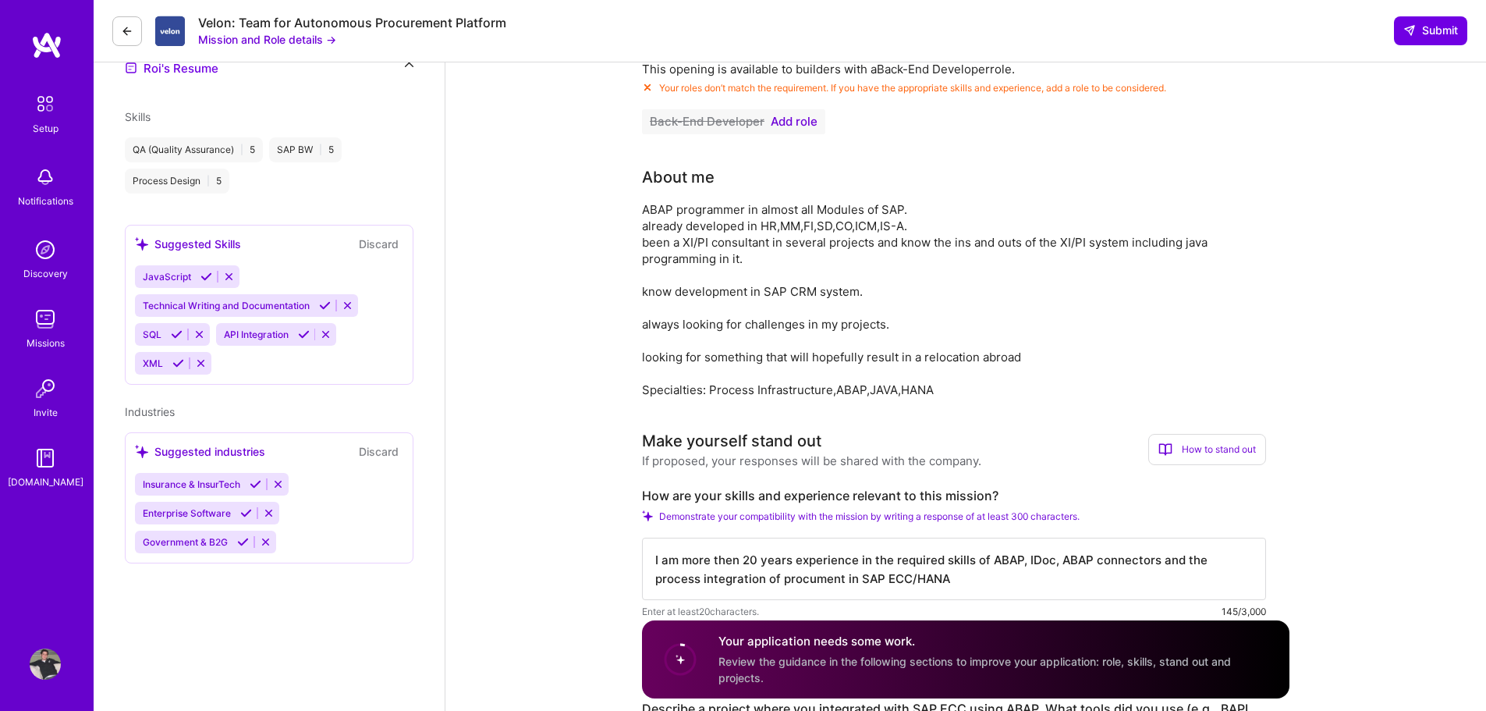
scroll to position [119, 0]
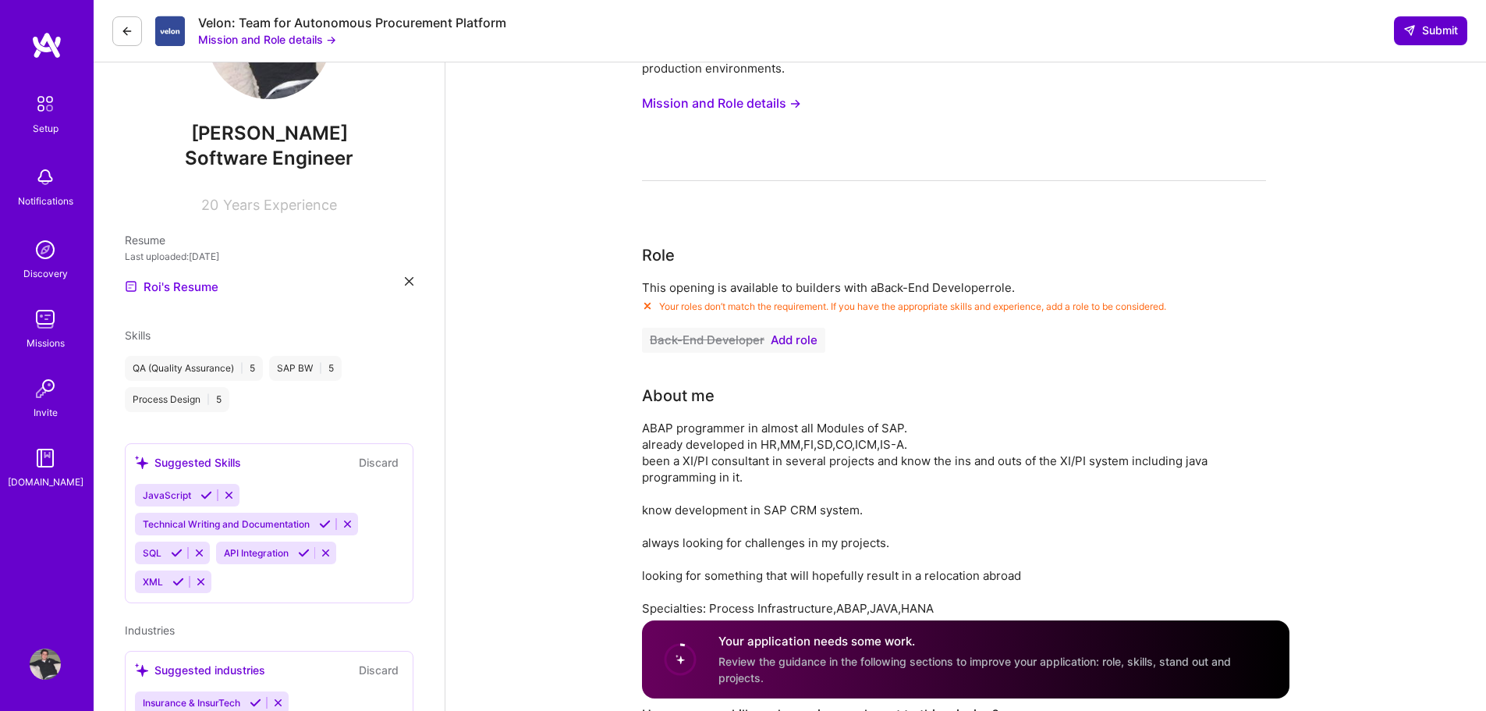
click at [1419, 25] on span "Submit" at bounding box center [1431, 31] width 55 height 16
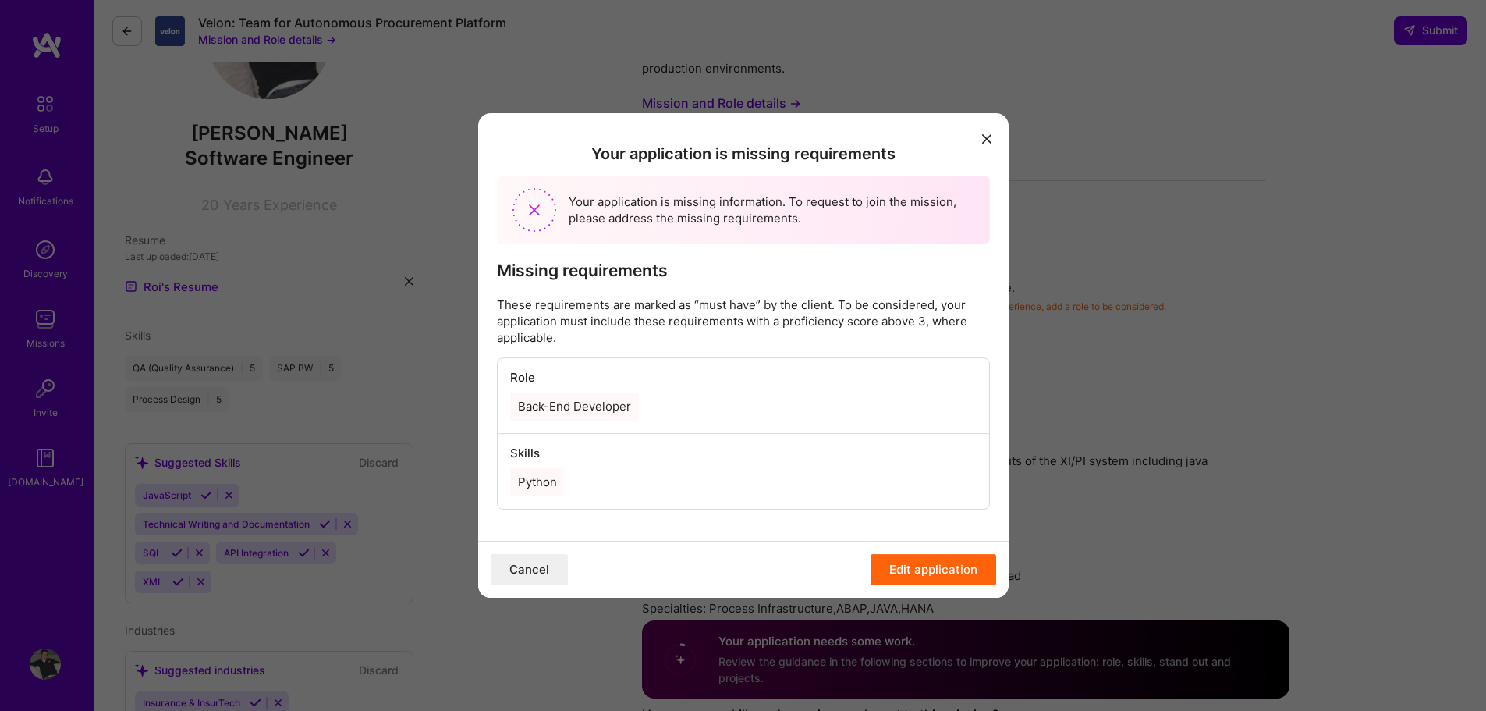
click at [530, 482] on div "Python" at bounding box center [537, 482] width 55 height 28
click at [523, 475] on div "Python" at bounding box center [537, 482] width 55 height 28
click at [516, 440] on div "Skills Python" at bounding box center [744, 471] width 492 height 75
click at [516, 451] on h4 "Skills" at bounding box center [743, 453] width 467 height 14
click at [901, 565] on button "Edit application" at bounding box center [934, 569] width 126 height 31
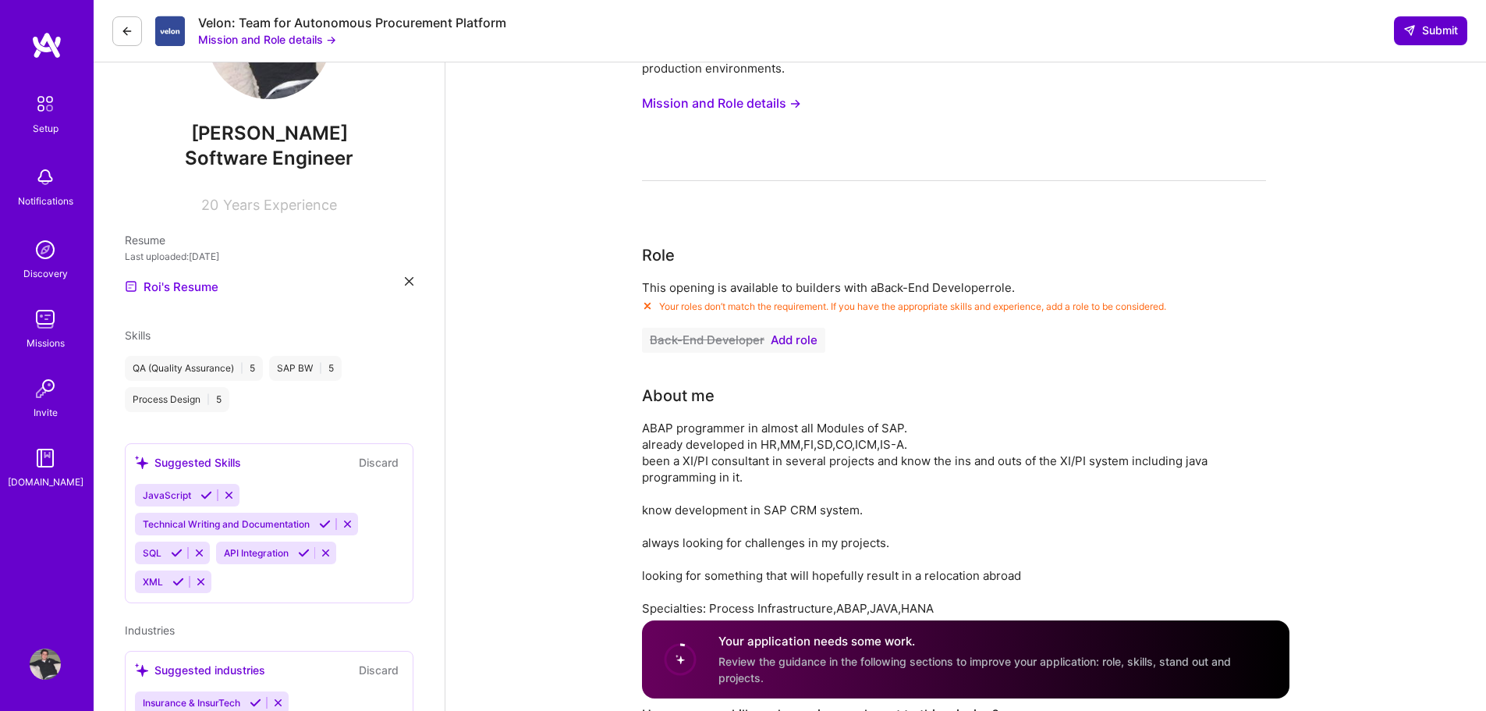
click at [1438, 37] on span "Submit" at bounding box center [1431, 31] width 55 height 16
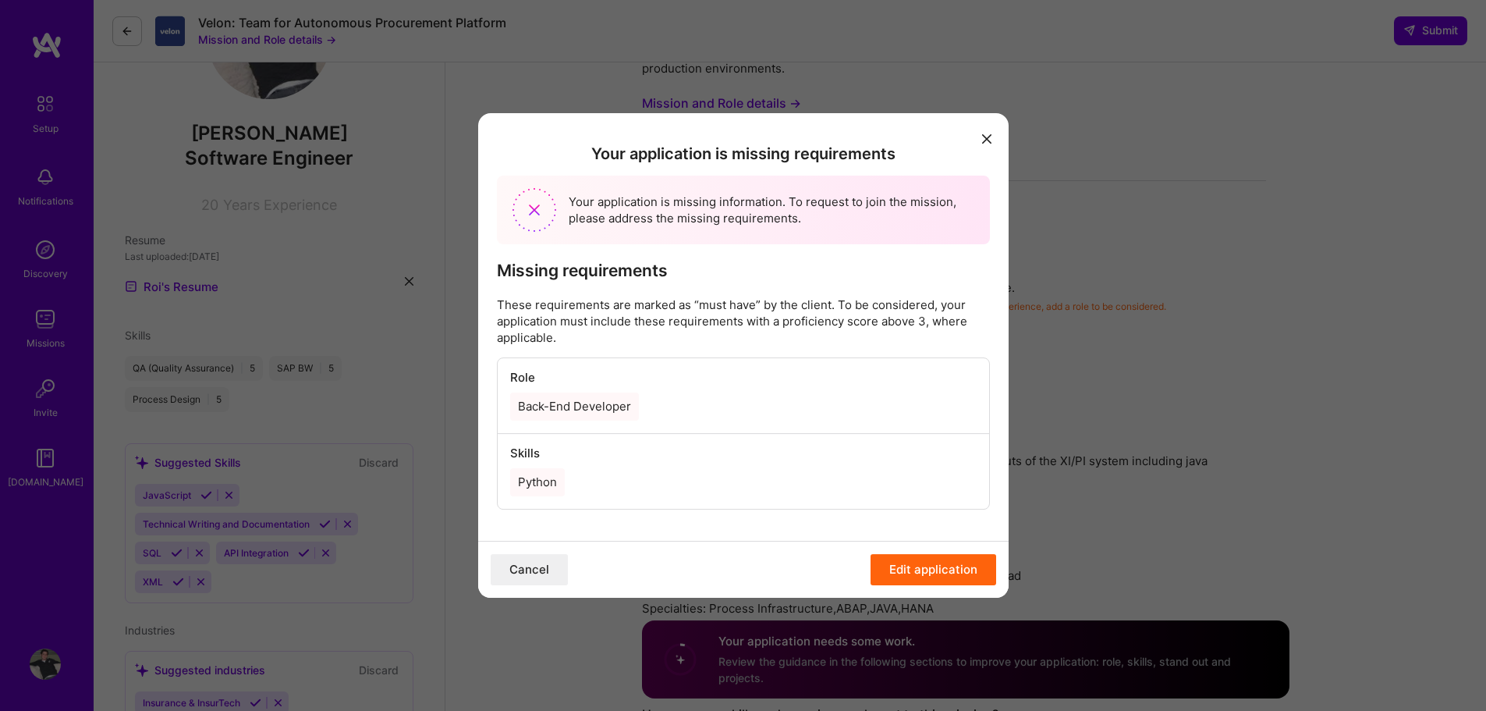
click at [901, 565] on button "Edit application" at bounding box center [934, 569] width 126 height 31
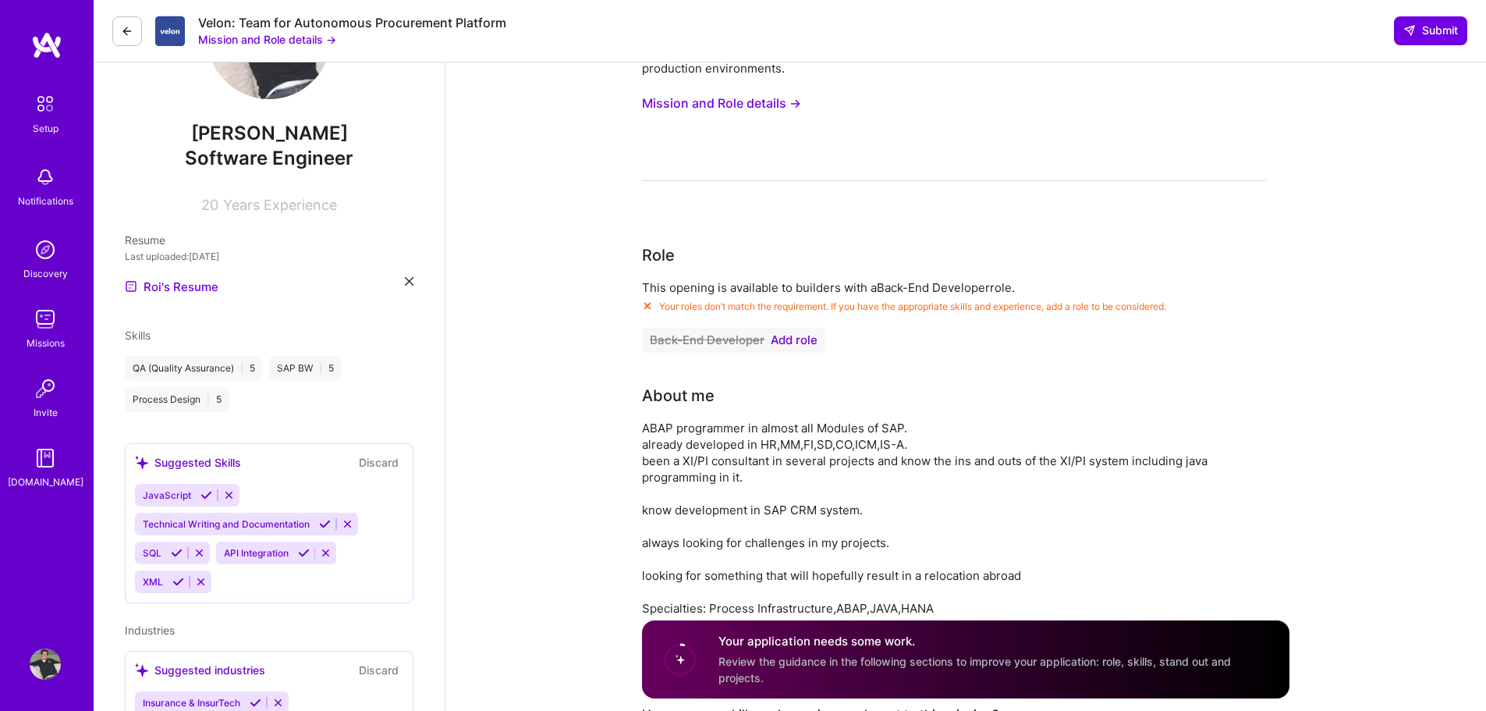
click at [794, 338] on span "Add role" at bounding box center [794, 340] width 47 height 12
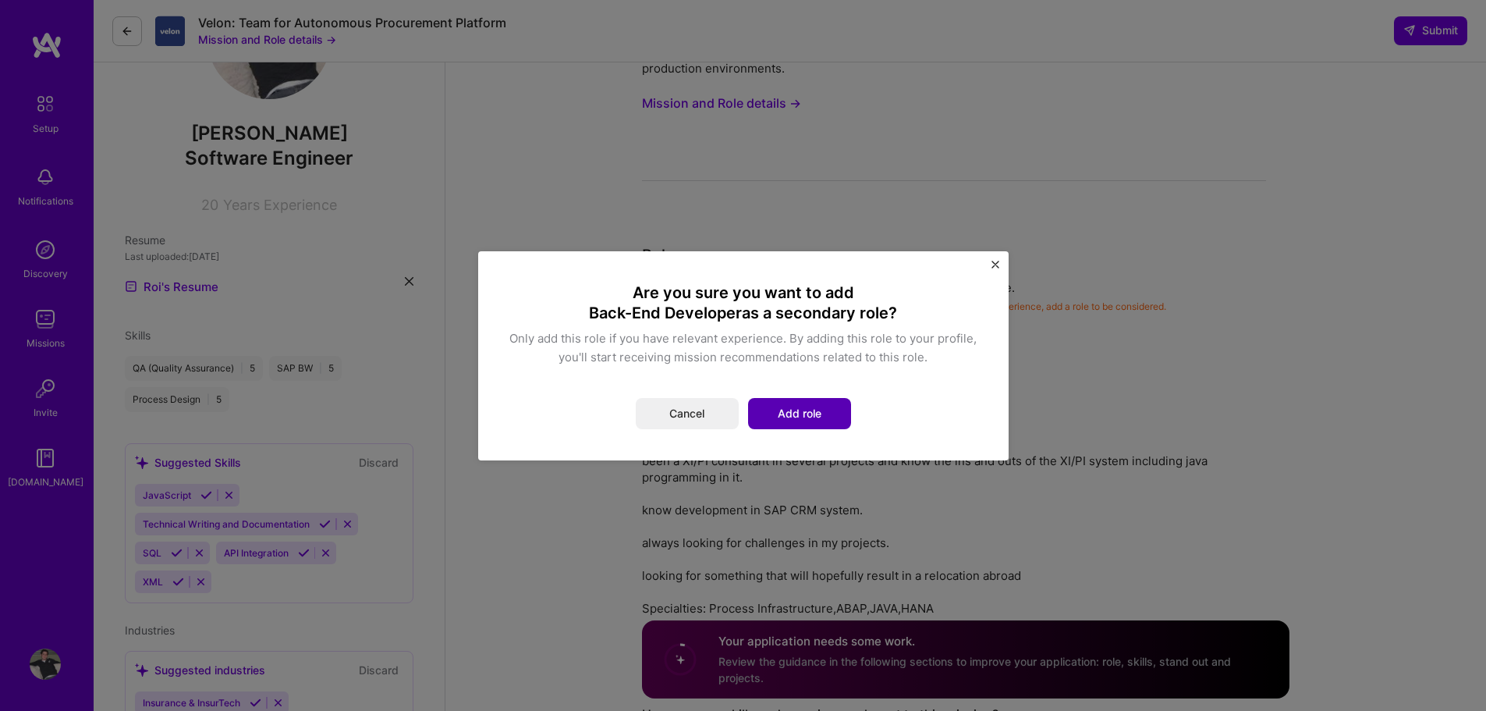
click at [795, 407] on button "Add role" at bounding box center [799, 413] width 103 height 31
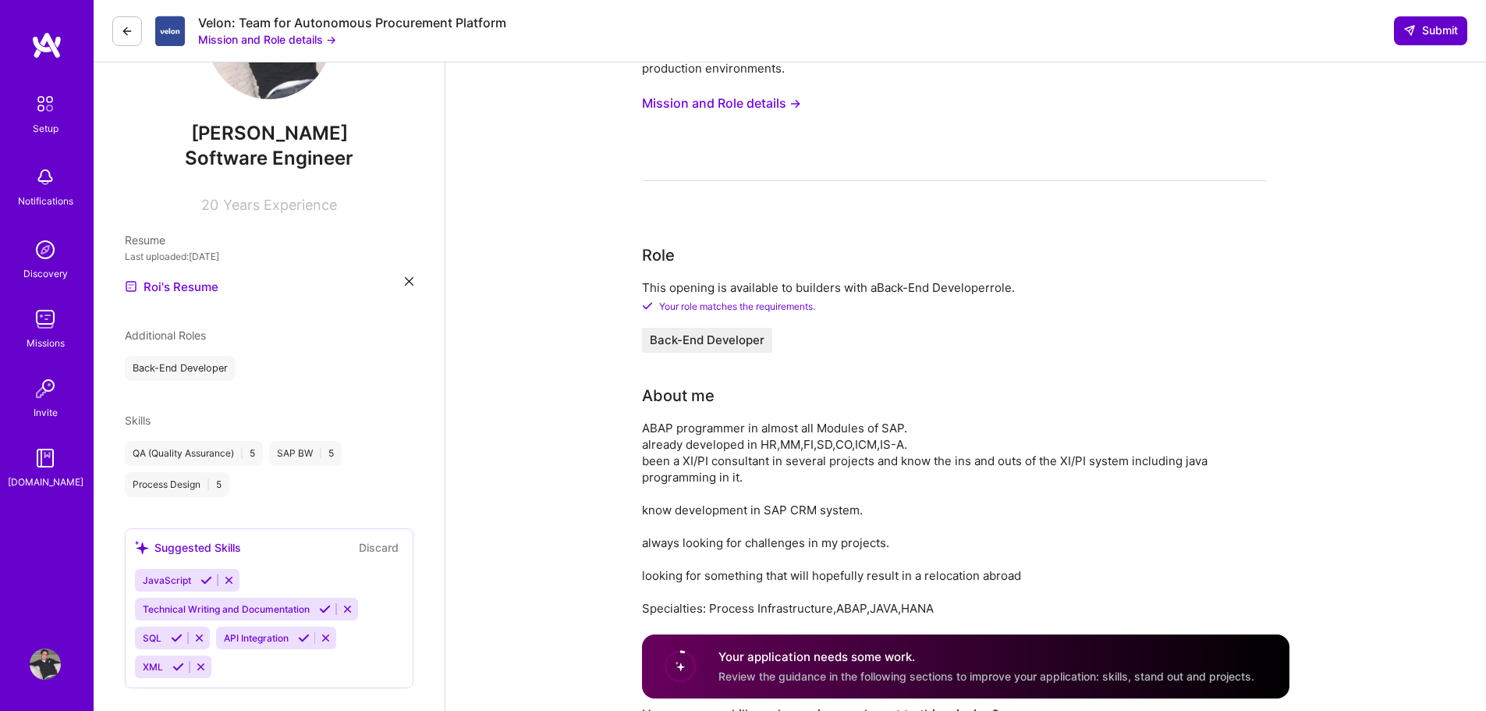
click at [1461, 33] on button "Submit" at bounding box center [1430, 30] width 73 height 28
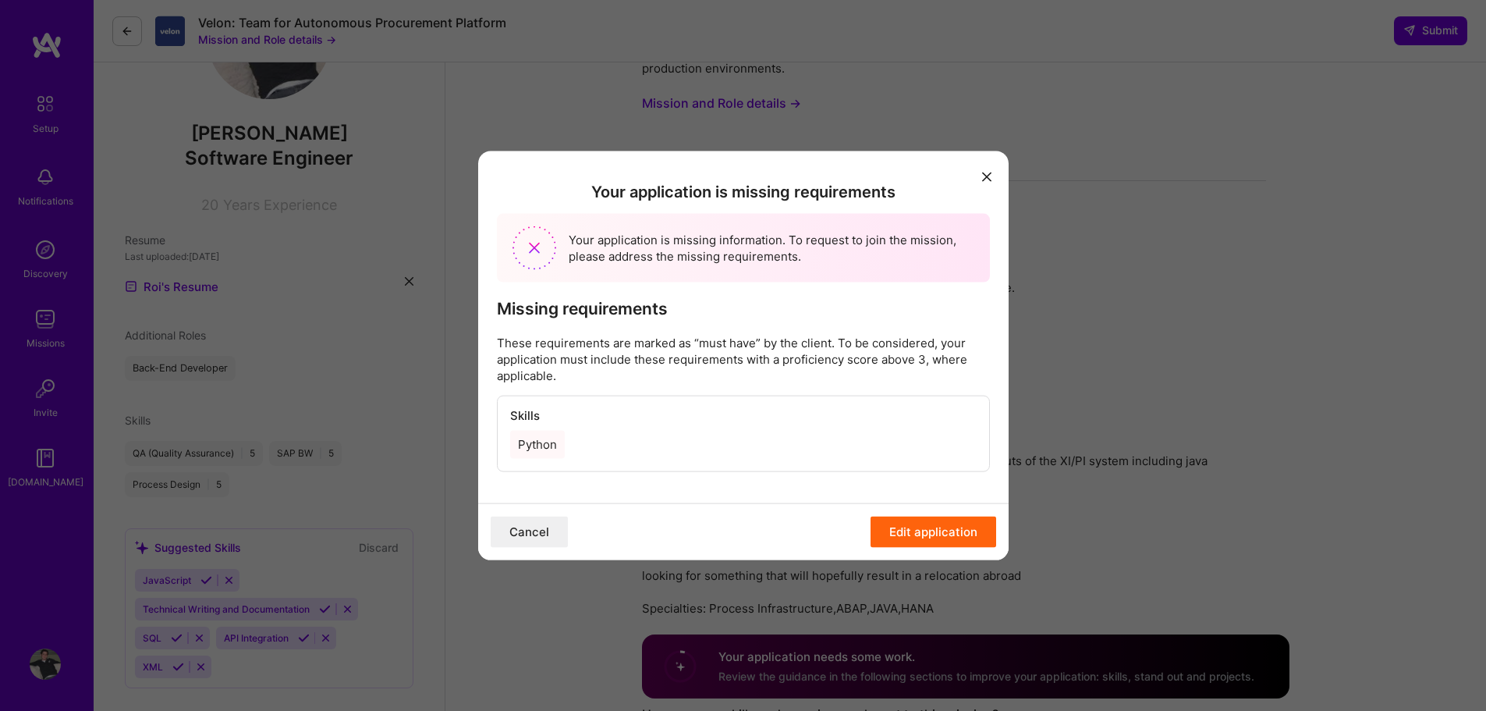
click at [914, 524] on button "Edit application" at bounding box center [934, 532] width 126 height 31
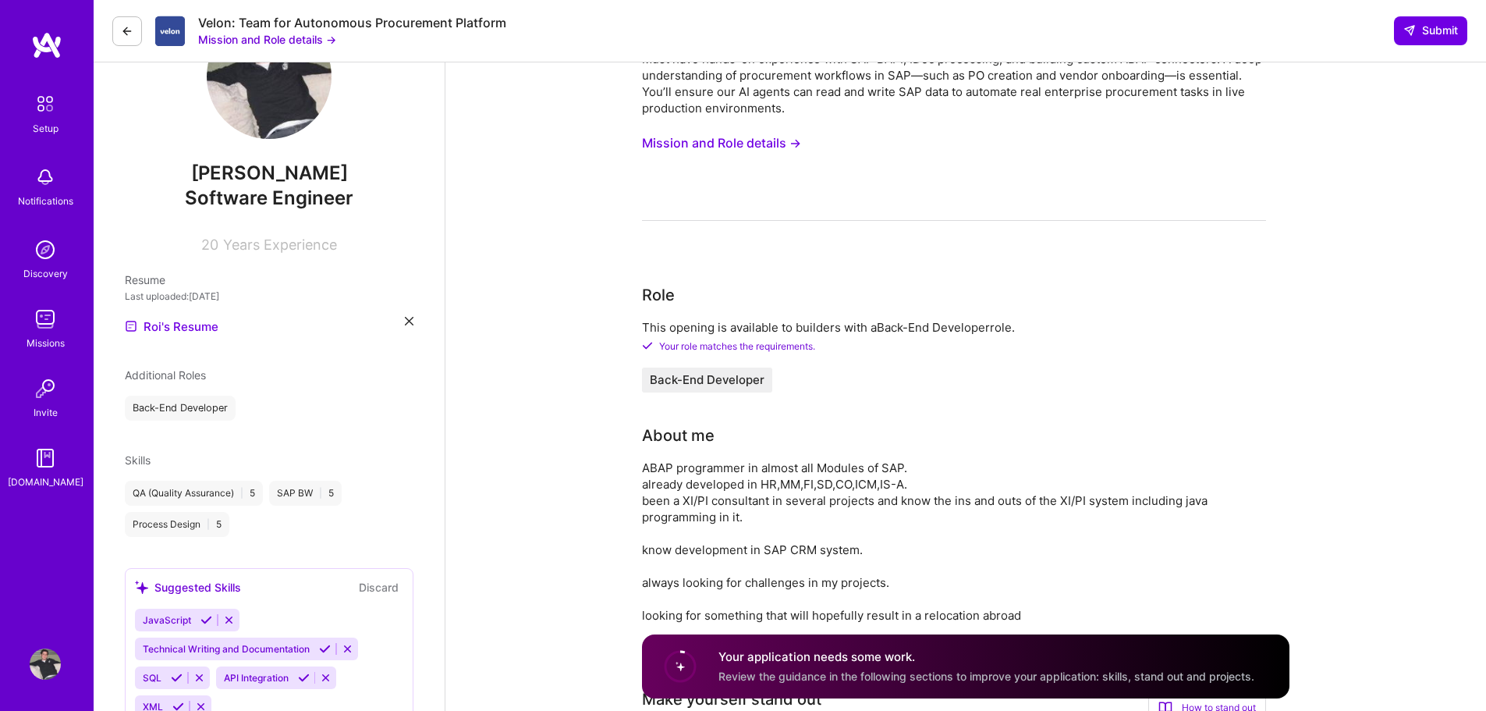
scroll to position [0, 0]
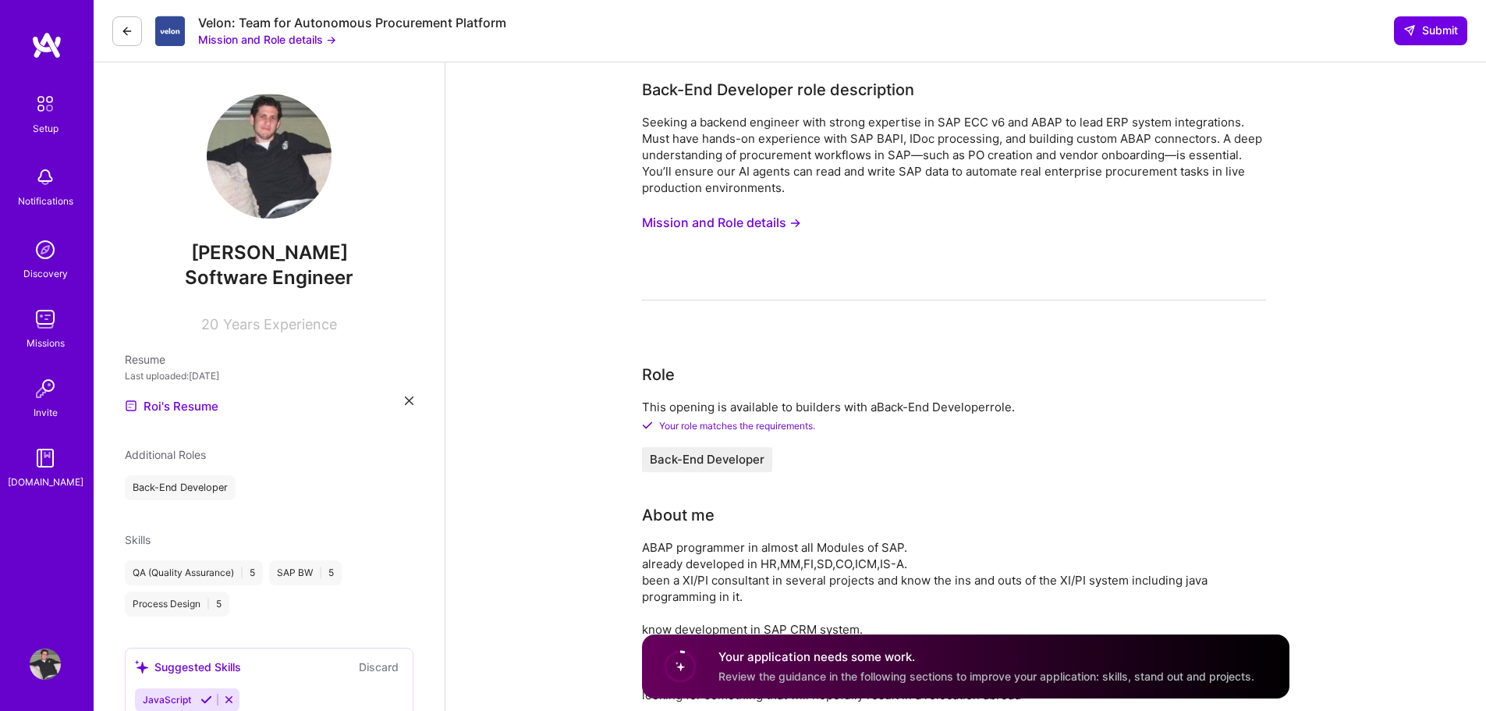
click at [742, 221] on button "Mission and Role details →" at bounding box center [721, 222] width 159 height 29
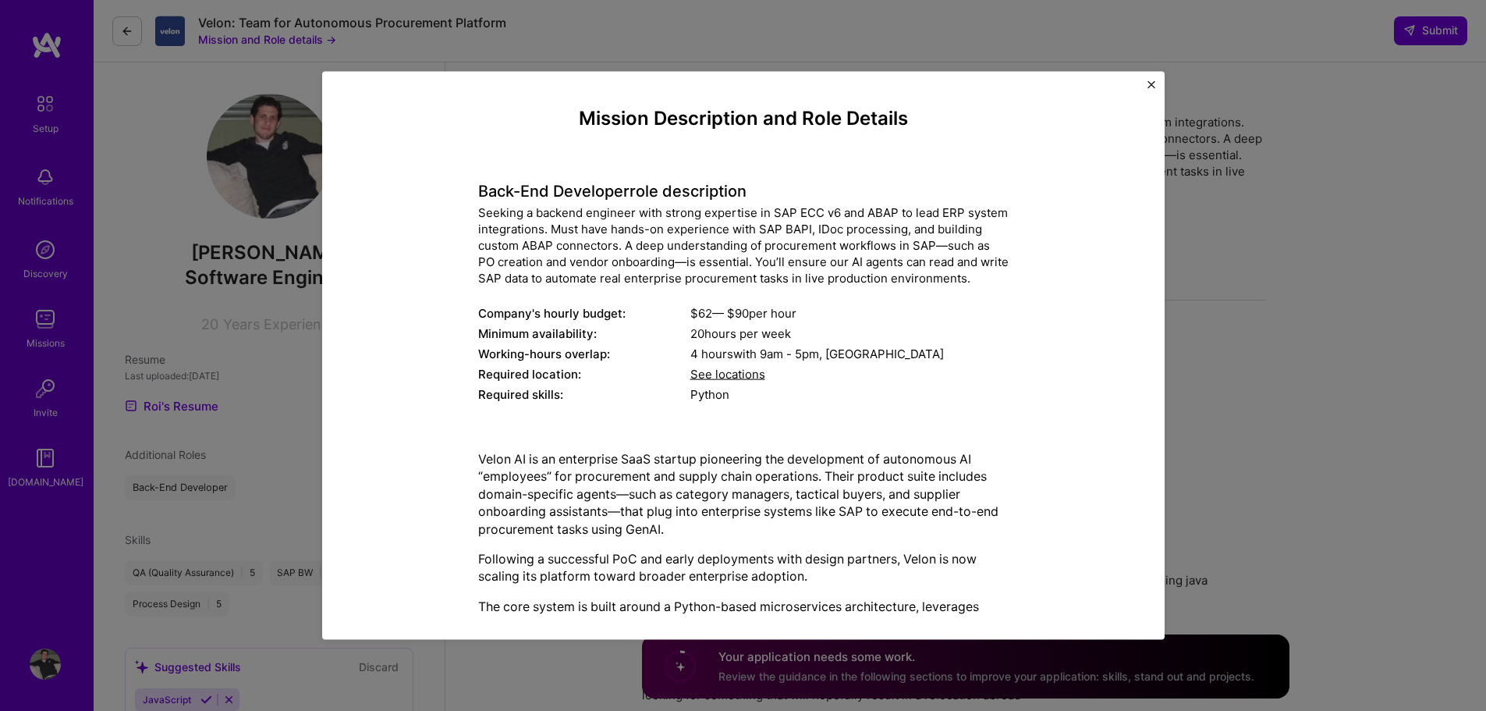
click at [1151, 83] on img "Close" at bounding box center [1152, 84] width 8 height 8
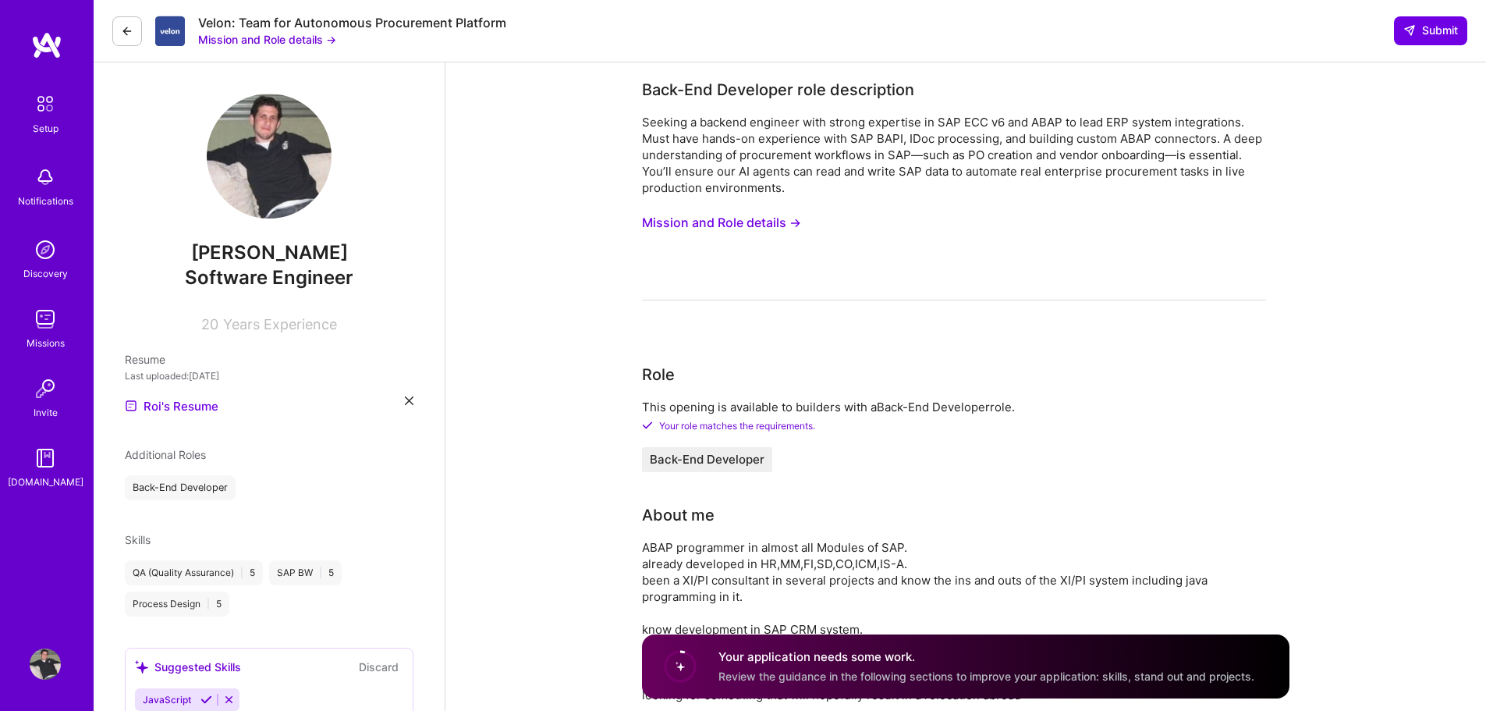
click at [120, 24] on button at bounding box center [127, 31] width 30 height 30
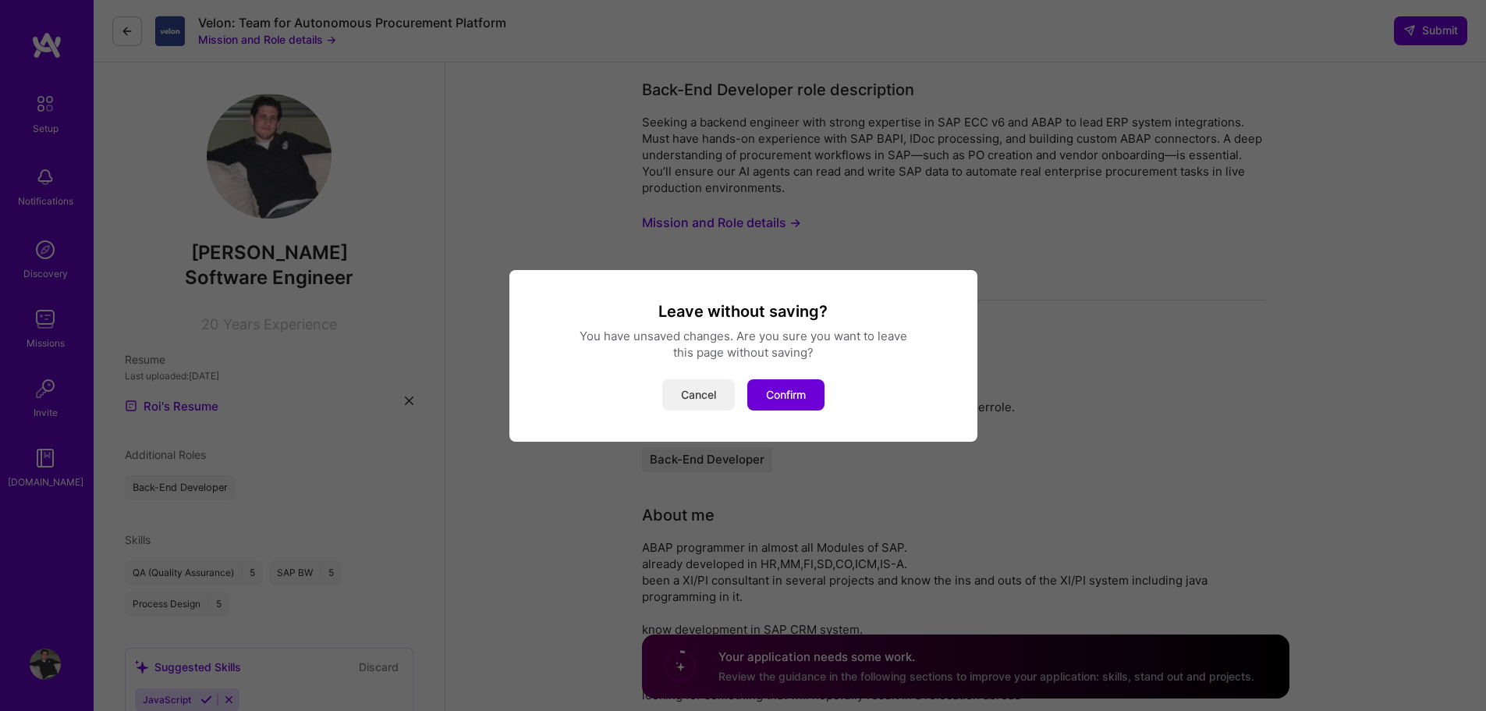
click at [706, 396] on button "Cancel" at bounding box center [698, 394] width 73 height 31
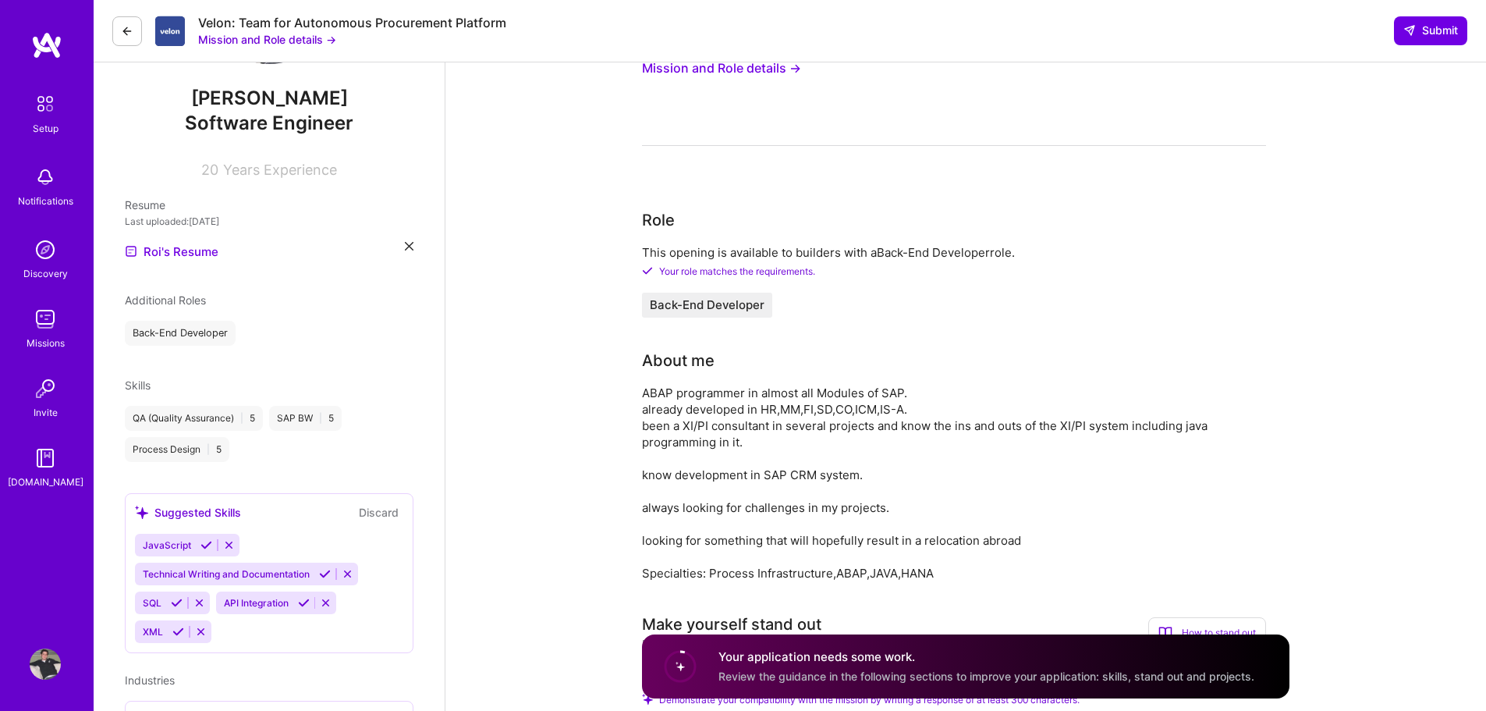
scroll to position [156, 0]
click at [167, 302] on span "Additional Roles" at bounding box center [165, 298] width 81 height 13
click at [206, 290] on div "Additional Roles" at bounding box center [165, 298] width 81 height 16
click at [142, 389] on span "Skills" at bounding box center [138, 383] width 26 height 13
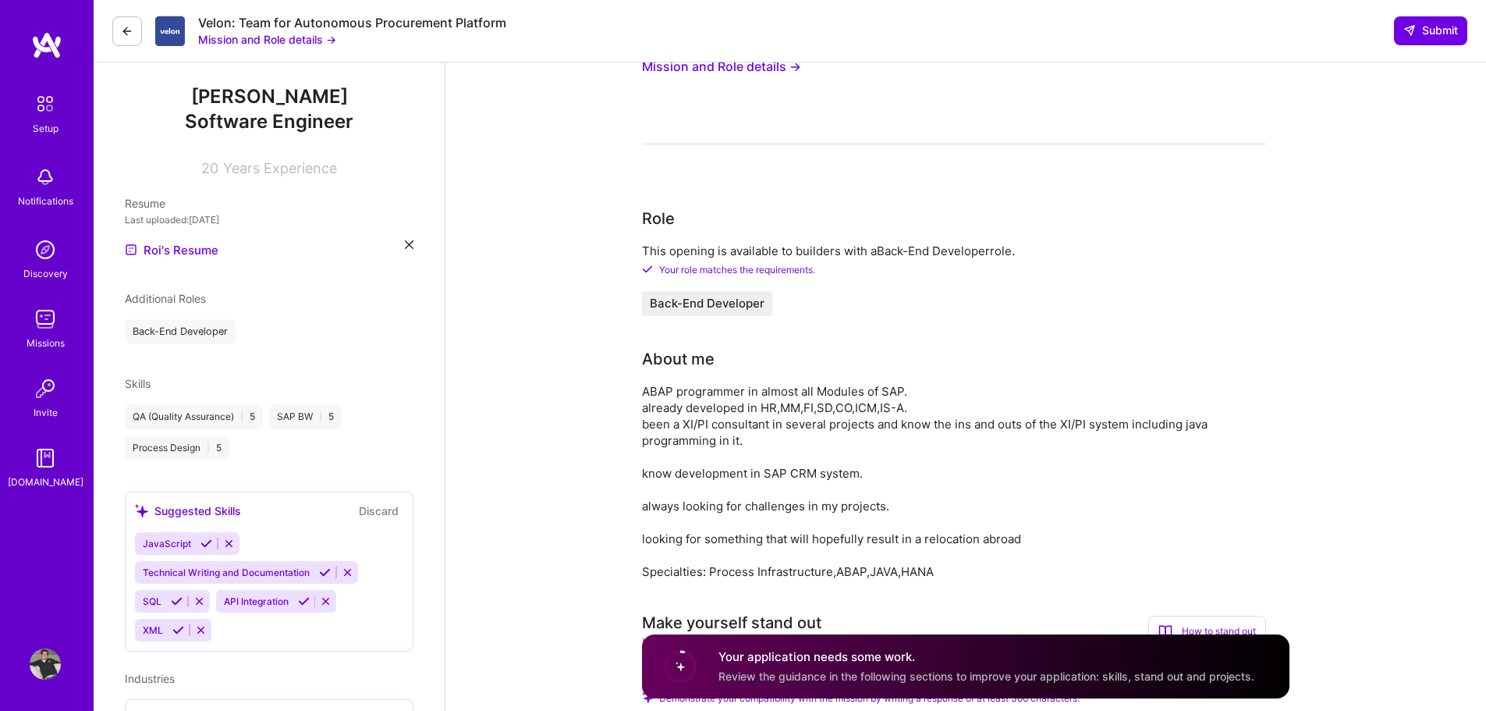
click at [233, 543] on icon at bounding box center [229, 544] width 12 height 12
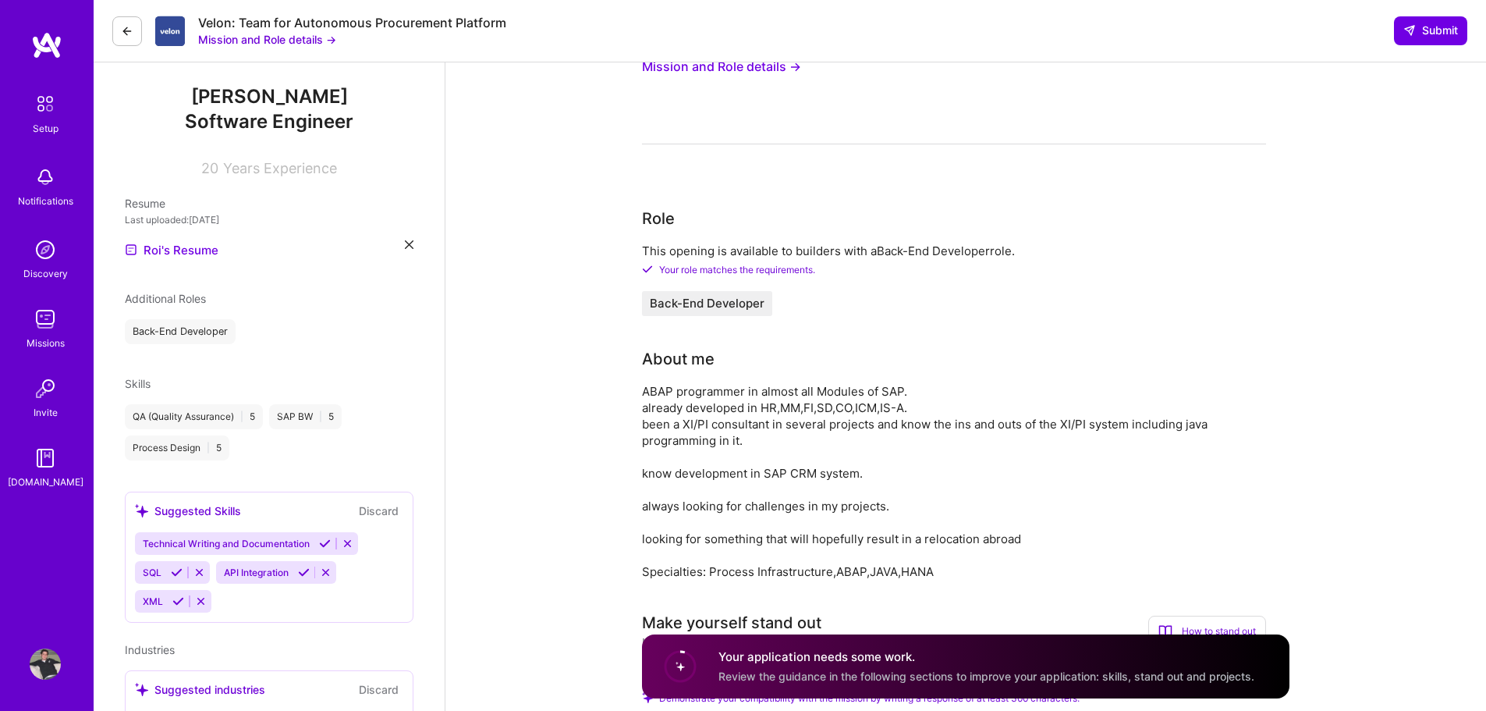
click at [351, 547] on icon at bounding box center [348, 544] width 12 height 12
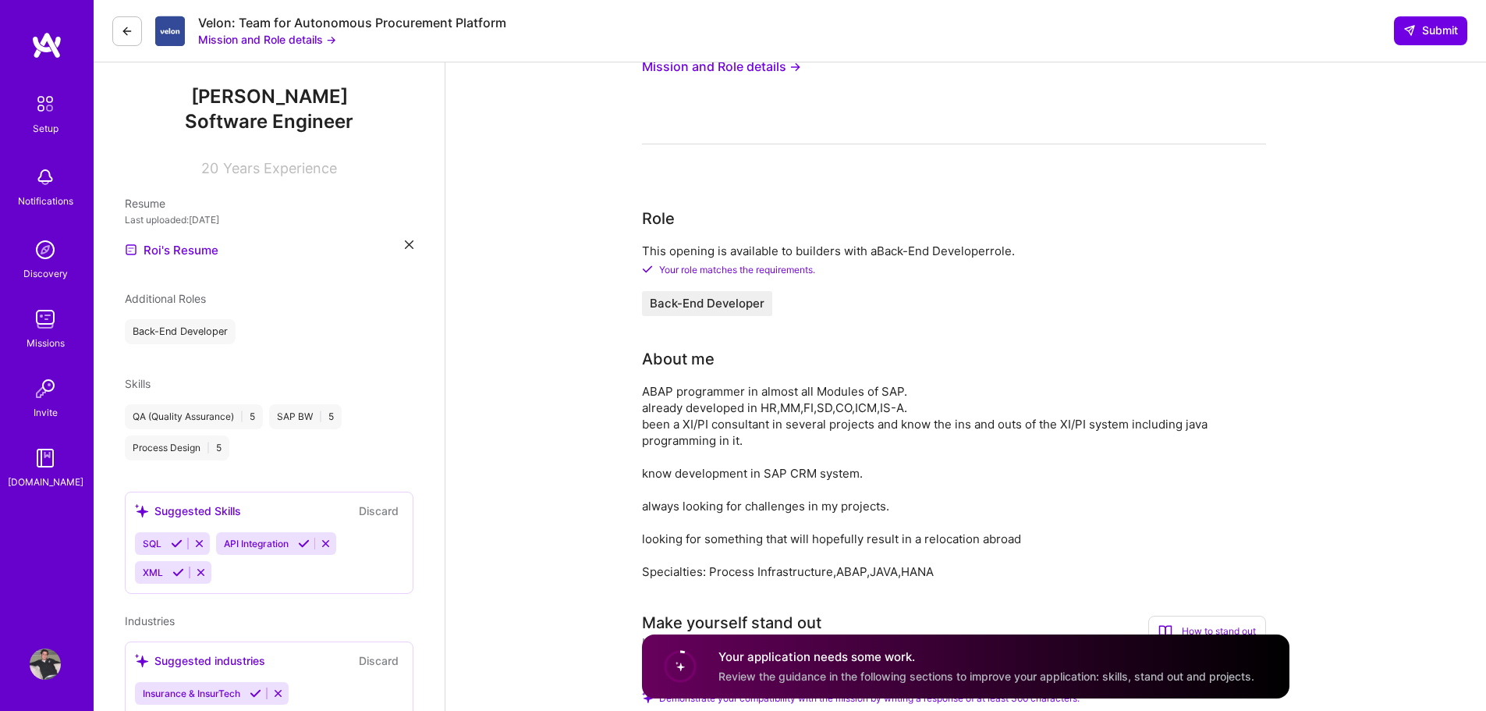
click at [332, 545] on icon at bounding box center [326, 544] width 12 height 12
click at [282, 543] on icon at bounding box center [281, 544] width 12 height 12
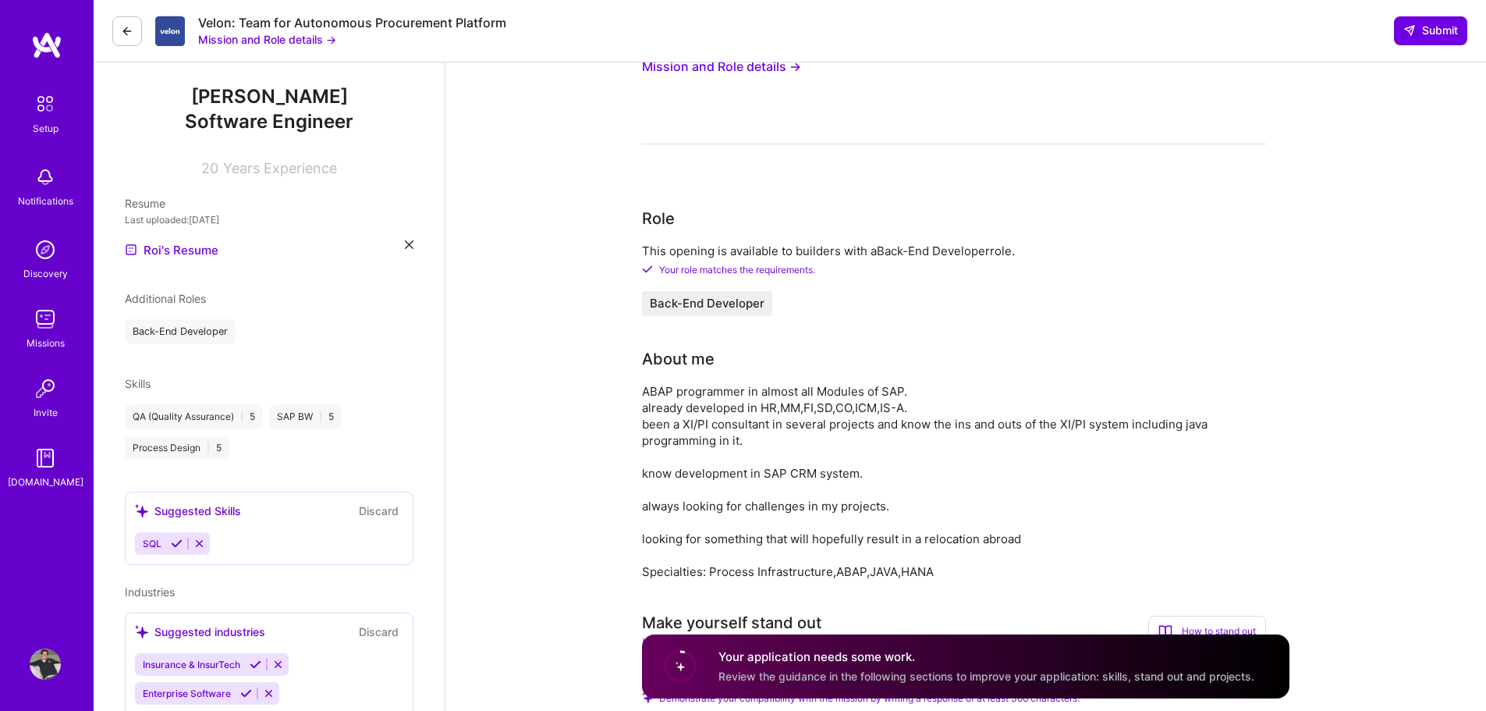
click at [190, 547] on button at bounding box center [199, 543] width 21 height 13
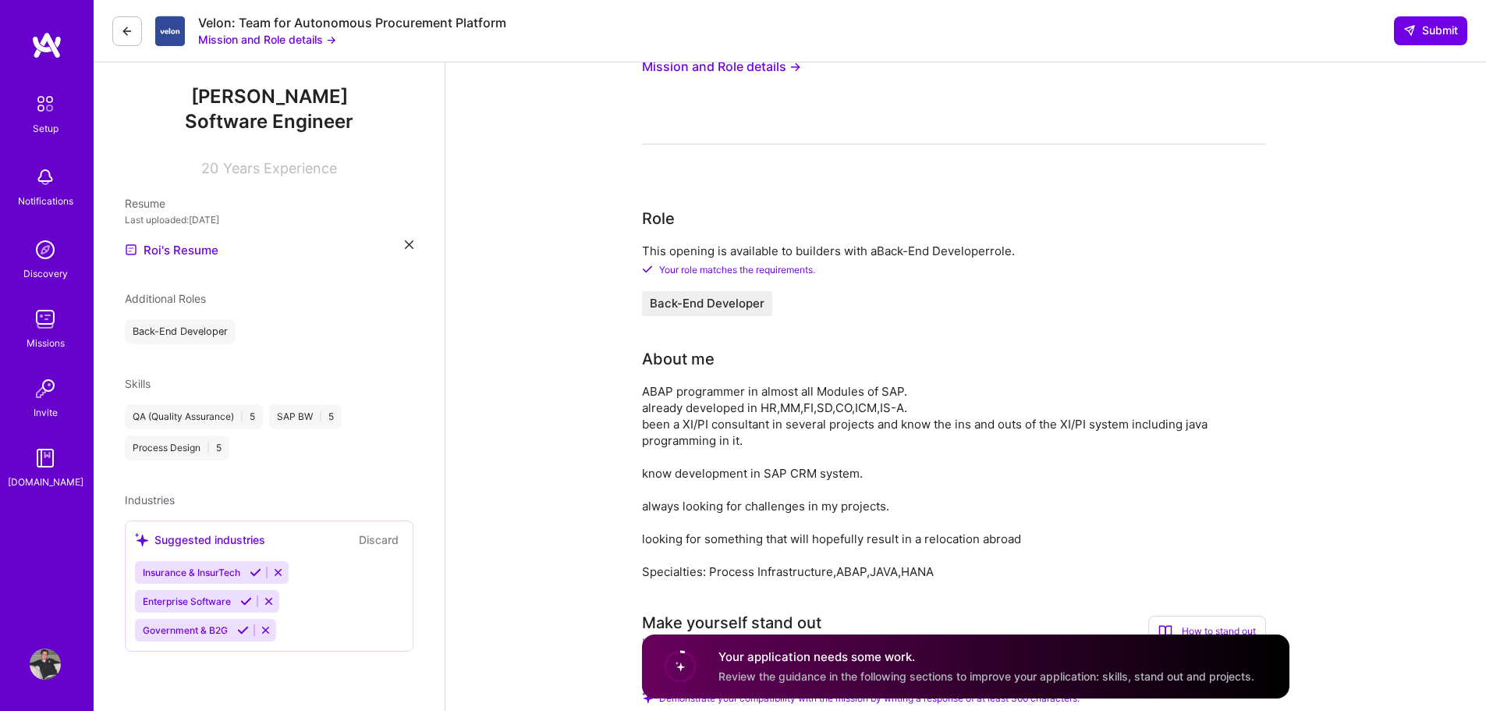
click at [275, 574] on icon at bounding box center [278, 572] width 12 height 12
click at [272, 578] on button at bounding box center [268, 572] width 21 height 13
click at [265, 581] on div "Government & B2G" at bounding box center [205, 572] width 141 height 23
click at [268, 575] on button at bounding box center [265, 572] width 21 height 13
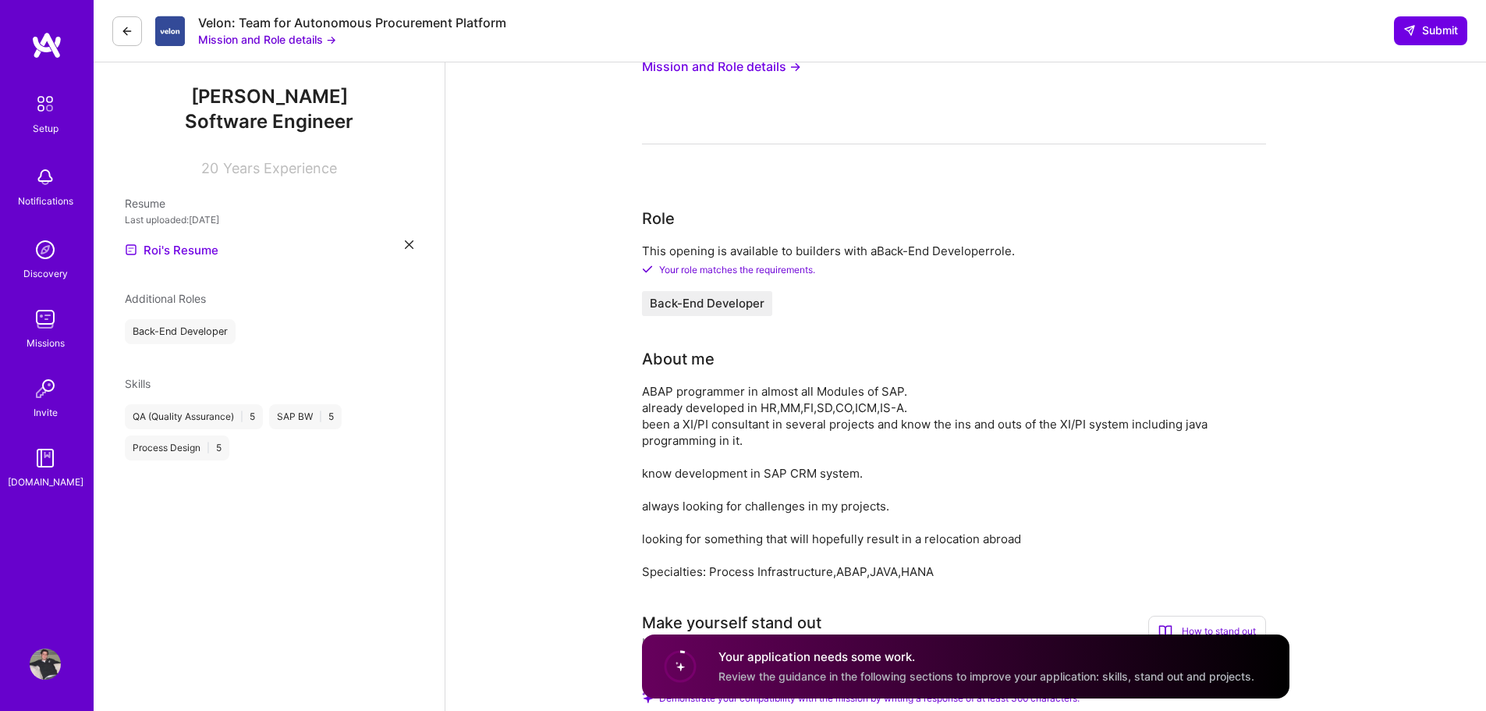
click at [240, 386] on div "Skills" at bounding box center [269, 383] width 289 height 16
drag, startPoint x: 167, startPoint y: 404, endPoint x: 142, endPoint y: 402, distance: 25.1
click at [167, 405] on div "QA (Quality Assurance) | 5" at bounding box center [194, 416] width 138 height 25
click at [137, 390] on div "Skills" at bounding box center [138, 383] width 26 height 16
click at [695, 301] on span "Back-End Developer" at bounding box center [707, 303] width 115 height 12
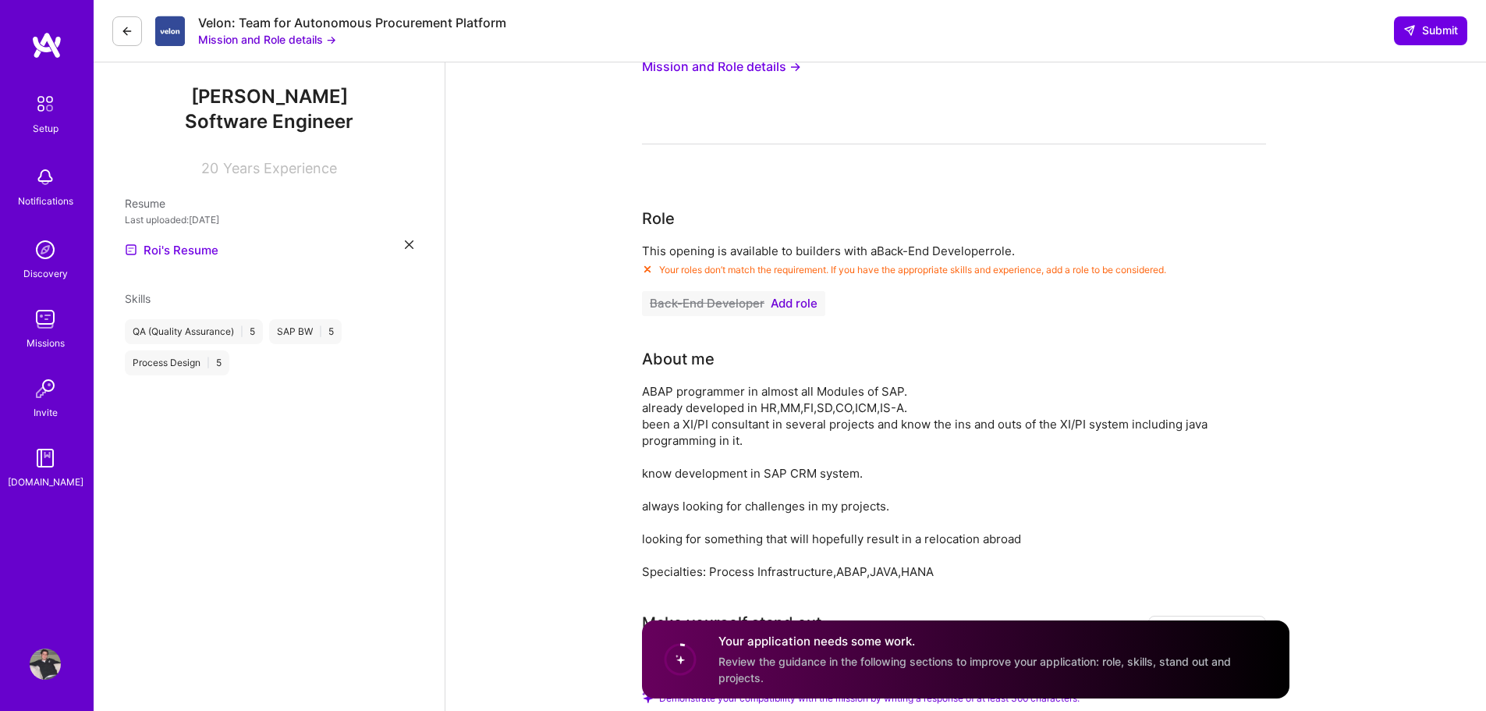
click at [797, 295] on button "Back-End Developer Add role" at bounding box center [733, 303] width 183 height 25
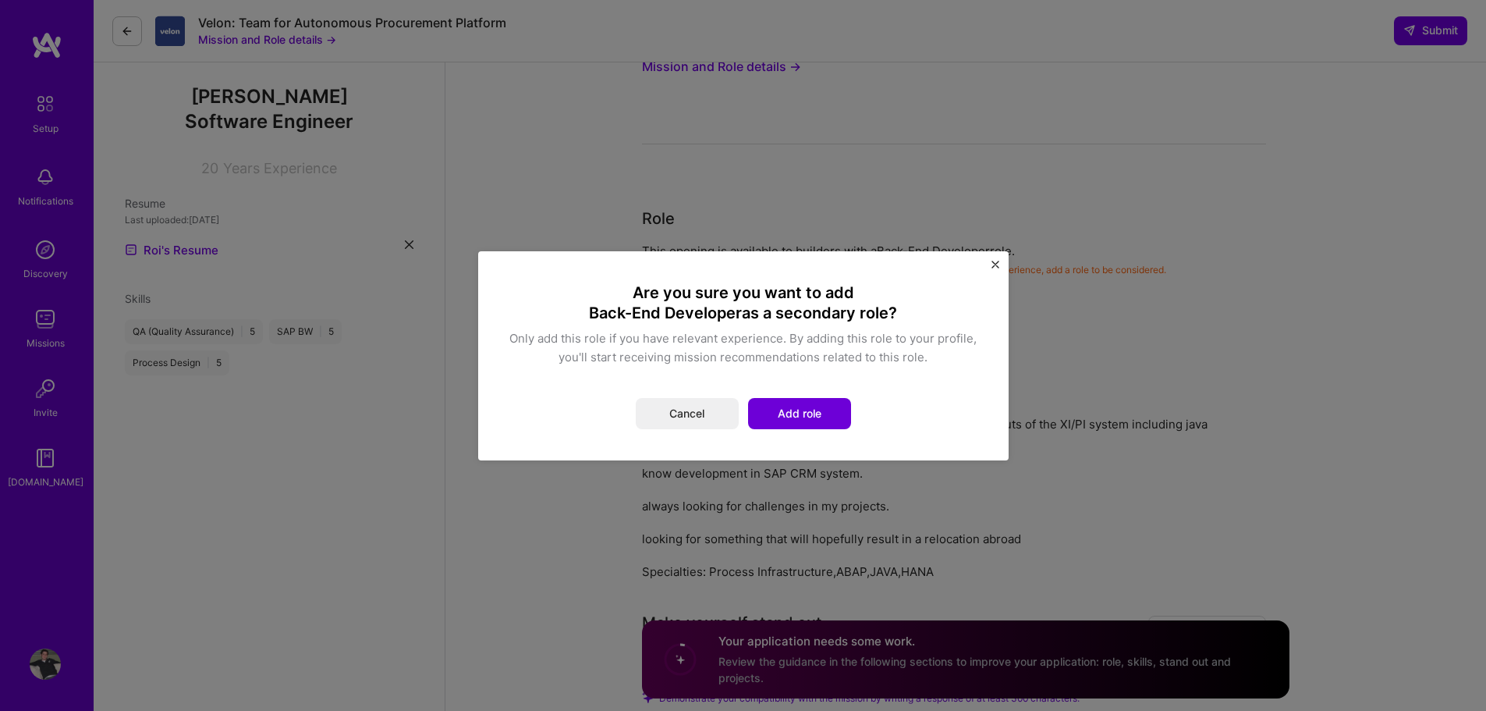
click at [796, 401] on button "Add role" at bounding box center [799, 413] width 103 height 31
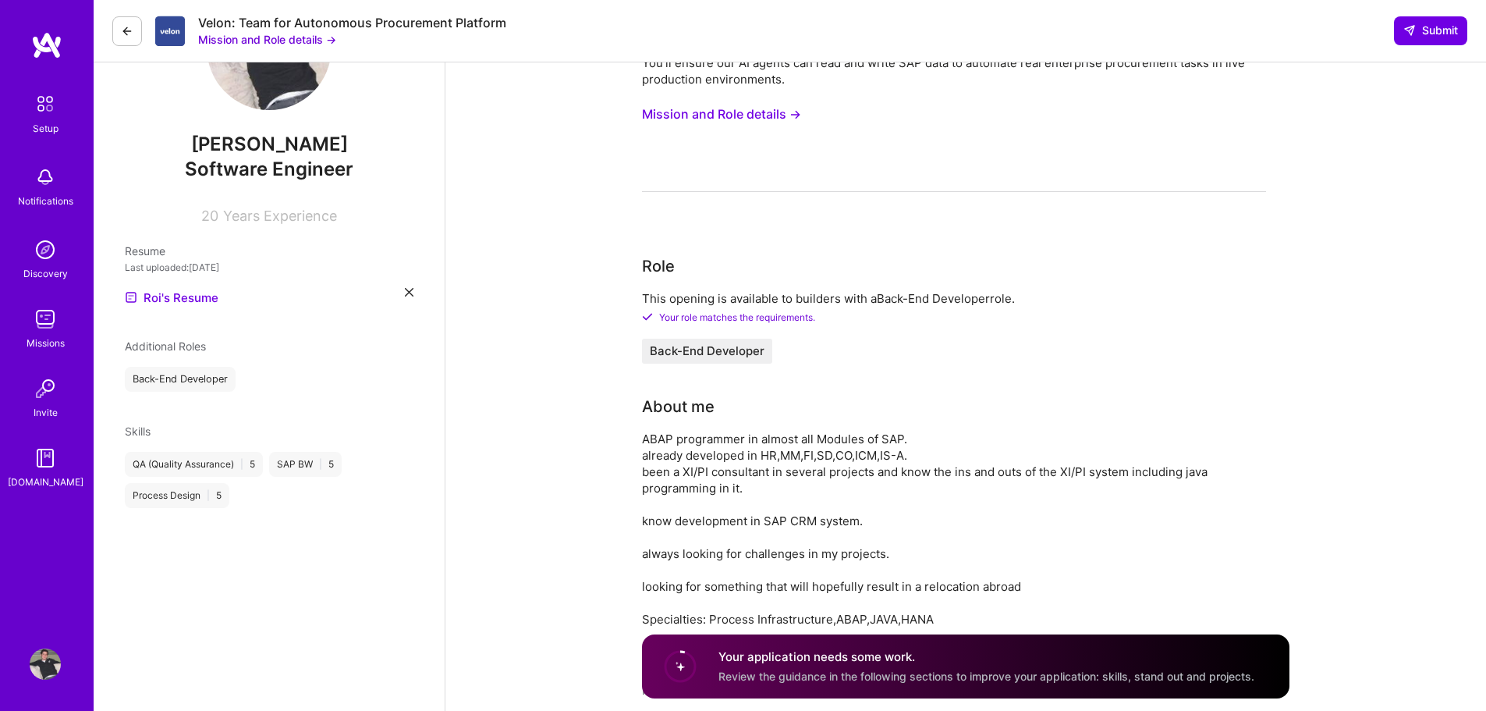
scroll to position [0, 0]
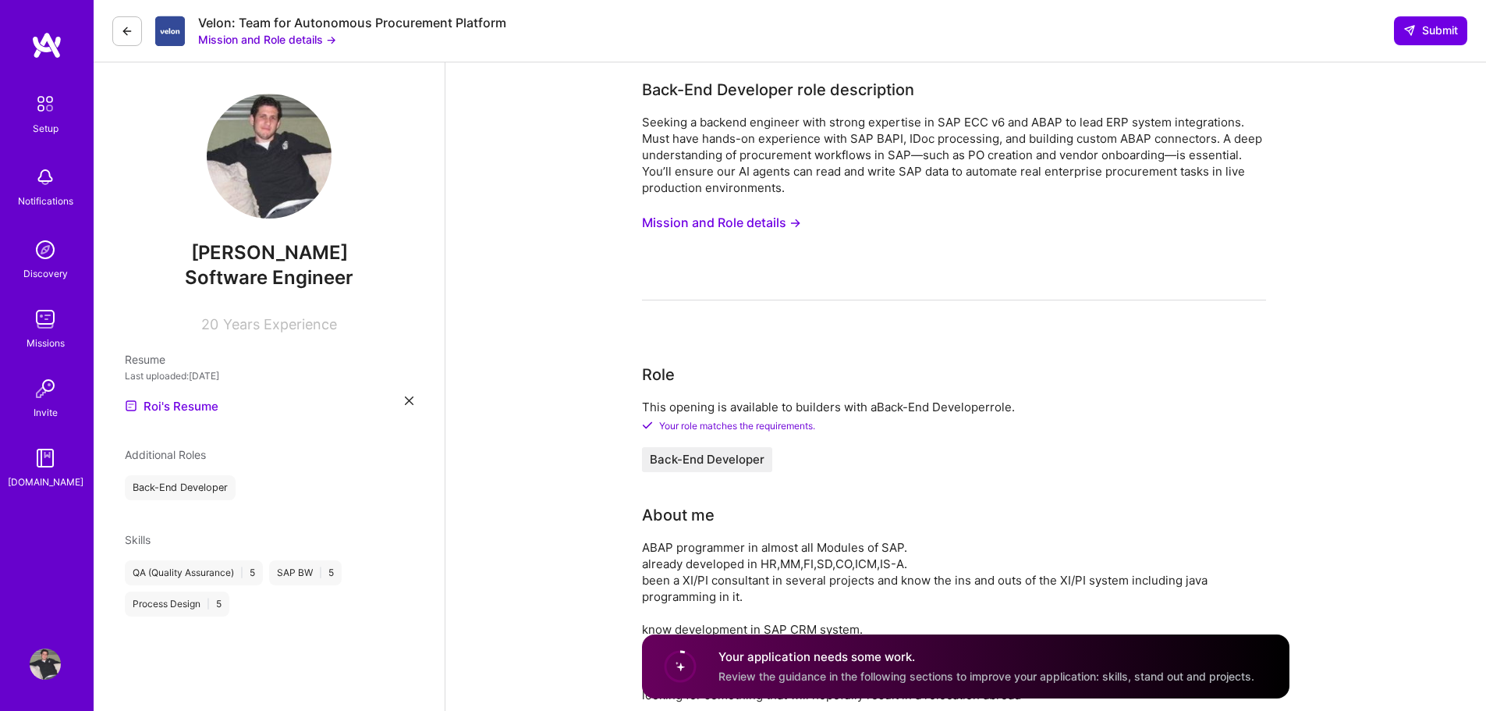
click at [205, 574] on div "QA (Quality Assurance) | 5" at bounding box center [194, 572] width 138 height 25
click at [151, 570] on div "QA (Quality Assurance) | 5" at bounding box center [194, 572] width 138 height 25
click at [147, 571] on div "QA (Quality Assurance) | 5" at bounding box center [194, 572] width 138 height 25
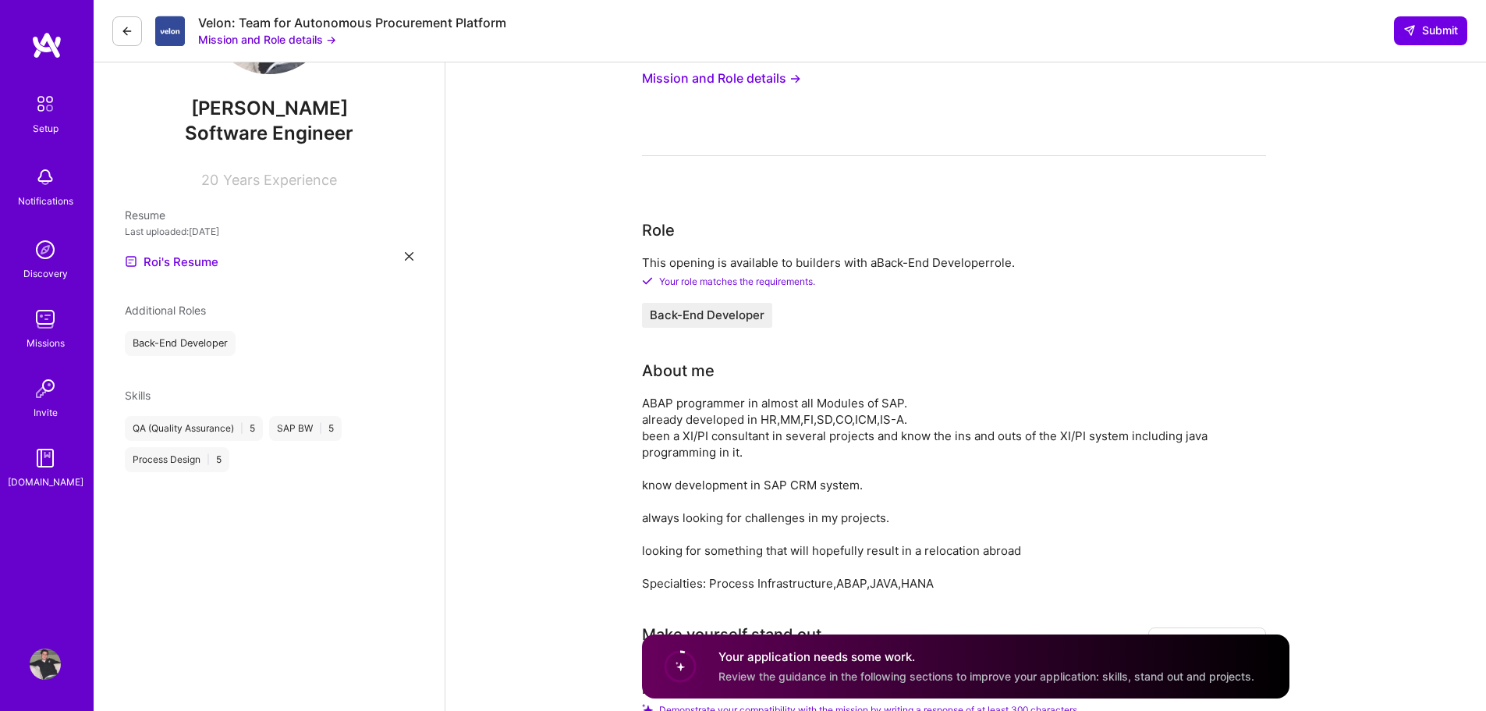
scroll to position [234, 0]
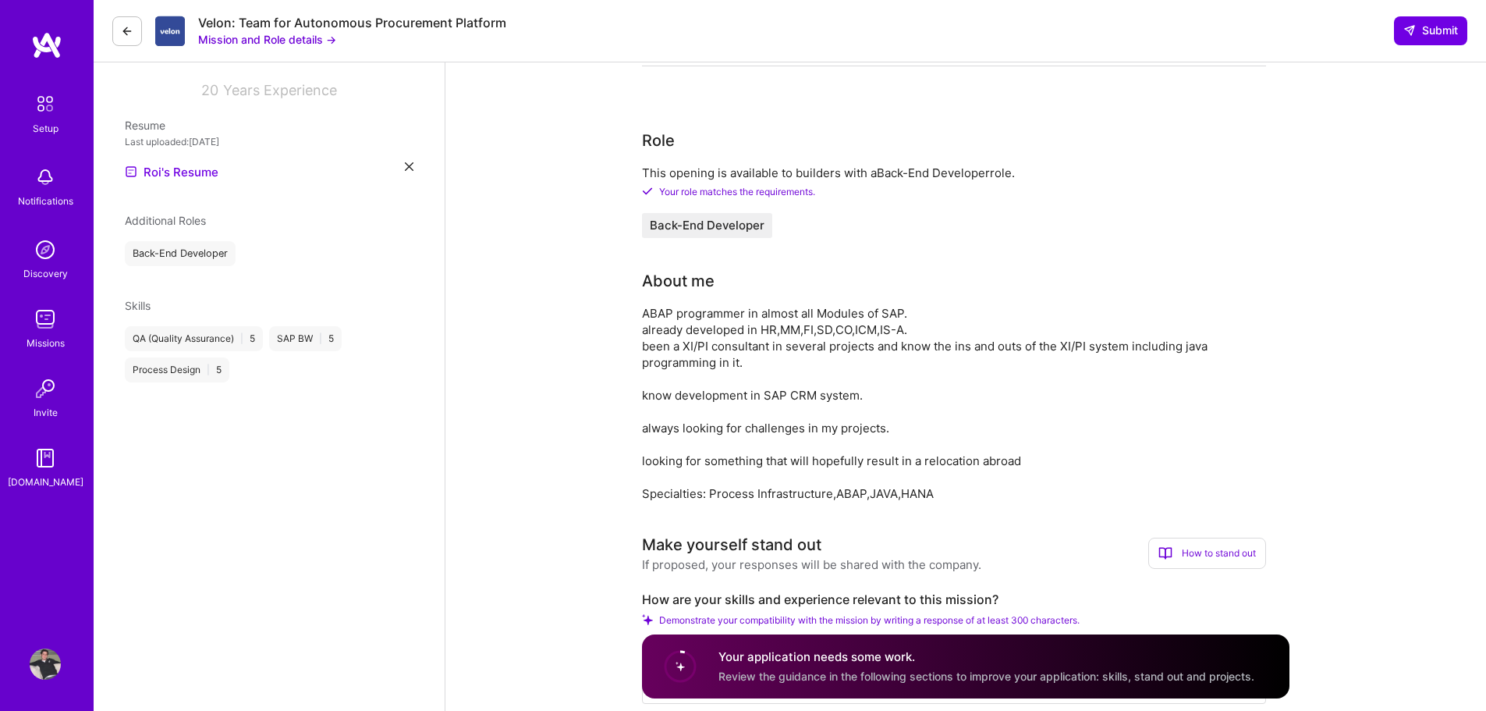
click at [932, 479] on div "ABAP programmer in almost all Modules of SAP. already developed in HR,MM,FI,SD,…" at bounding box center [954, 403] width 624 height 197
click at [853, 402] on div "ABAP programmer in almost all Modules of SAP. already developed in HR,MM,FI,SD,…" at bounding box center [954, 403] width 624 height 197
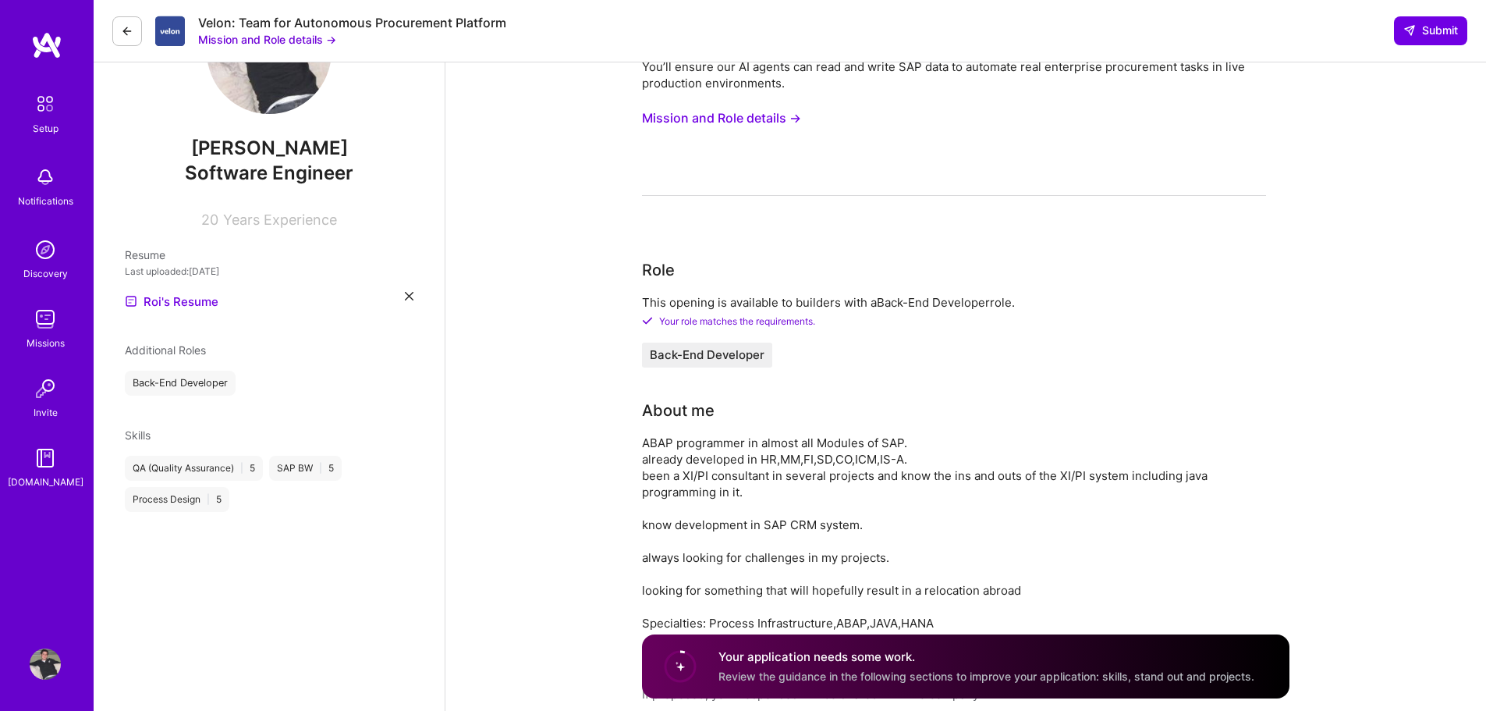
scroll to position [0, 0]
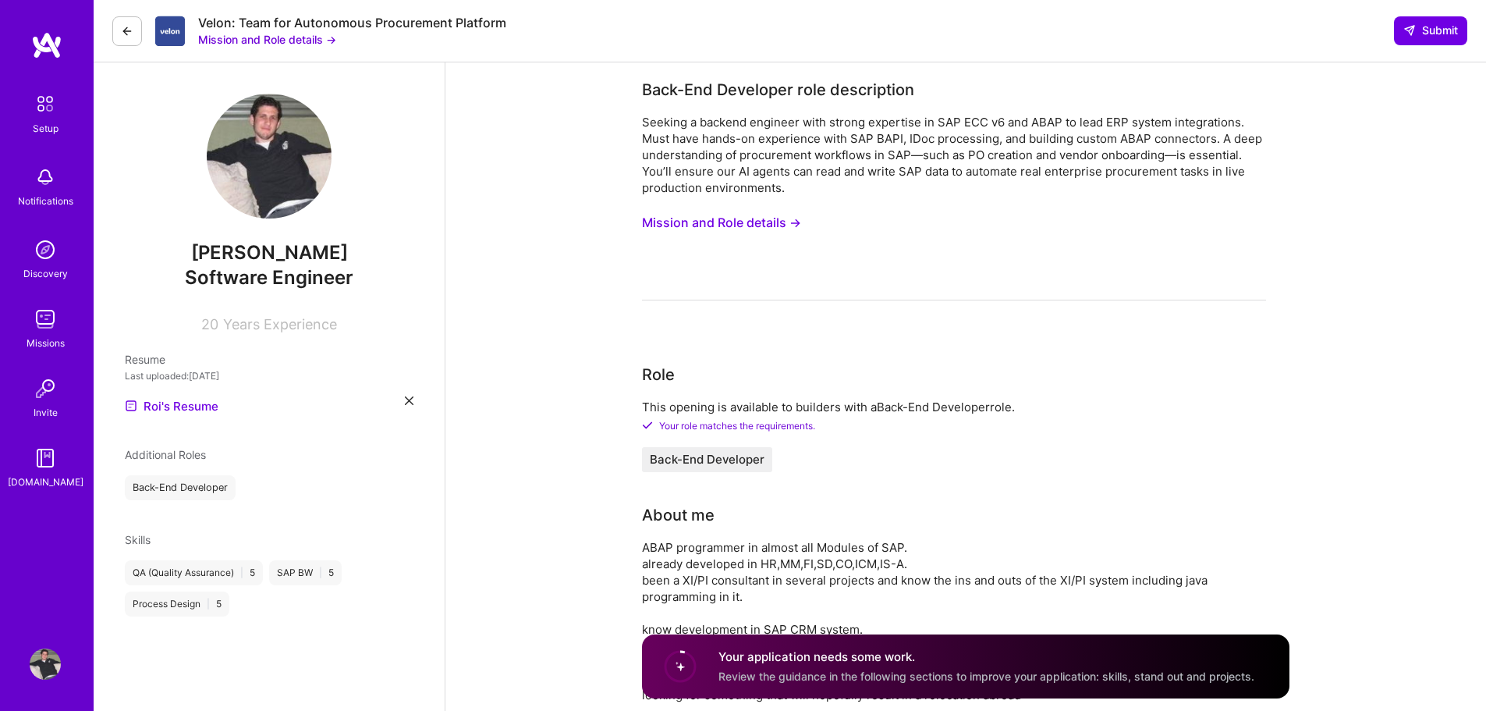
click at [56, 110] on img at bounding box center [45, 103] width 33 height 33
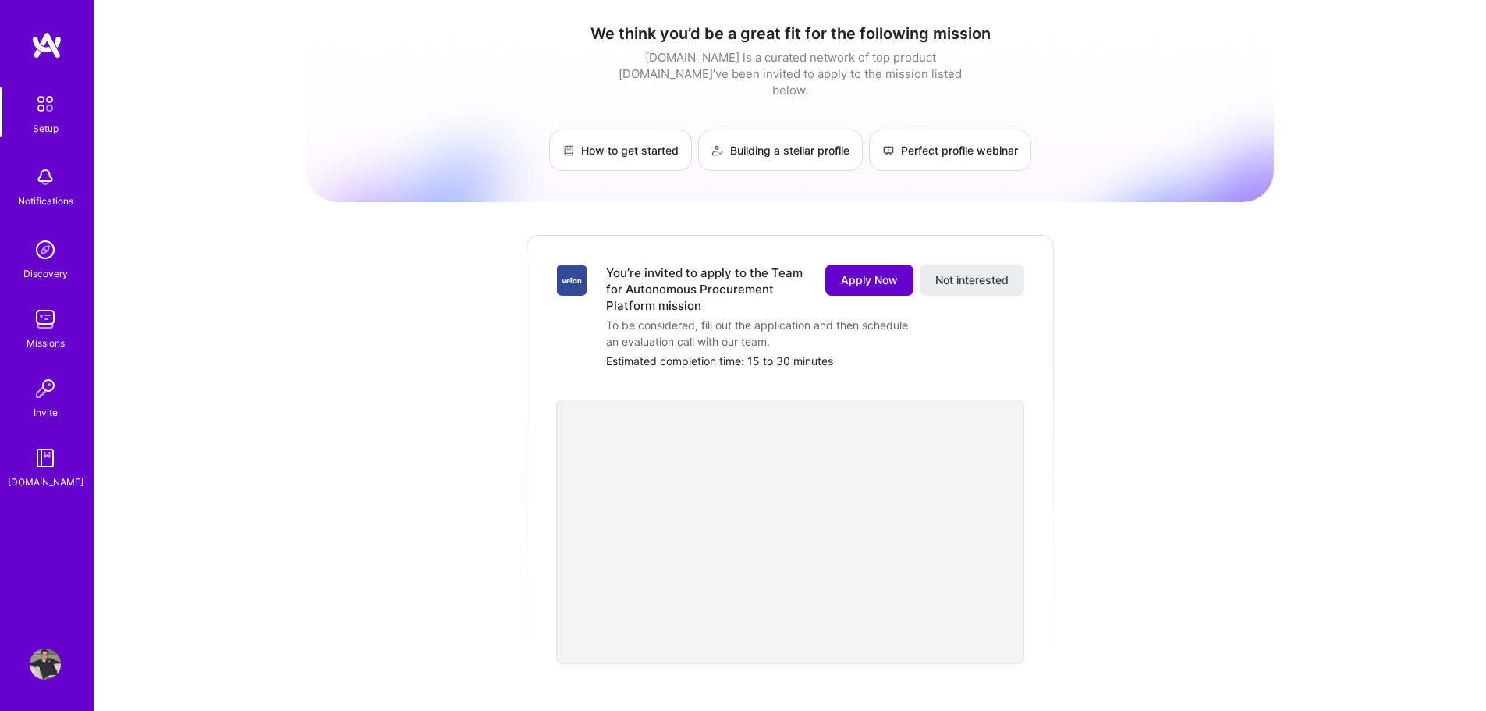
click at [851, 272] on span "Apply Now" at bounding box center [869, 280] width 57 height 16
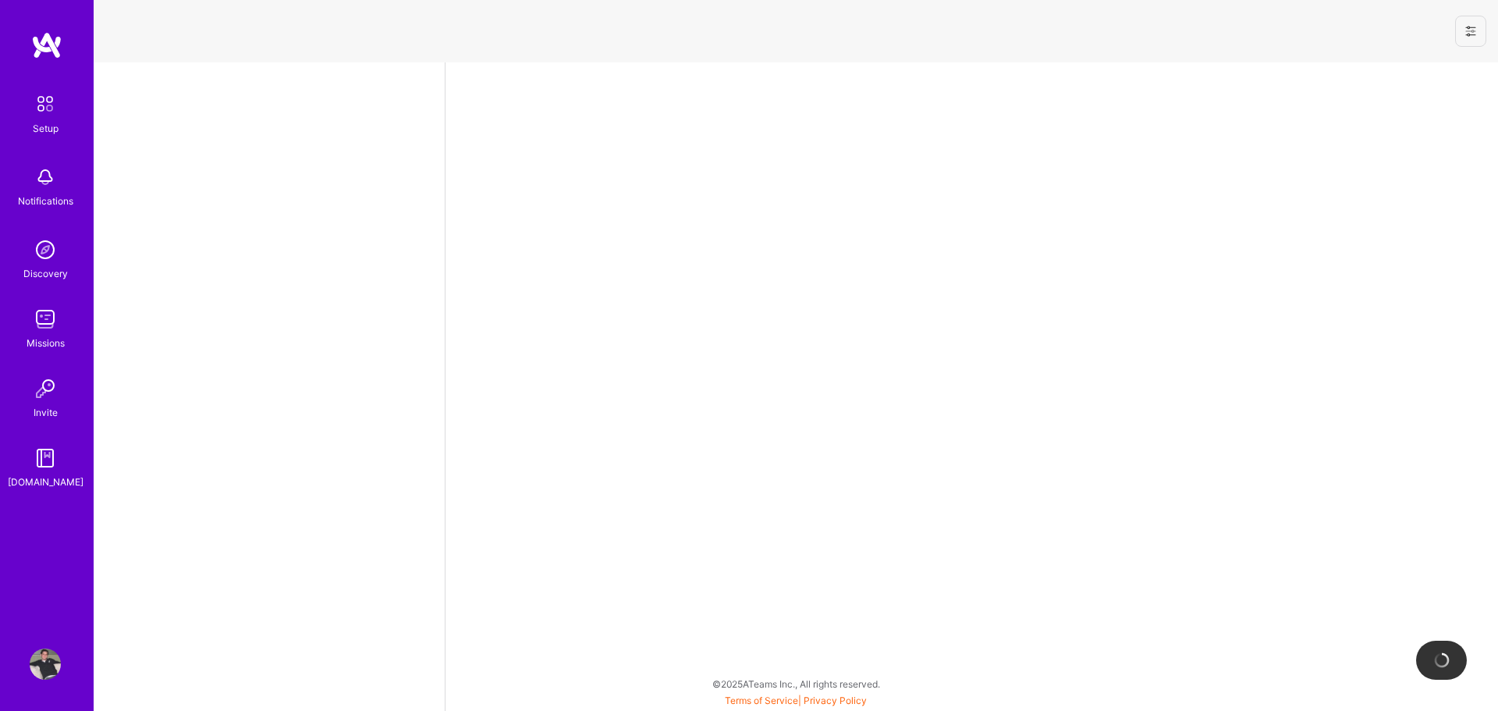
select select "IL"
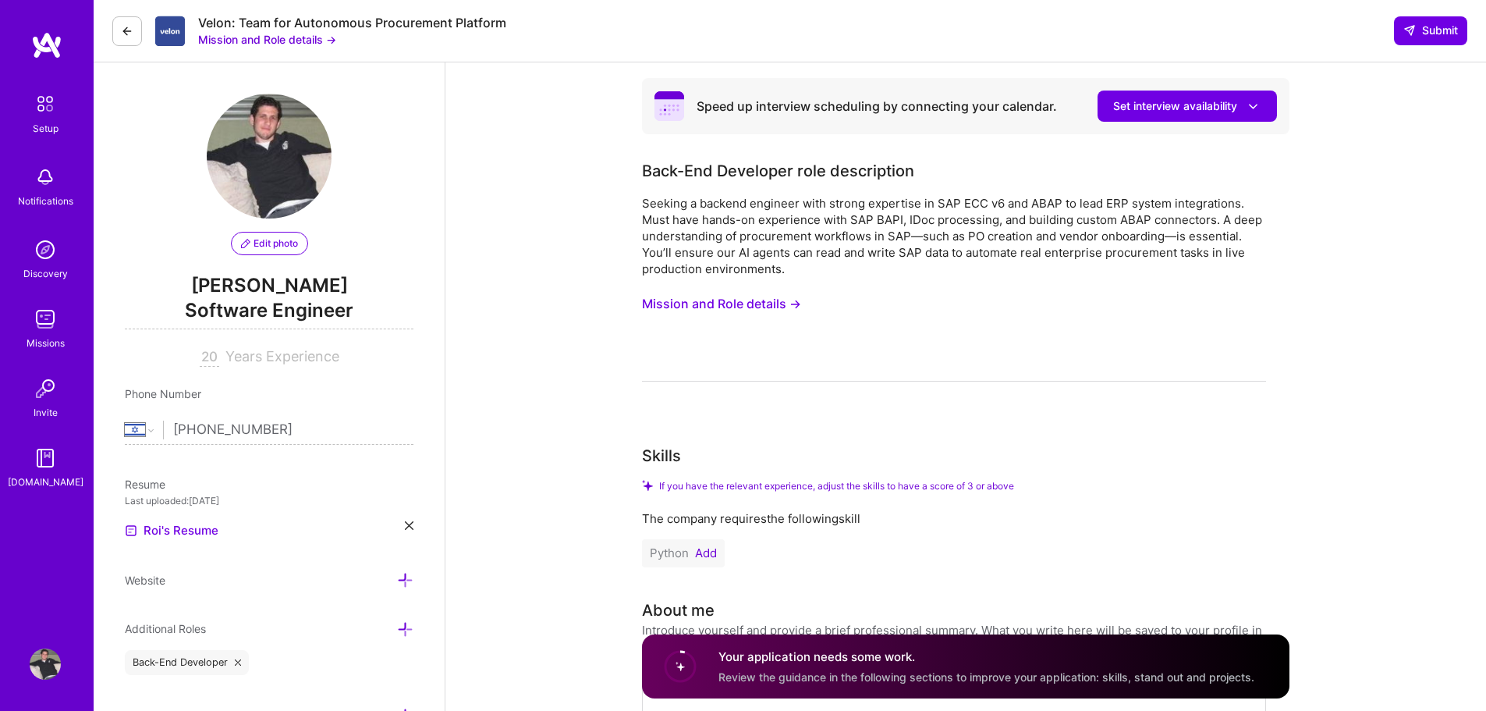
click at [714, 547] on button "Add" at bounding box center [706, 553] width 22 height 12
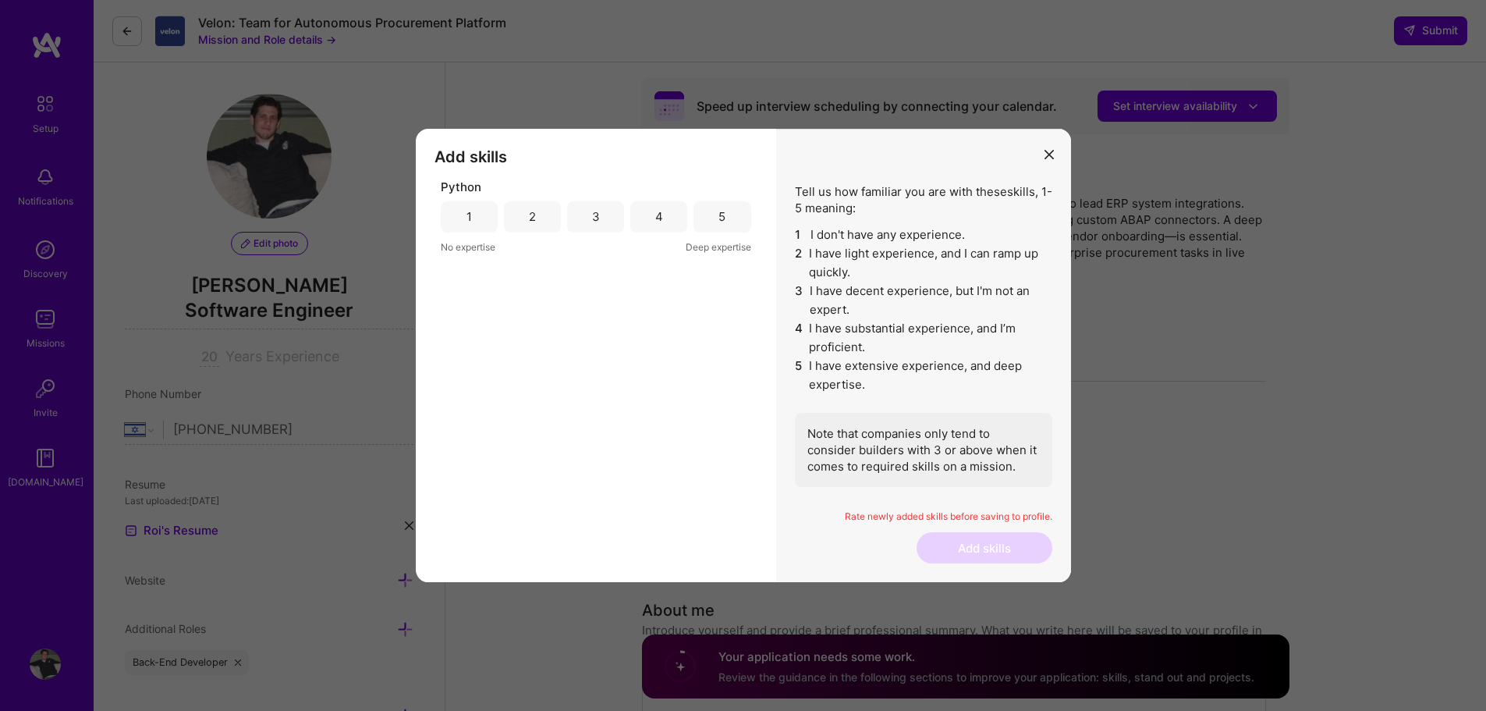
click at [599, 215] on div "3" at bounding box center [596, 216] width 8 height 16
click at [959, 536] on button "Add skills" at bounding box center [985, 547] width 136 height 31
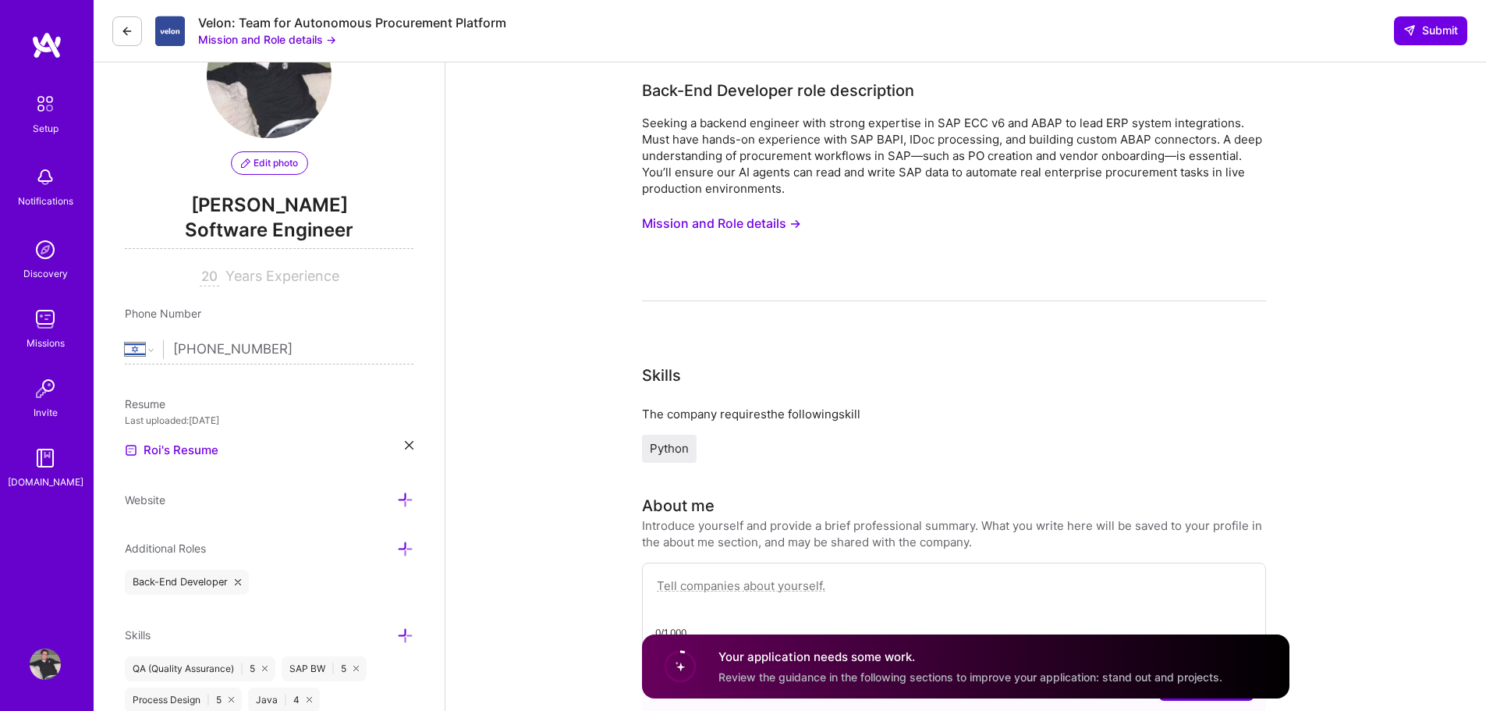
scroll to position [234, 0]
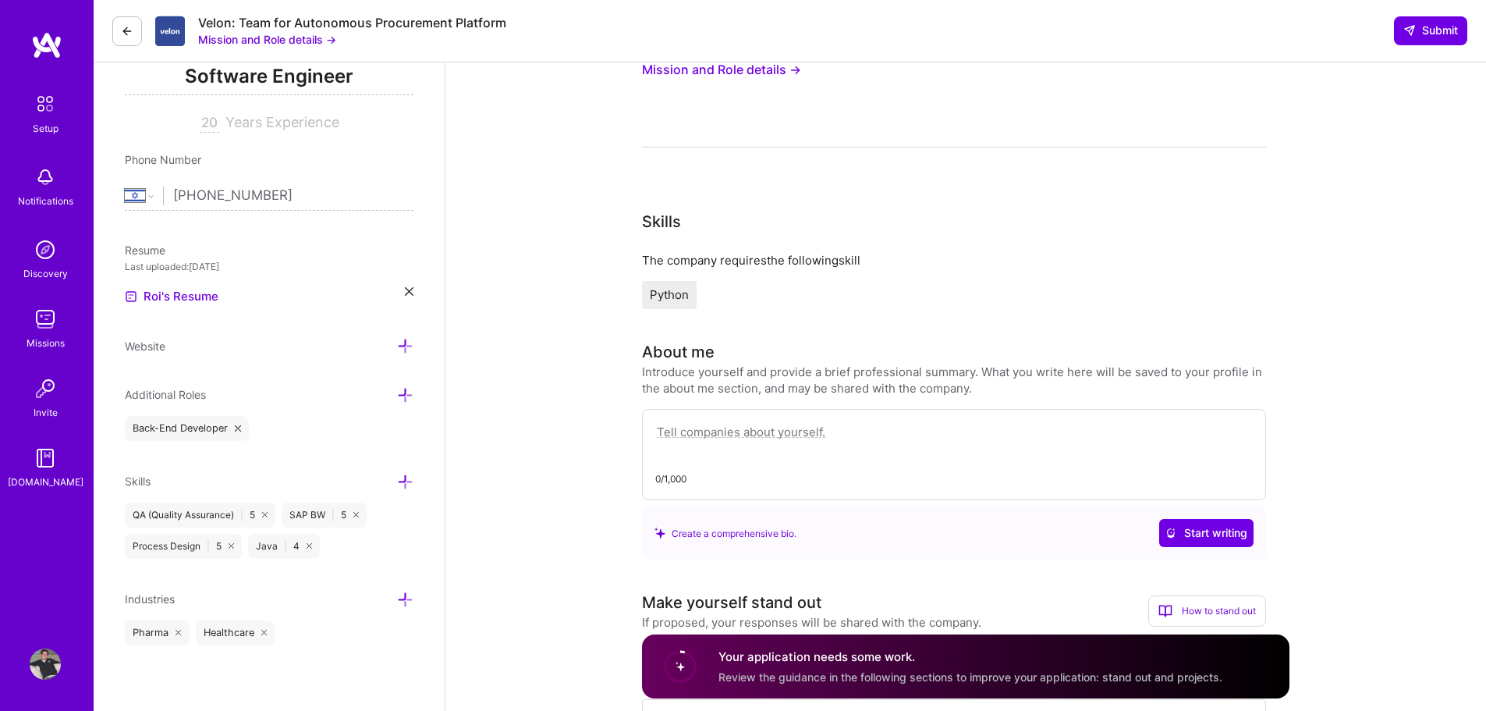
click at [793, 426] on textarea at bounding box center [954, 440] width 598 height 36
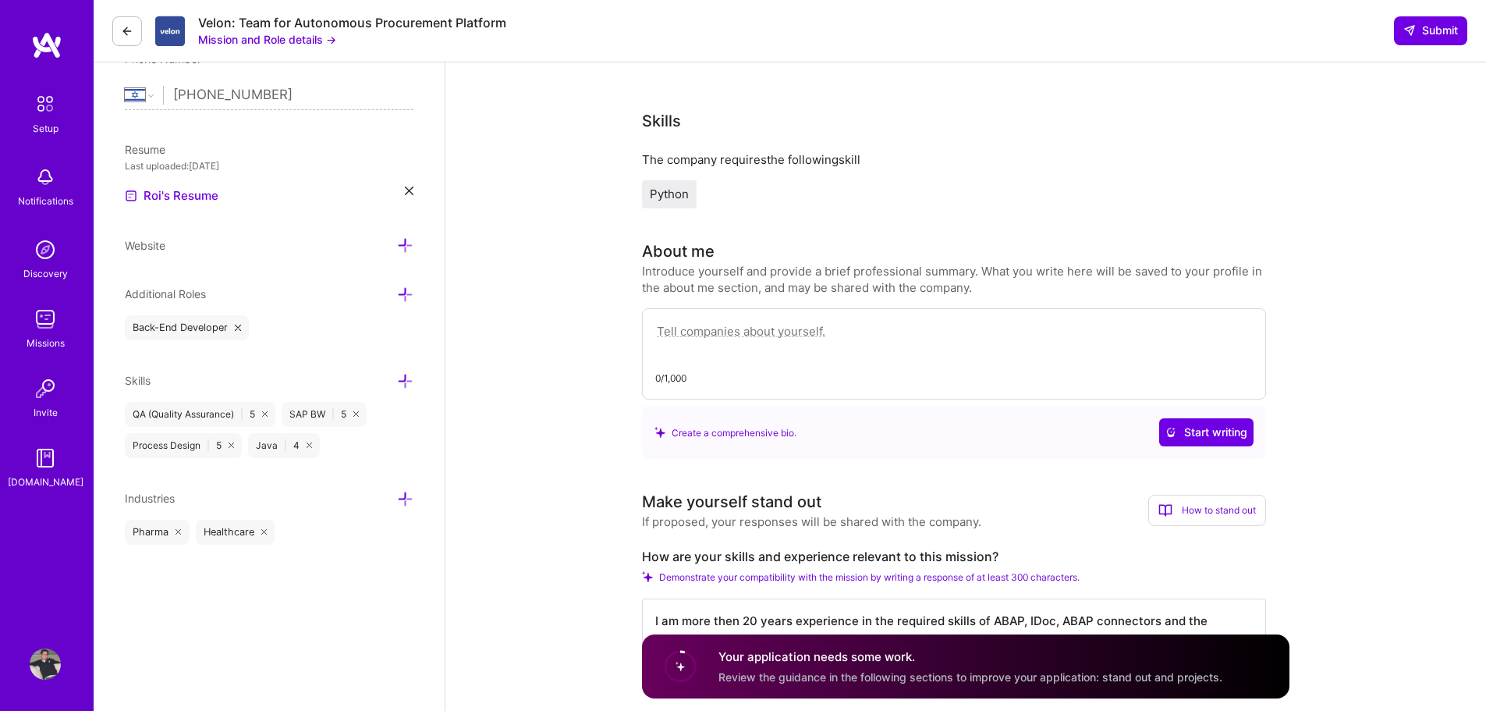
scroll to position [468, 0]
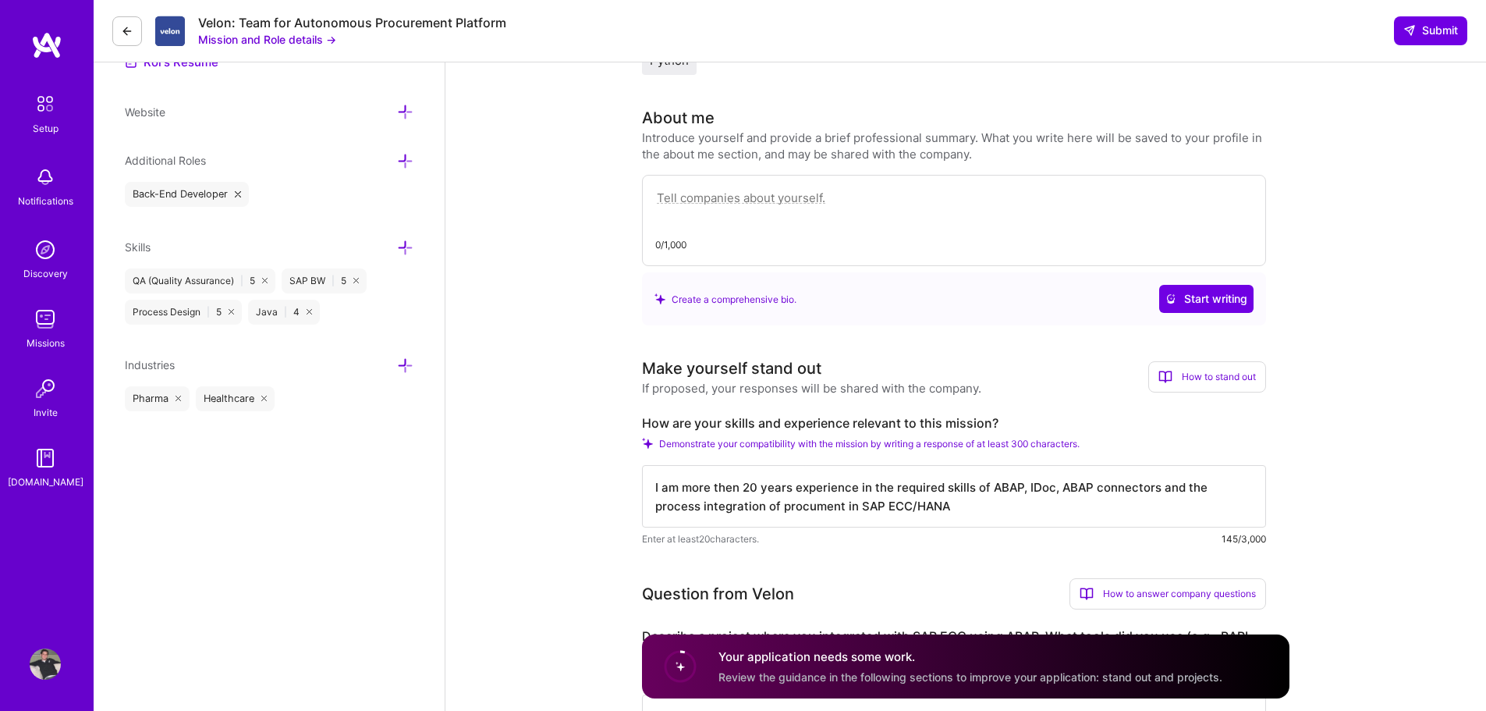
click at [741, 194] on textarea at bounding box center [954, 206] width 598 height 36
paste textarea "ABAP programmer in almost all Modules of SAP. already developed in HR,MM,FI,SD,…"
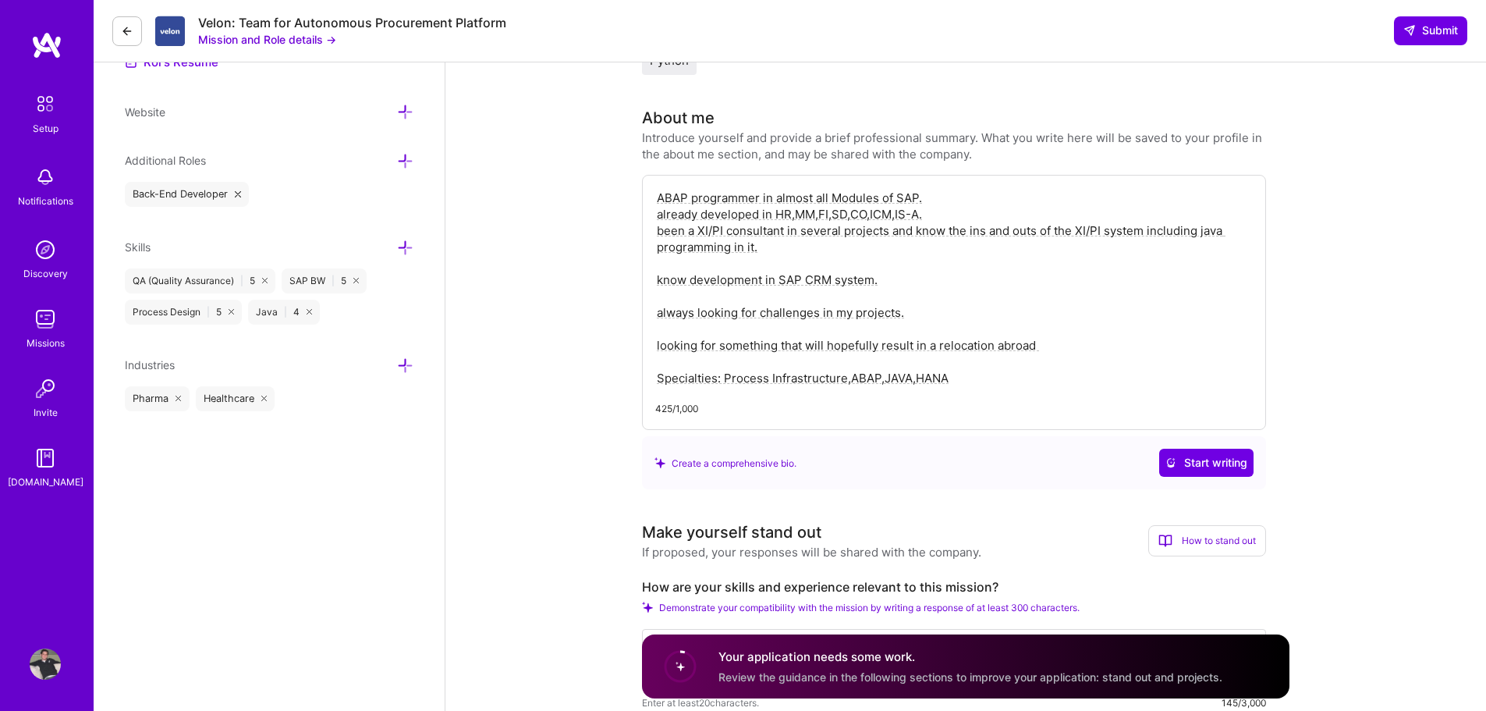
type textarea "ABAP programmer in almost all Modules of SAP. already developed in HR,MM,FI,SD,…"
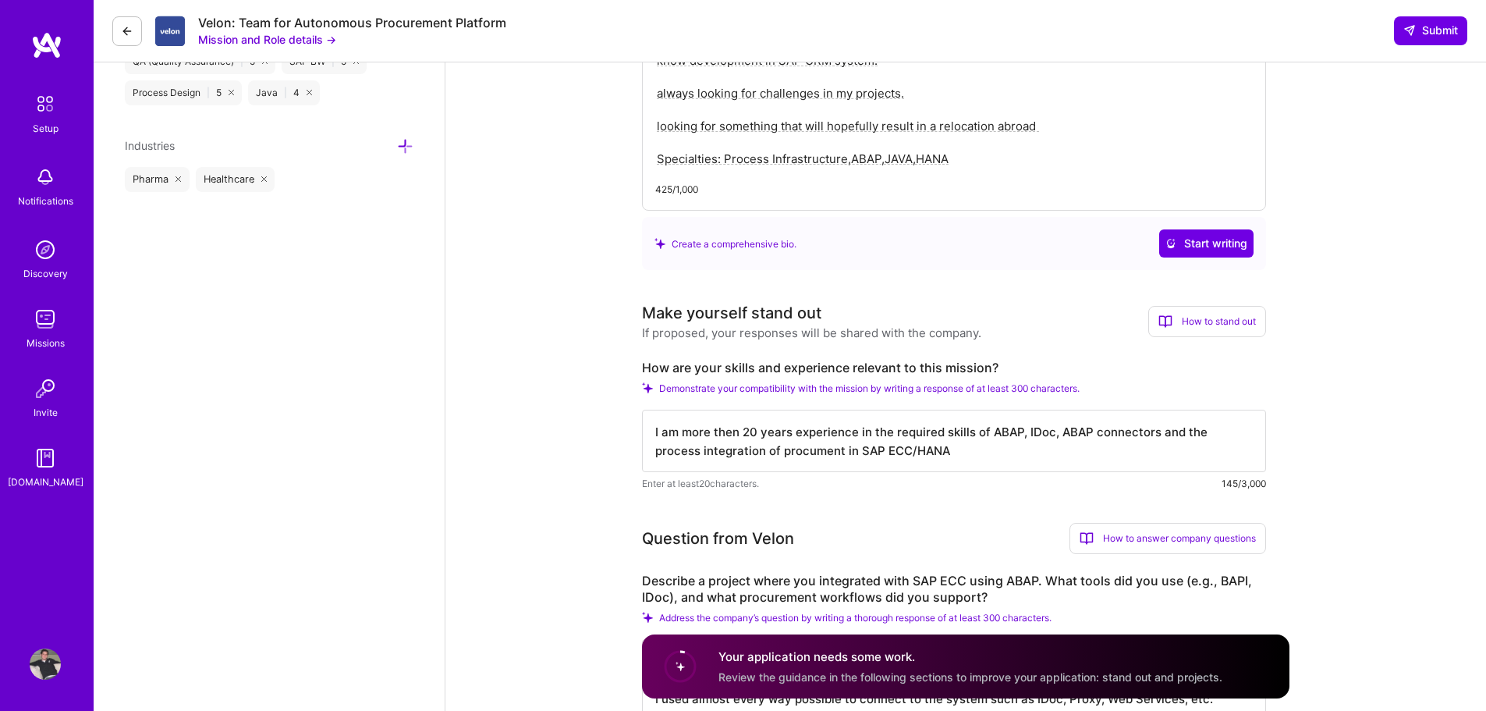
scroll to position [546, 0]
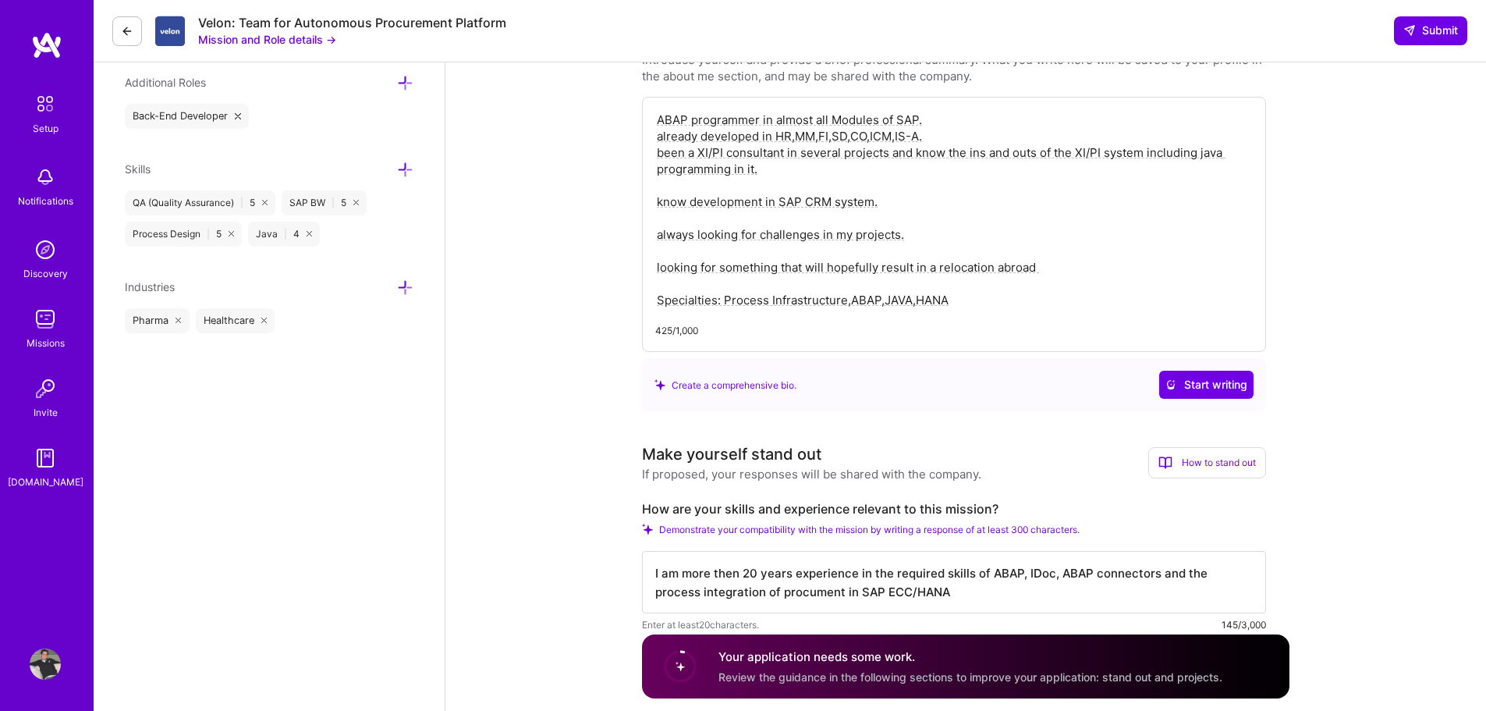
click at [879, 336] on div "425/1,000" at bounding box center [954, 330] width 598 height 16
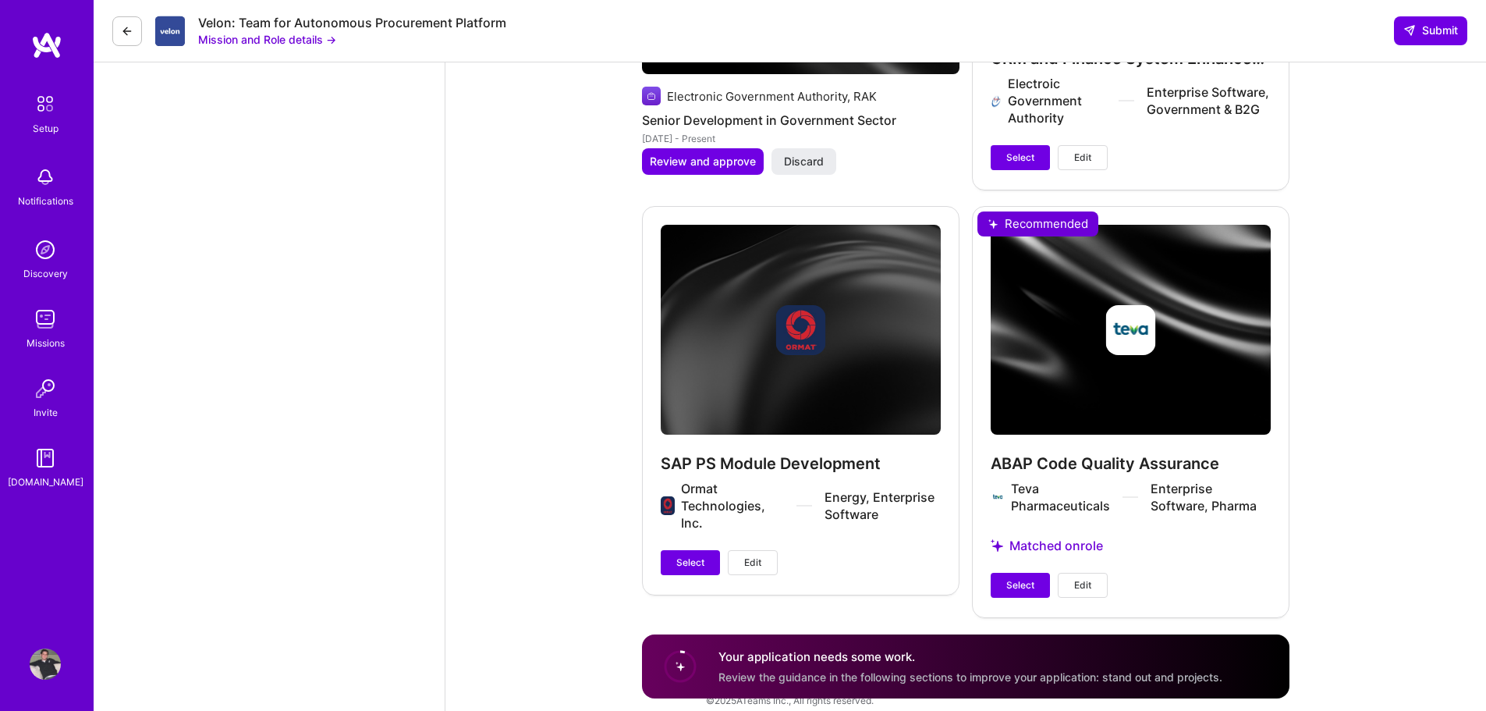
scroll to position [4698, 0]
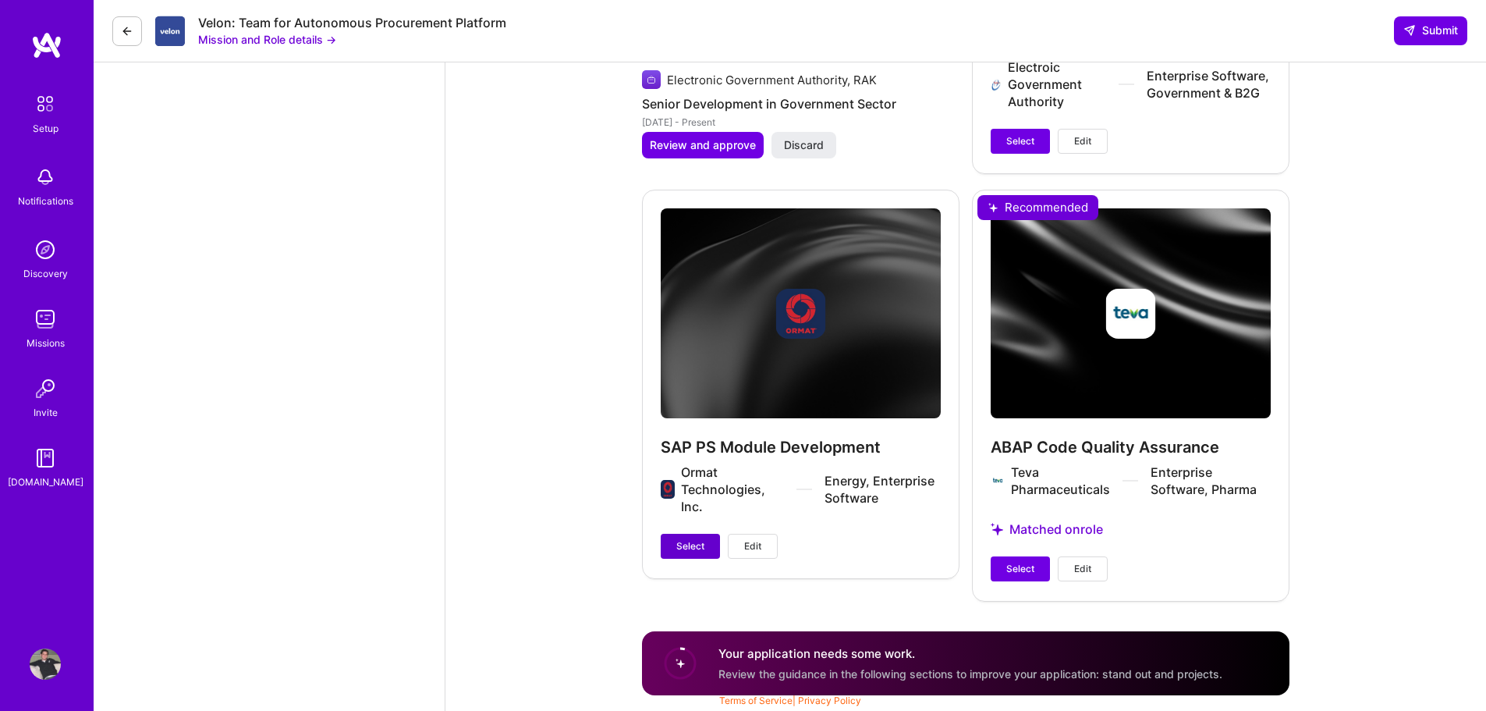
click at [676, 546] on button "Select" at bounding box center [690, 546] width 59 height 25
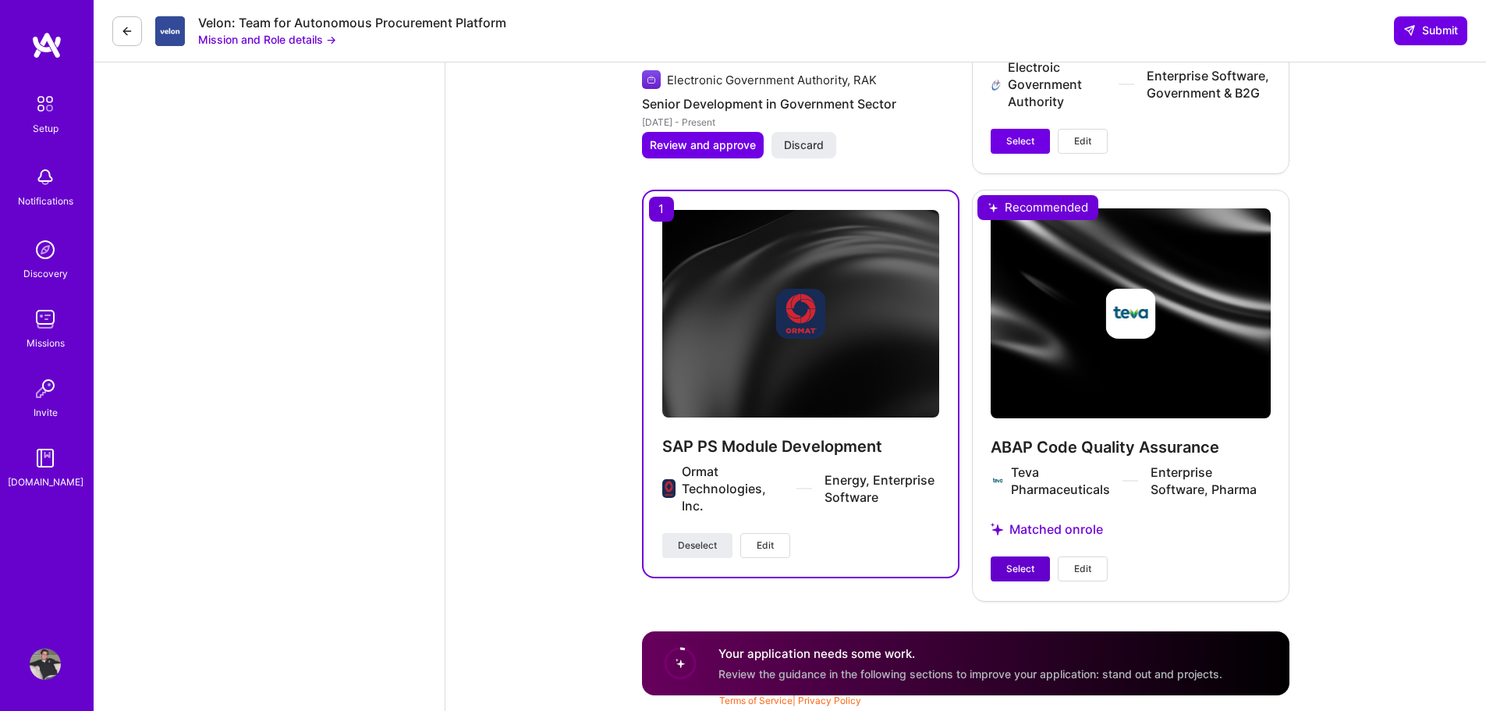
click at [1008, 570] on span "Select" at bounding box center [1021, 569] width 28 height 14
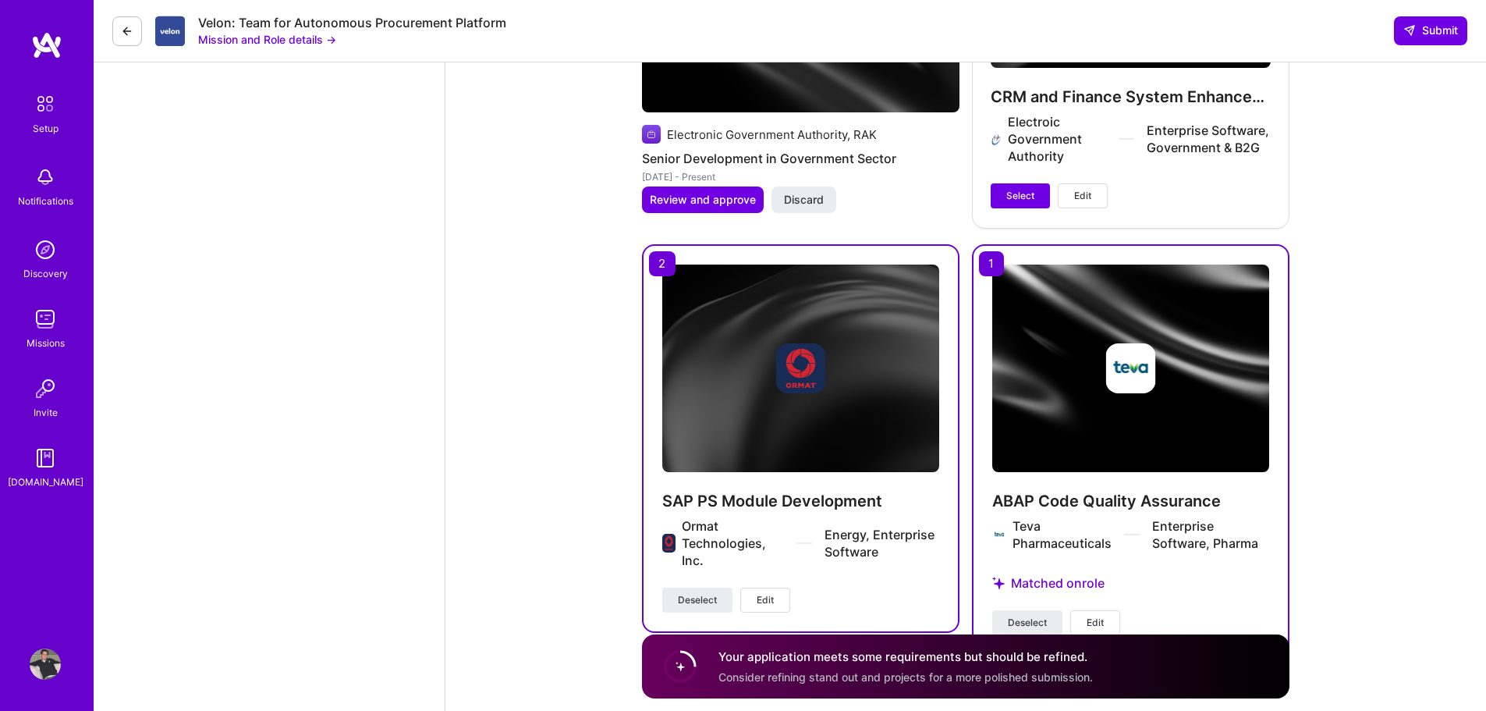
scroll to position [4542, 0]
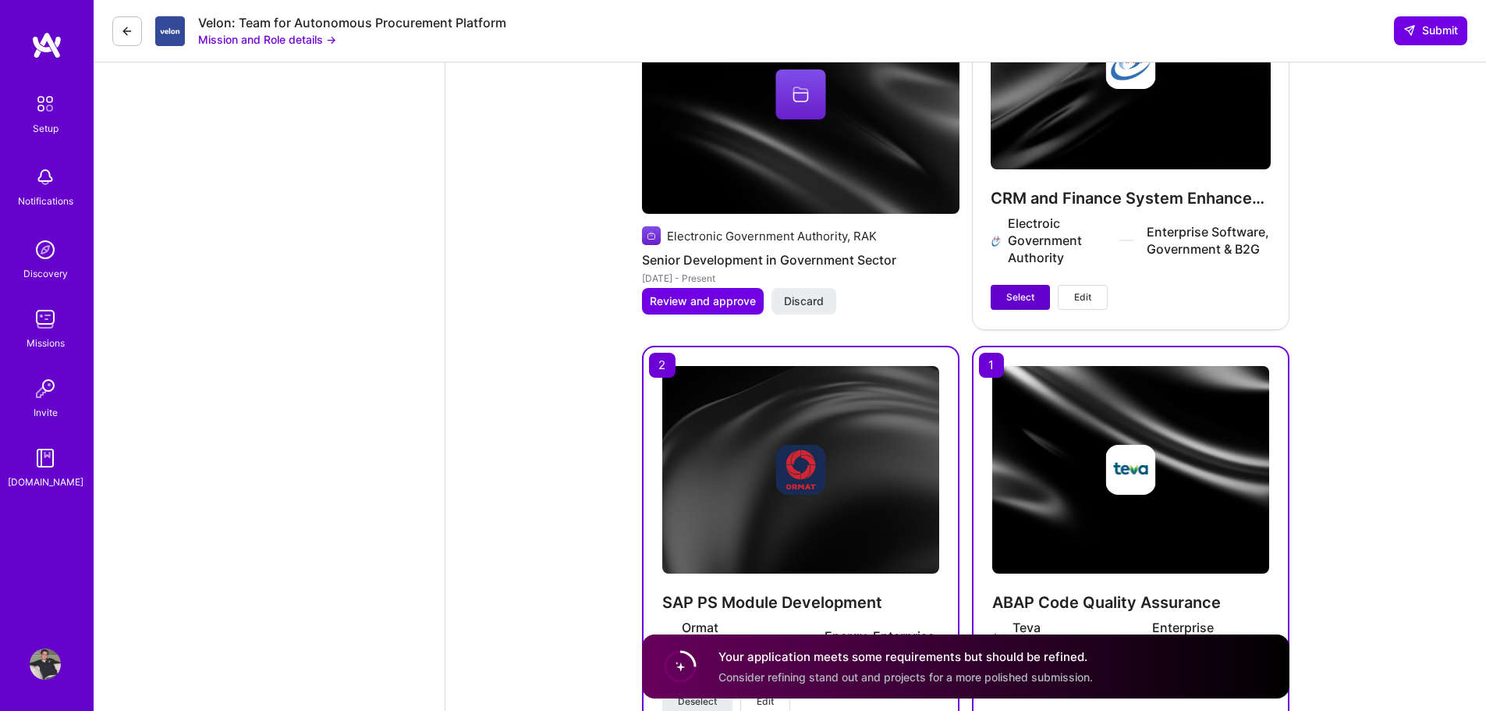
click at [1030, 294] on span "Select" at bounding box center [1021, 297] width 28 height 14
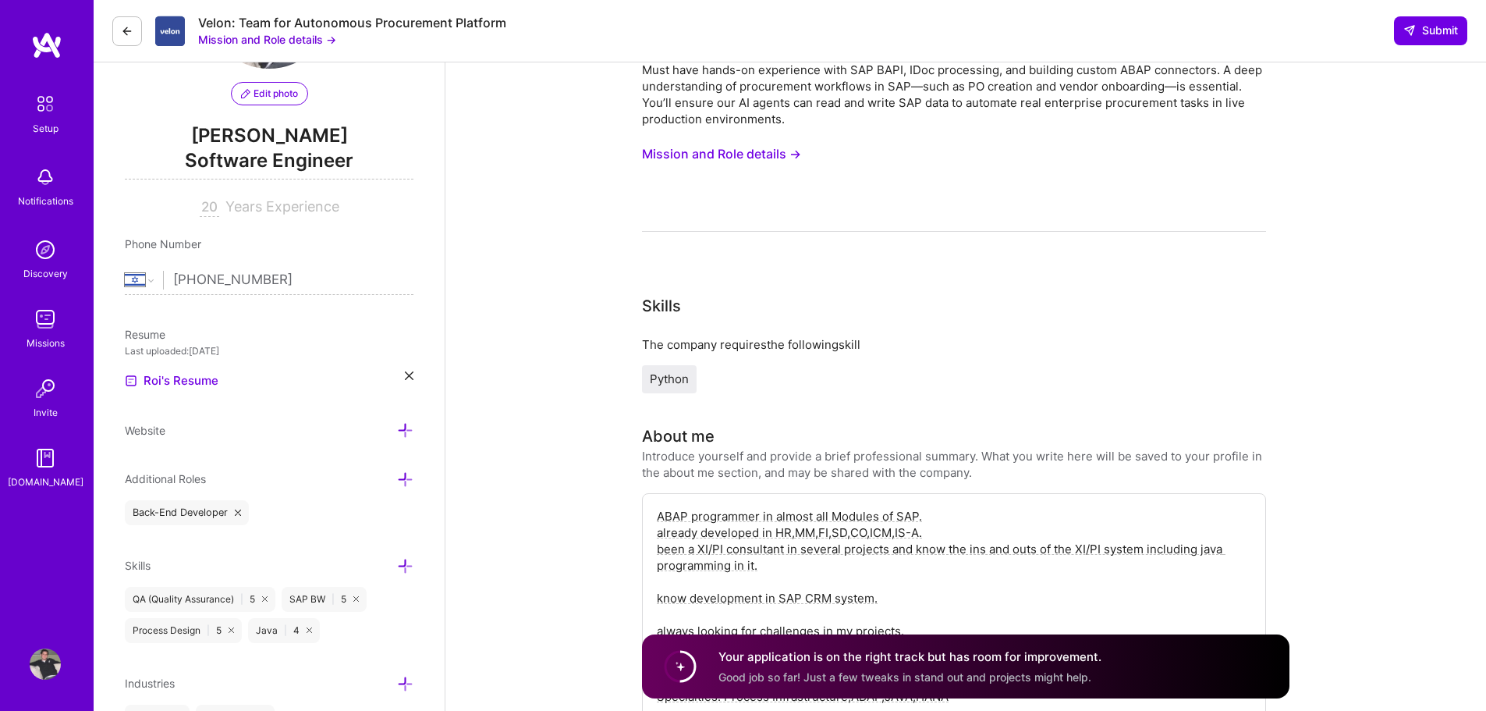
scroll to position [94, 0]
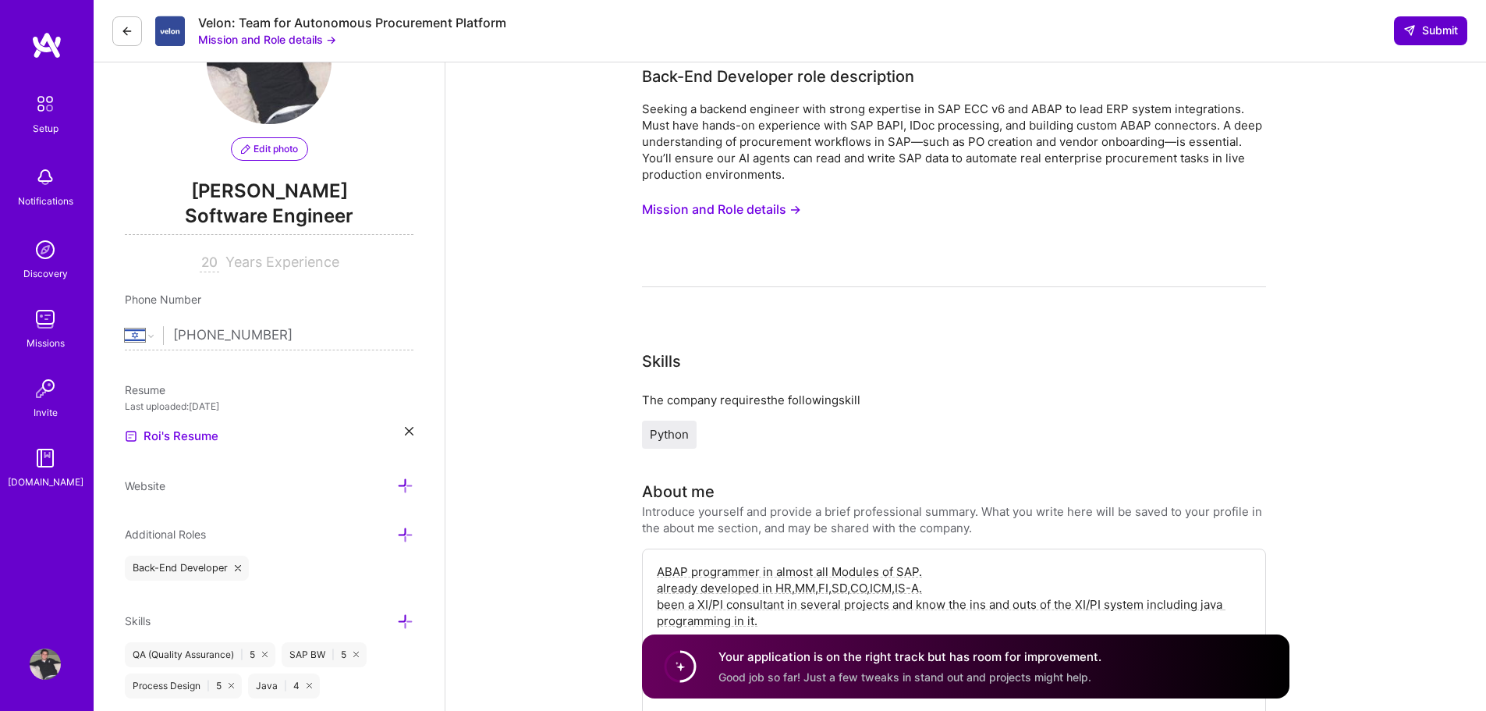
click at [1423, 30] on span "Submit" at bounding box center [1431, 31] width 55 height 16
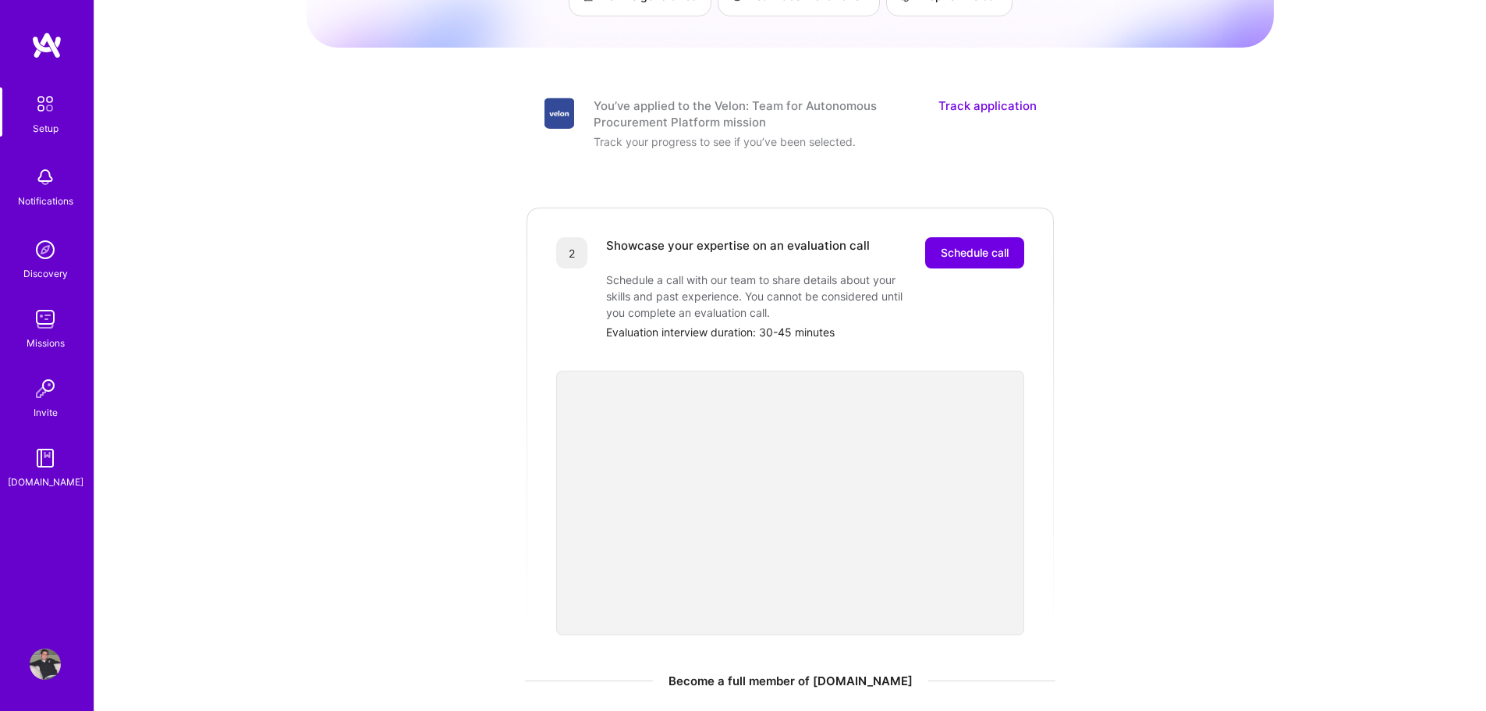
scroll to position [156, 0]
click at [946, 243] on span "Schedule call" at bounding box center [975, 251] width 68 height 16
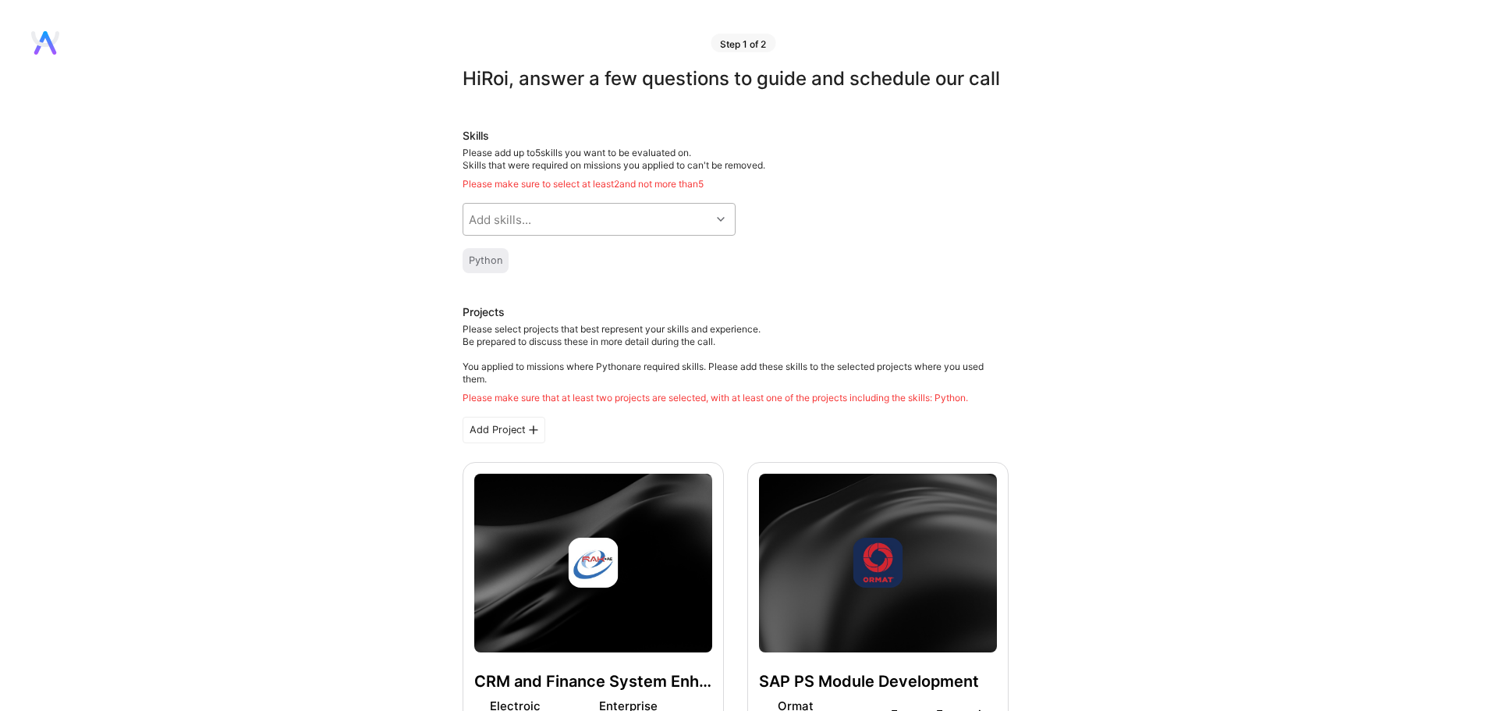
click at [713, 229] on div at bounding box center [723, 219] width 24 height 20
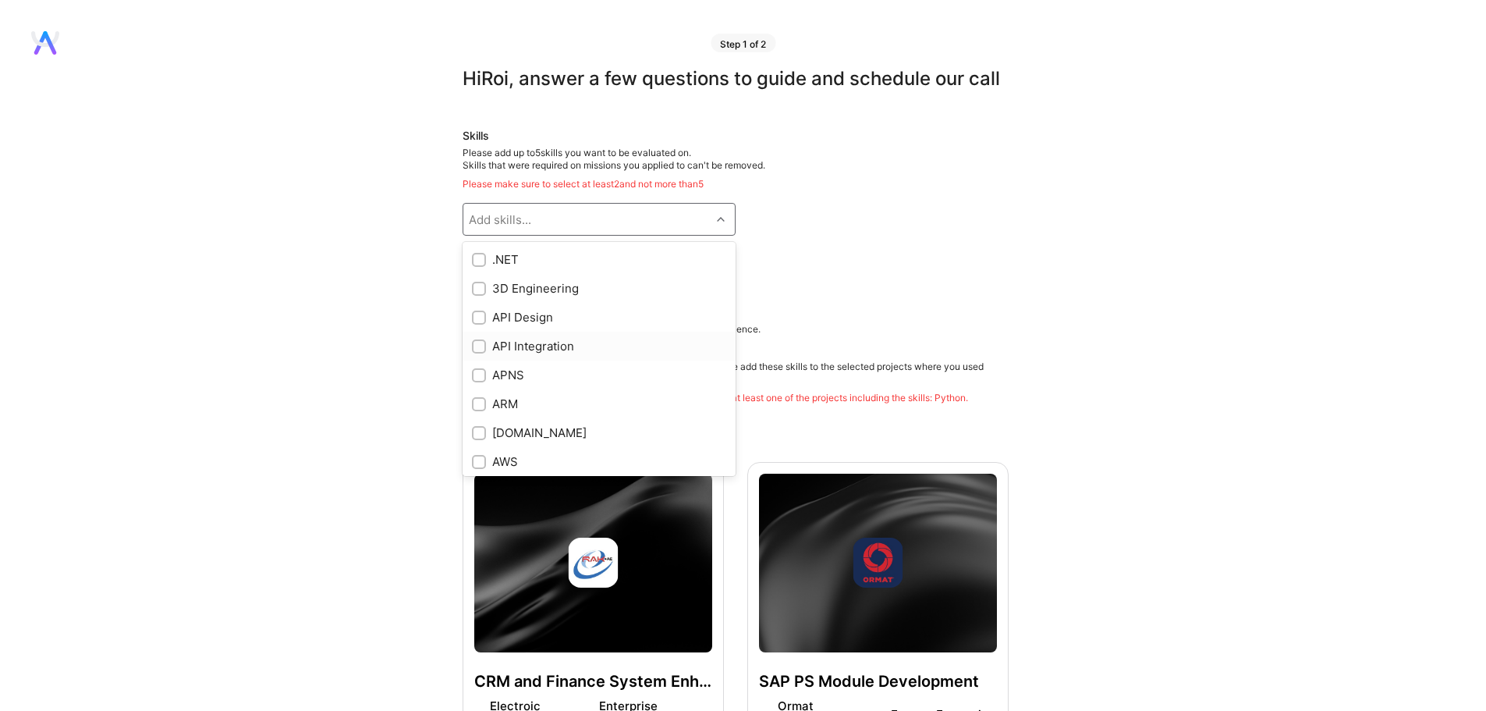
click at [528, 354] on div "API Integration" at bounding box center [599, 346] width 254 height 16
checkbox input "true"
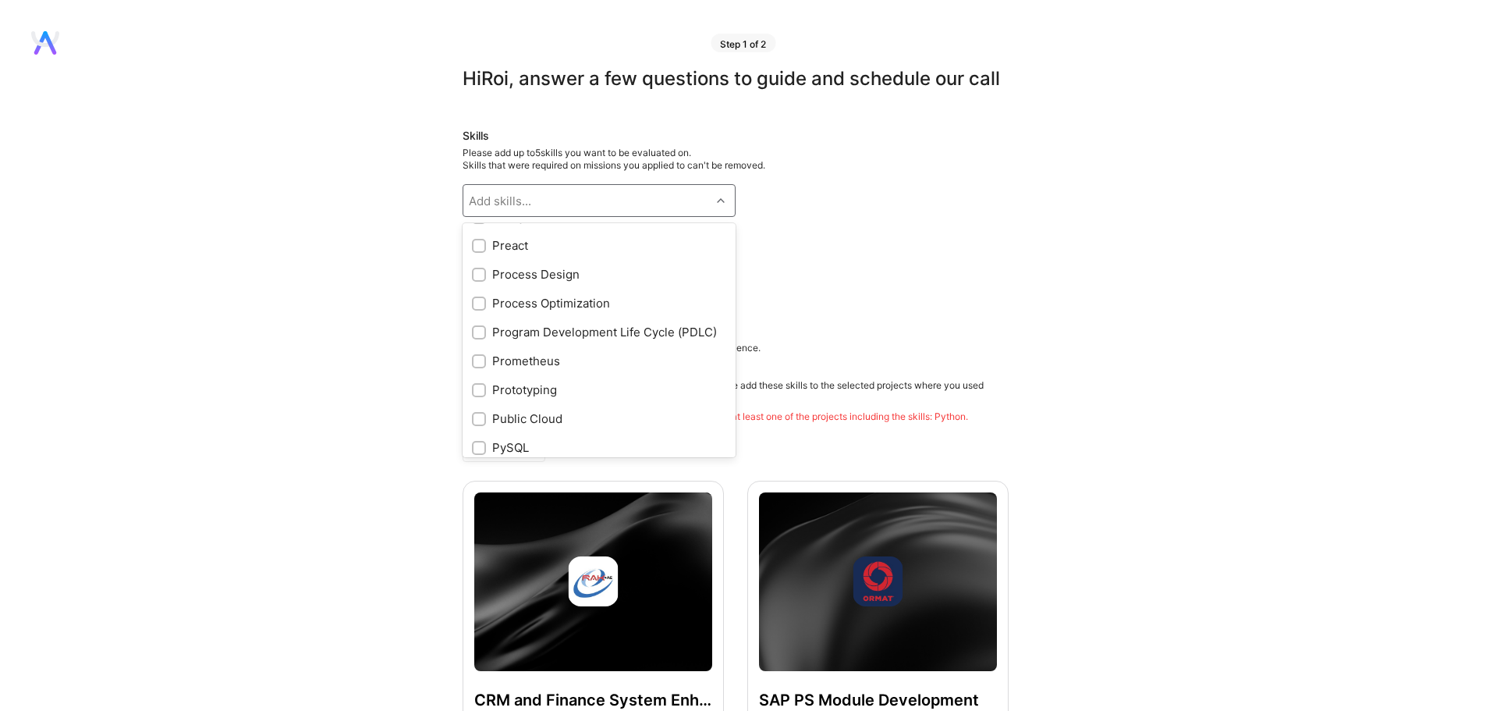
scroll to position [6288, 0]
click at [487, 284] on div "Process Design" at bounding box center [599, 276] width 254 height 16
checkbox input "true"
click at [777, 254] on div "Python" at bounding box center [736, 241] width 546 height 25
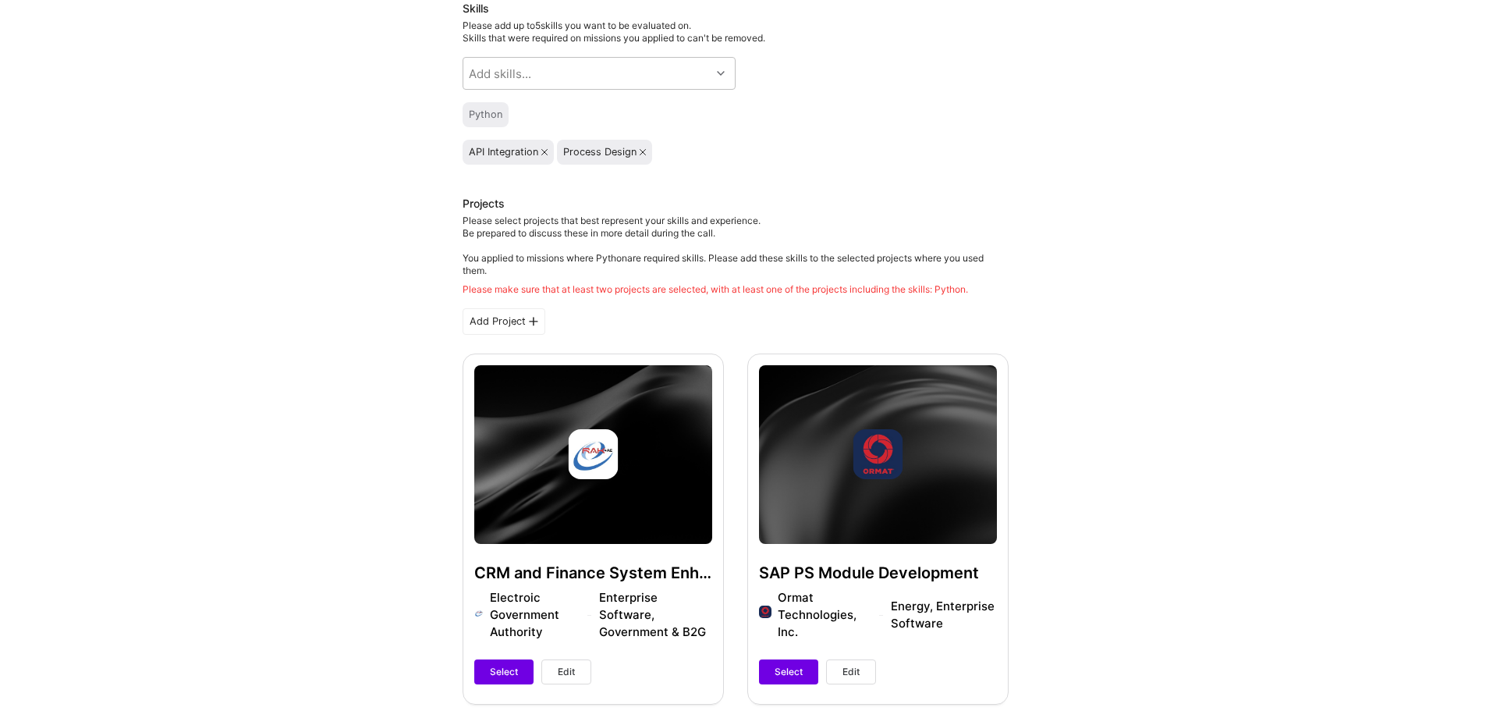
scroll to position [234, 0]
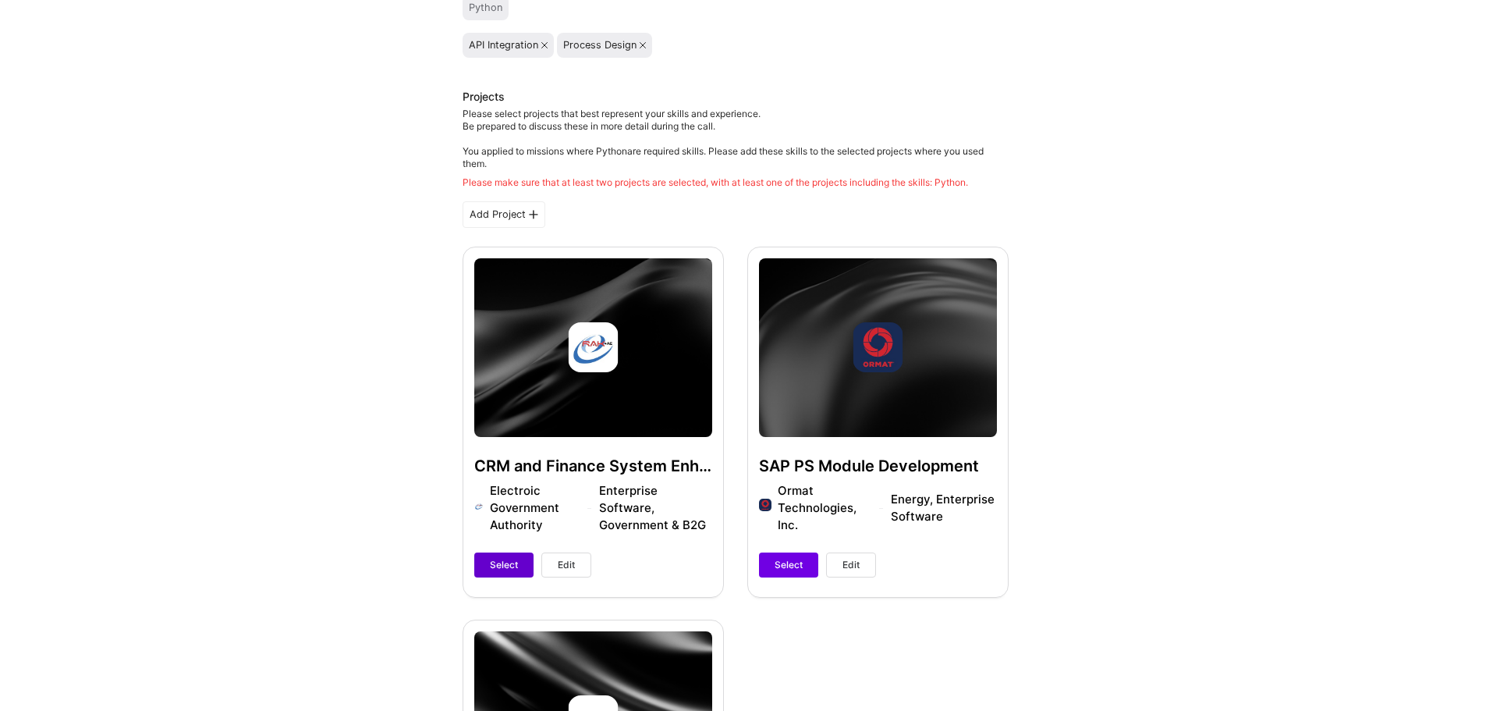
click at [498, 577] on button "Select" at bounding box center [503, 564] width 59 height 25
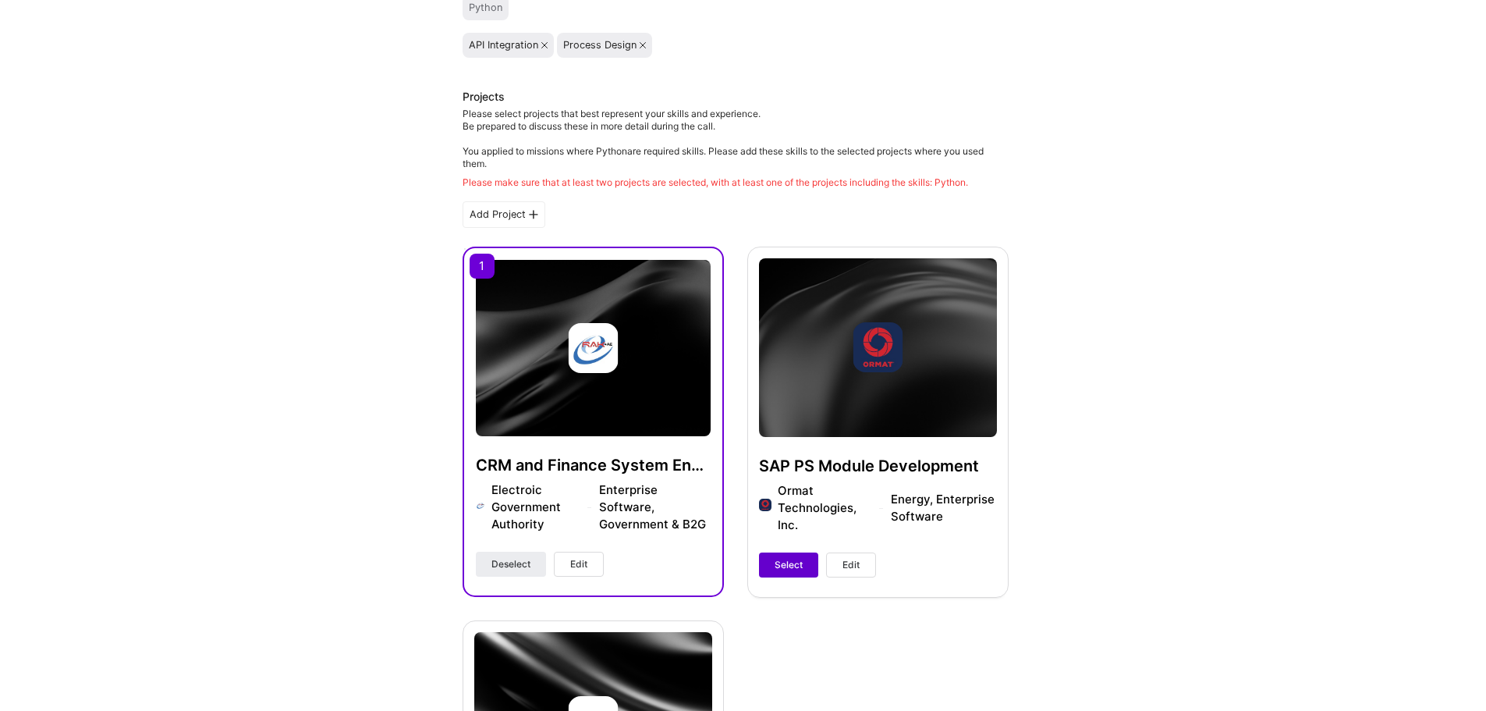
click at [778, 577] on button "Select" at bounding box center [788, 564] width 59 height 25
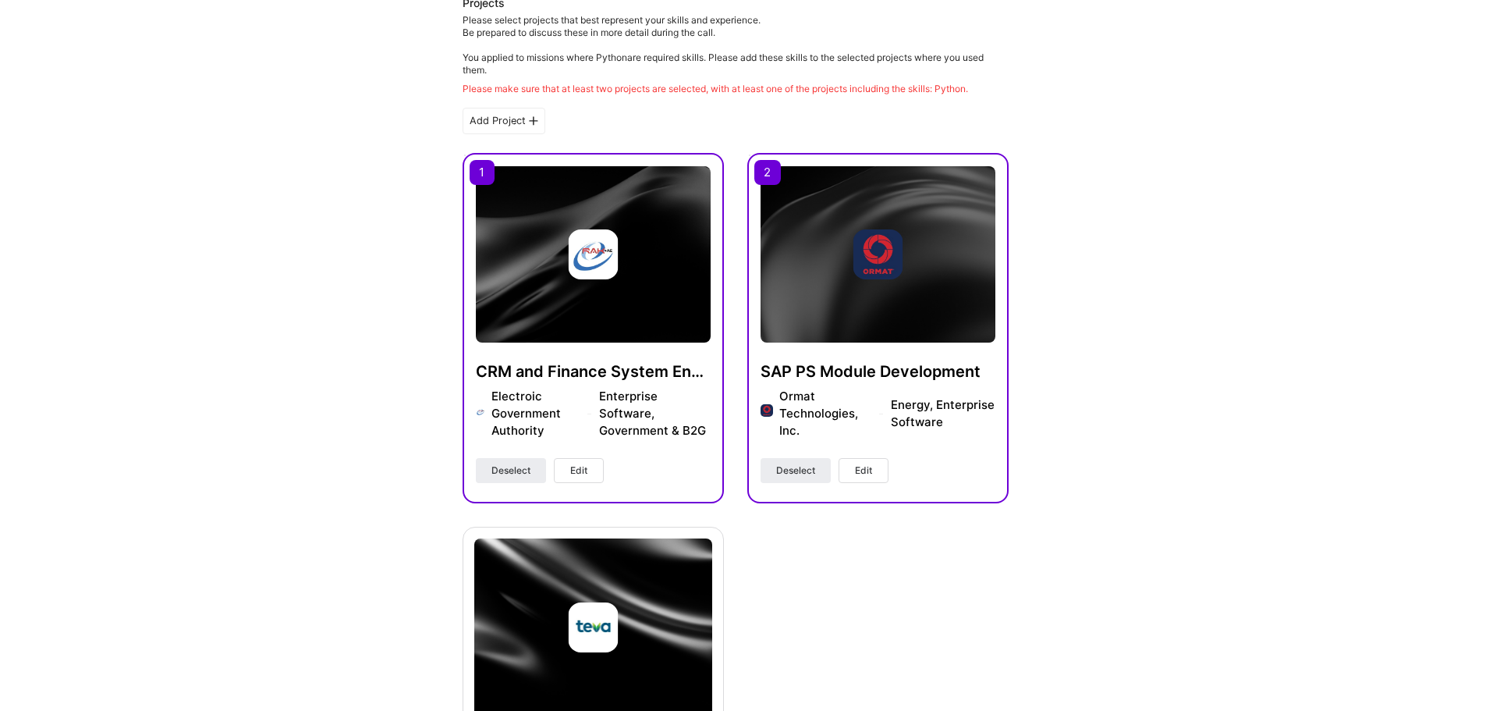
scroll to position [468, 0]
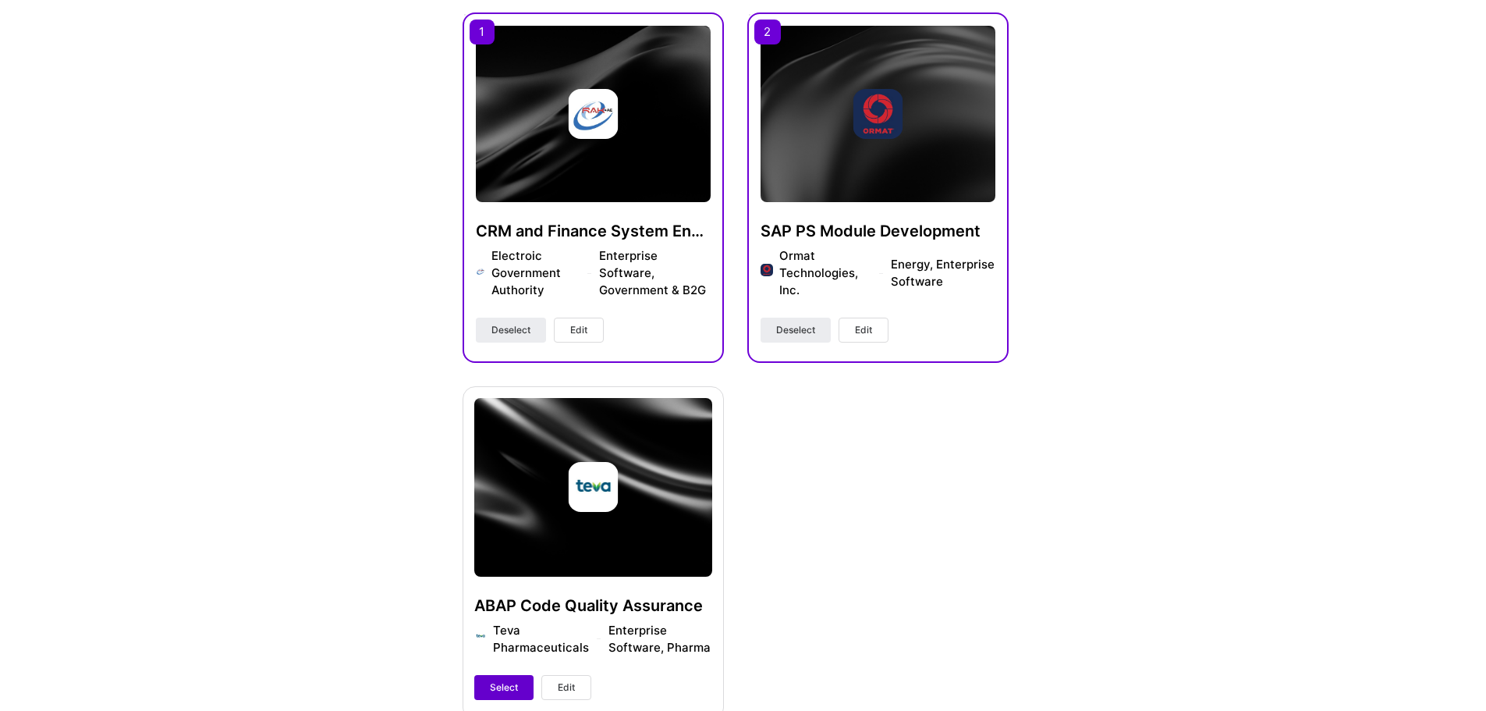
click at [494, 694] on span "Select" at bounding box center [504, 687] width 28 height 14
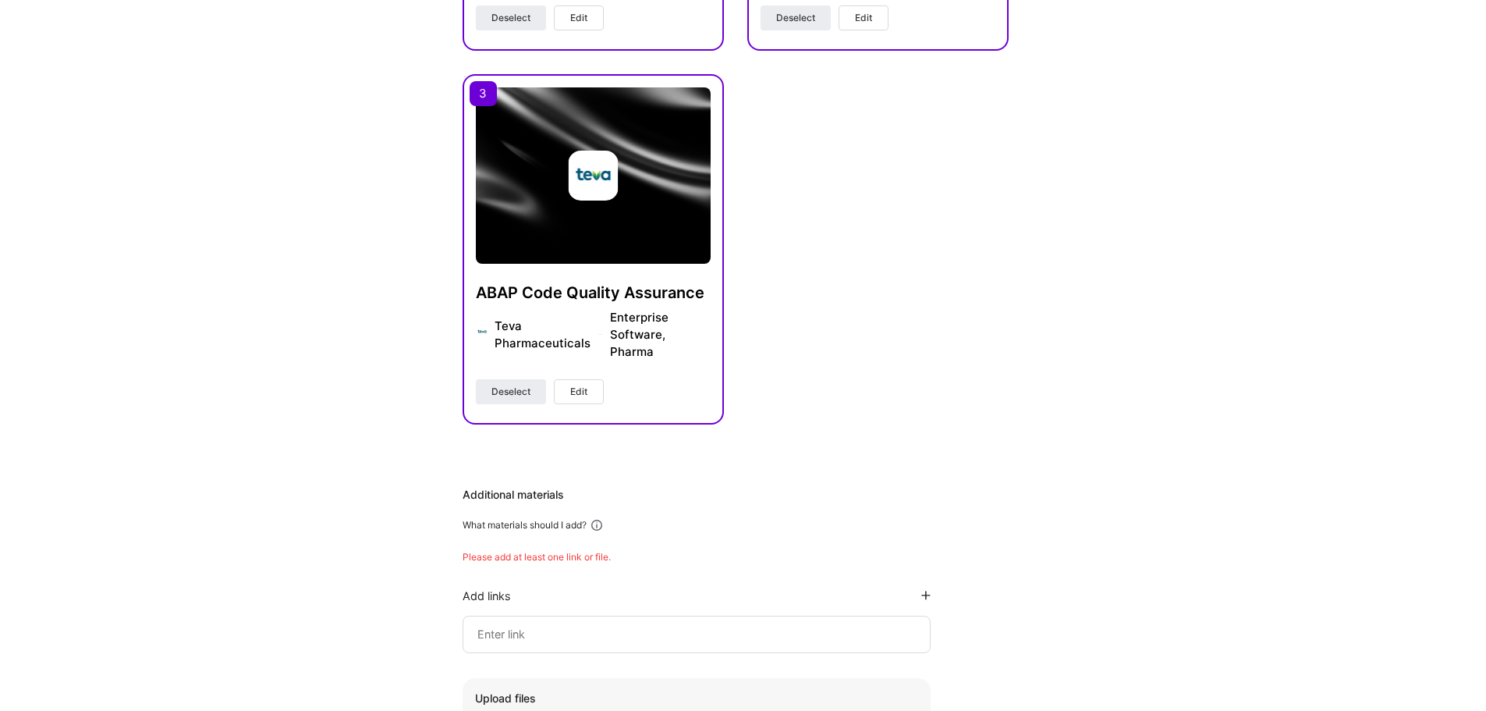
scroll to position [1014, 0]
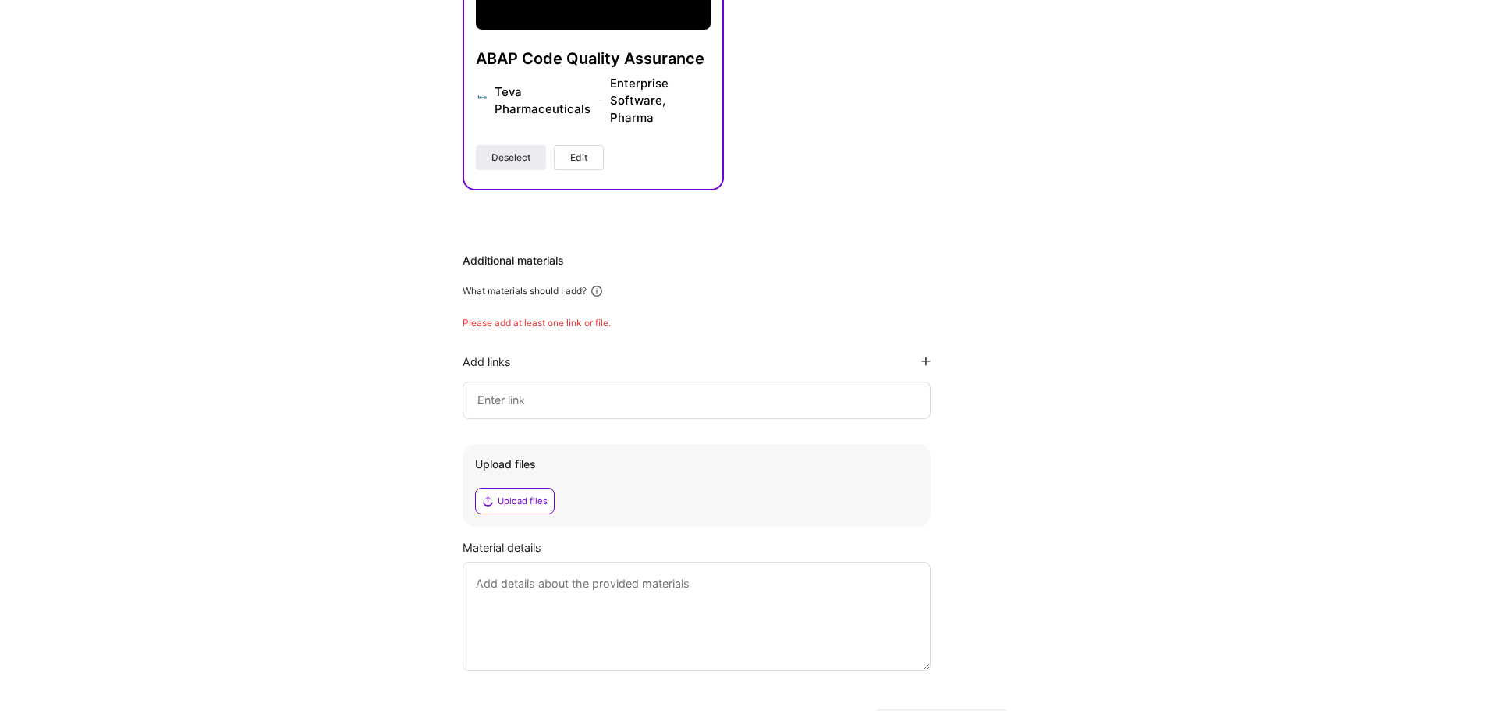
click at [523, 402] on input at bounding box center [697, 400] width 442 height 19
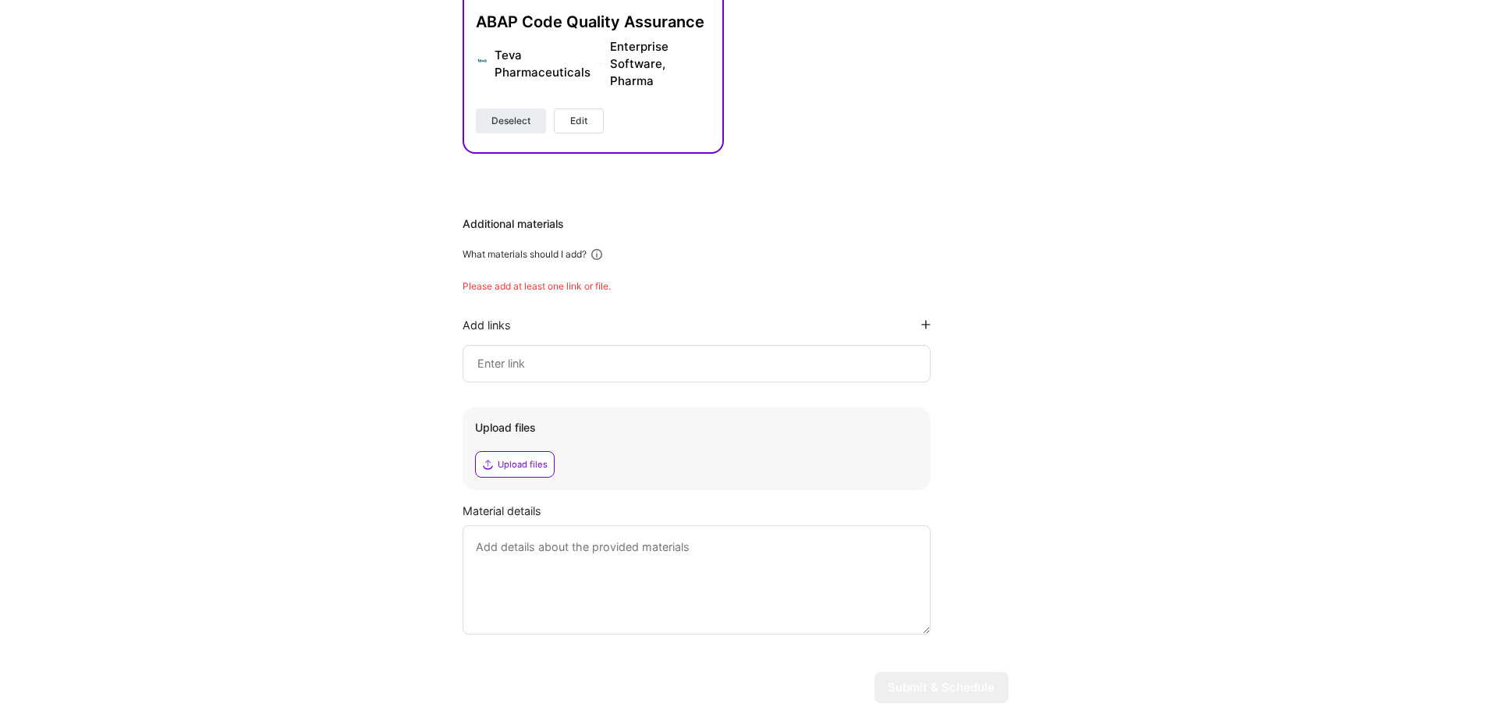
scroll to position [1114, 0]
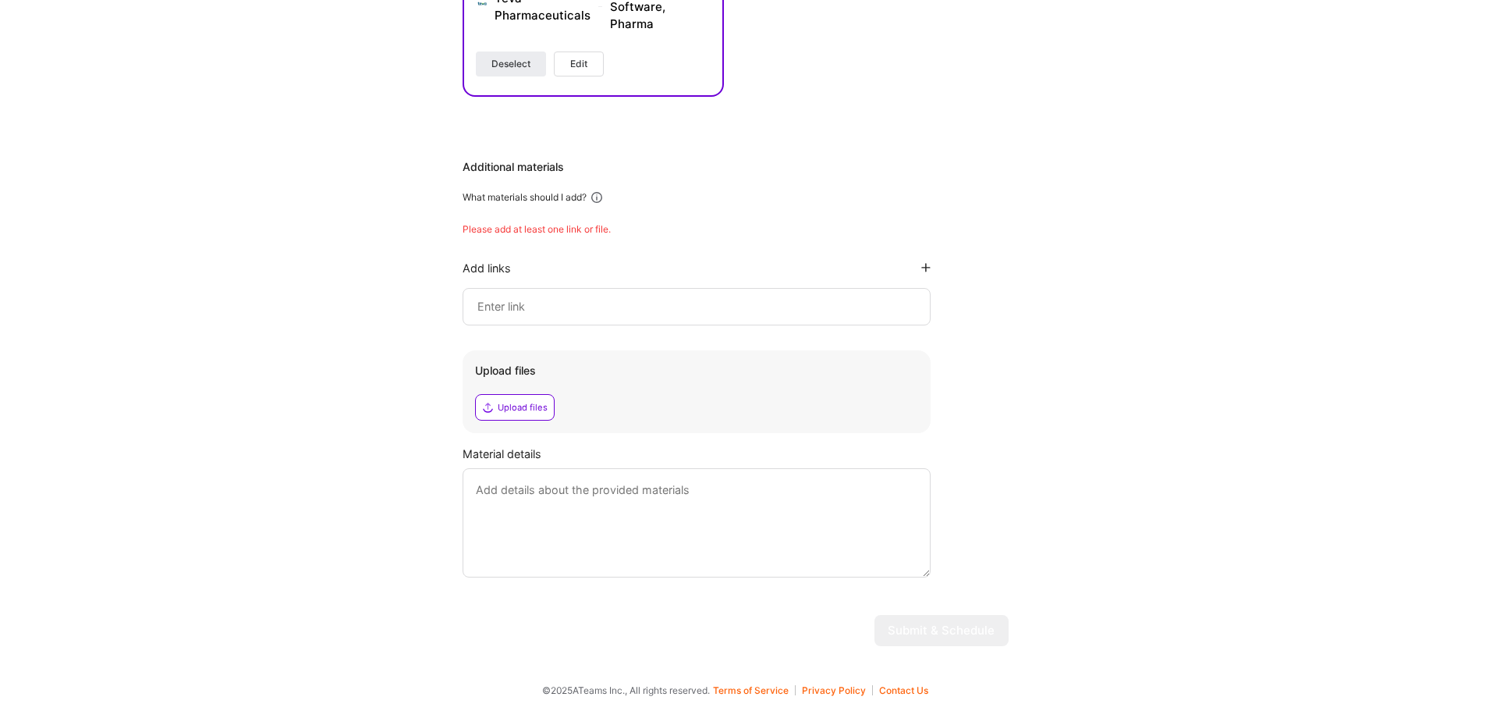
click at [521, 313] on input at bounding box center [697, 306] width 442 height 19
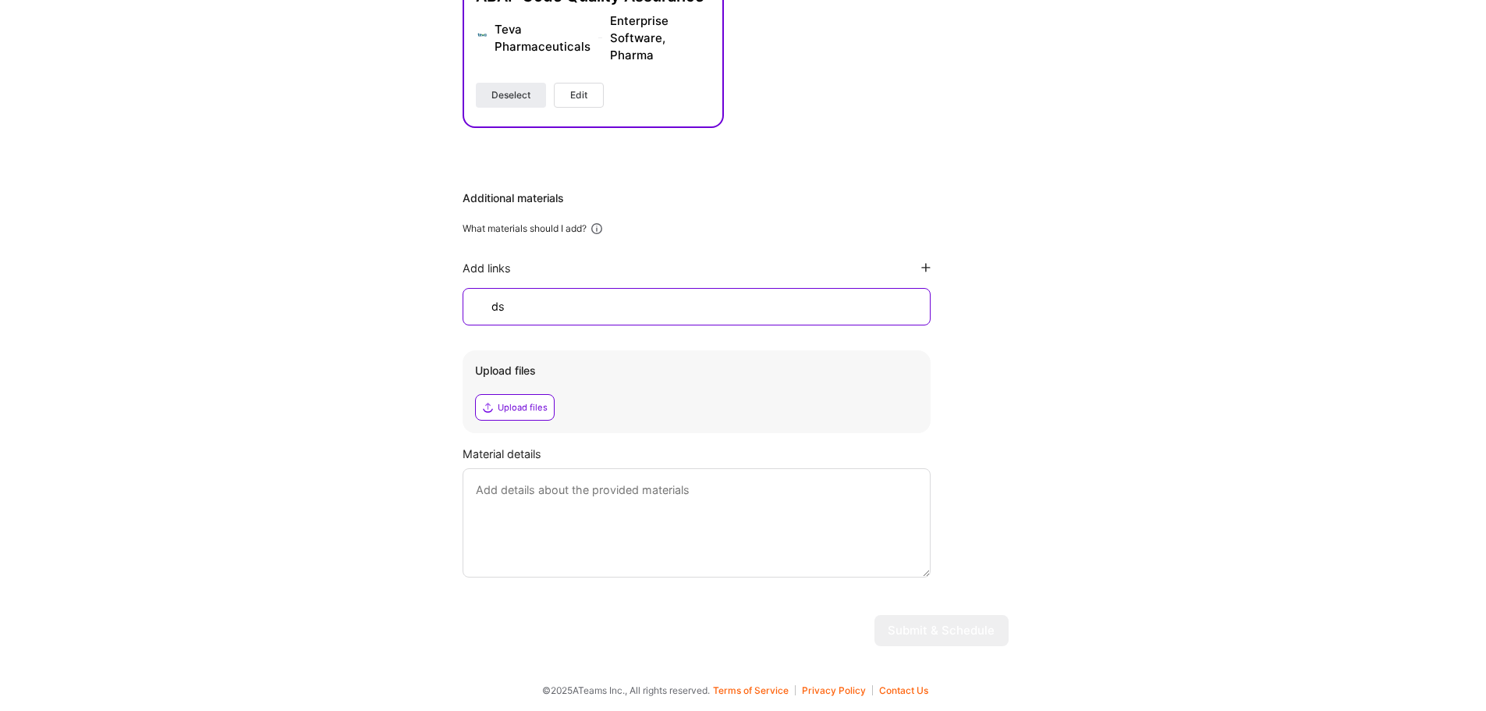
type input "dsd"
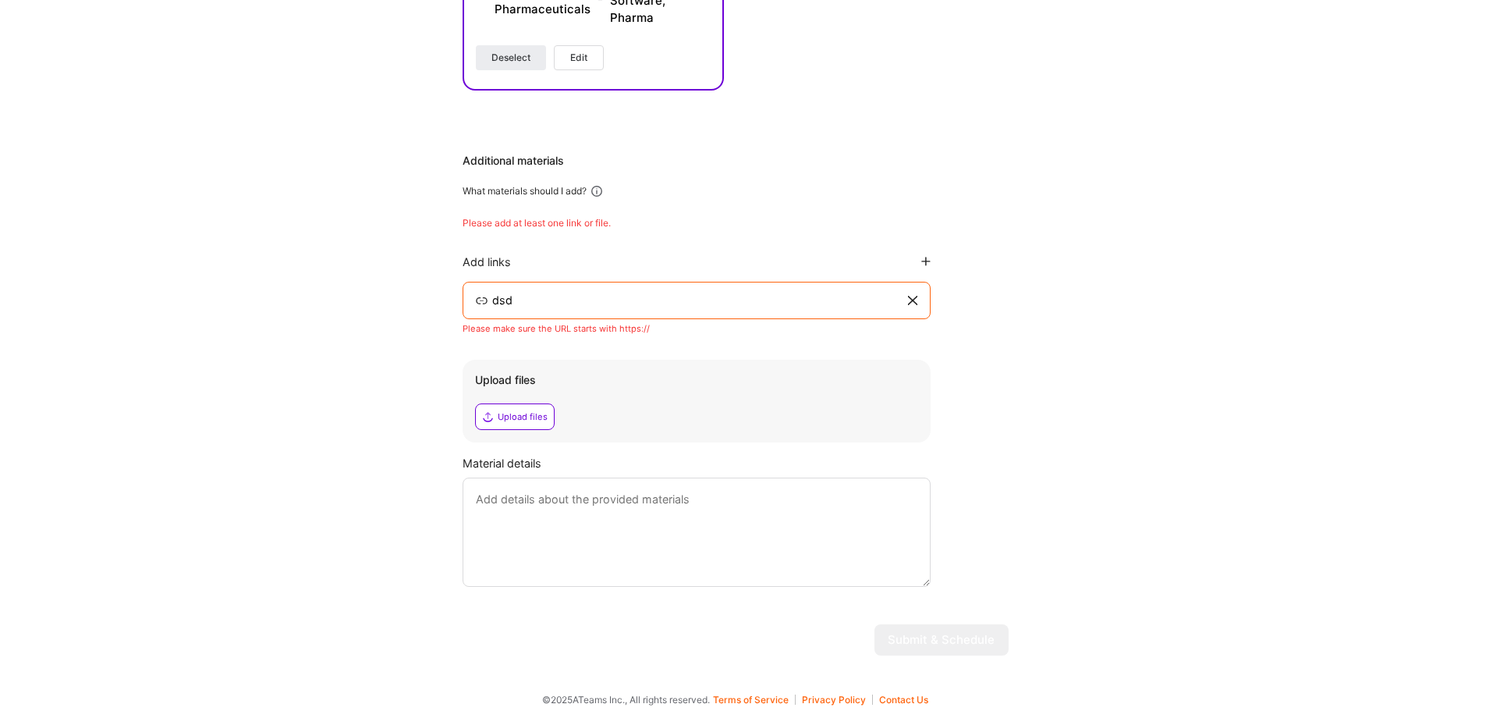
drag, startPoint x: 538, startPoint y: 304, endPoint x: 469, endPoint y: 311, distance: 69.0
click at [469, 311] on div "dsd" at bounding box center [697, 300] width 468 height 37
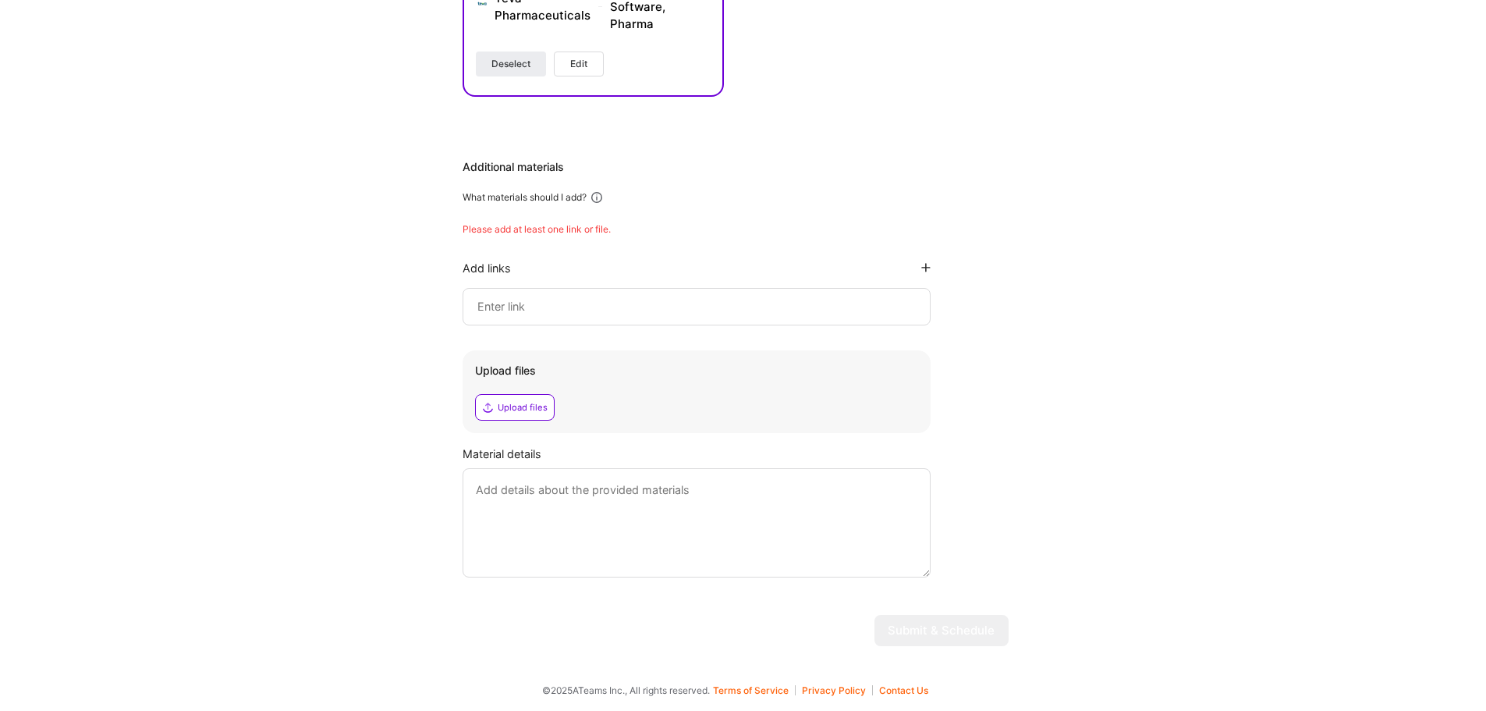
click at [522, 404] on div "Upload files" at bounding box center [523, 407] width 50 height 12
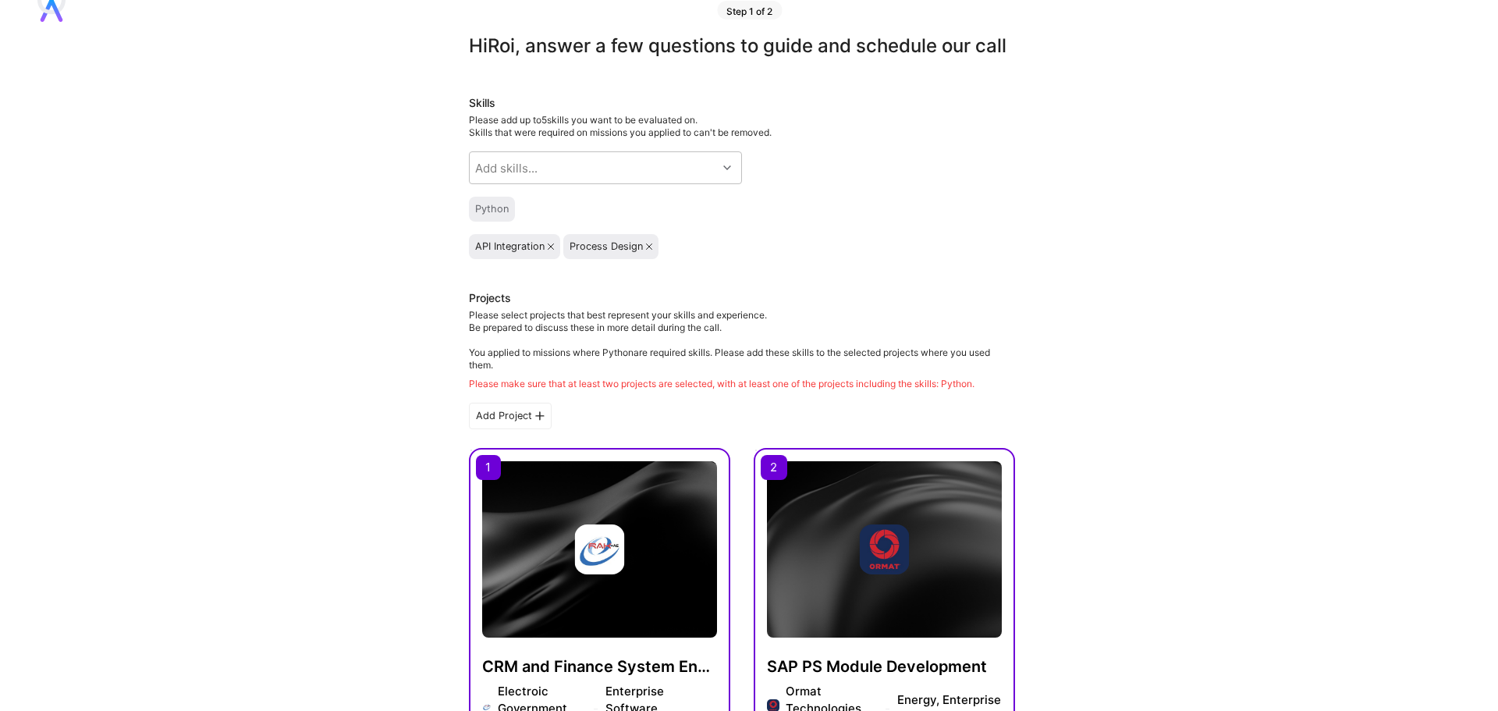
scroll to position [0, 0]
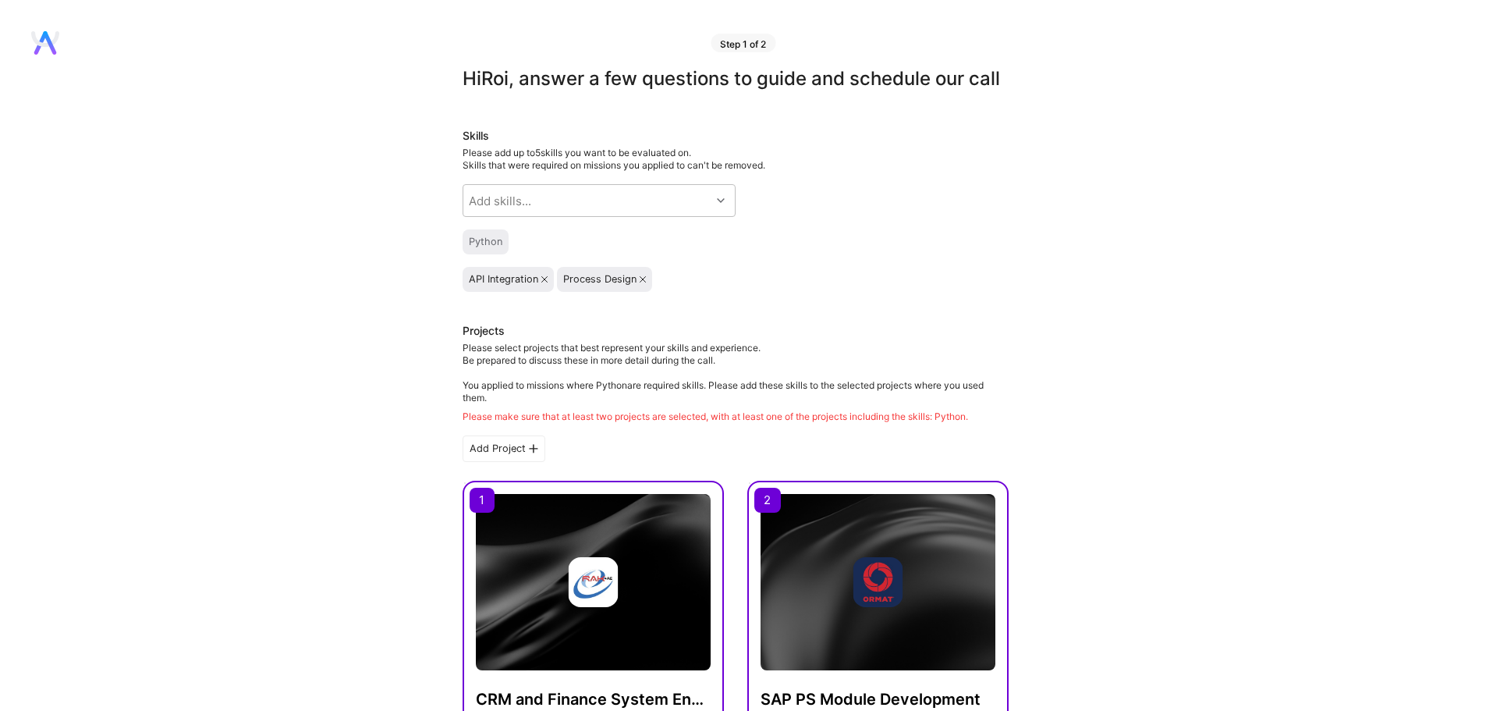
click at [535, 517] on div "CRM and Finance System Enhancement Electroic Government Authority Enterprise So…" at bounding box center [593, 656] width 261 height 350
click at [512, 462] on div "Add Project" at bounding box center [504, 448] width 83 height 27
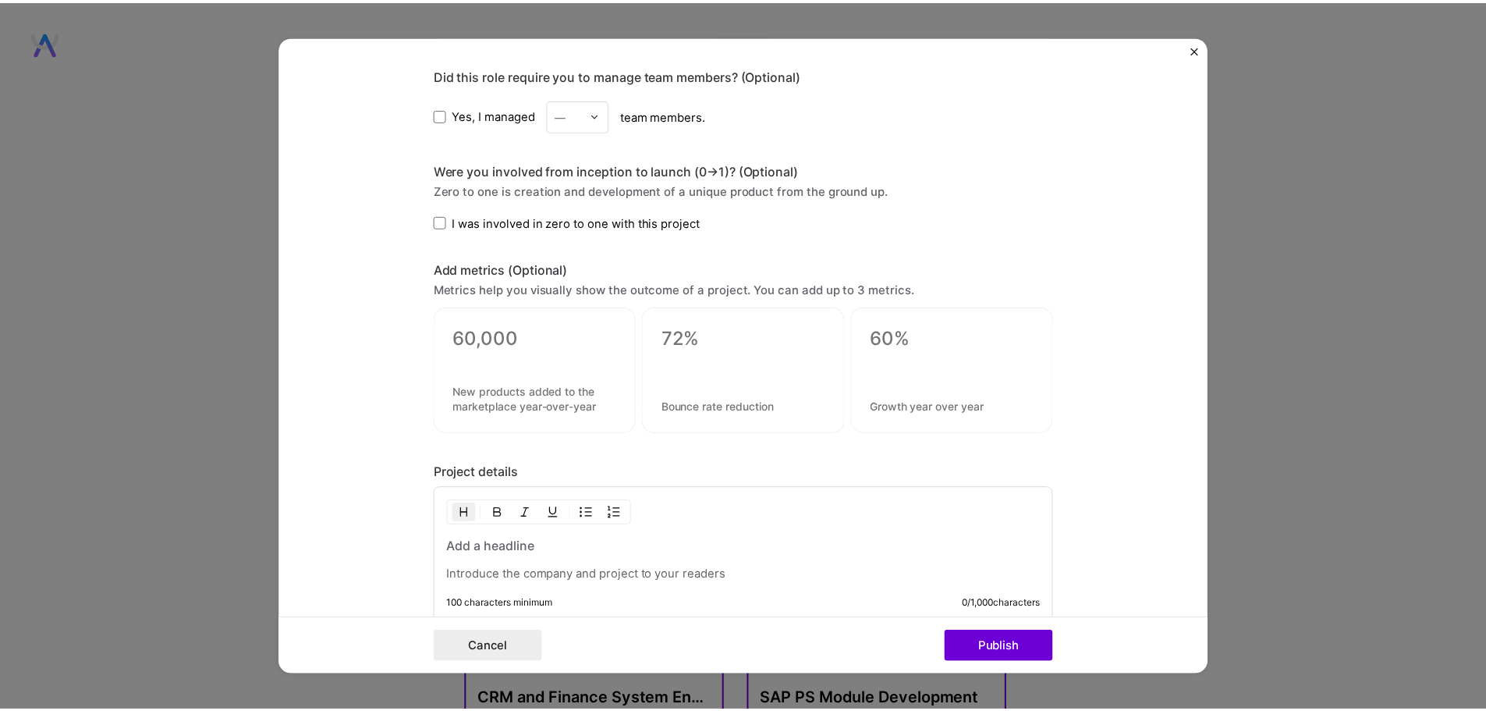
scroll to position [1014, 0]
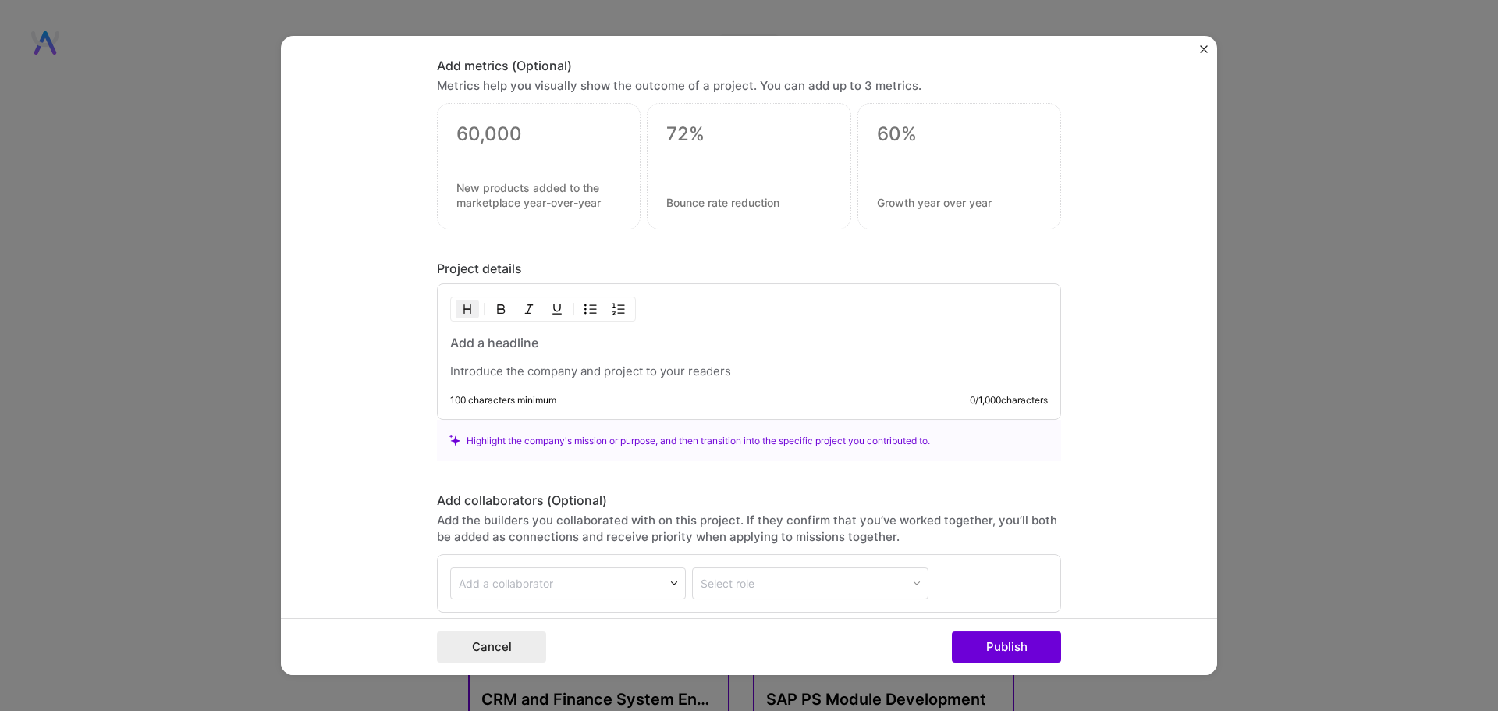
click at [1205, 48] on img "Close" at bounding box center [1204, 49] width 8 height 8
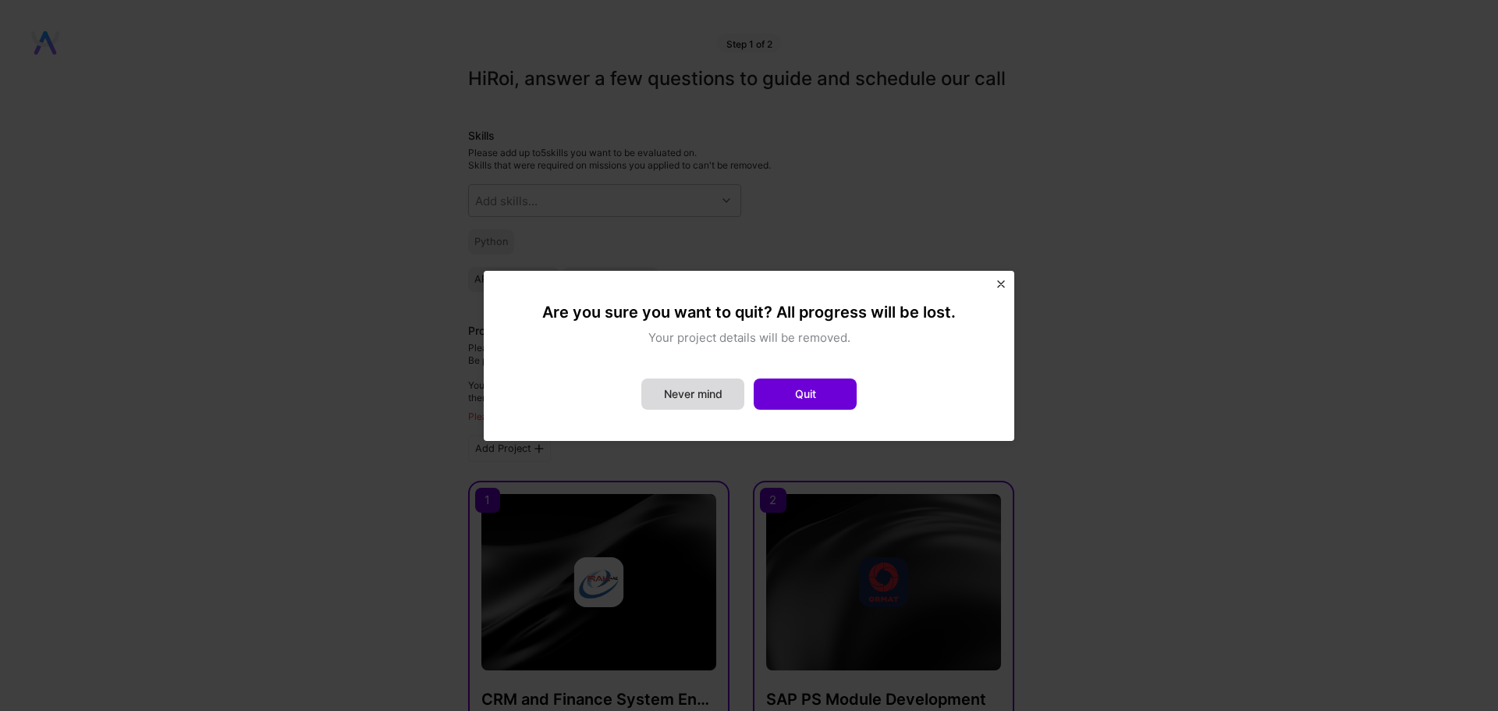
click at [705, 387] on button "Never mind" at bounding box center [692, 393] width 103 height 31
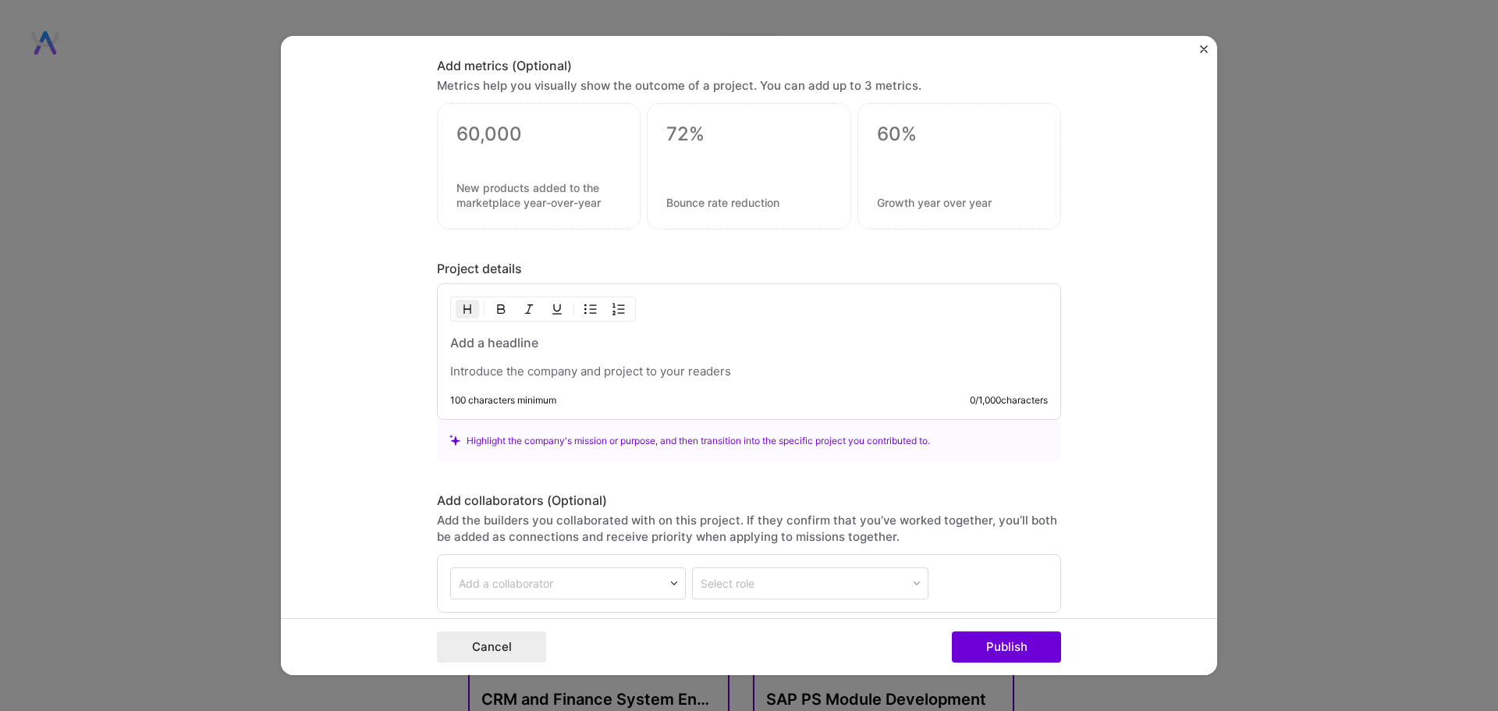
click at [1203, 48] on img "Close" at bounding box center [1204, 49] width 8 height 8
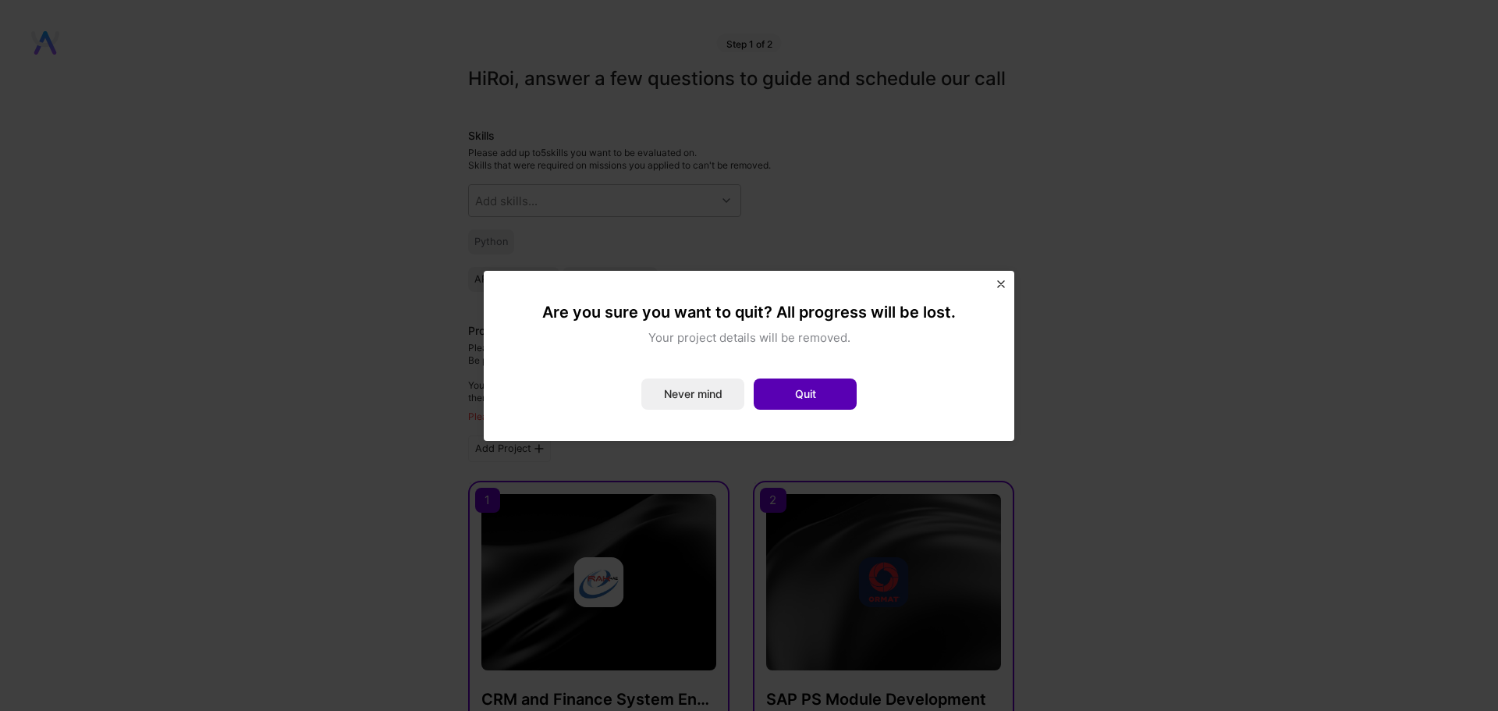
click at [823, 389] on button "Quit" at bounding box center [805, 393] width 103 height 31
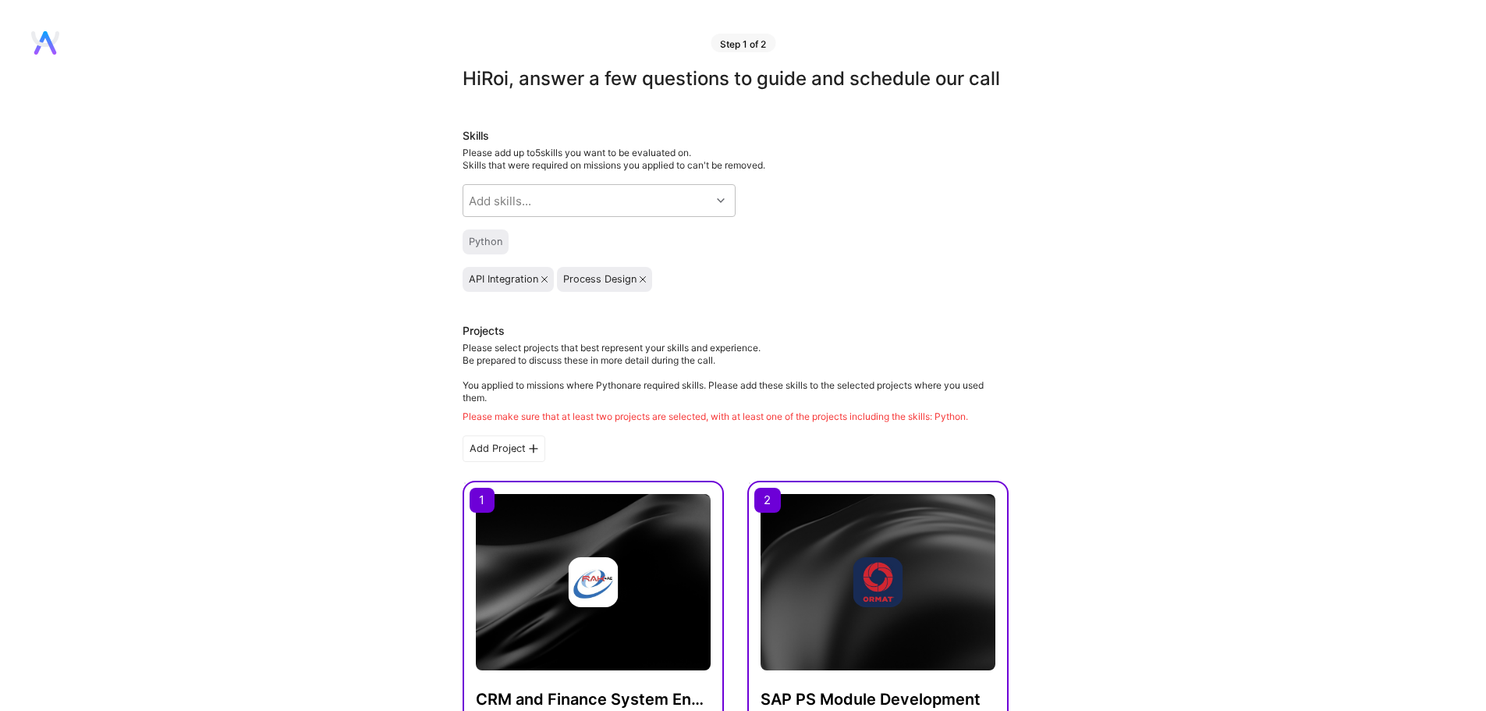
click at [506, 286] on div "API Integration" at bounding box center [503, 279] width 69 height 12
click at [483, 248] on div "Python" at bounding box center [486, 242] width 34 height 12
click at [574, 216] on div "Add skills..." at bounding box center [586, 200] width 247 height 31
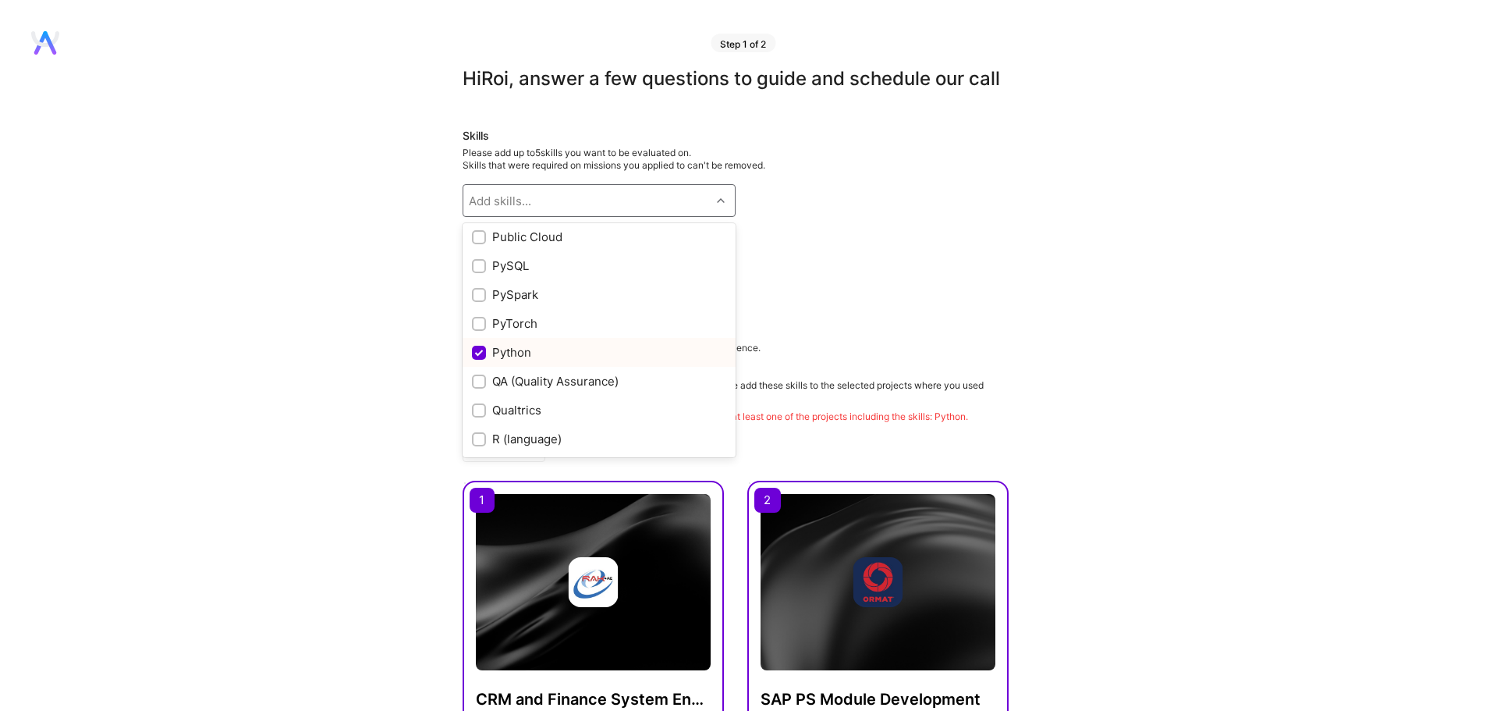
scroll to position [6472, 0]
click at [483, 360] on input "checkbox" at bounding box center [481, 353] width 14 height 14
checkbox input "true"
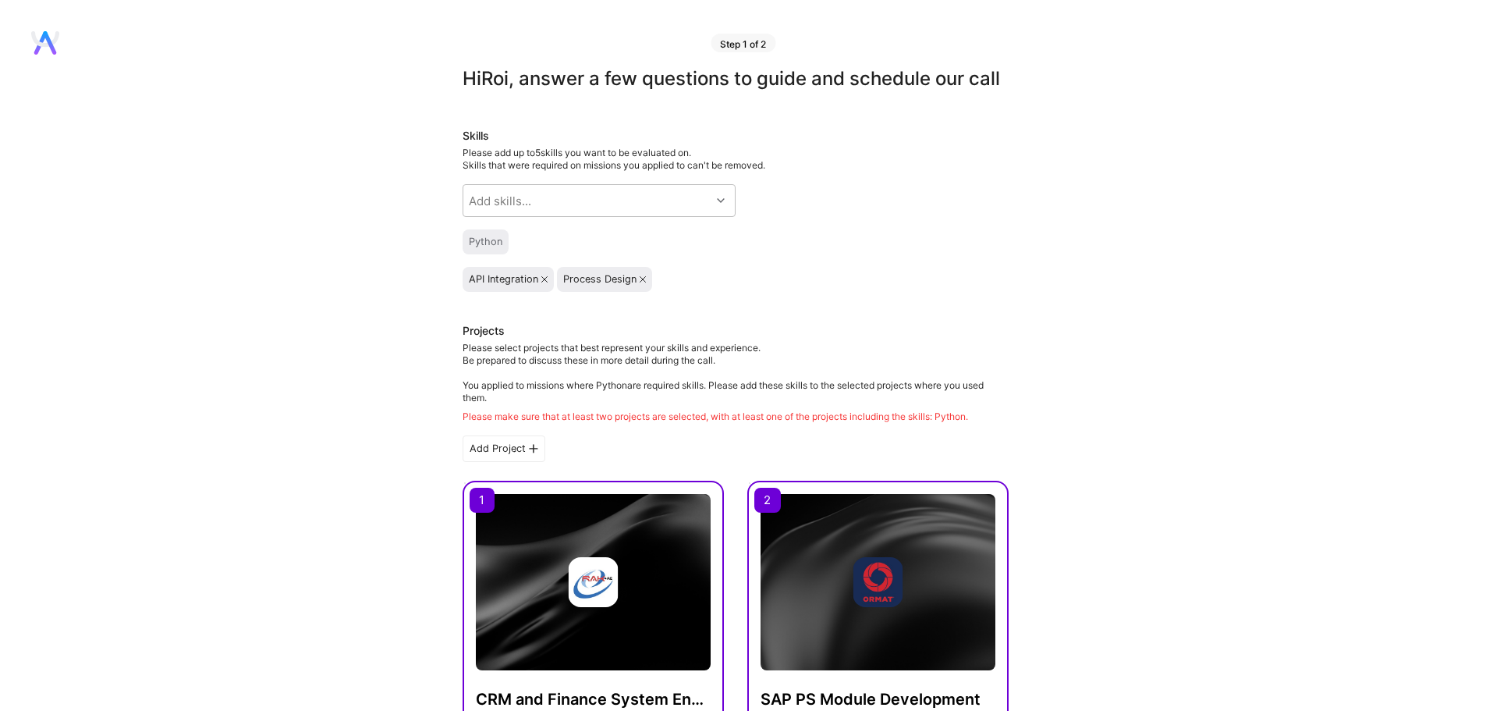
click at [935, 291] on div "API Integration Process Design" at bounding box center [736, 279] width 546 height 25
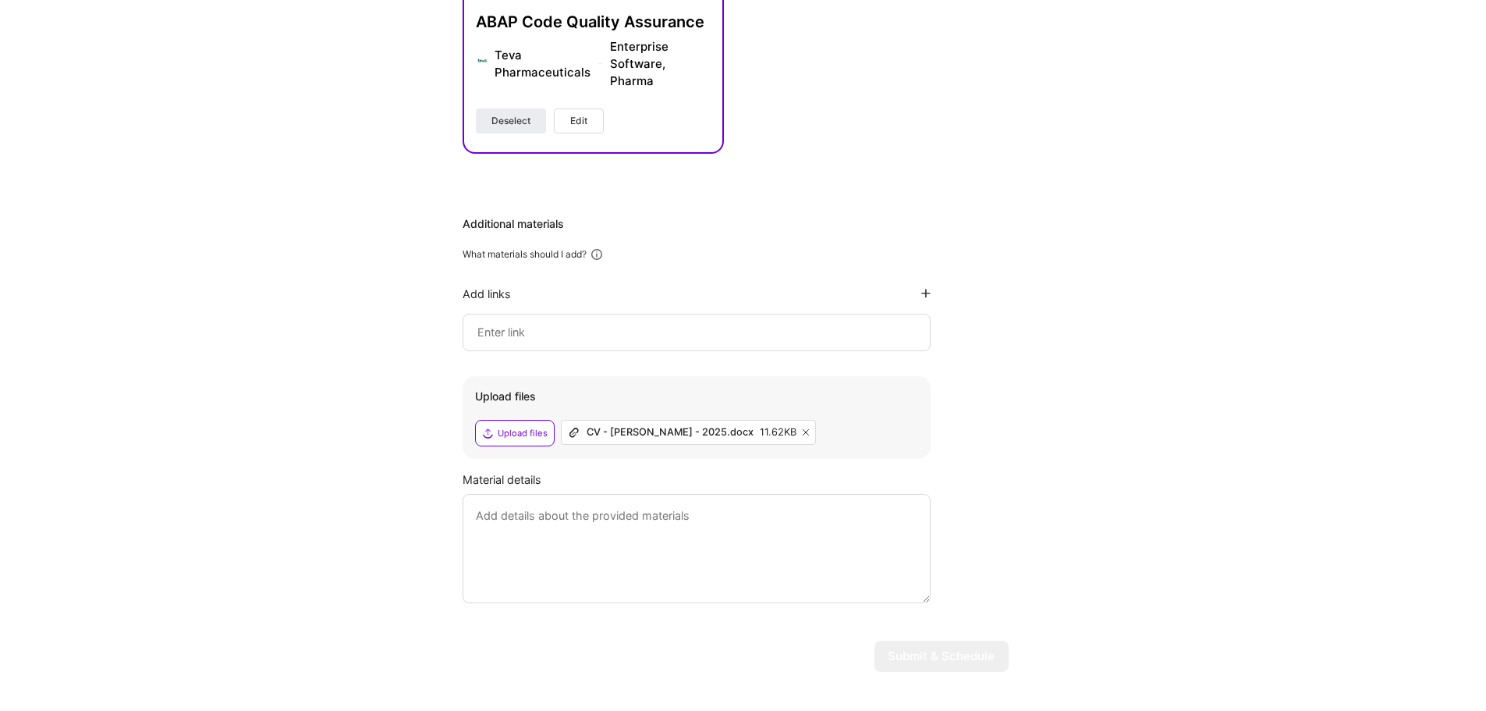
scroll to position [1083, 0]
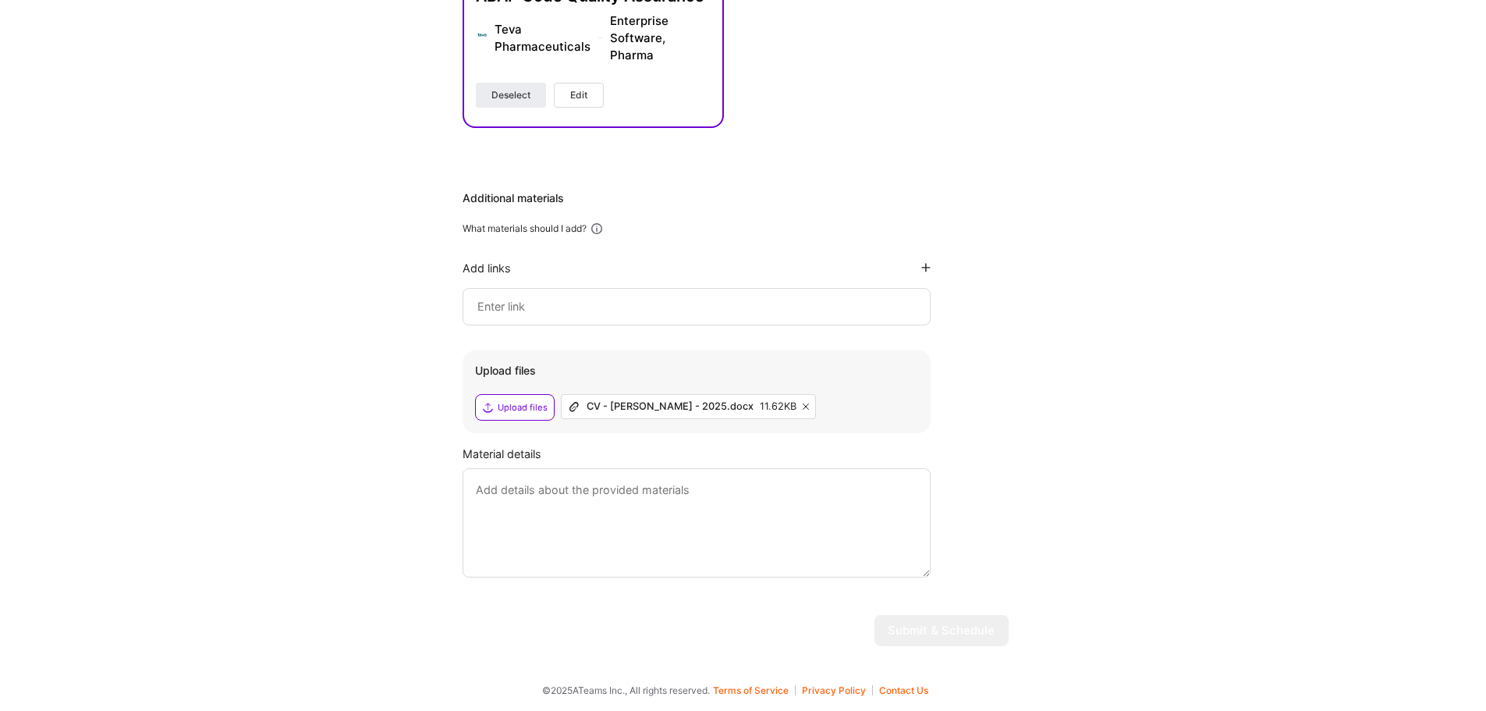
click at [615, 501] on textarea at bounding box center [697, 522] width 468 height 109
type textarea "SAP is a closed system and i can't share code samples from inside the system as…"
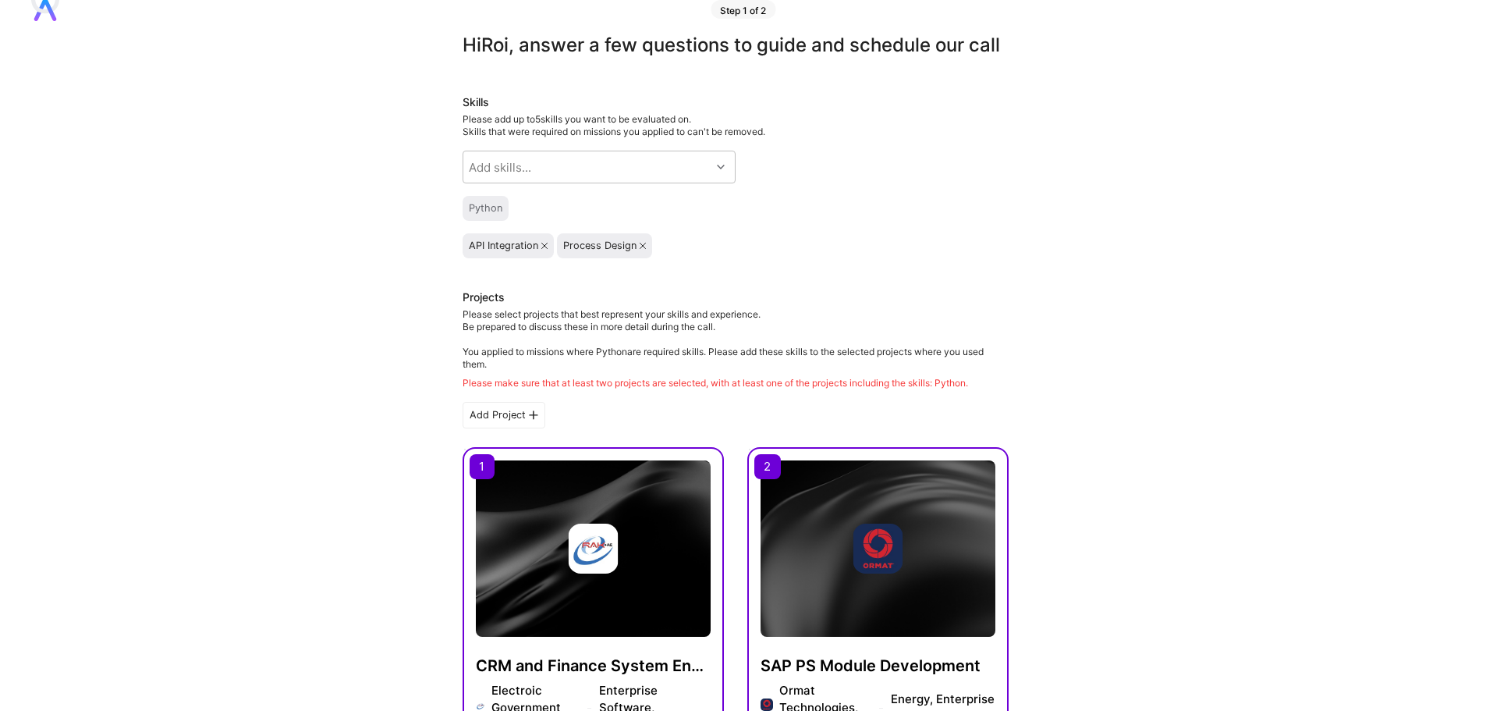
scroll to position [0, 0]
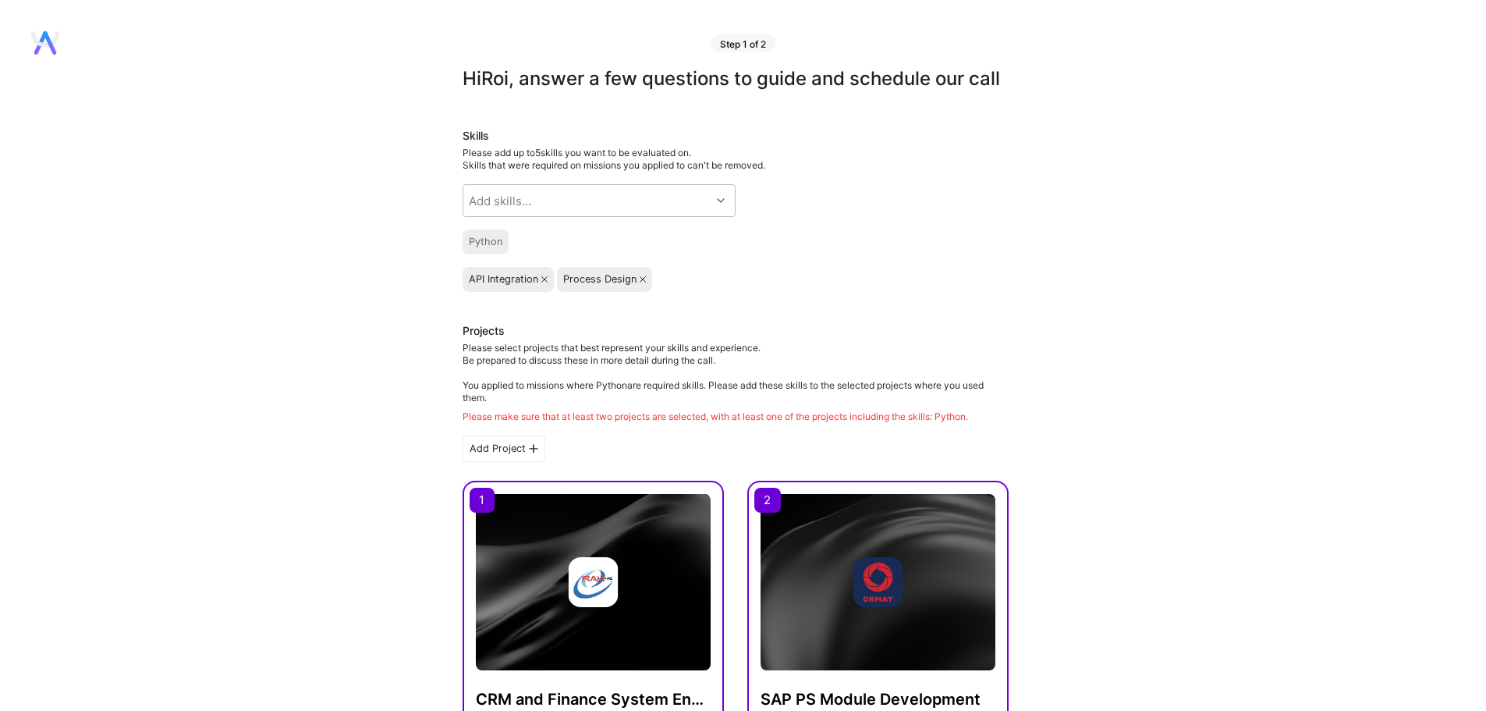
click at [768, 522] on div "SAP PS Module Development Ormat Technologies, Inc. Energy, Enterprise Software …" at bounding box center [878, 656] width 261 height 350
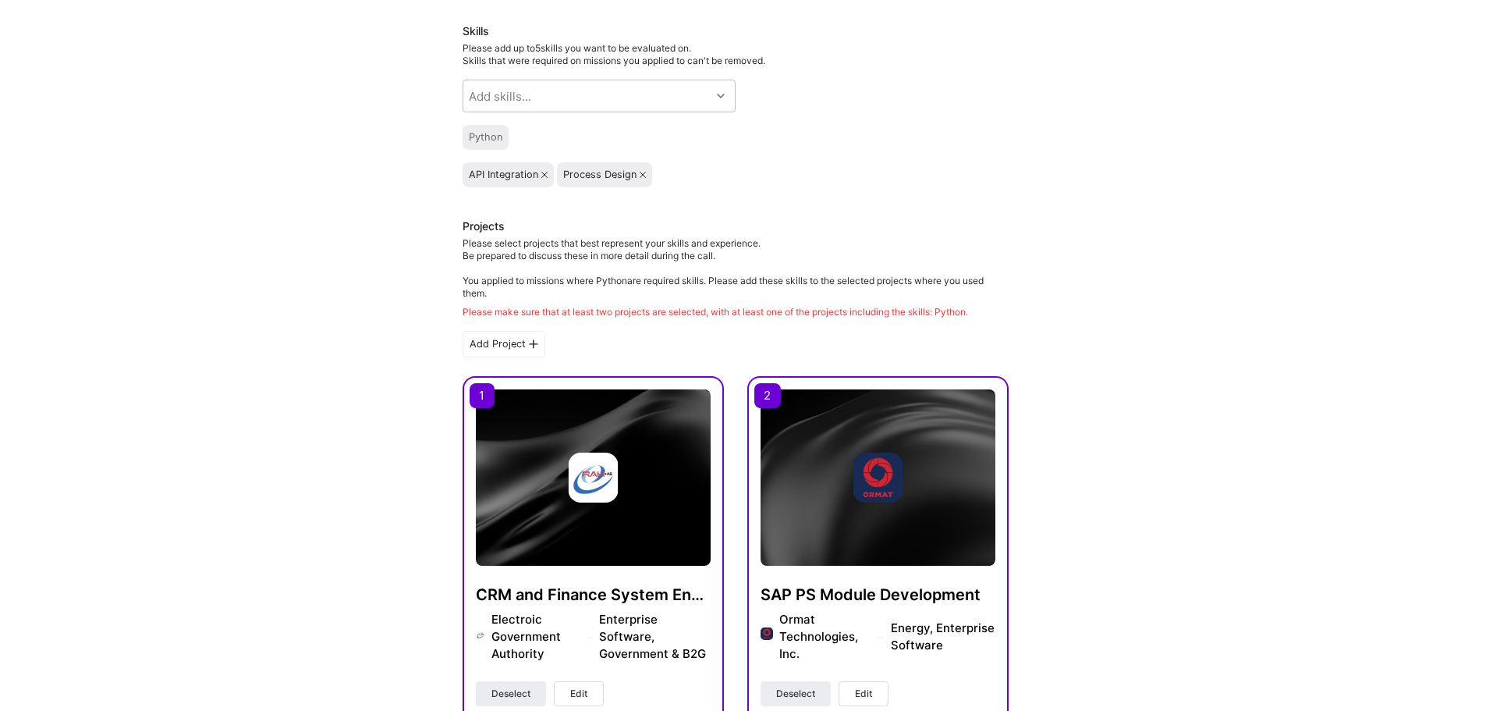
scroll to position [234, 0]
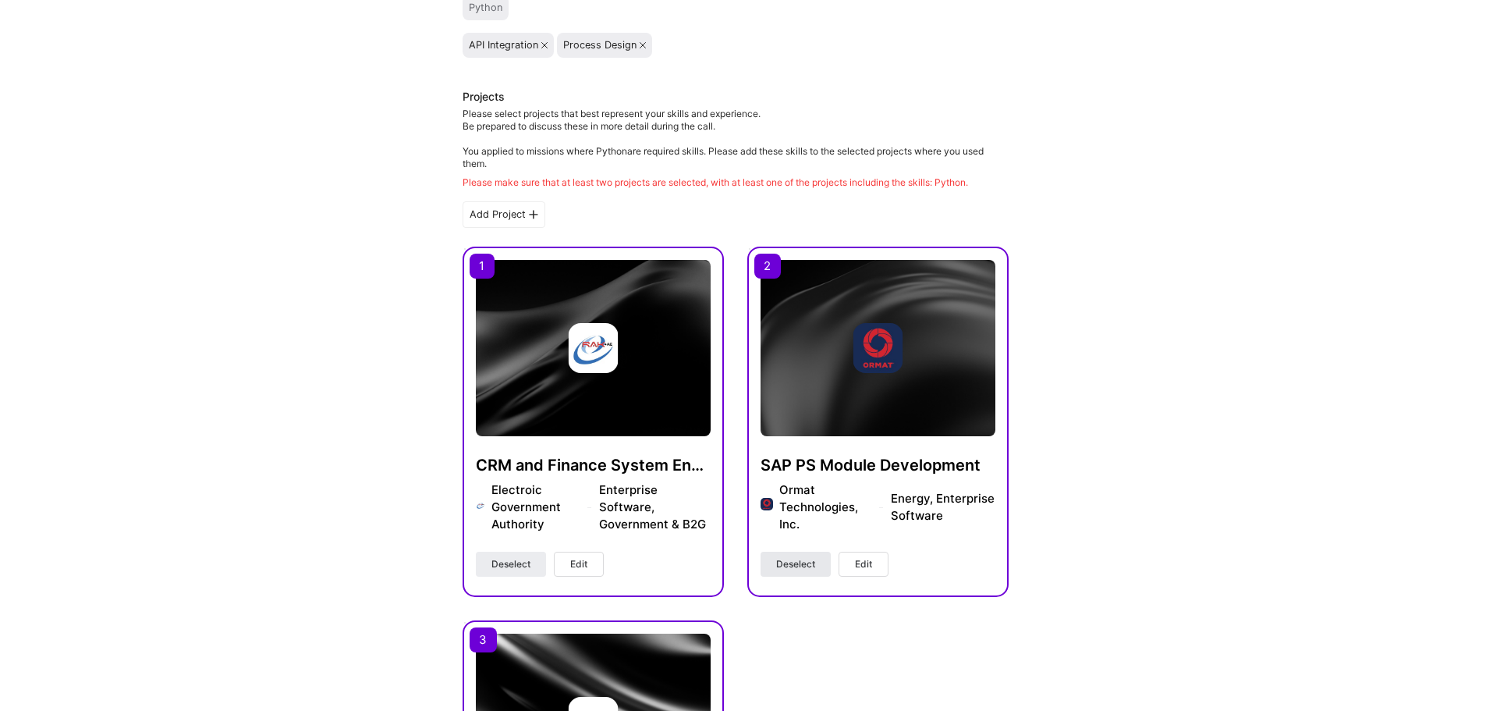
click at [810, 571] on span "Deselect" at bounding box center [795, 564] width 39 height 14
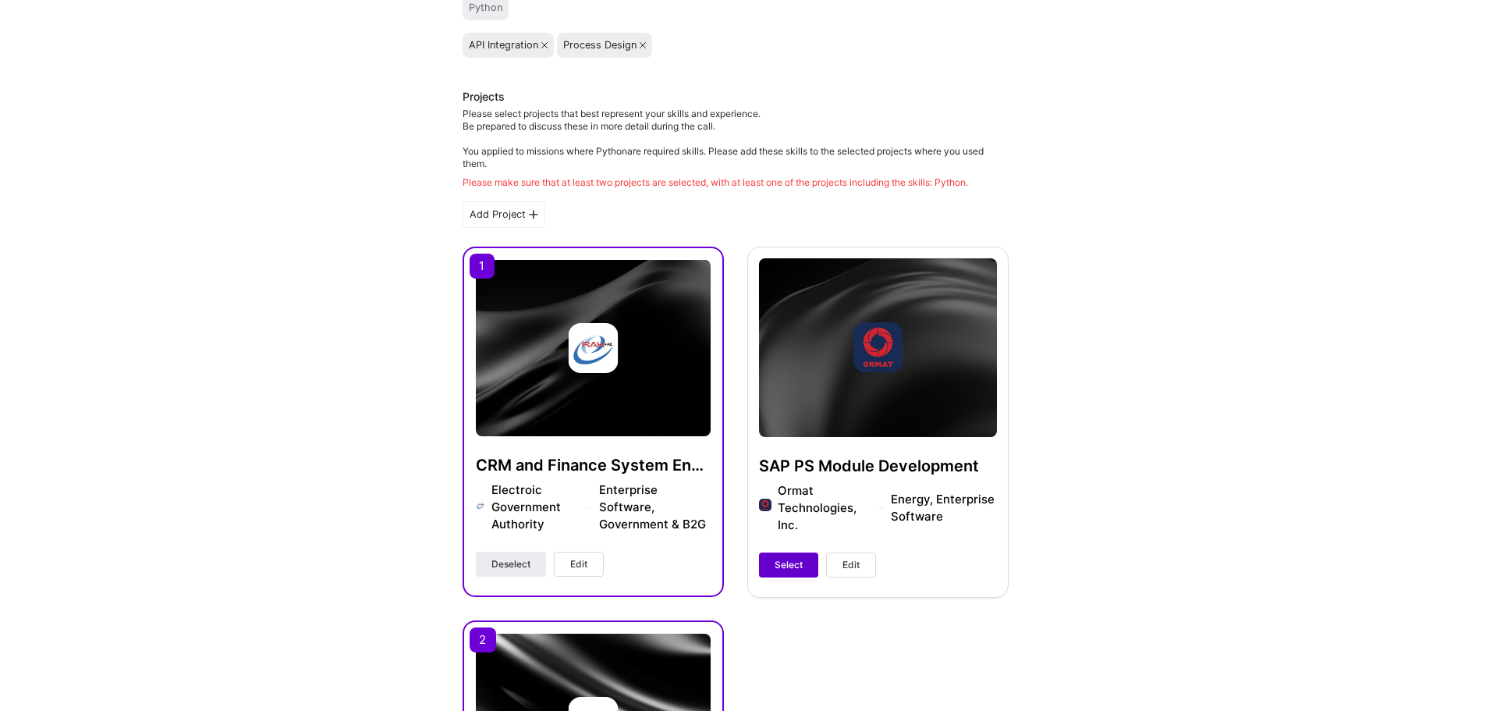
click at [787, 572] on span "Select" at bounding box center [789, 565] width 28 height 14
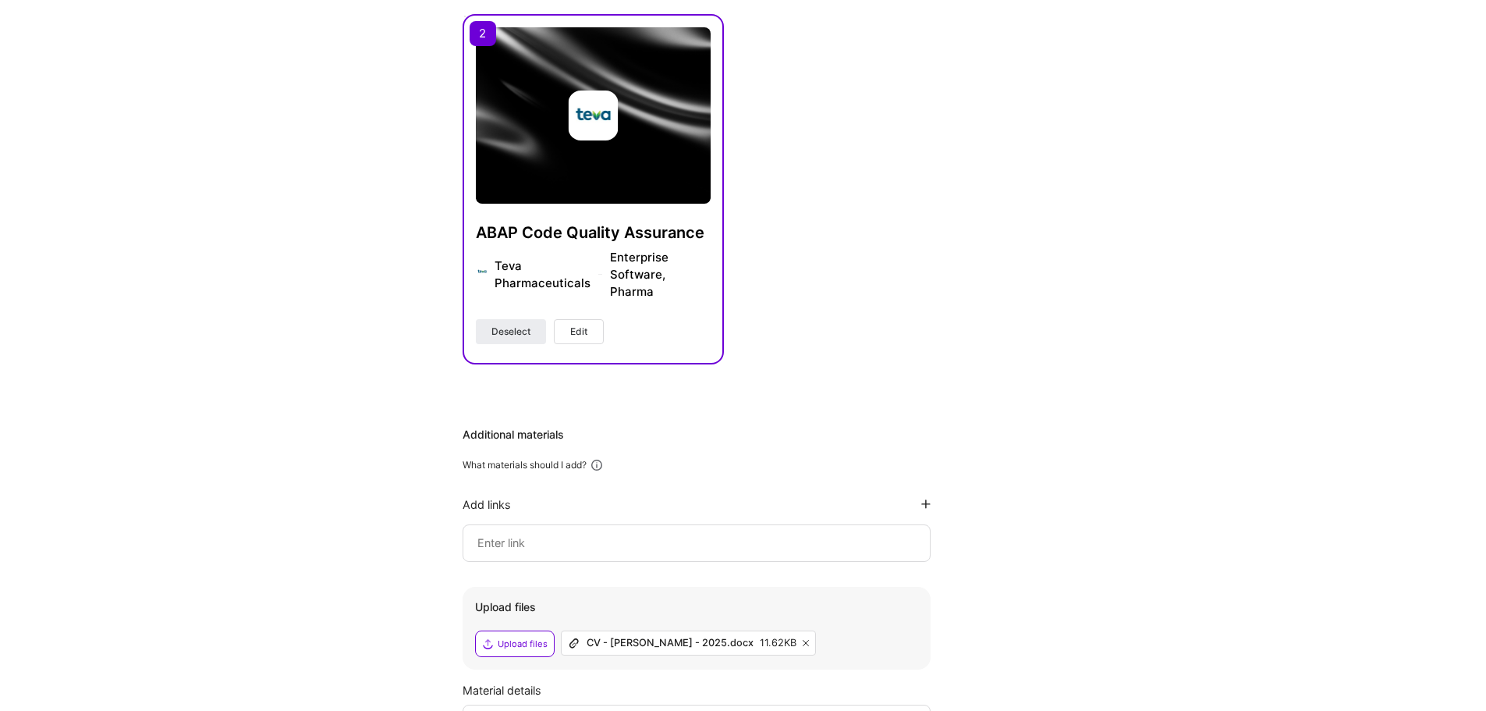
scroll to position [1005, 0]
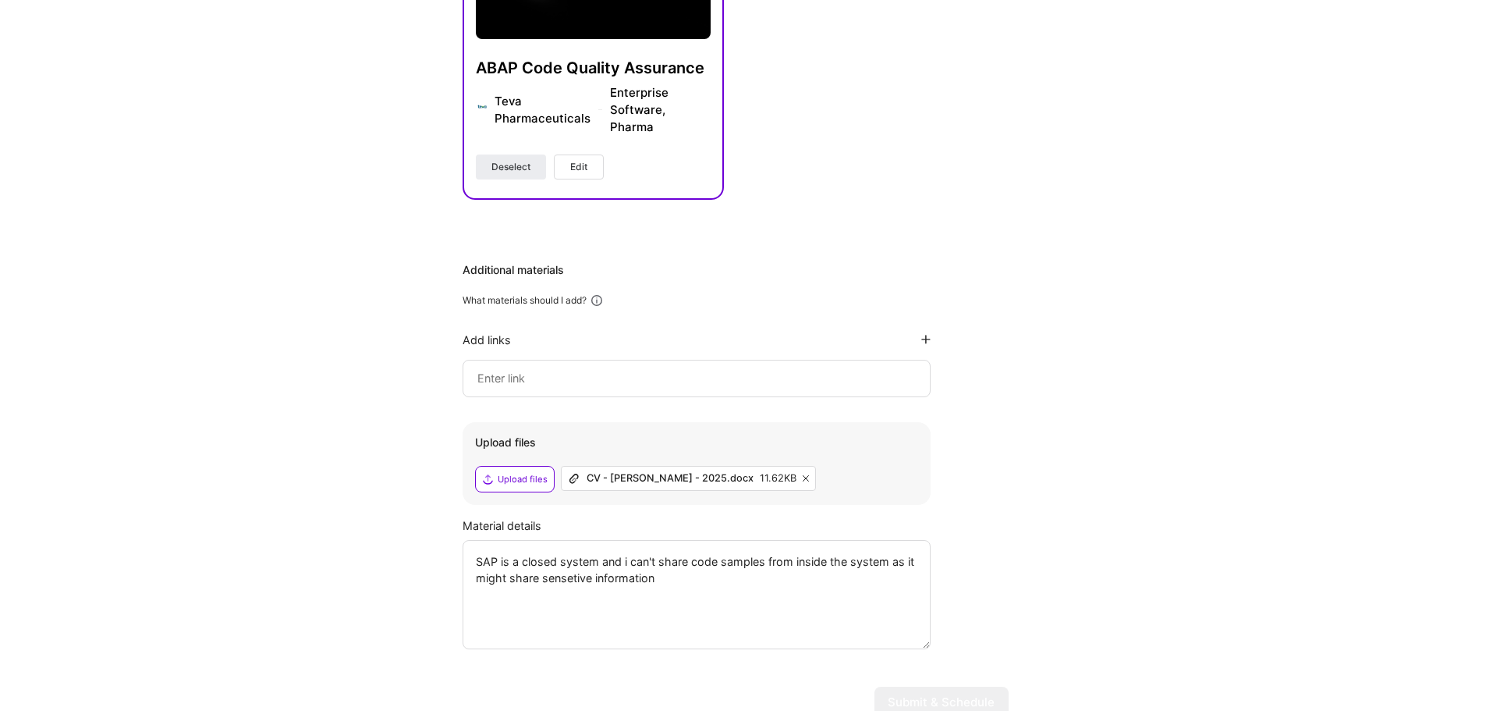
click at [531, 485] on div "Upload files" at bounding box center [523, 479] width 50 height 12
click at [803, 481] on icon at bounding box center [806, 478] width 6 height 6
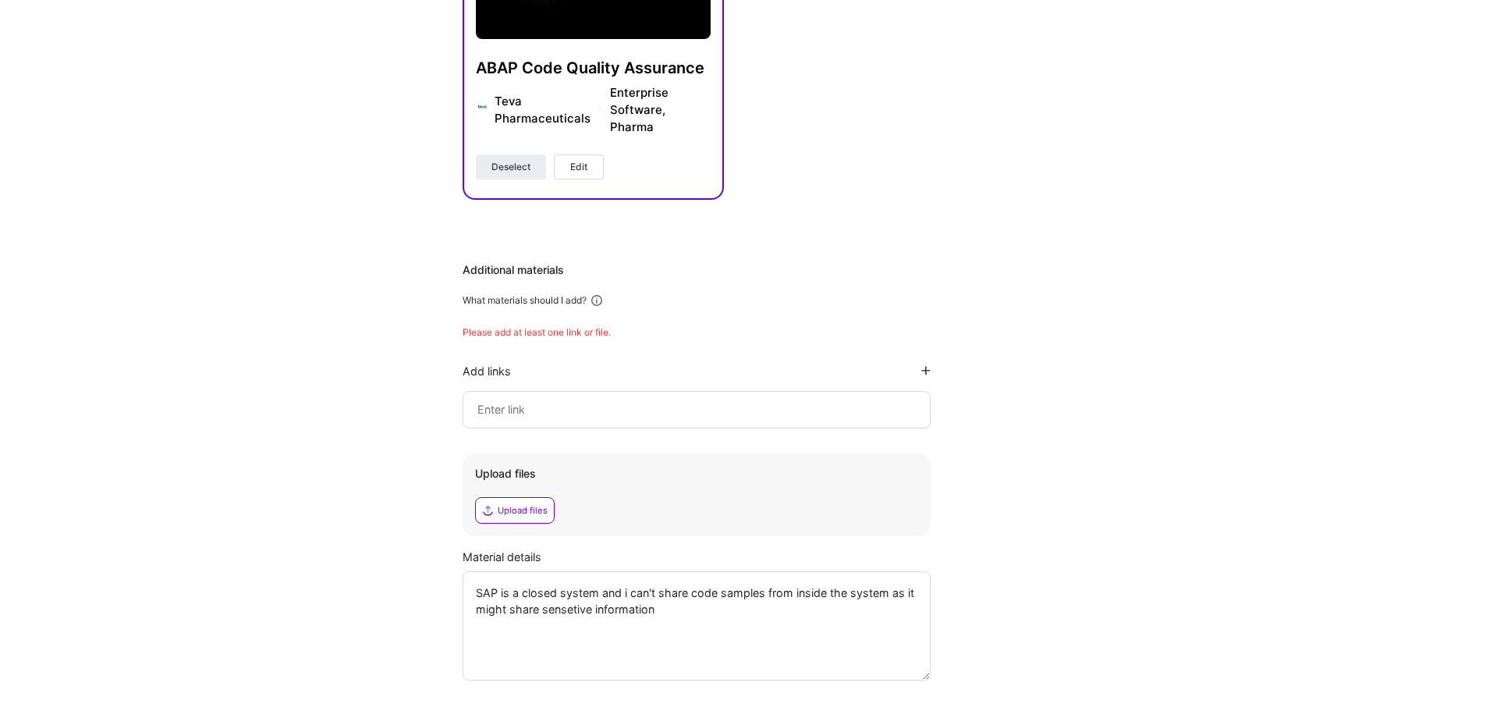
click at [533, 517] on div "Upload files" at bounding box center [523, 510] width 50 height 12
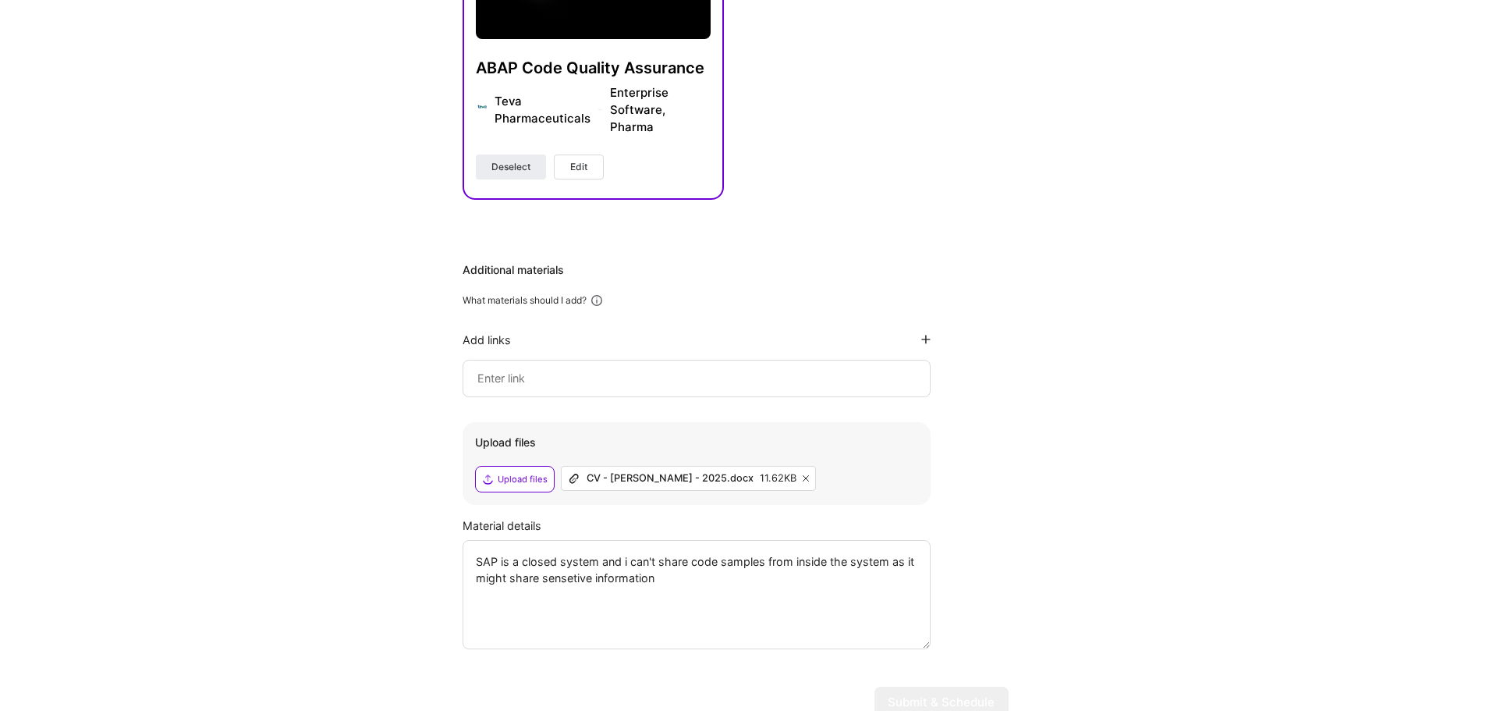
click at [537, 485] on div "Upload files" at bounding box center [523, 479] width 50 height 12
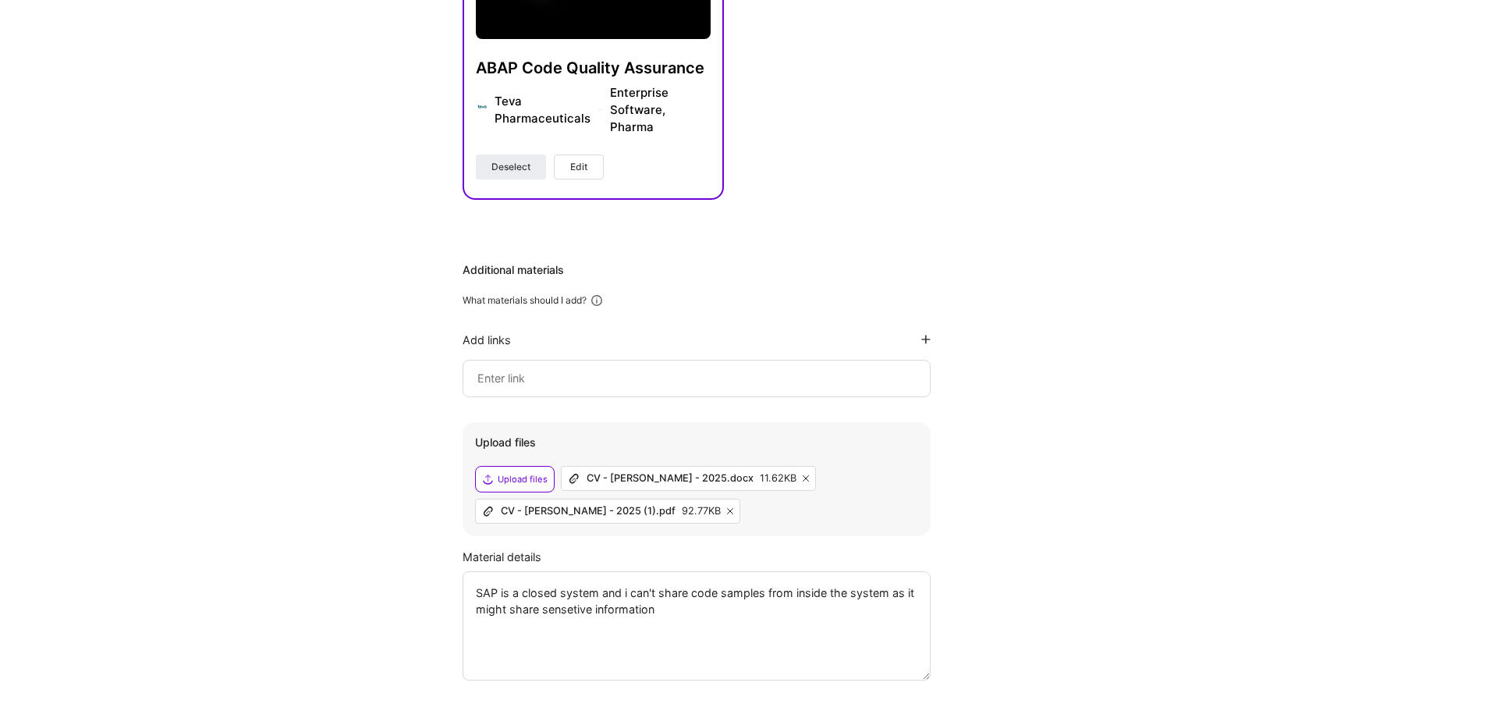
click at [803, 481] on icon at bounding box center [806, 478] width 6 height 6
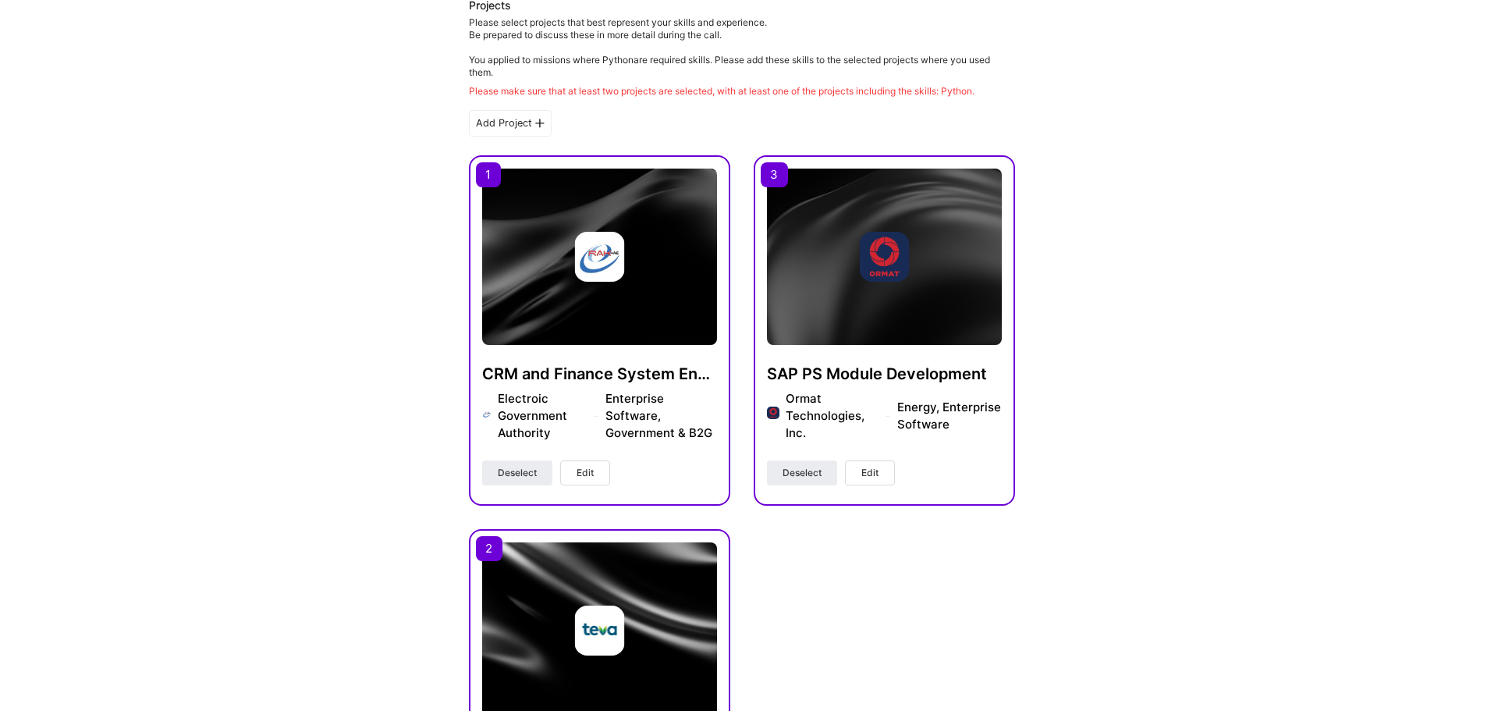
scroll to position [303, 0]
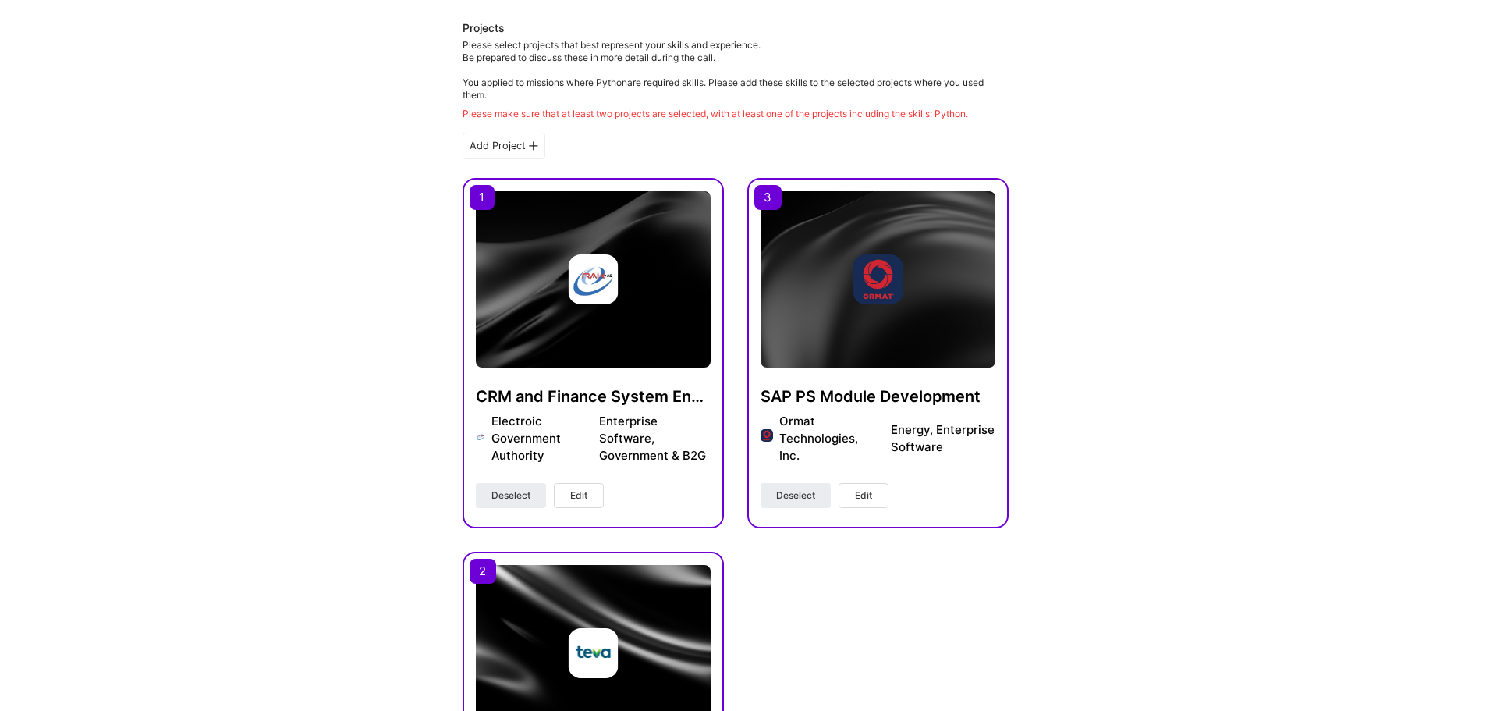
click at [490, 218] on div "CRM and Finance System Enhancement Electroic Government Authority Enterprise So…" at bounding box center [593, 353] width 261 height 350
click at [772, 218] on div "SAP PS Module Development Ormat Technologies, Inc. Energy, Enterprise Software …" at bounding box center [878, 353] width 261 height 350
click at [761, 234] on img at bounding box center [878, 279] width 235 height 176
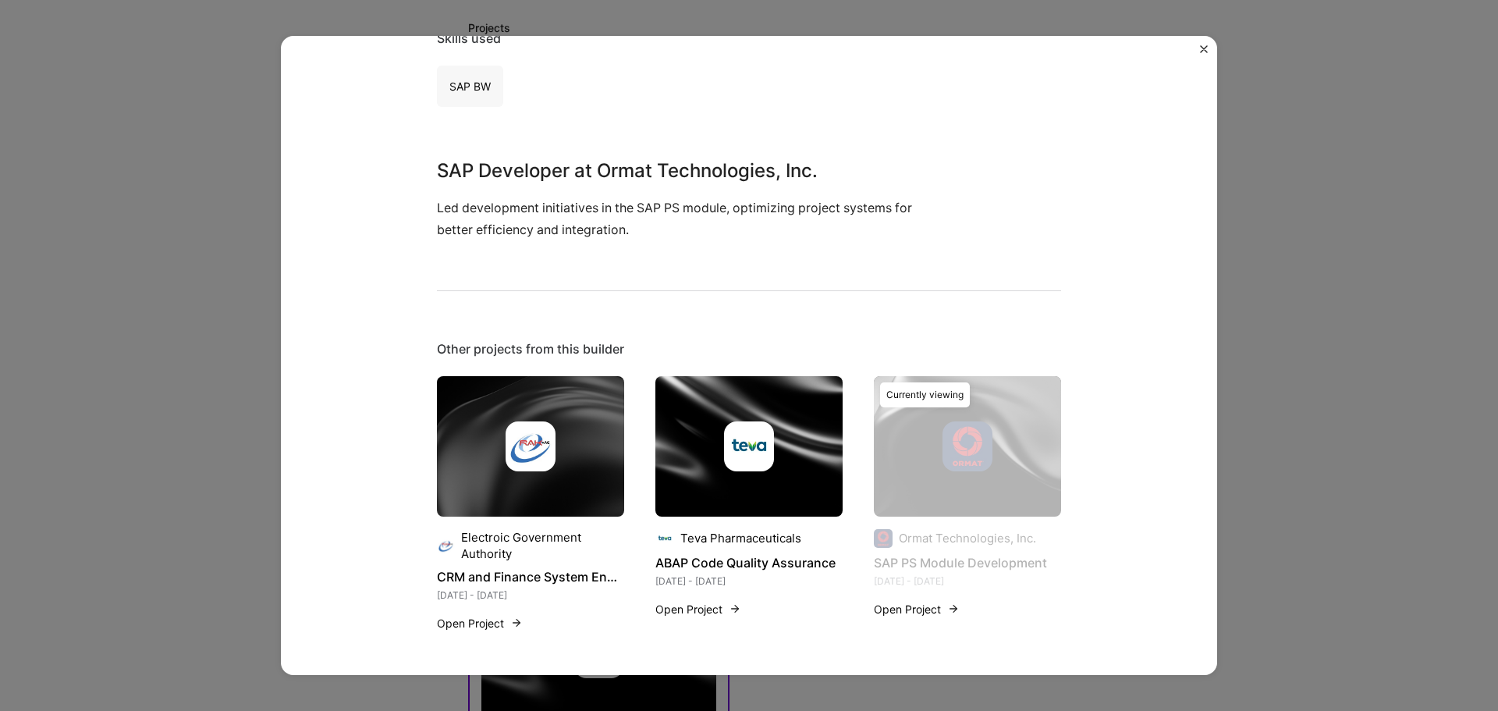
scroll to position [328, 0]
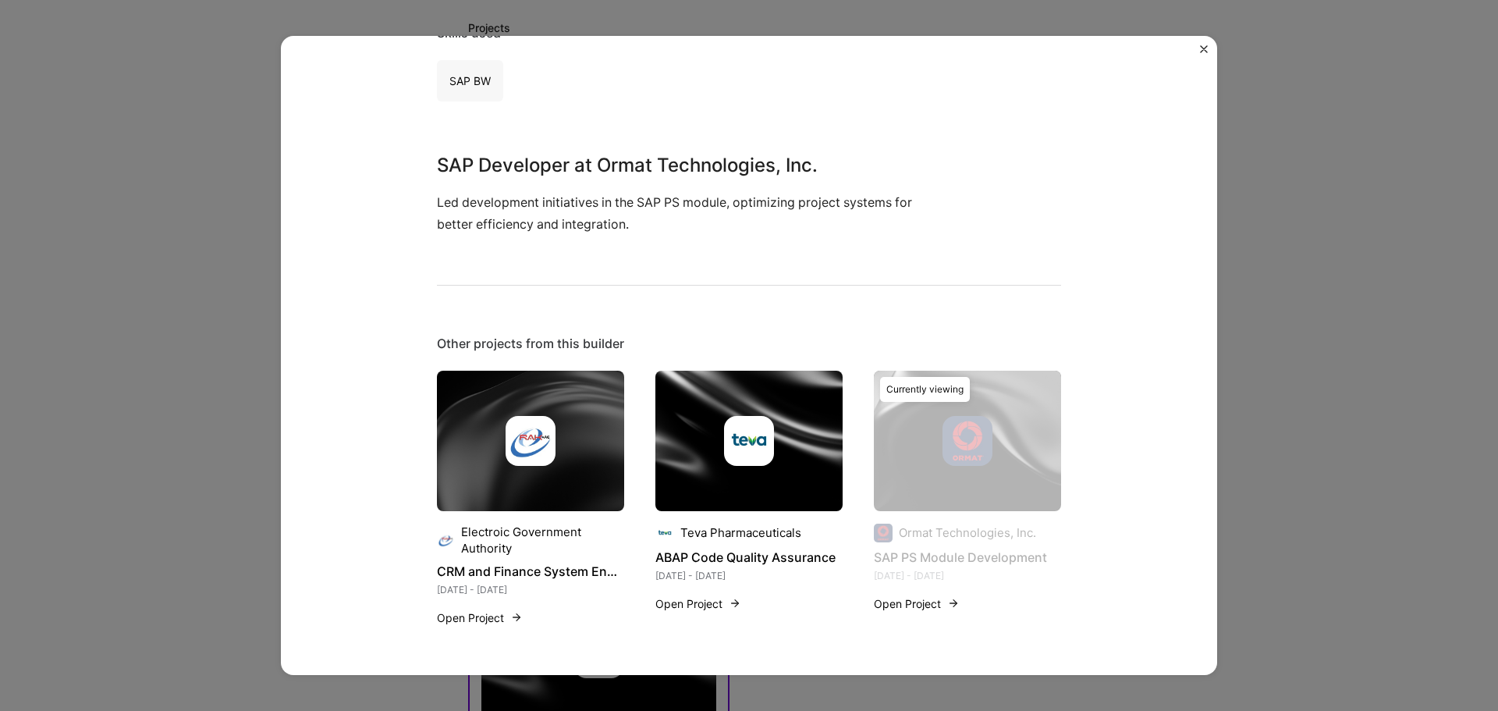
click at [492, 616] on button "Open Project" at bounding box center [480, 617] width 86 height 16
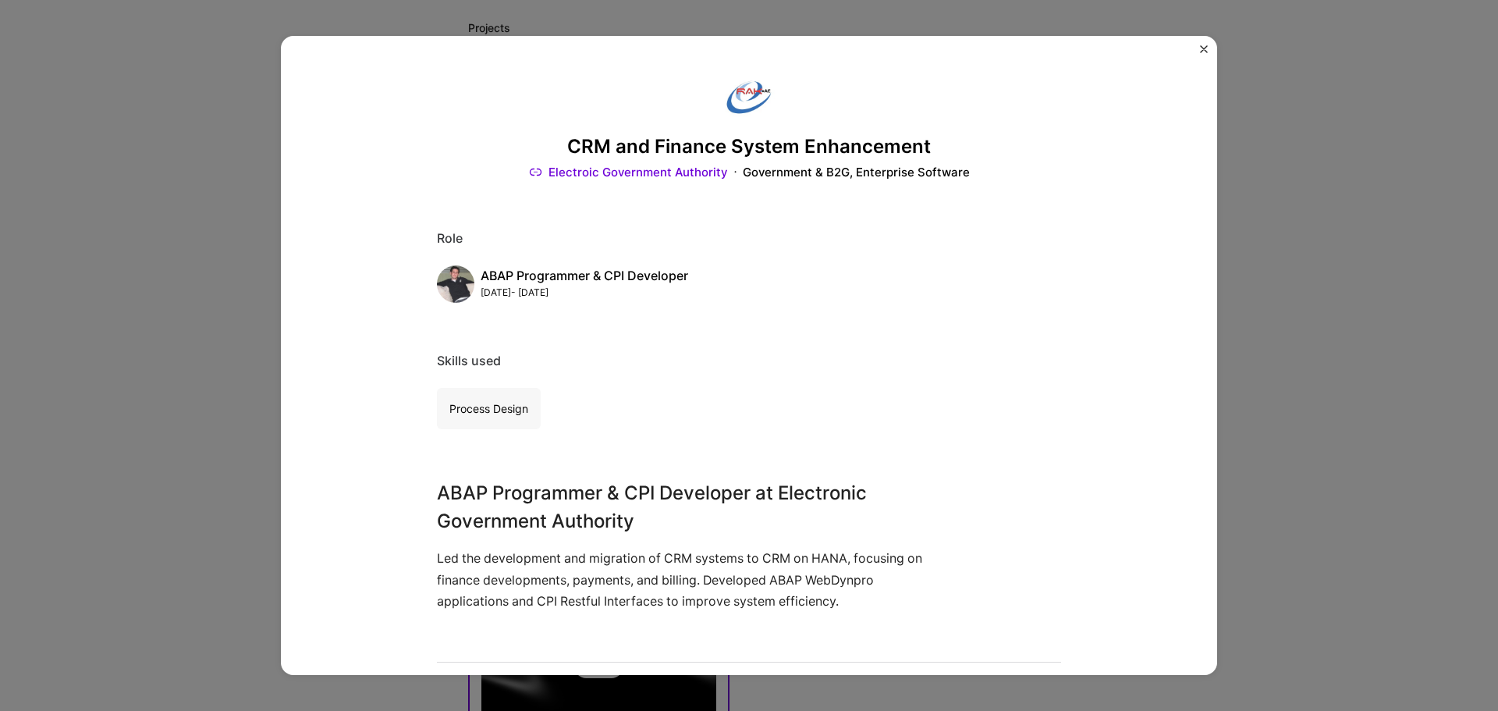
click at [1203, 47] on img "Close" at bounding box center [1204, 49] width 8 height 8
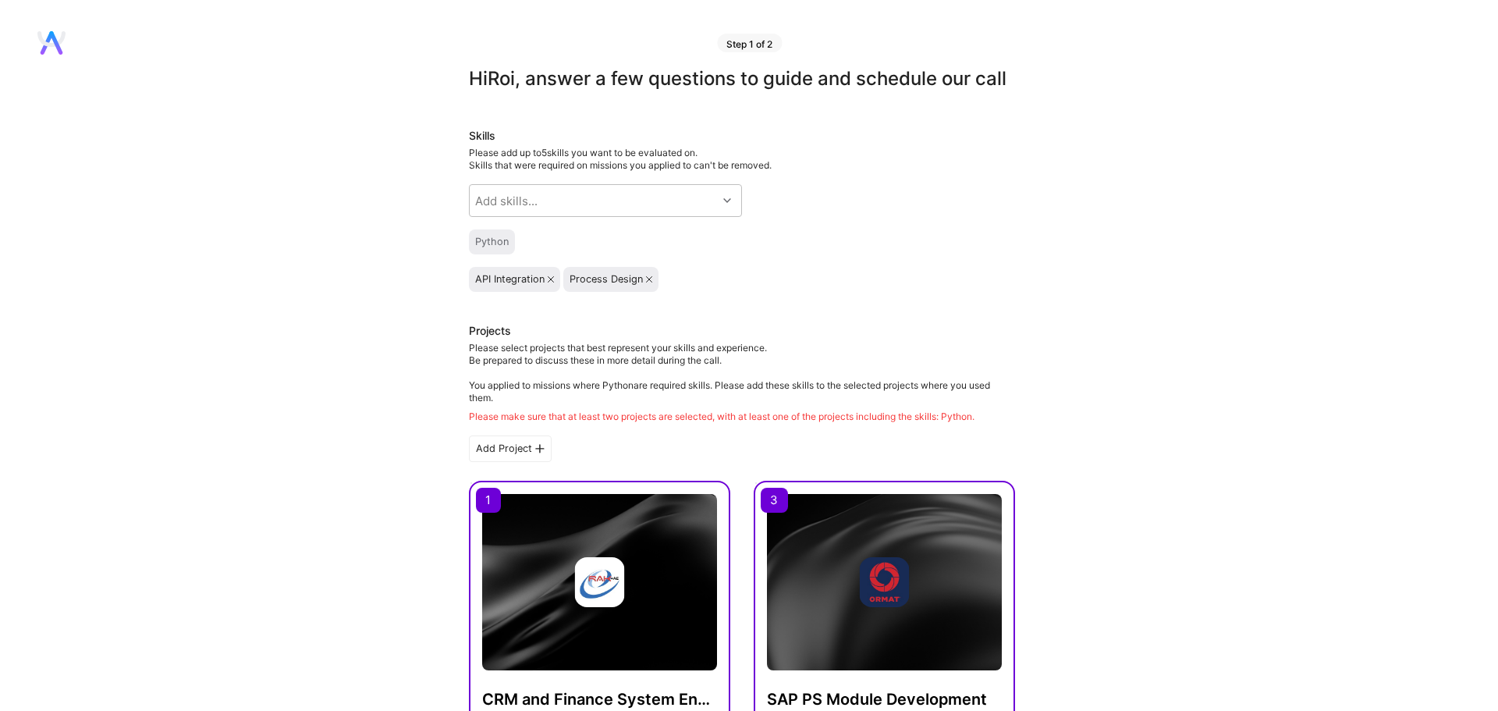
scroll to position [303, 0]
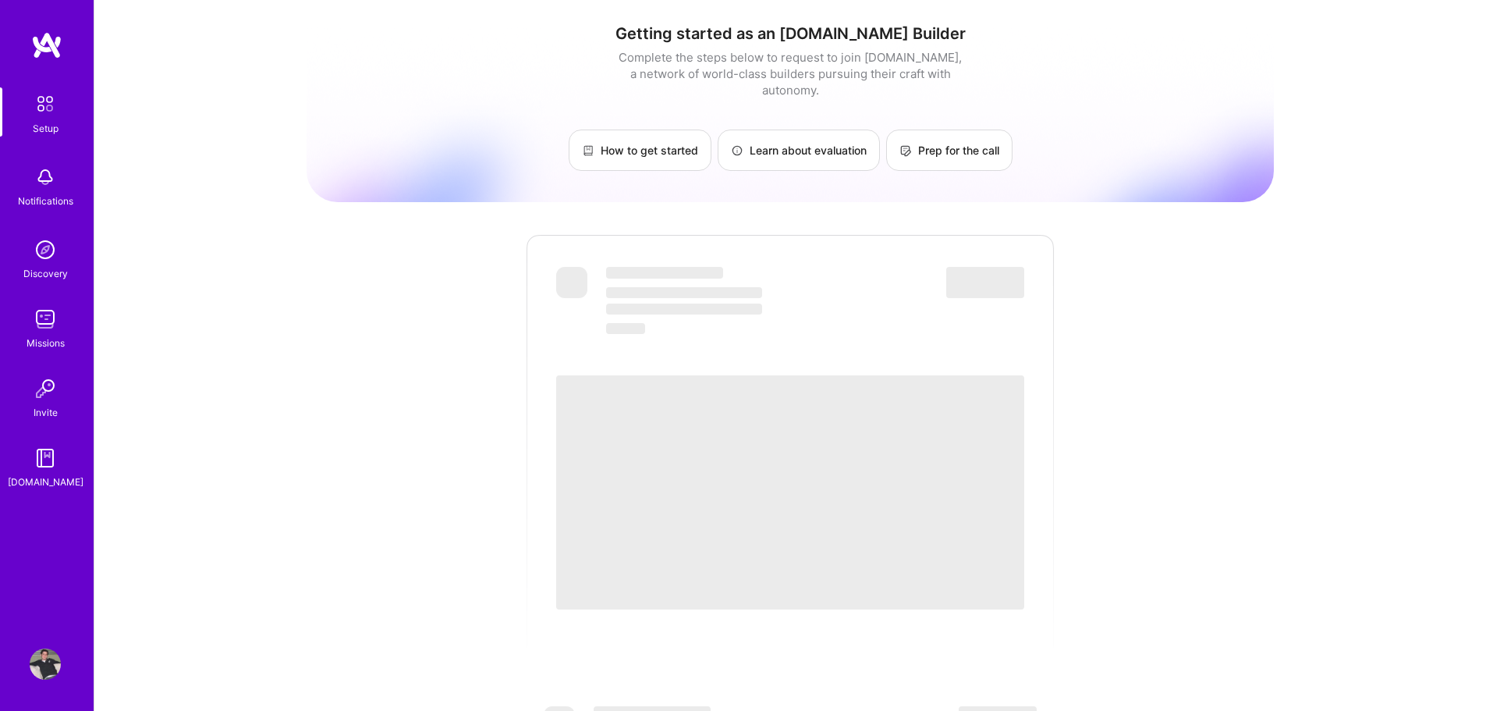
scroll to position [156, 0]
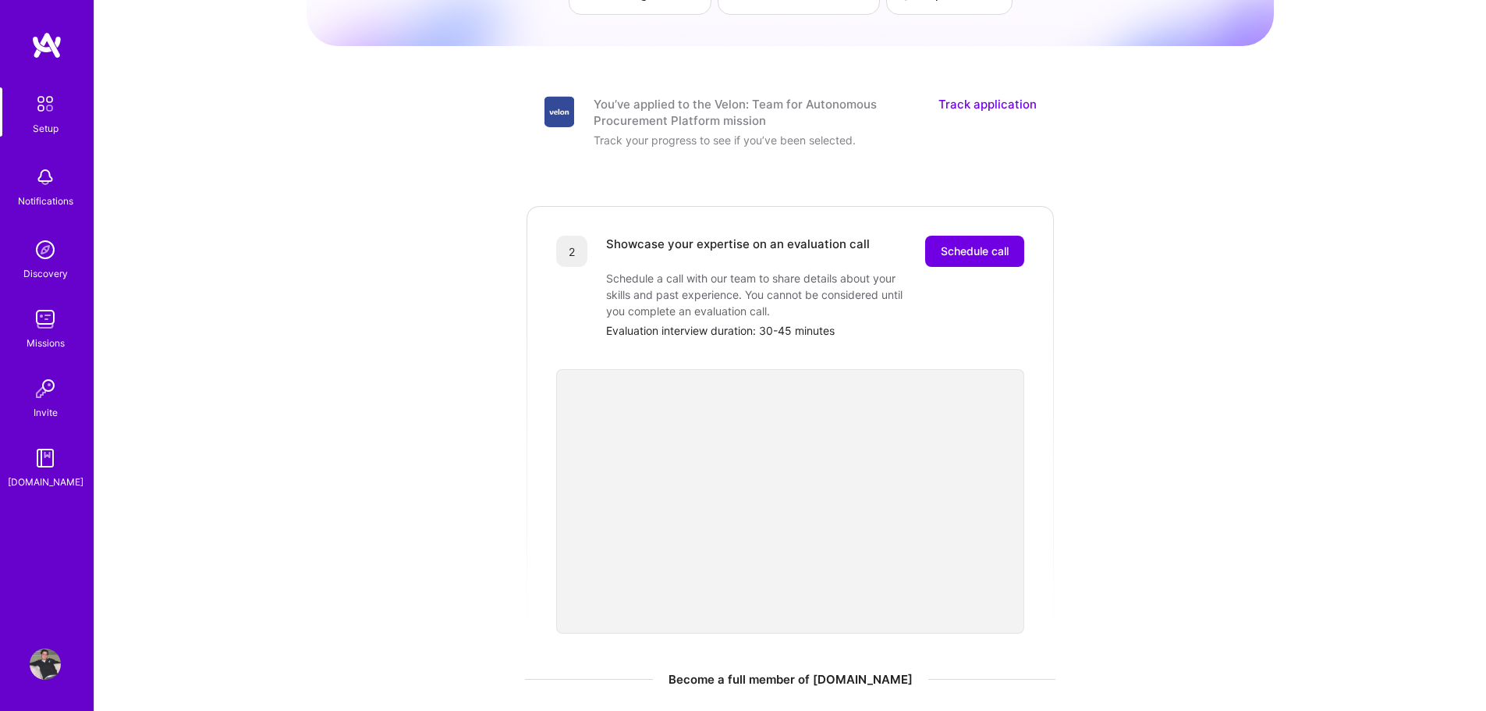
click at [952, 96] on link "Track application" at bounding box center [988, 112] width 98 height 33
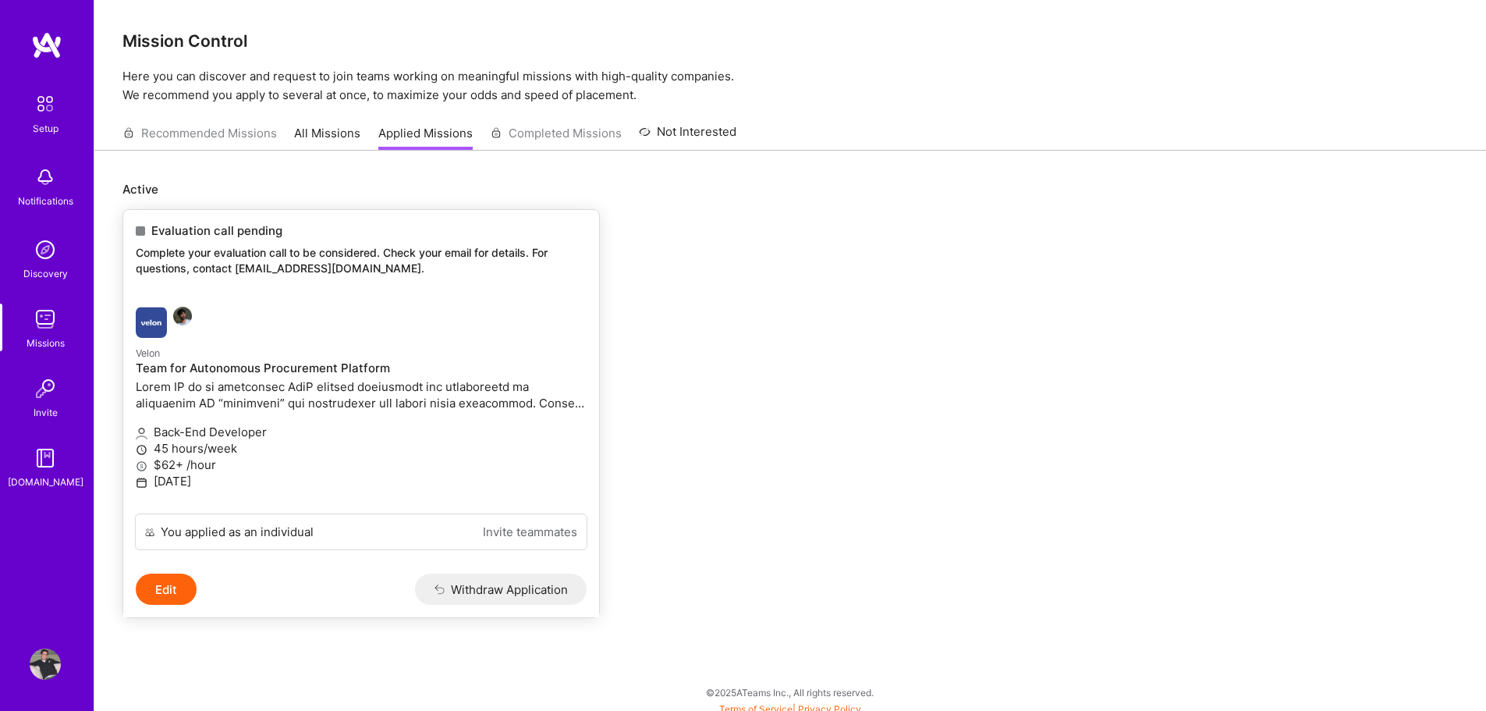
click at [267, 257] on p "Complete your evaluation call to be considered. Check your email for details. F…" at bounding box center [361, 260] width 451 height 30
click at [306, 140] on link "All Missions" at bounding box center [327, 138] width 66 height 26
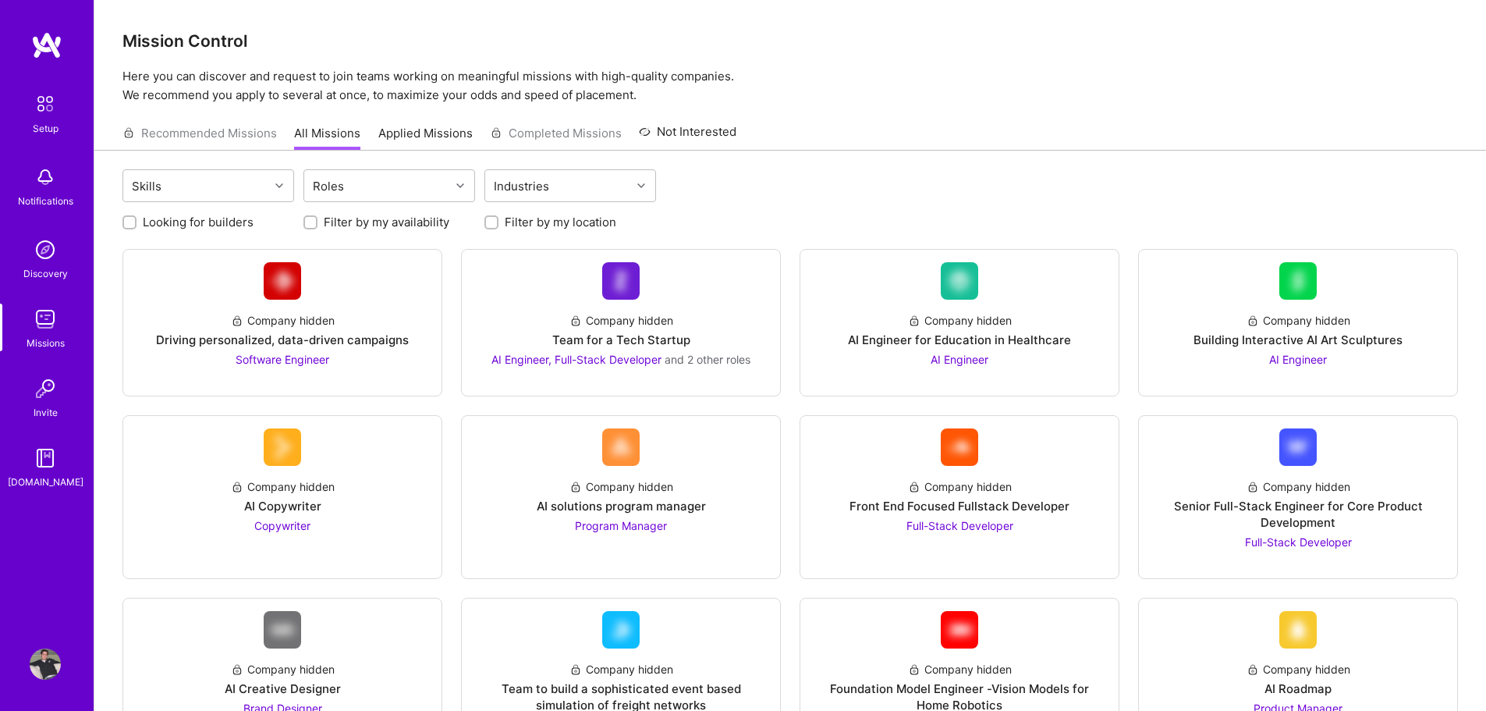
click at [62, 94] on link "Setup" at bounding box center [45, 111] width 97 height 49
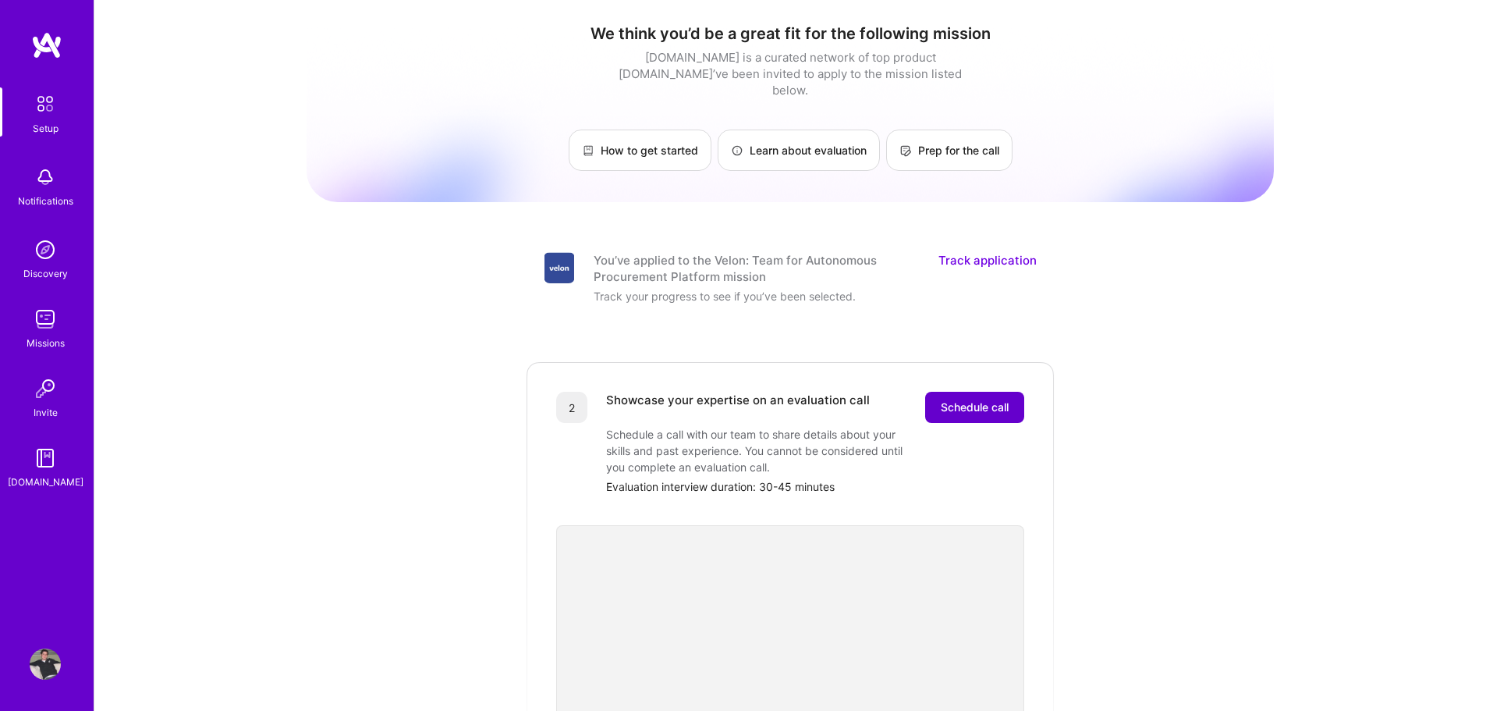
click at [969, 400] on span "Schedule call" at bounding box center [975, 408] width 68 height 16
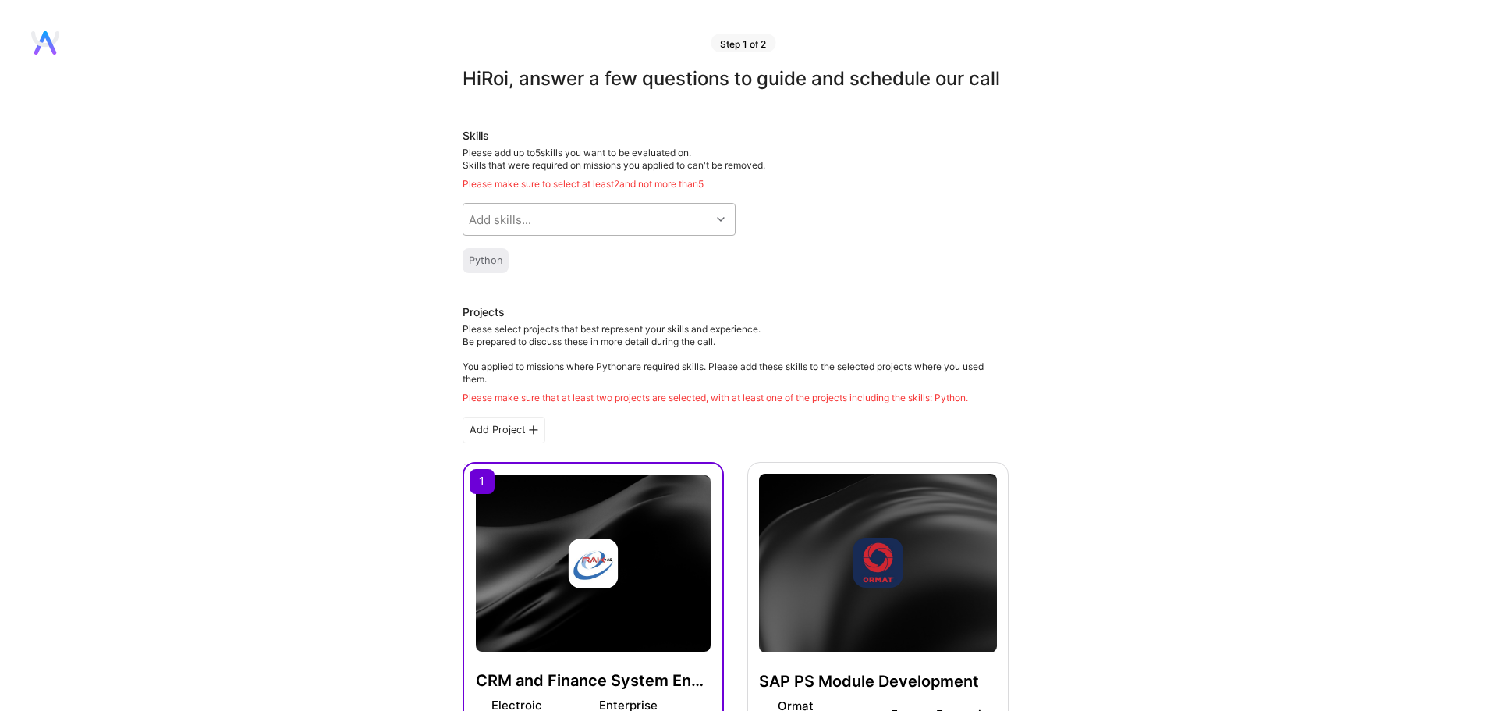
click at [517, 228] on div "Add skills..." at bounding box center [500, 219] width 62 height 16
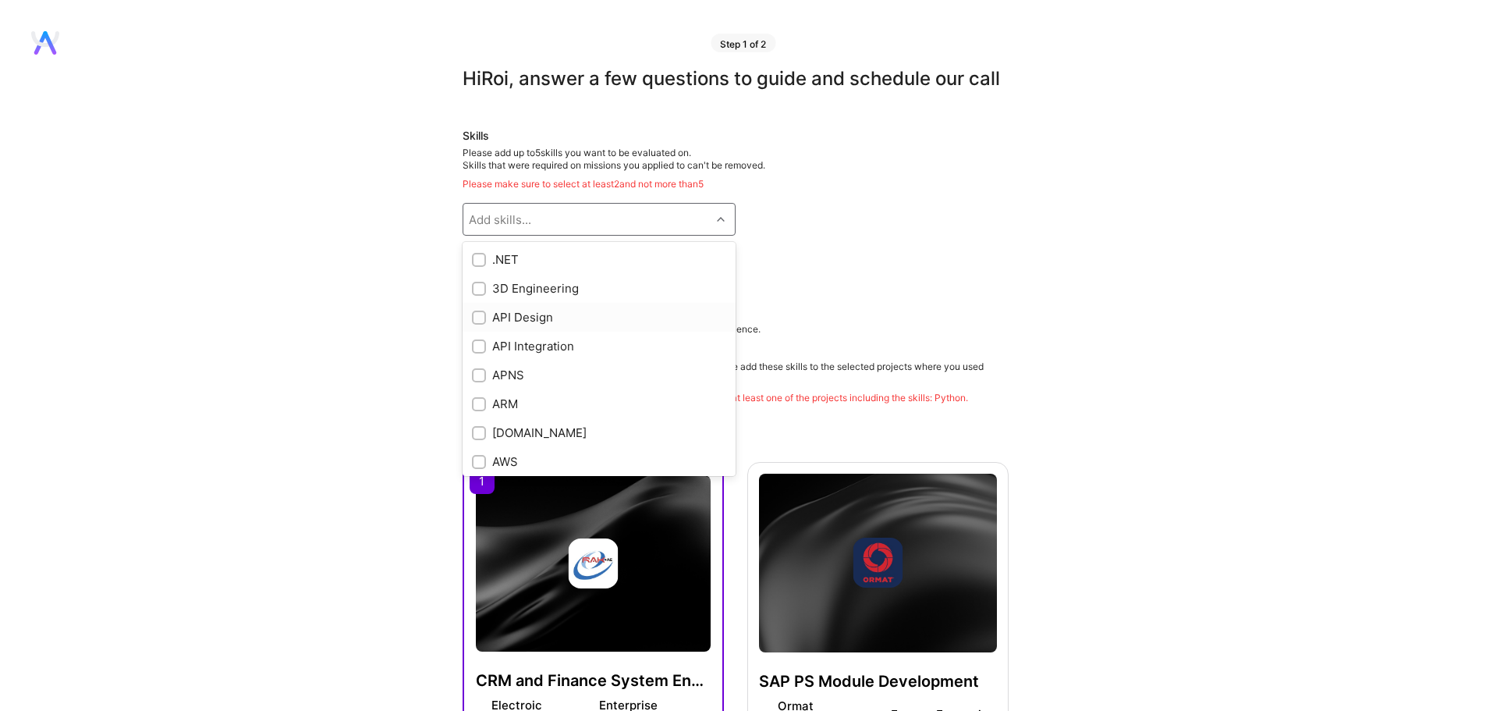
click at [485, 325] on div at bounding box center [479, 318] width 14 height 14
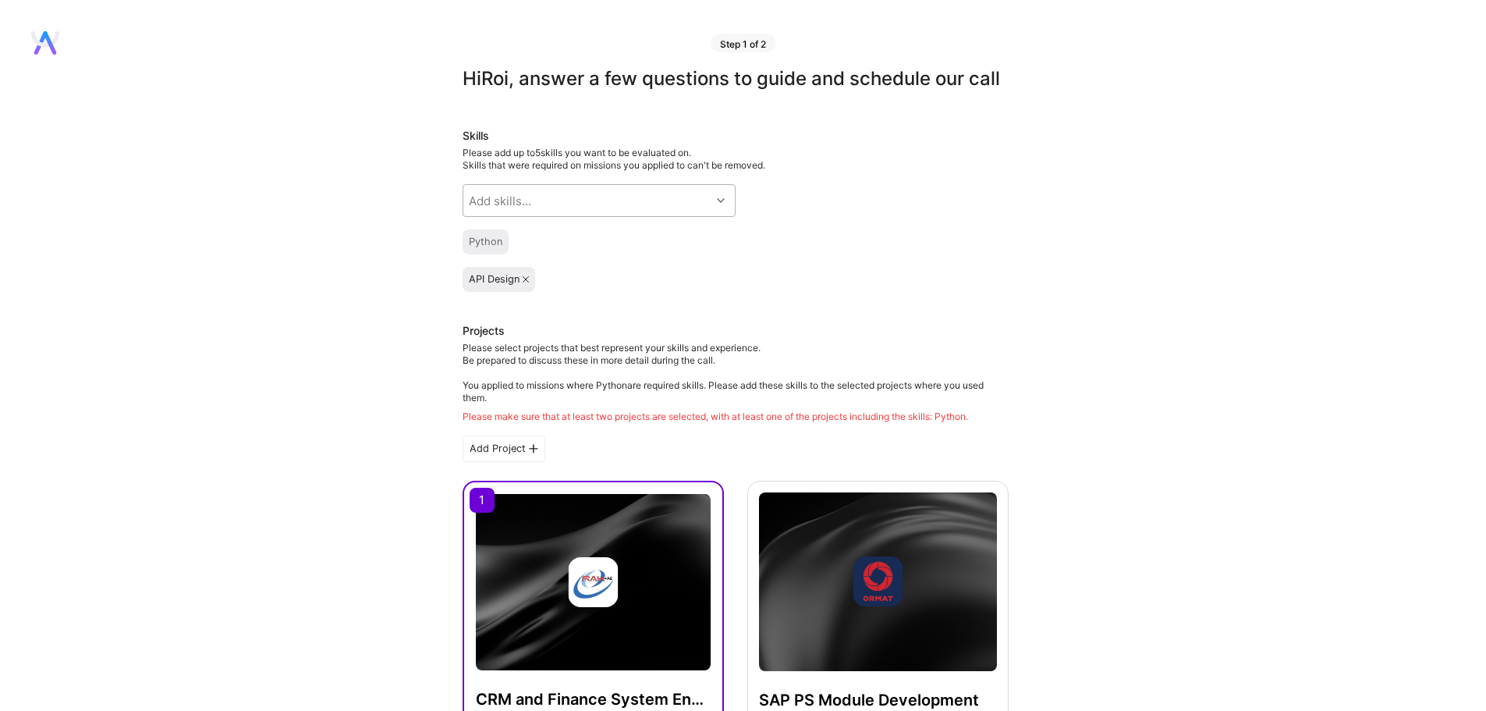
click at [554, 216] on div "Add skills..." at bounding box center [586, 200] width 247 height 31
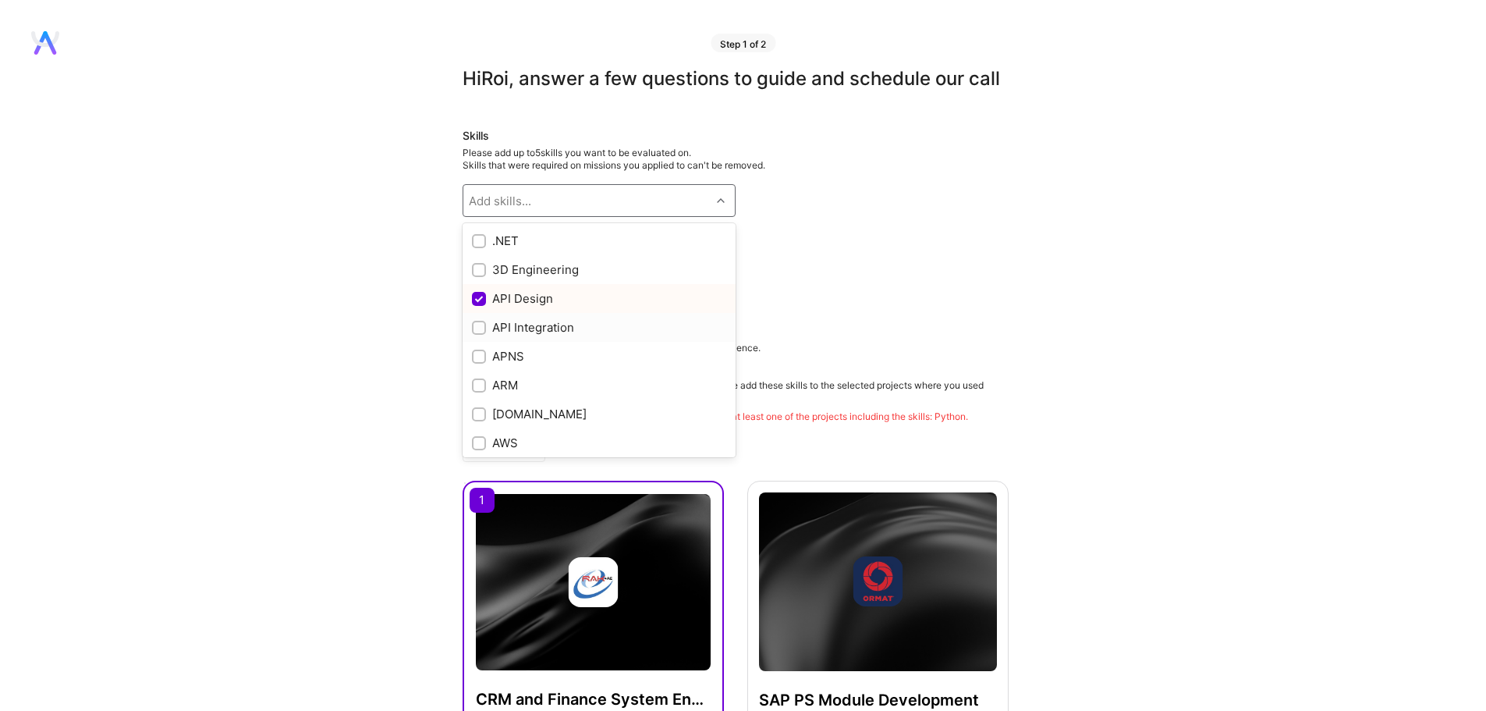
click at [534, 336] on div "API Integration" at bounding box center [599, 327] width 254 height 16
checkbox input "true"
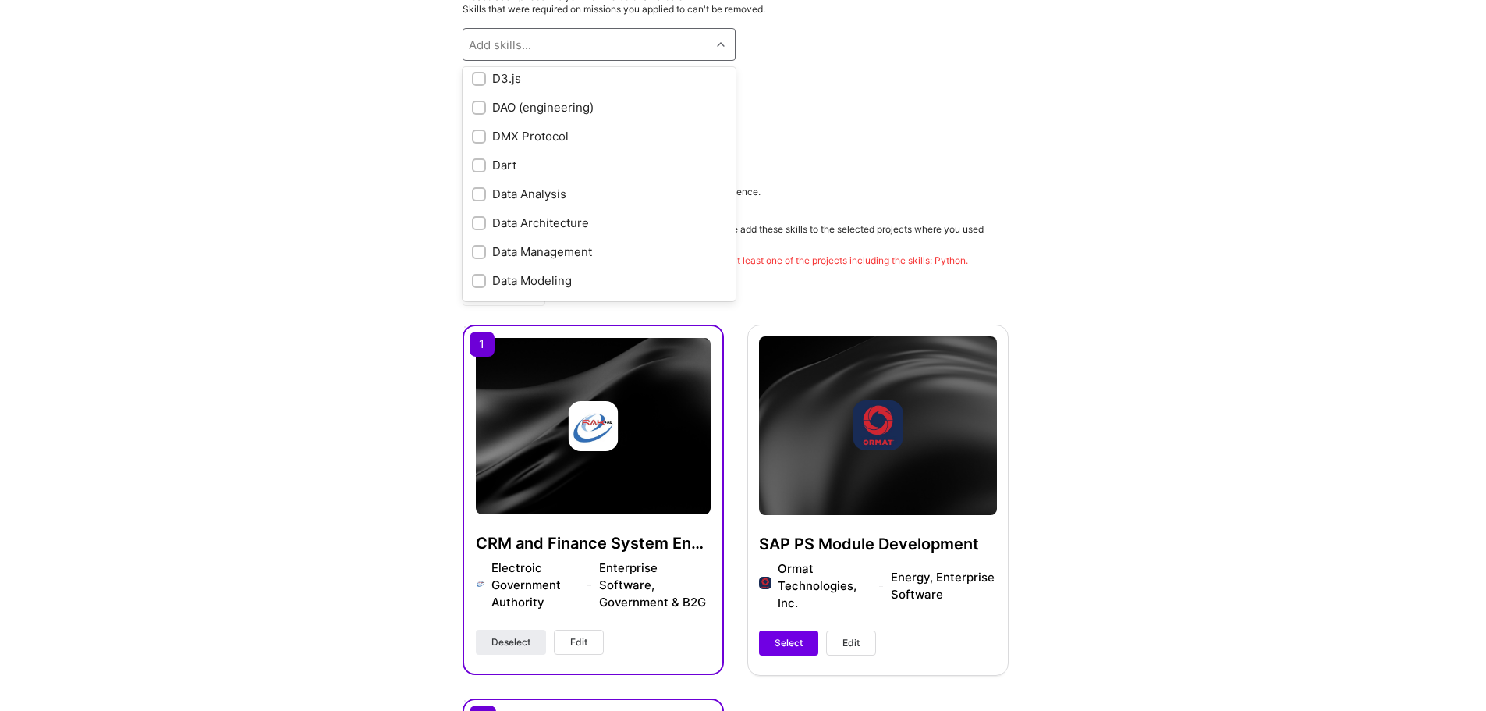
scroll to position [2086, 0]
click at [539, 230] on div "Data Architecture" at bounding box center [599, 222] width 254 height 16
checkbox input "true"
drag, startPoint x: 502, startPoint y: 108, endPoint x: 532, endPoint y: 108, distance: 30.4
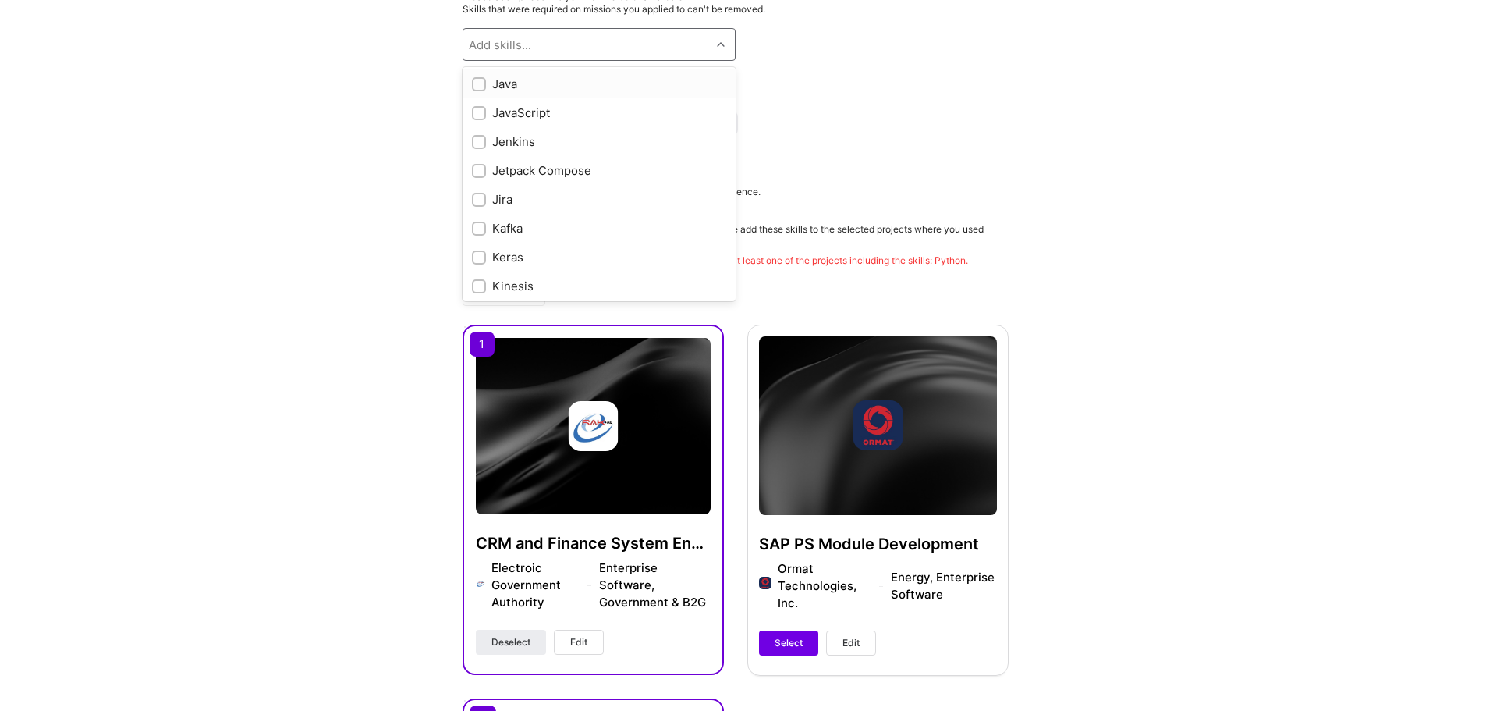
click at [502, 92] on div "Java" at bounding box center [599, 84] width 254 height 16
checkbox input "true"
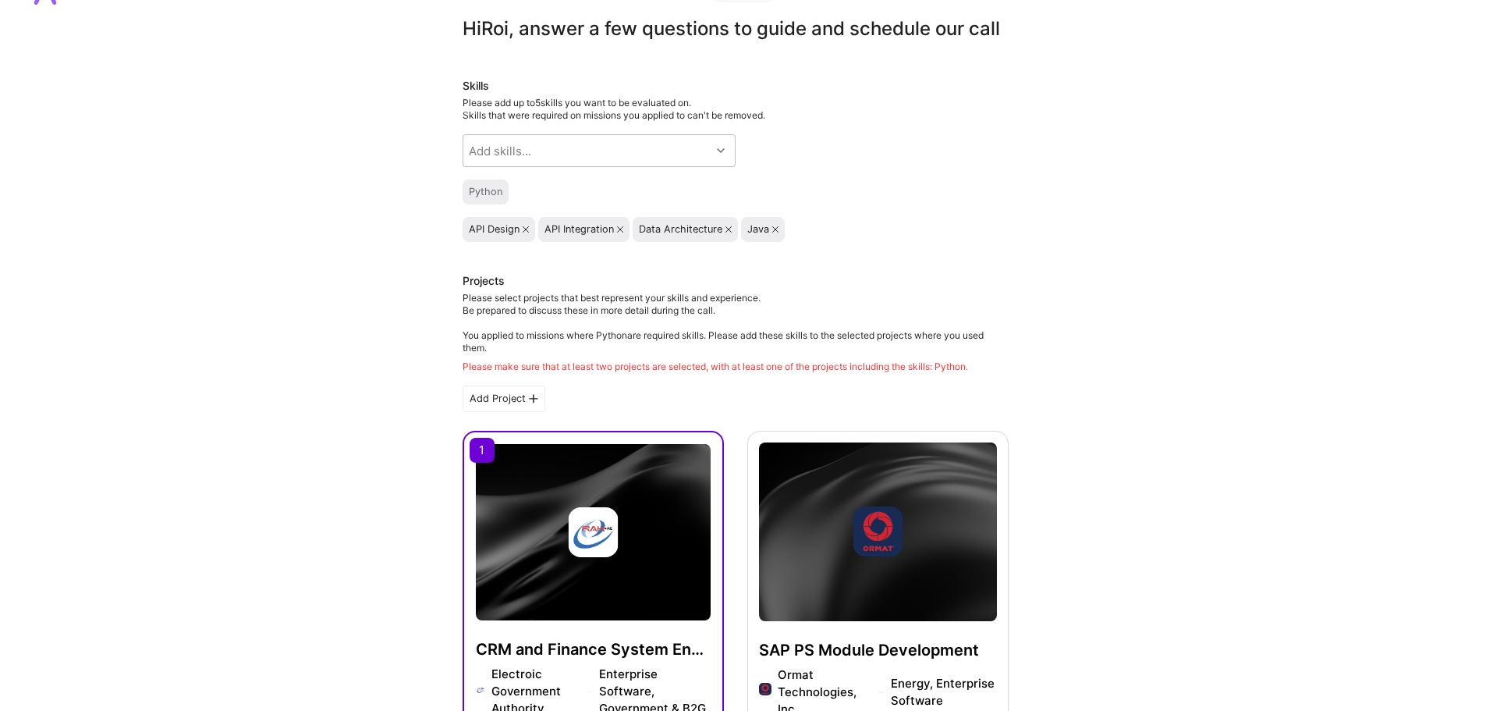
scroll to position [156, 0]
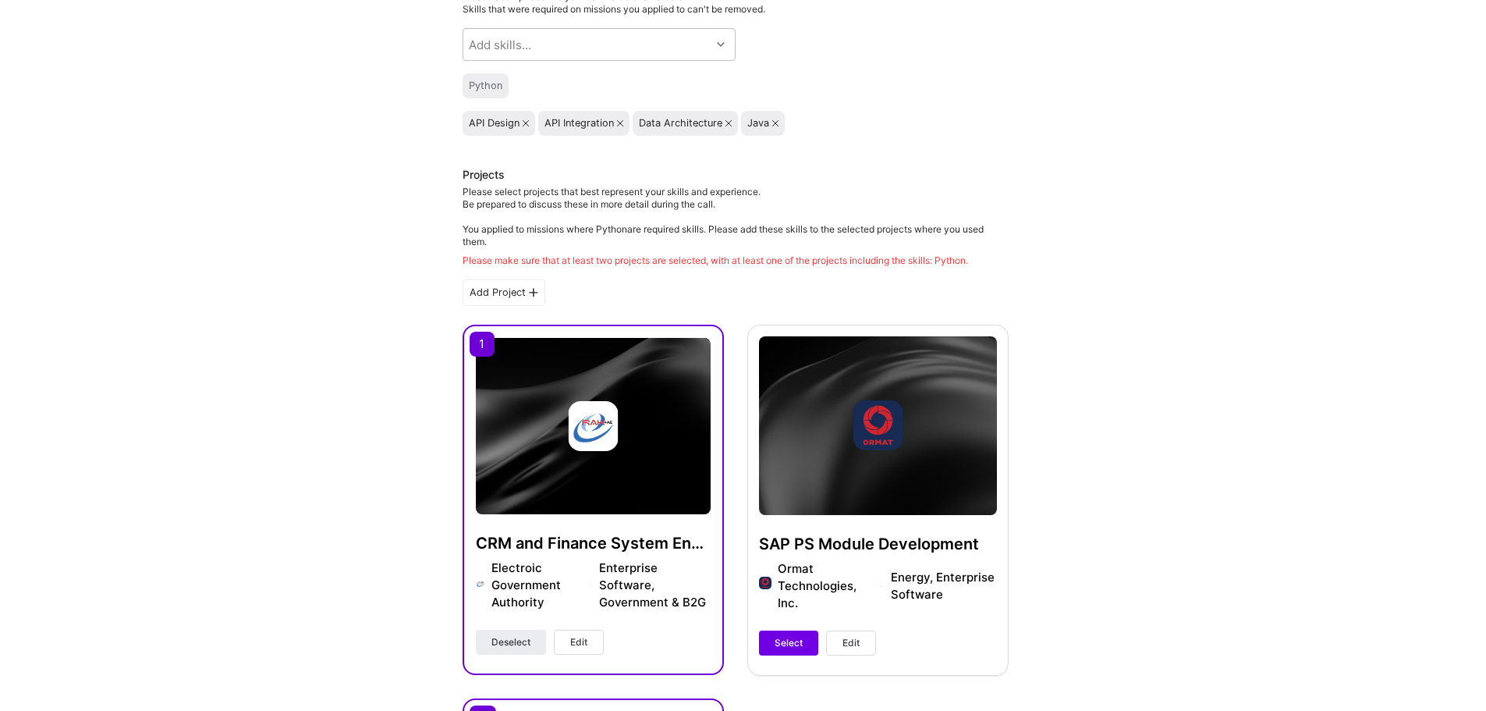
click at [763, 367] on div "SAP PS Module Development Ormat Technologies, Inc. Energy, Enterprise Software …" at bounding box center [878, 500] width 261 height 350
click at [780, 649] on div "SAP PS Module Development Ormat Technologies, Inc. Energy, Enterprise Software …" at bounding box center [878, 500] width 261 height 350
click at [782, 650] on span "Select" at bounding box center [789, 643] width 28 height 14
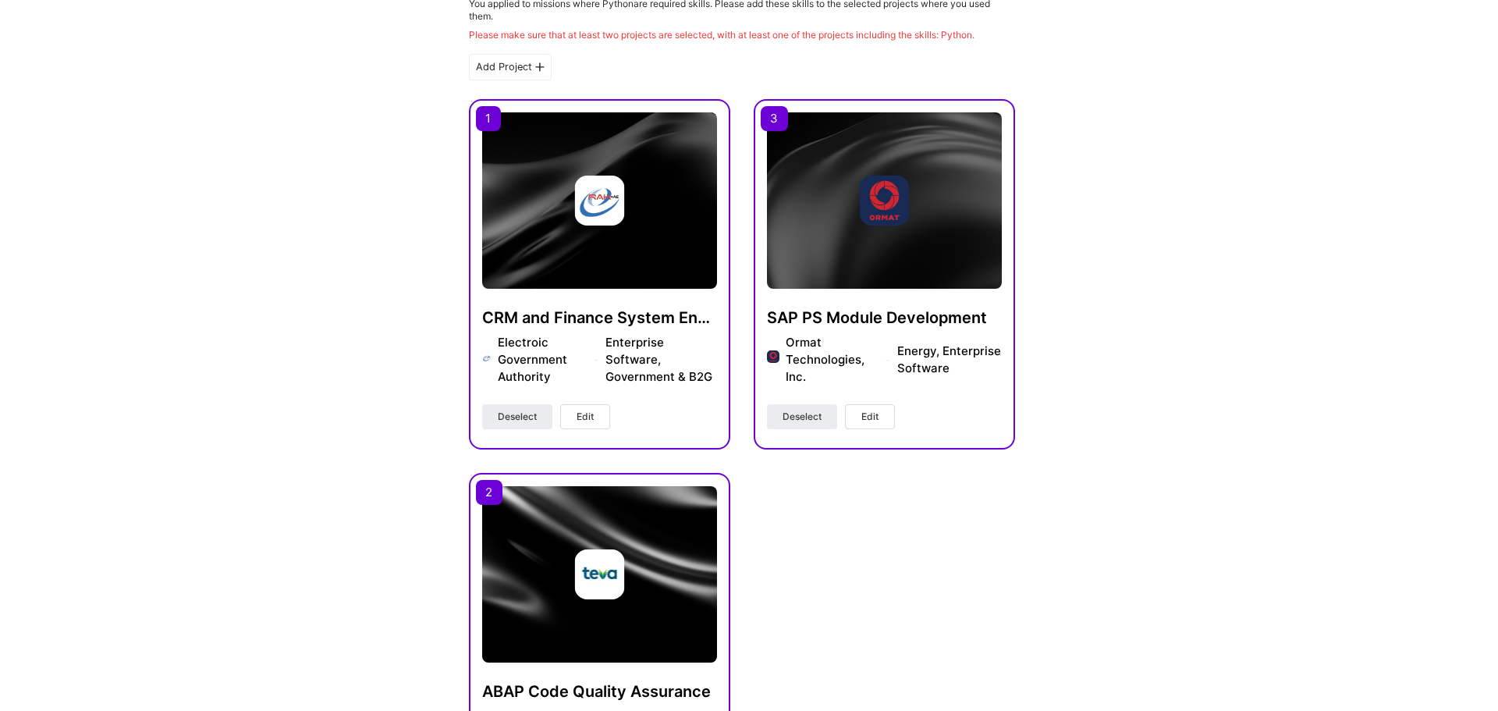
scroll to position [390, 0]
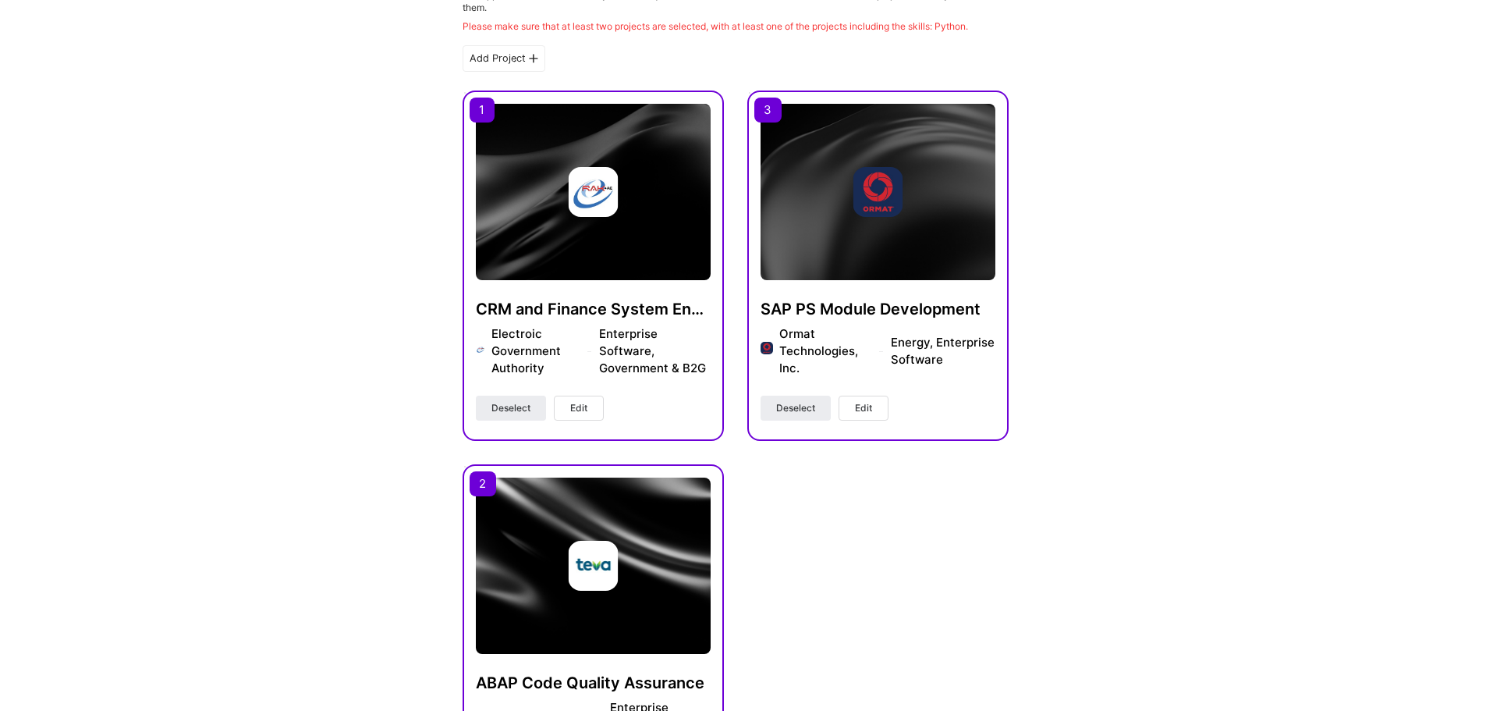
click at [580, 421] on button "Edit" at bounding box center [579, 408] width 50 height 25
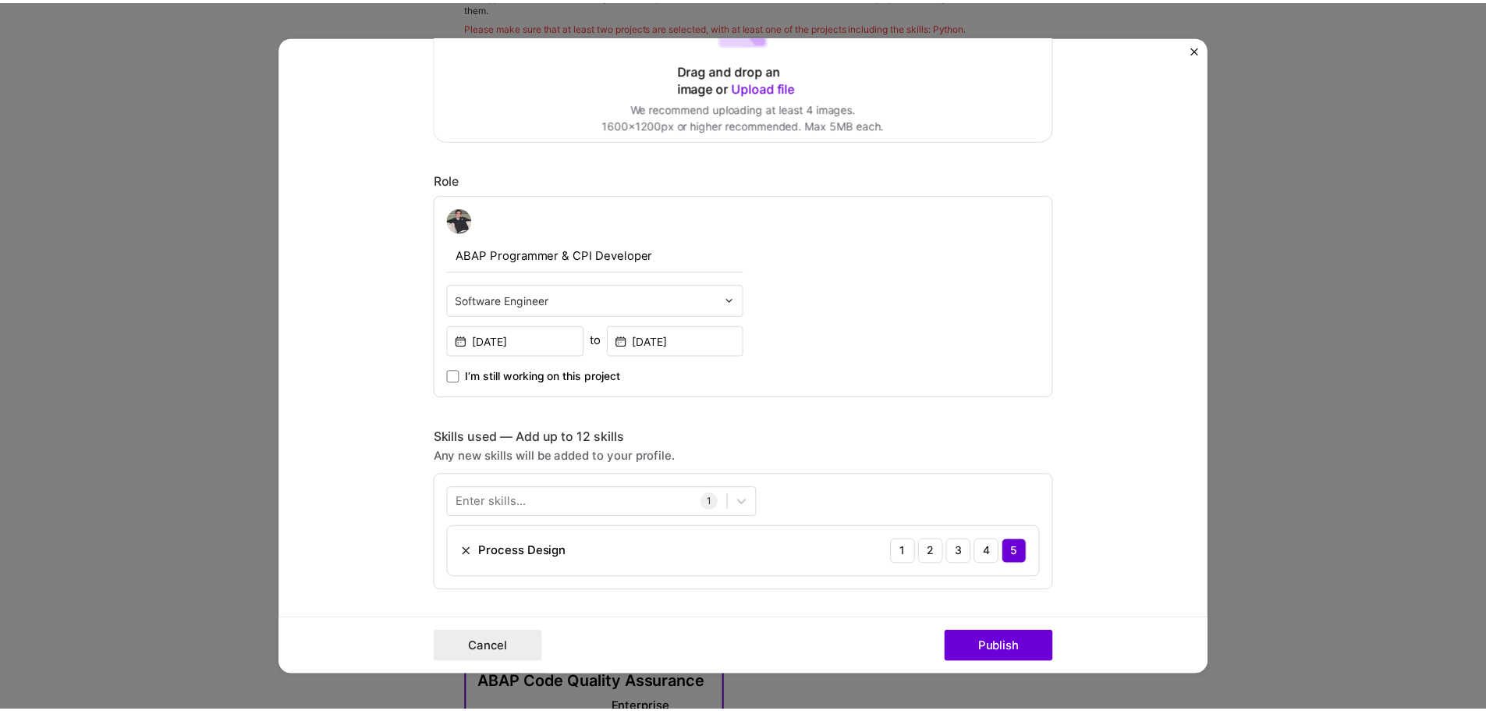
scroll to position [468, 0]
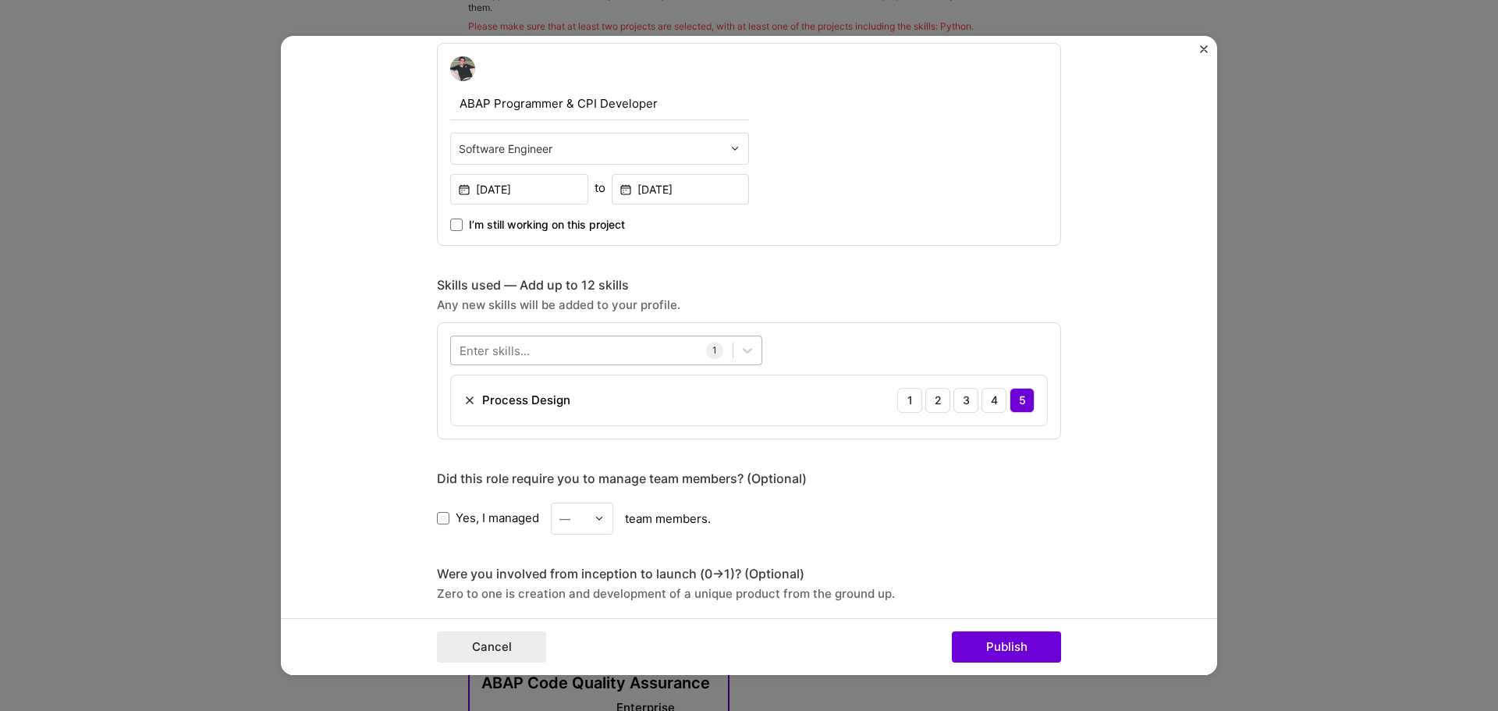
click at [586, 346] on div at bounding box center [592, 350] width 282 height 26
click at [461, 410] on span at bounding box center [466, 413] width 12 height 12
click at [0, 0] on input "checkbox" at bounding box center [0, 0] width 0 height 0
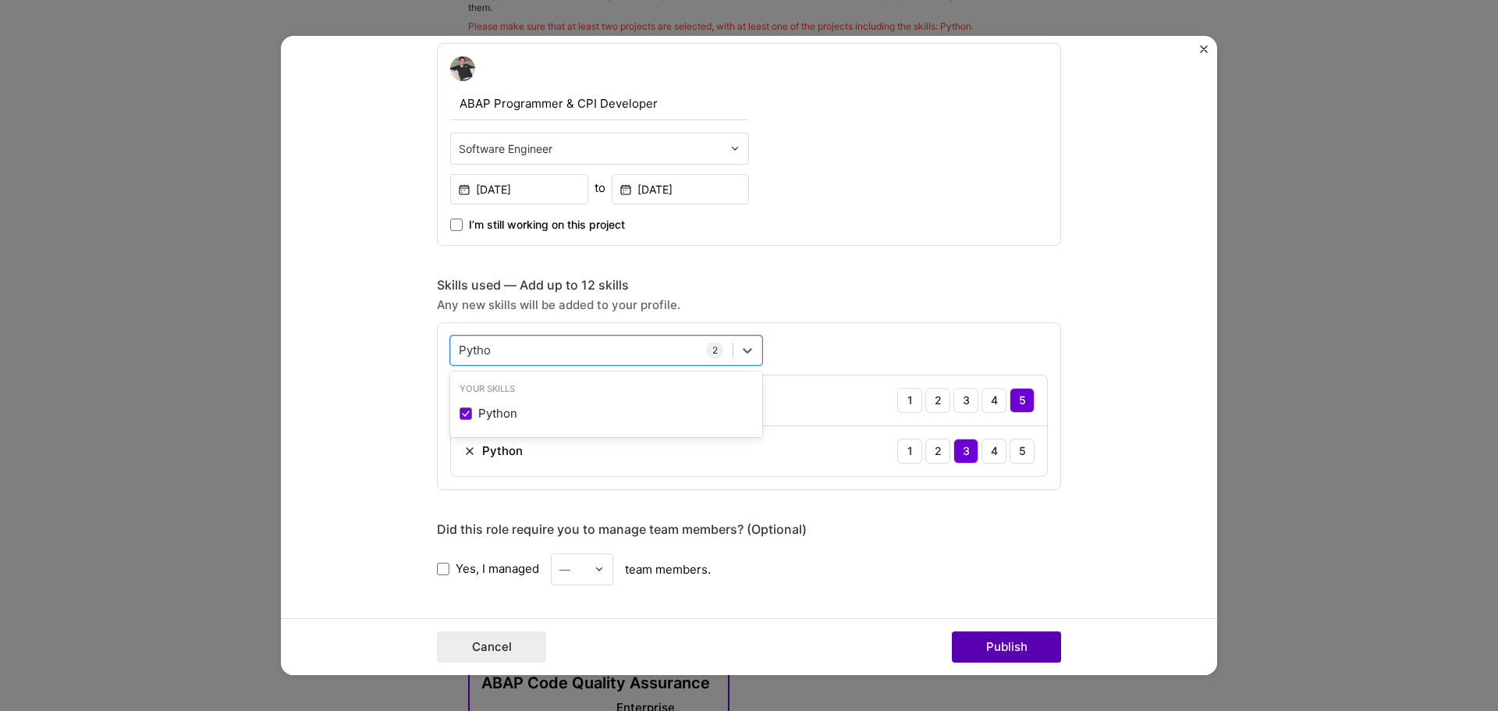
type input "Pytho"
click at [1001, 637] on button "Publish" at bounding box center [1006, 646] width 109 height 31
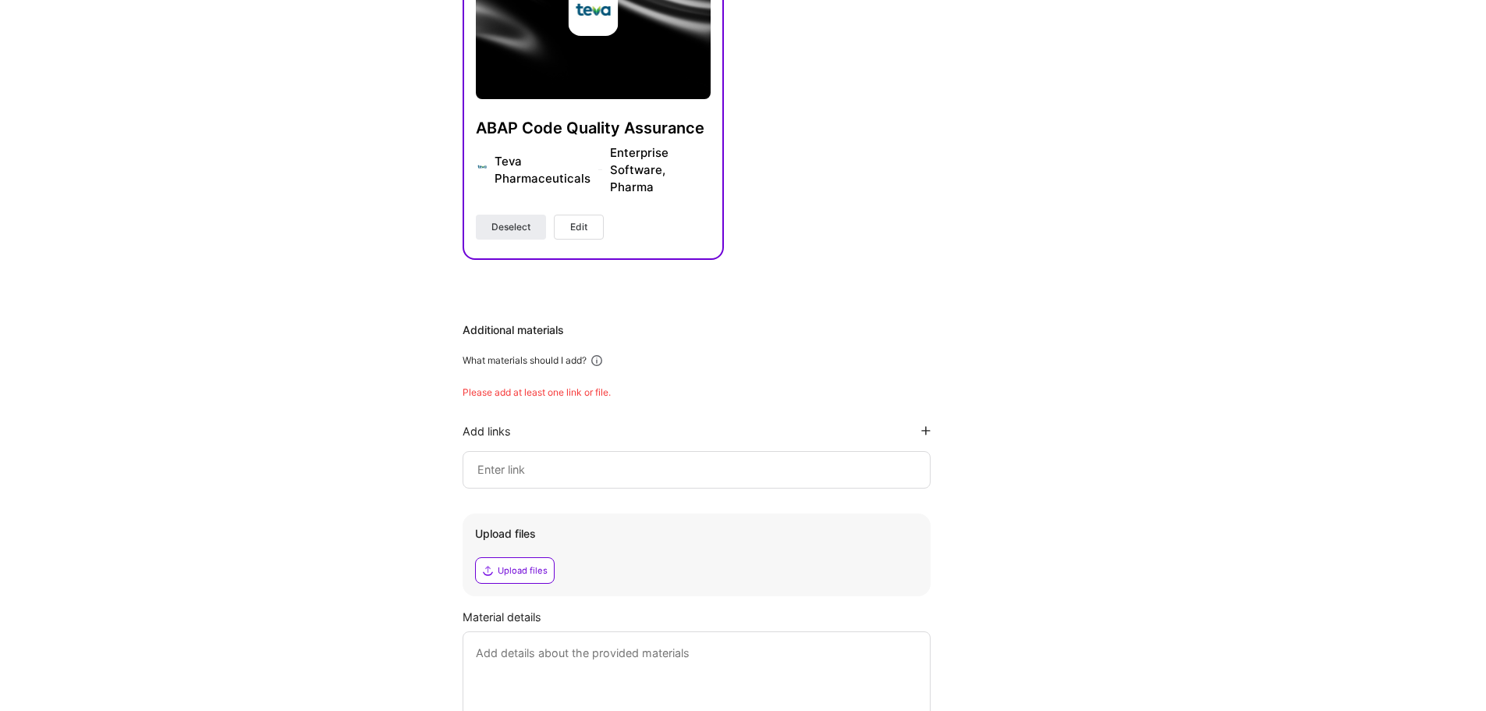
scroll to position [1014, 0]
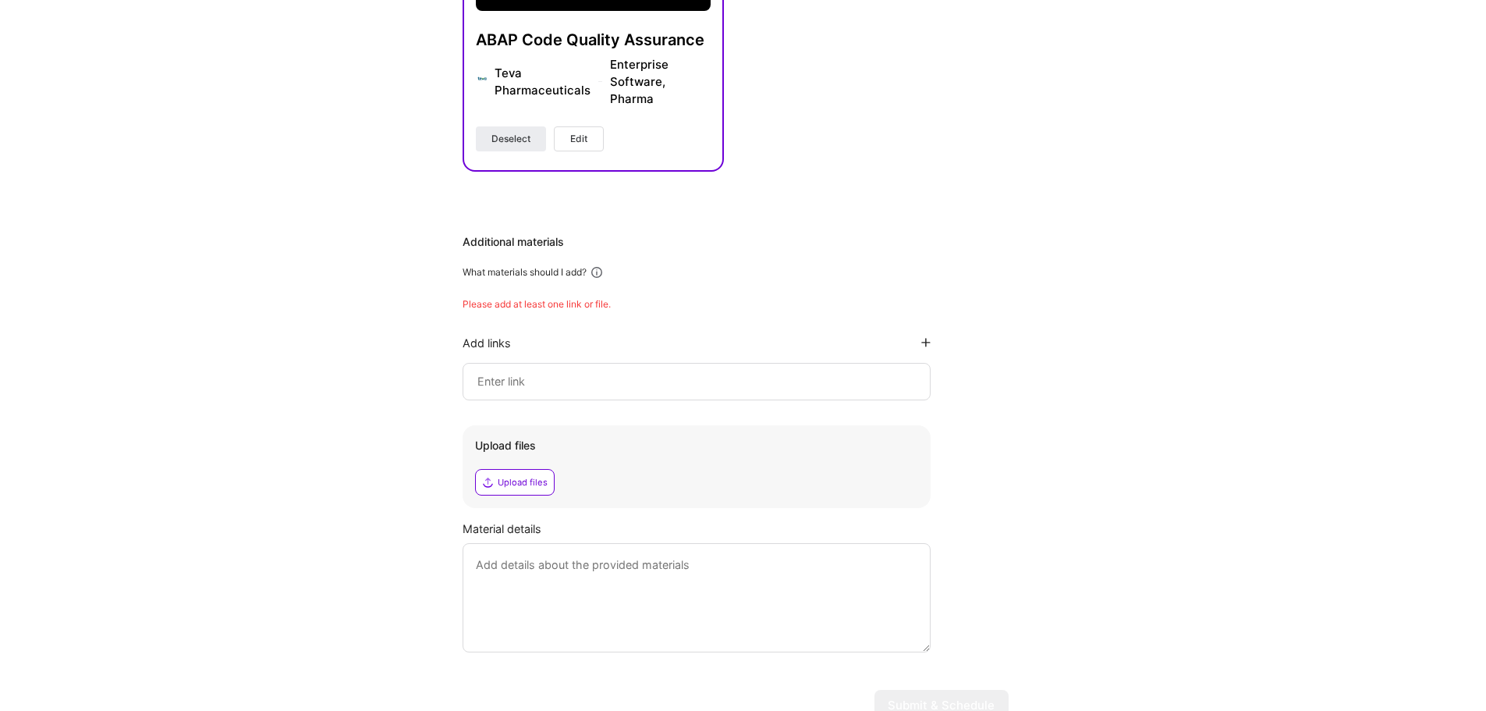
click at [559, 382] on input at bounding box center [697, 381] width 442 height 19
click at [526, 479] on div "Upload files" at bounding box center [515, 482] width 80 height 27
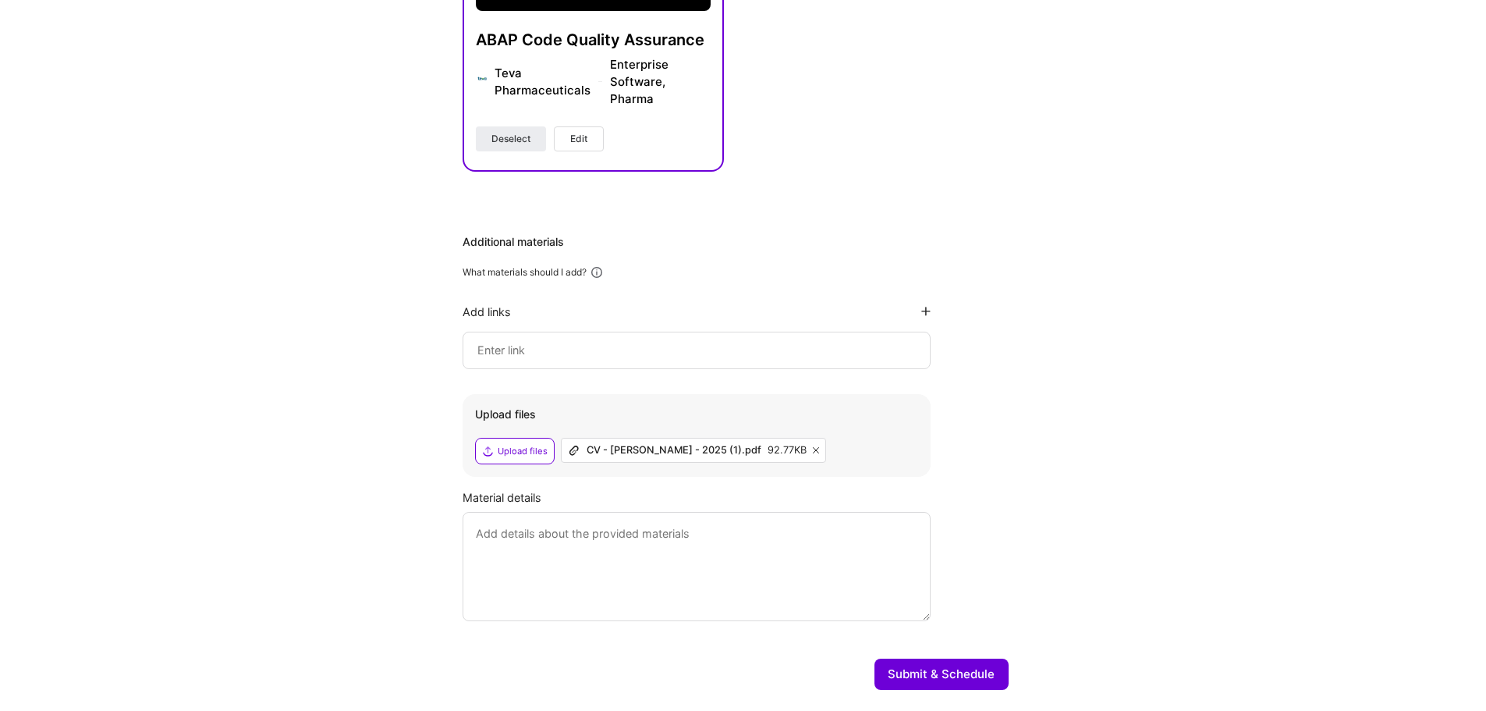
click at [602, 542] on textarea at bounding box center [697, 566] width 468 height 109
type textarea "I can't share sample codes as SAP is a closed system and any information i shar…"
click at [949, 675] on button "Submit & Schedule" at bounding box center [942, 674] width 134 height 31
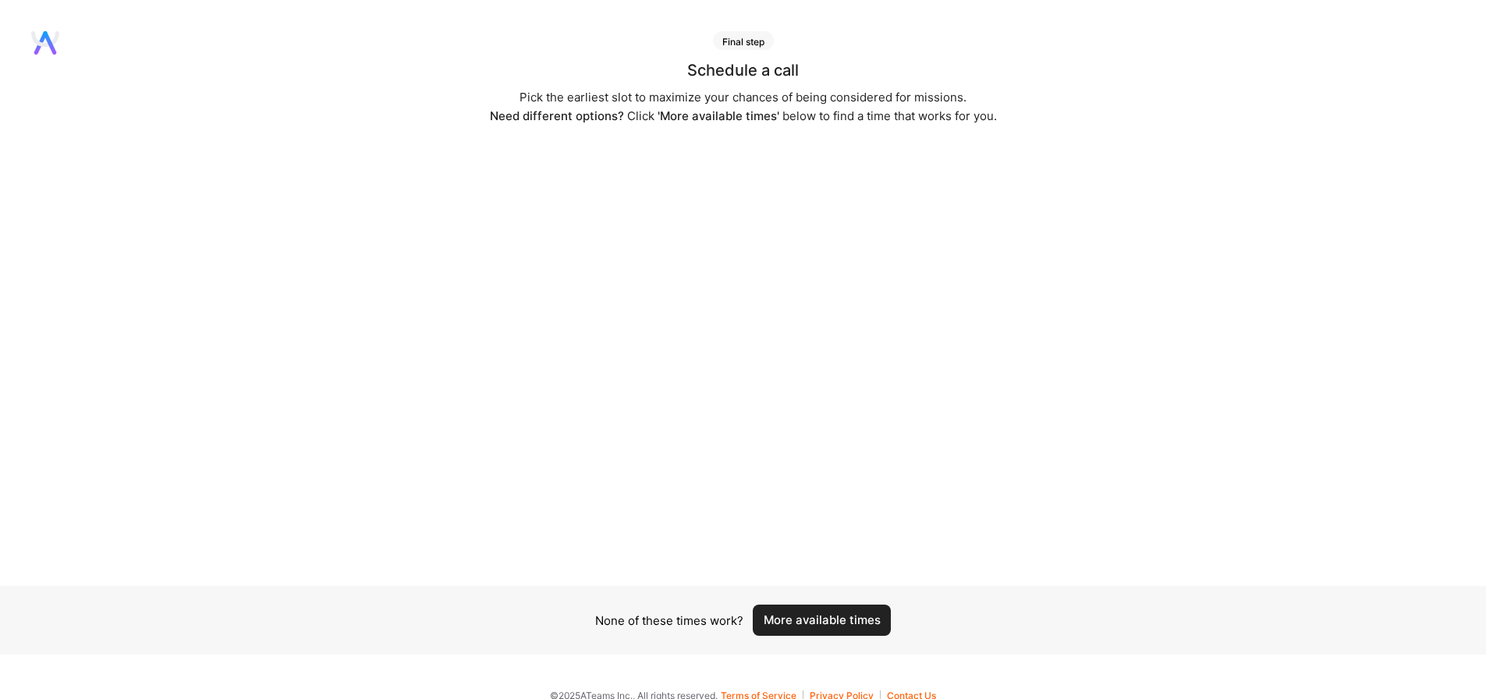
click at [848, 618] on button "More available times" at bounding box center [822, 620] width 138 height 31
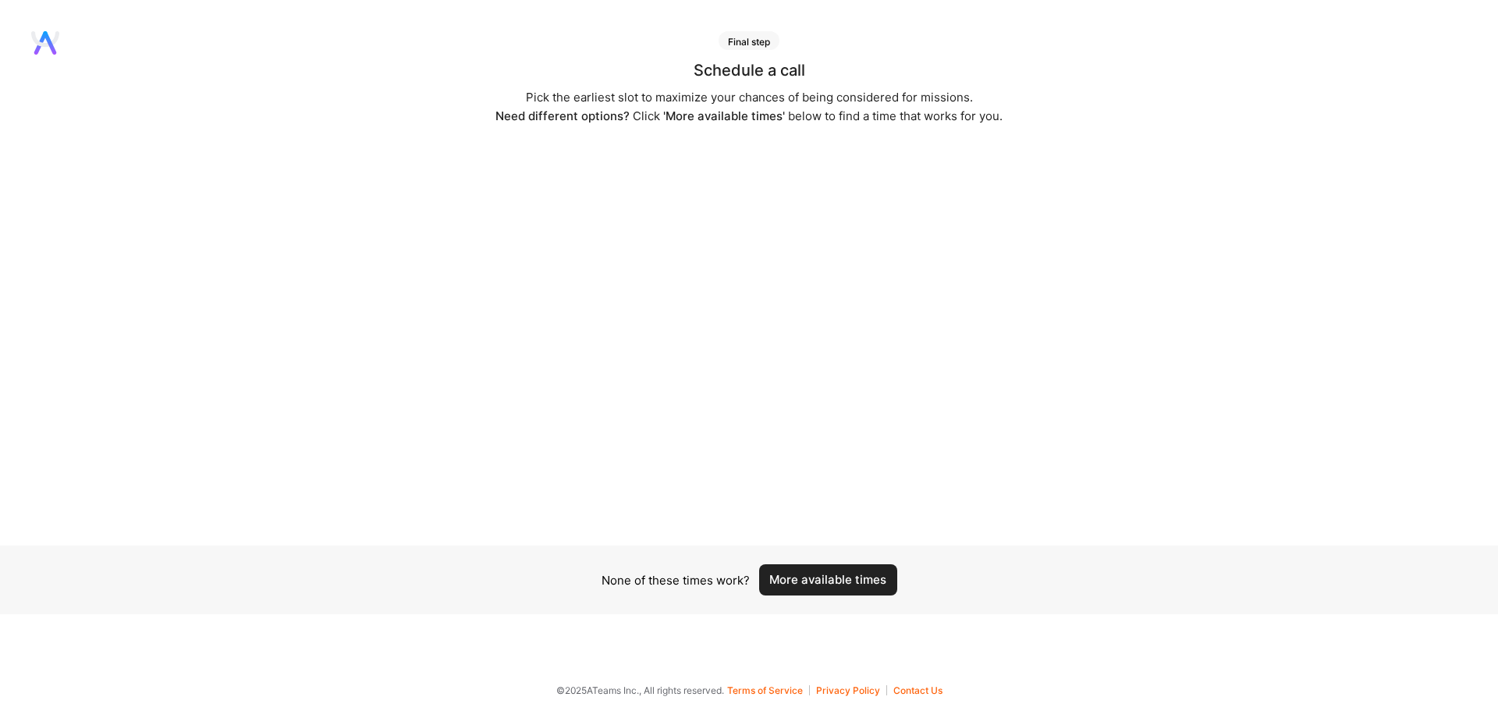
click at [856, 572] on button "More available times" at bounding box center [828, 579] width 138 height 31
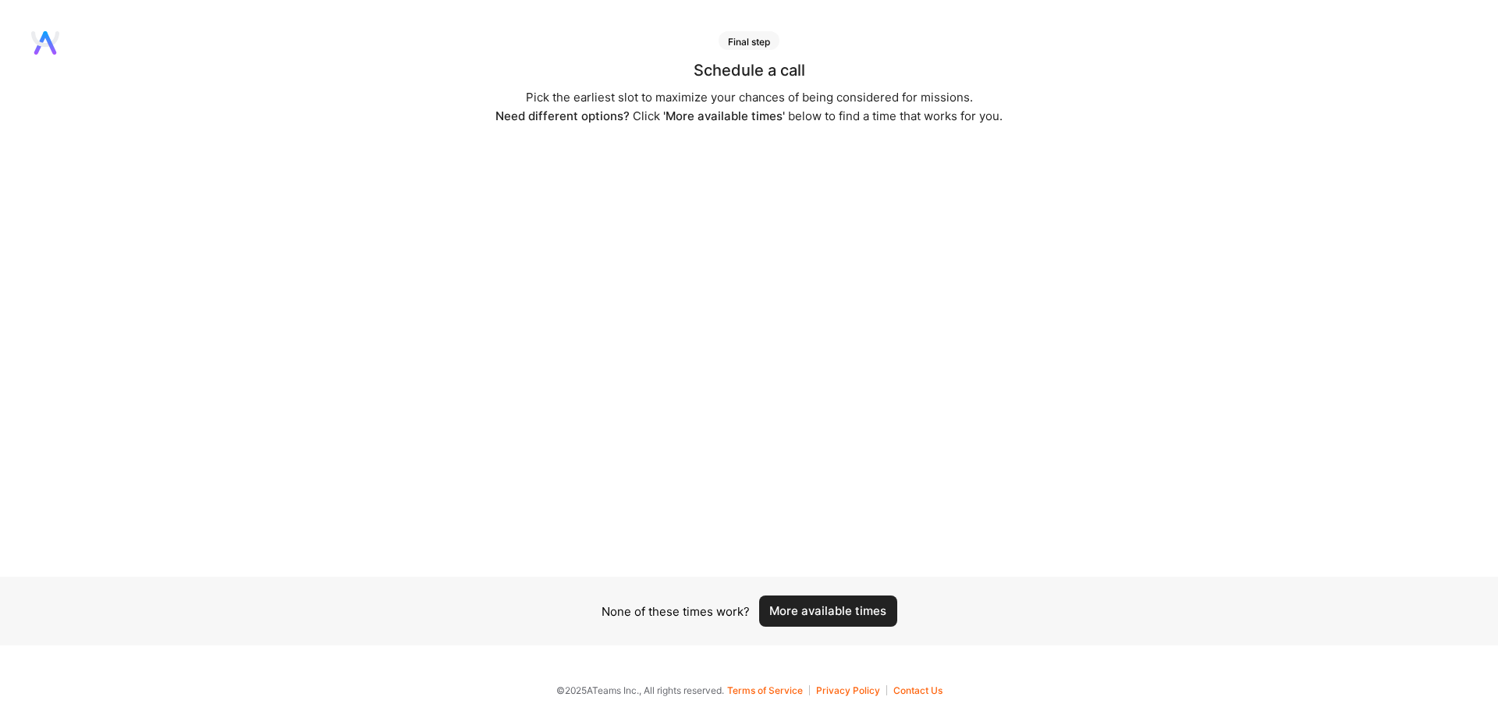
click at [865, 606] on button "More available times" at bounding box center [828, 610] width 138 height 31
click at [861, 615] on button "More available times" at bounding box center [828, 610] width 138 height 31
